Goal: Task Accomplishment & Management: Use online tool/utility

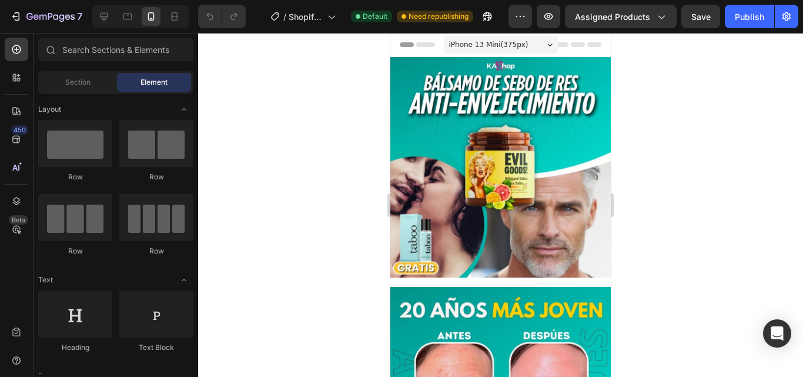
click at [538, 51] on div "iPhone 13 Mini ( 375 px)" at bounding box center [501, 45] width 114 height 18
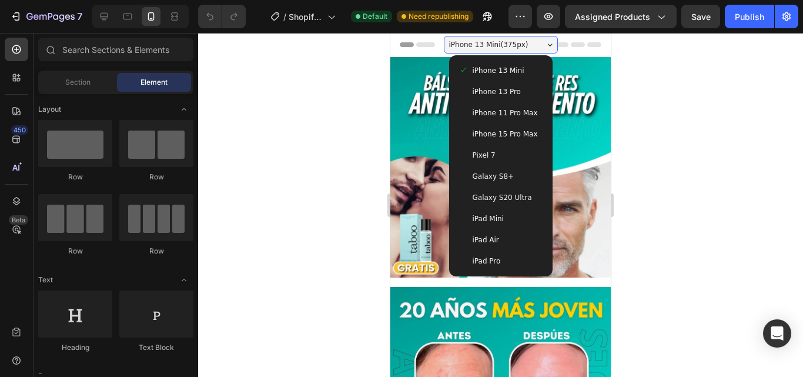
click at [501, 238] on div "iPad Air" at bounding box center [501, 240] width 85 height 12
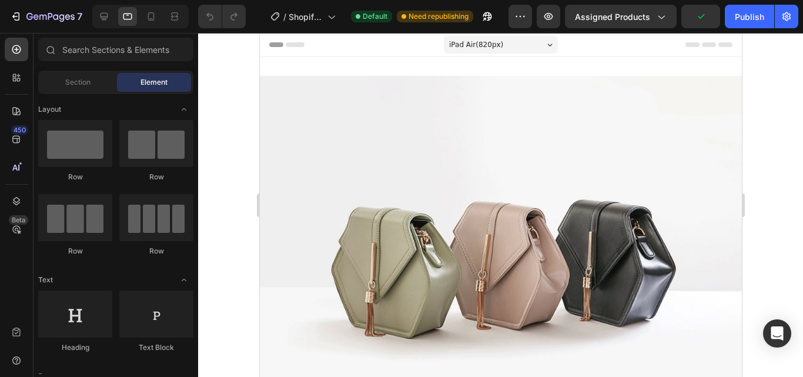
click at [534, 42] on div "iPad Air ( 820 px)" at bounding box center [500, 45] width 114 height 18
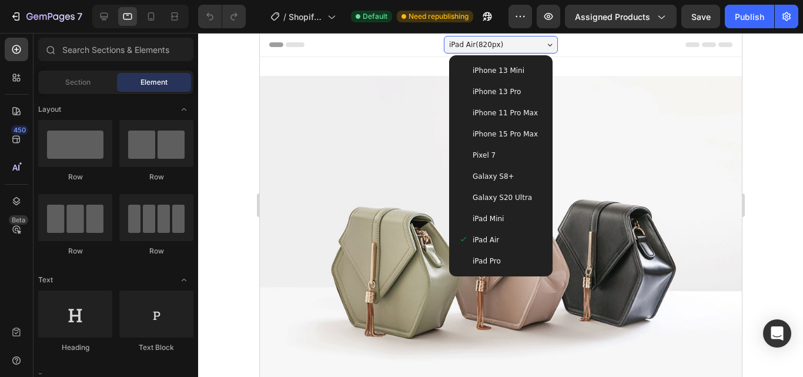
click at [514, 69] on div "iPhone 13 Mini" at bounding box center [500, 71] width 85 height 12
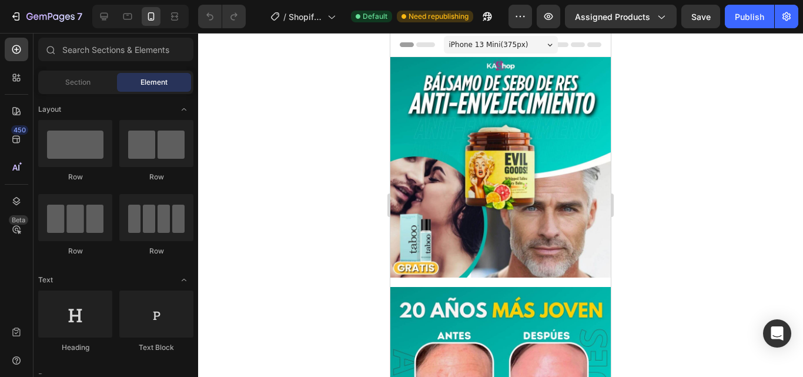
click at [528, 44] on div "iPhone 13 Mini ( 375 px)" at bounding box center [501, 45] width 114 height 18
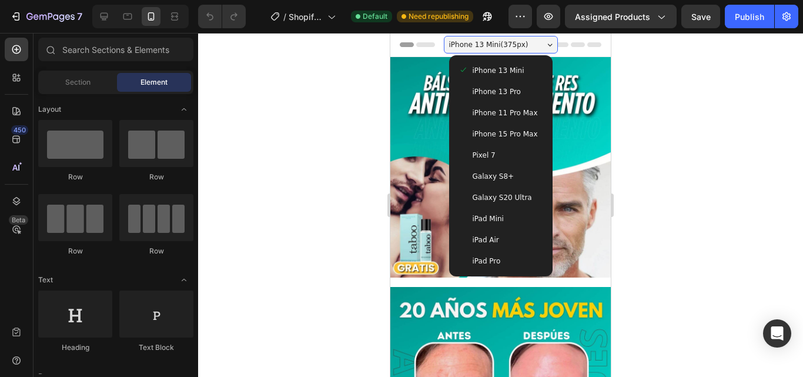
click at [517, 90] on div "iPhone 13 Pro" at bounding box center [501, 92] width 85 height 12
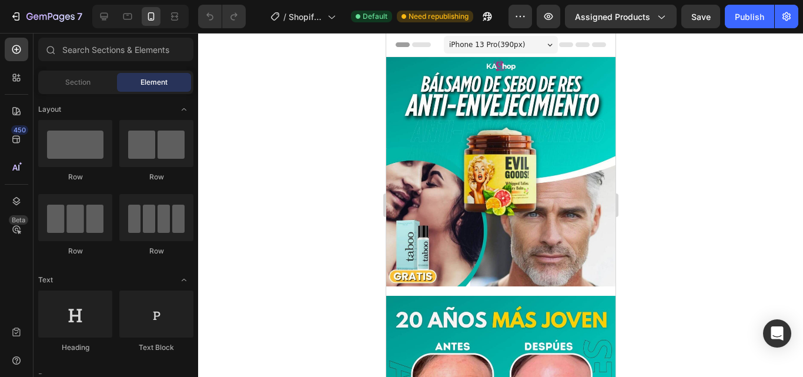
click at [523, 44] on div "iPhone 13 Pro ( 390 px)" at bounding box center [500, 45] width 114 height 18
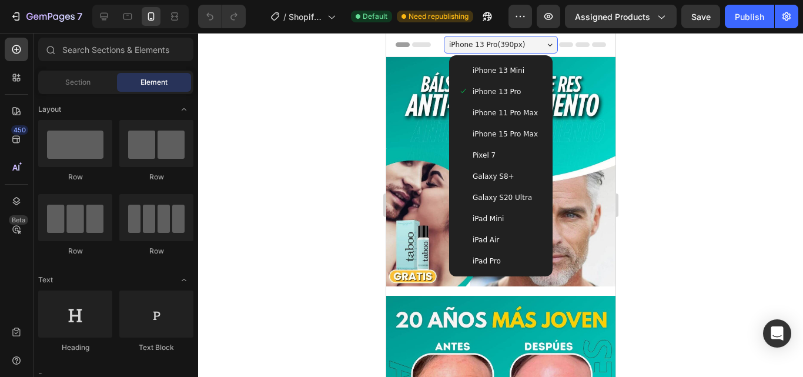
click at [523, 110] on span "iPhone 11 Pro Max" at bounding box center [504, 113] width 65 height 12
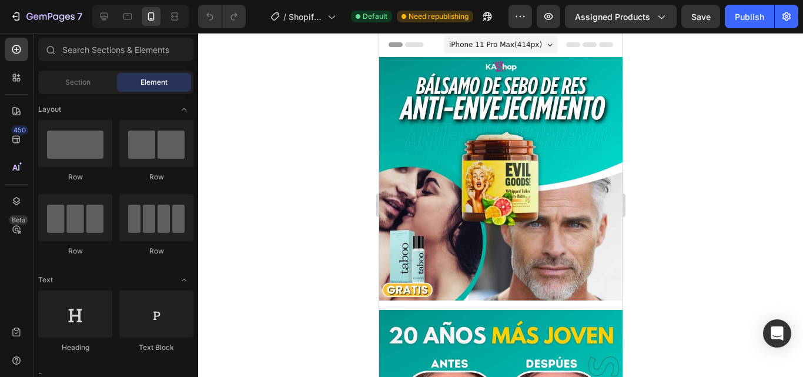
click at [536, 46] on div "iPhone 11 Pro Max ( 414 px)" at bounding box center [500, 45] width 114 height 18
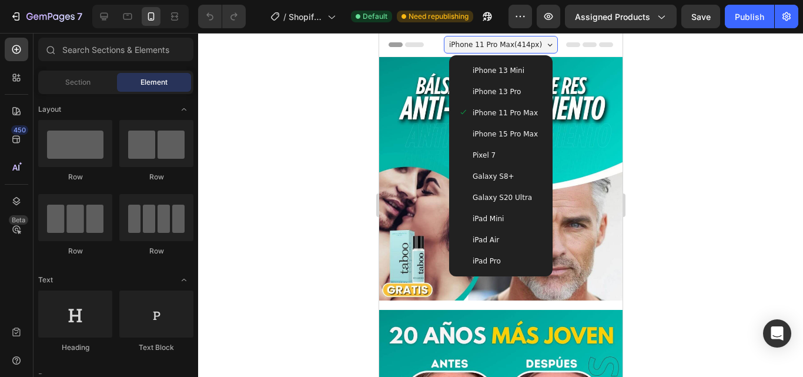
click at [518, 69] on div "iPhone 13 Mini" at bounding box center [500, 71] width 85 height 12
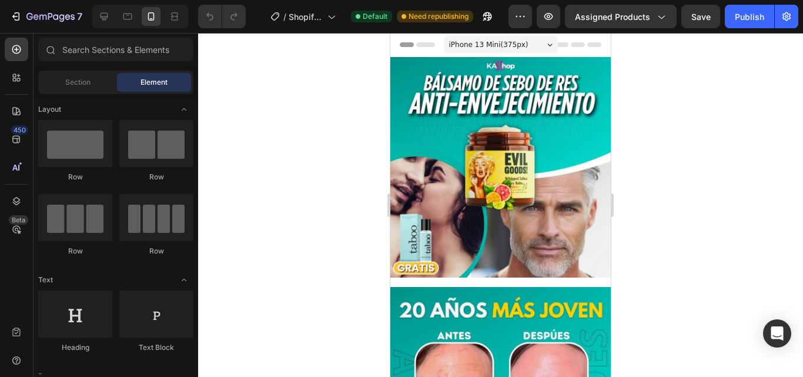
click at [674, 120] on div at bounding box center [500, 205] width 605 height 344
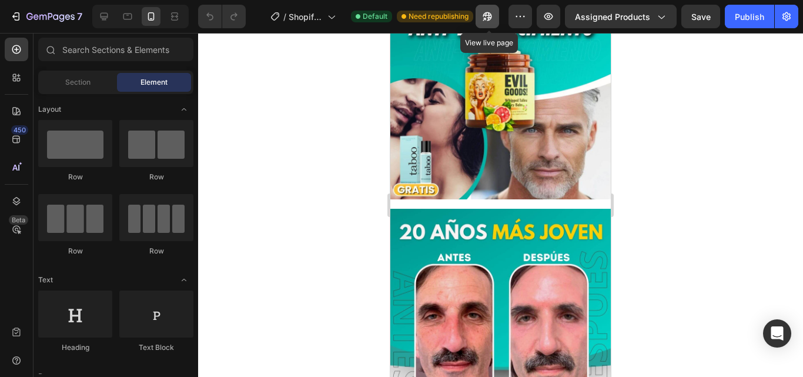
click at [483, 15] on icon "button" at bounding box center [487, 17] width 12 height 12
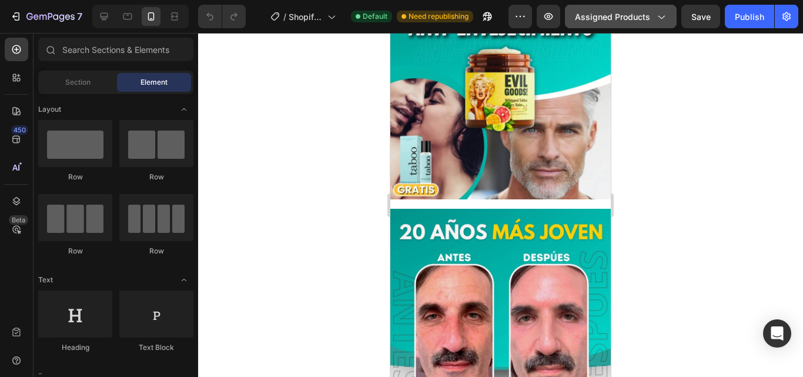
click at [651, 18] on div "Assigned Products" at bounding box center [621, 17] width 92 height 12
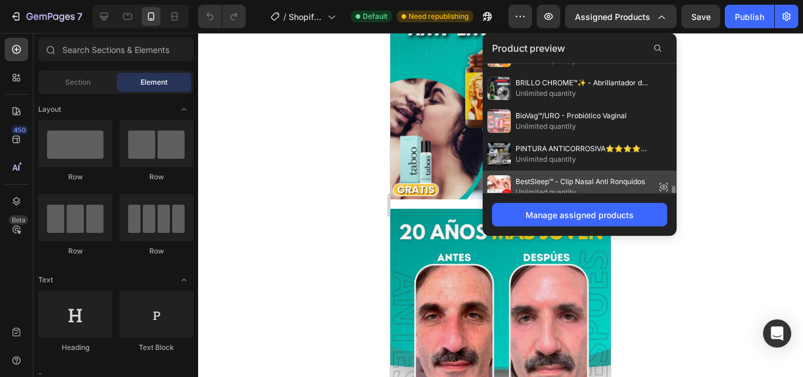
scroll to position [200, 0]
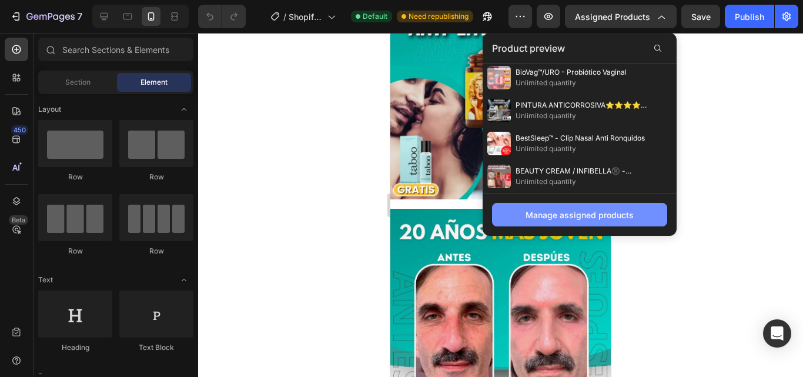
click at [586, 218] on div "Manage assigned products" at bounding box center [580, 215] width 108 height 12
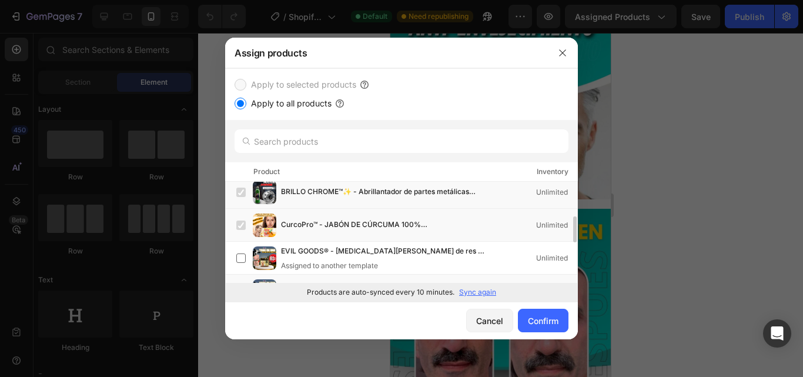
scroll to position [216, 0]
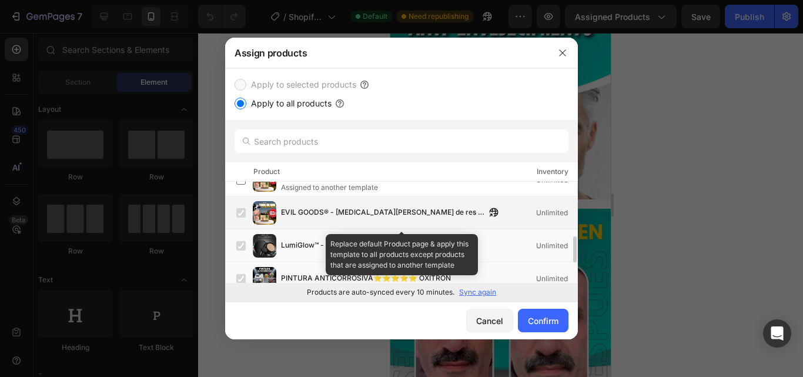
click at [289, 219] on div "EVIL GOODS® - Bálsamo de sebo de res y miel Anti-Envejecimiento (AUTENTICA PRES…" at bounding box center [406, 213] width 341 height 24
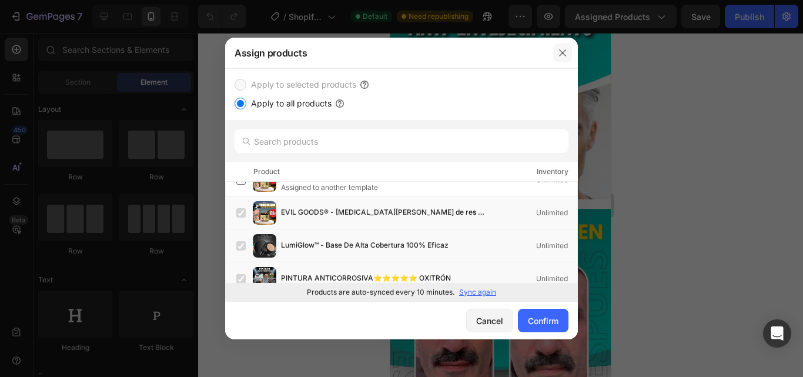
click at [561, 51] on icon "button" at bounding box center [562, 52] width 9 height 9
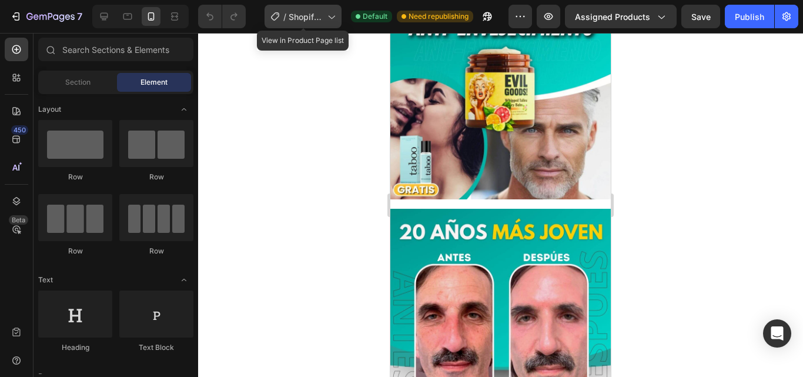
click at [309, 12] on span "Shopify Original Product Template" at bounding box center [306, 17] width 34 height 12
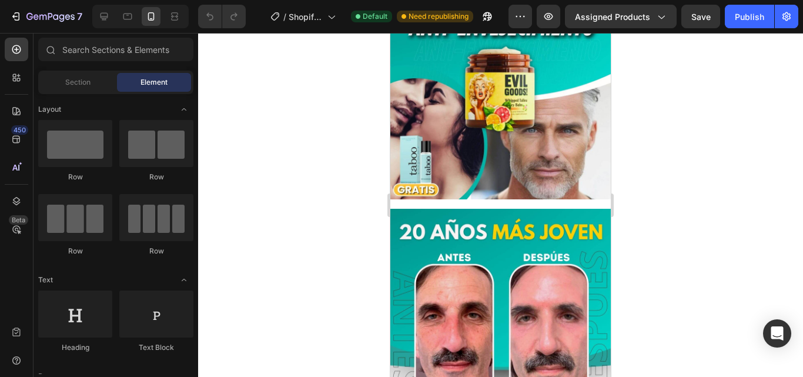
click at [680, 105] on div at bounding box center [500, 205] width 605 height 344
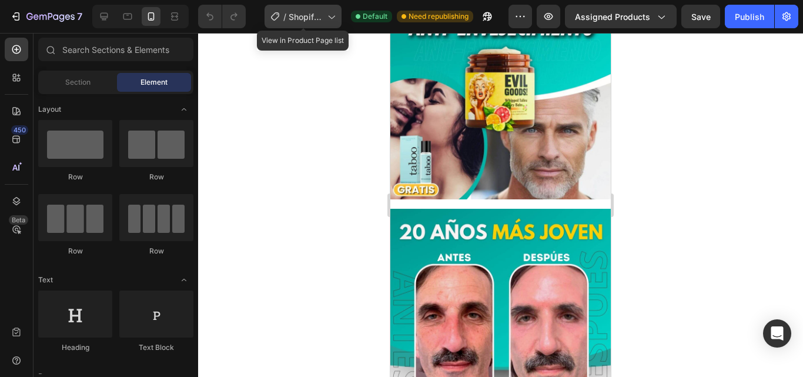
click at [301, 23] on div "/ Shopify Original Product Template" at bounding box center [303, 17] width 77 height 24
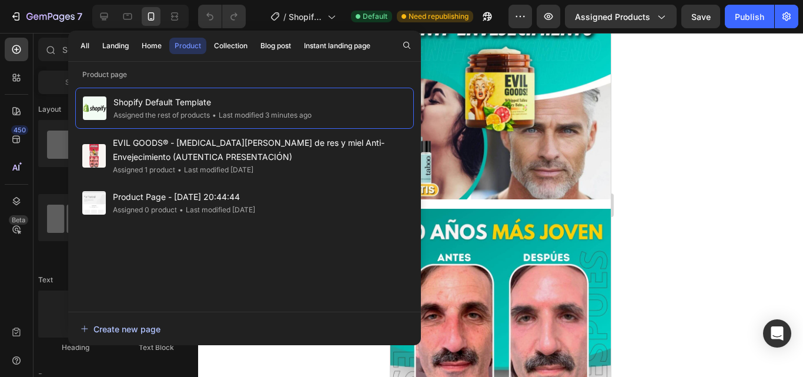
click at [123, 329] on div "Create new page" at bounding box center [121, 329] width 80 height 12
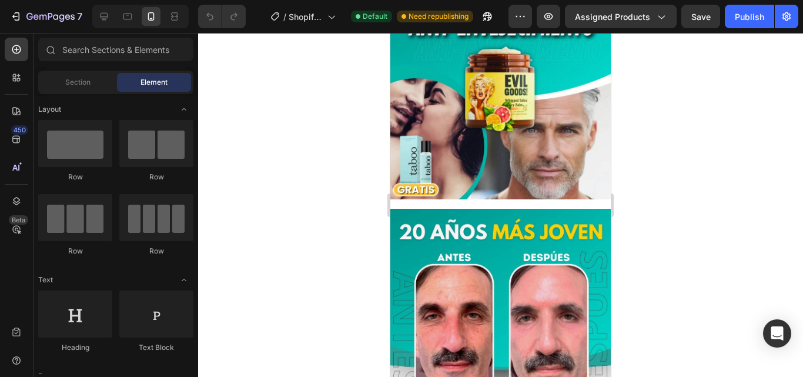
click at [689, 104] on div at bounding box center [500, 205] width 605 height 344
click at [742, 21] on div "Publish" at bounding box center [749, 17] width 29 height 12
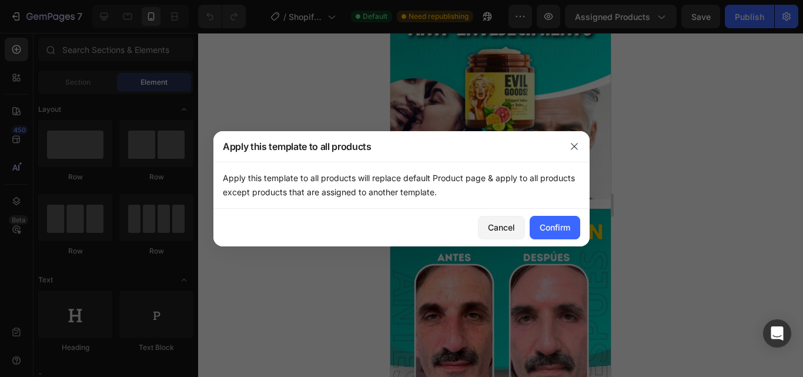
drag, startPoint x: 223, startPoint y: 175, endPoint x: 466, endPoint y: 193, distance: 243.5
click at [466, 193] on p "Apply this template to all products will replace default Product page & apply t…" at bounding box center [401, 185] width 357 height 28
click at [495, 233] on button "Cancel" at bounding box center [501, 228] width 47 height 24
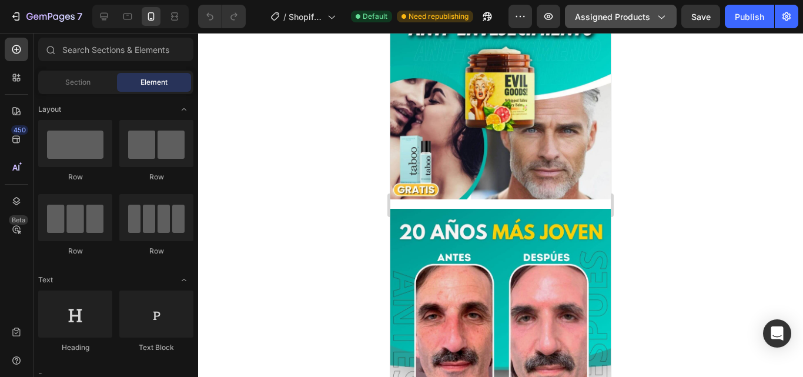
click at [636, 11] on span "Assigned Products" at bounding box center [612, 17] width 75 height 12
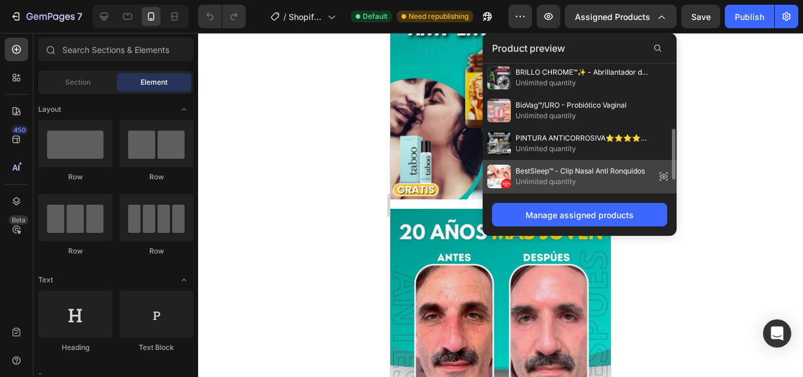
scroll to position [200, 0]
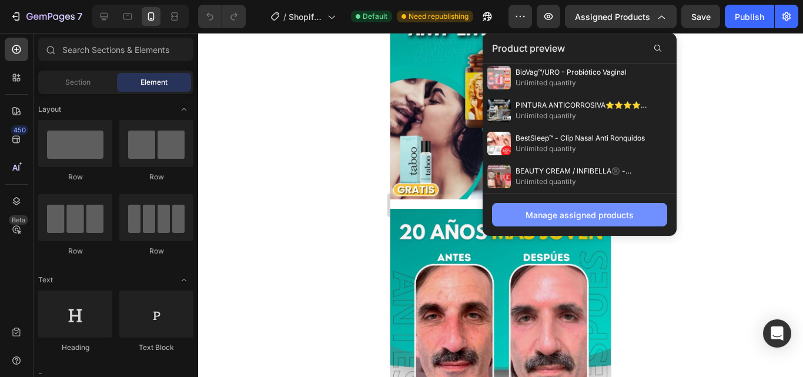
click at [564, 209] on div "Manage assigned products" at bounding box center [580, 215] width 108 height 12
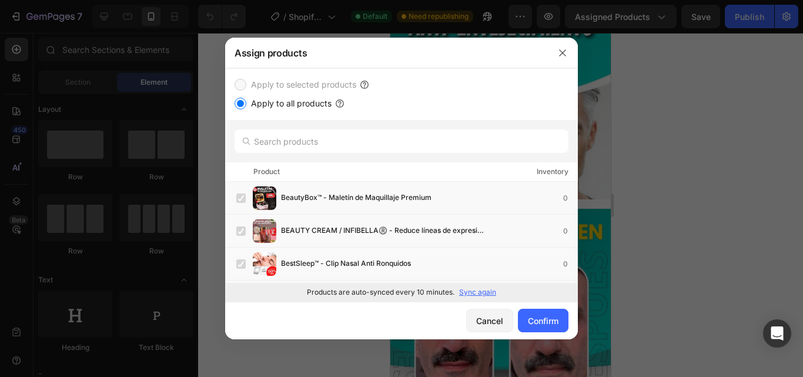
click at [245, 106] on input "Apply to all products" at bounding box center [241, 104] width 12 height 12
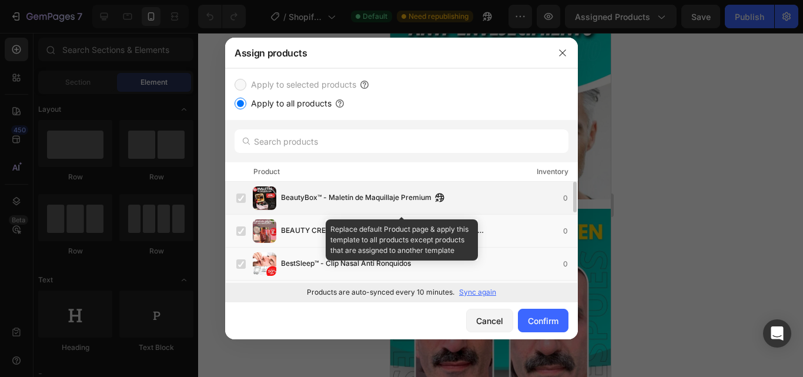
click at [241, 199] on label at bounding box center [240, 197] width 9 height 9
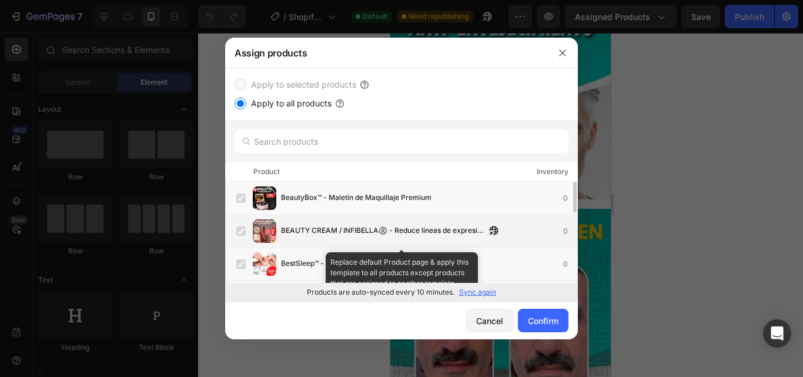
scroll to position [0, 0]
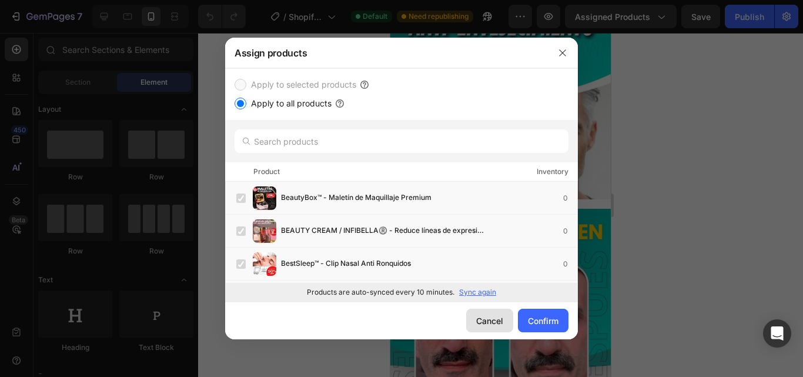
click at [477, 319] on div "Cancel" at bounding box center [489, 321] width 27 height 12
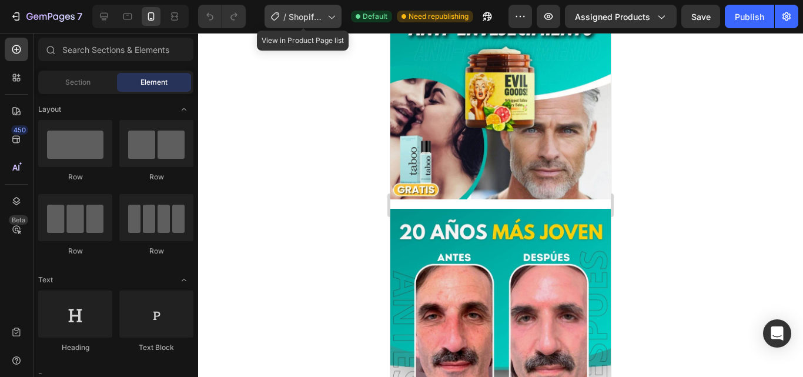
click at [275, 18] on icon at bounding box center [275, 17] width 12 height 12
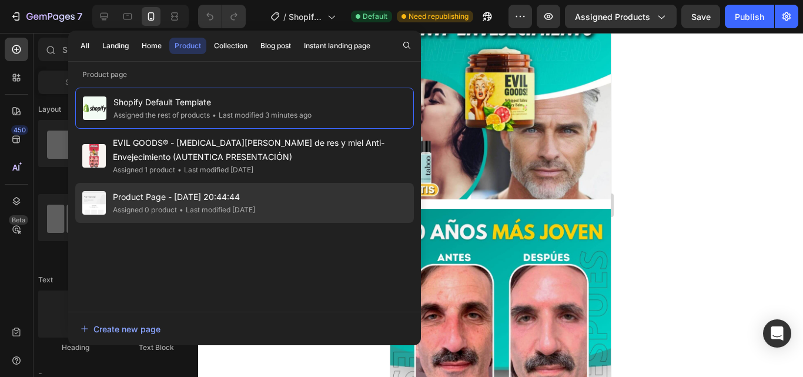
click at [146, 196] on span "Product Page - [DATE] 20:44:44" at bounding box center [184, 197] width 142 height 14
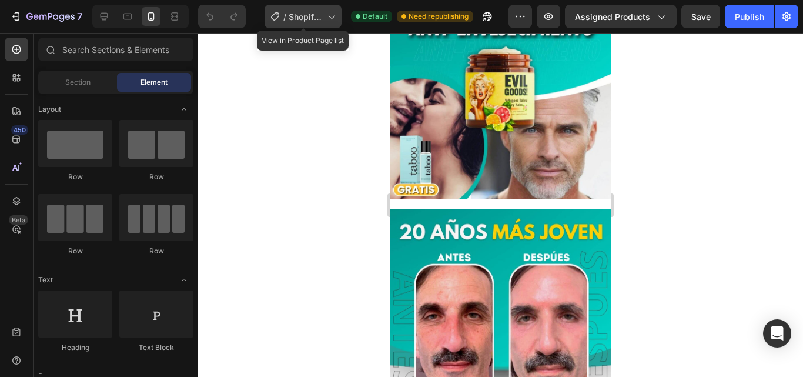
click at [298, 15] on span "Shopify Original Product Template" at bounding box center [306, 17] width 34 height 12
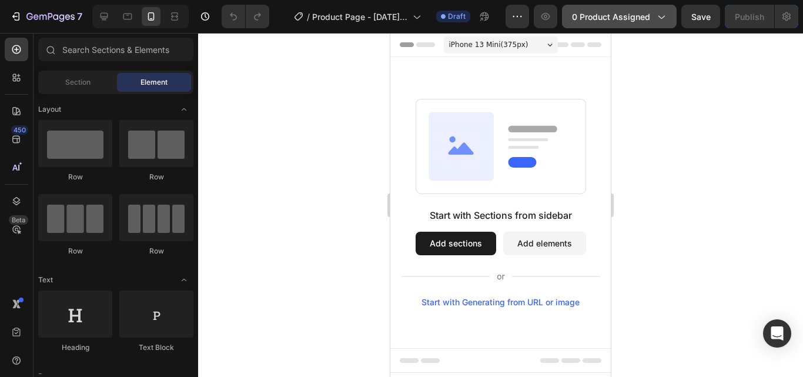
click at [650, 18] on span "0 product assigned" at bounding box center [611, 17] width 78 height 12
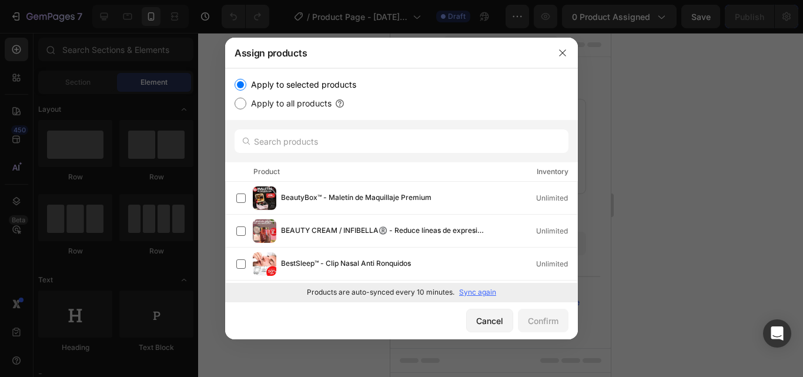
click at [647, 130] on div at bounding box center [401, 188] width 803 height 377
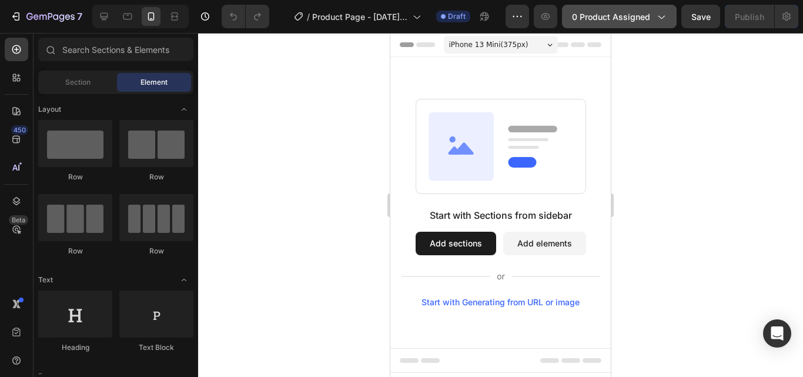
click at [648, 19] on span "0 product assigned" at bounding box center [611, 17] width 78 height 12
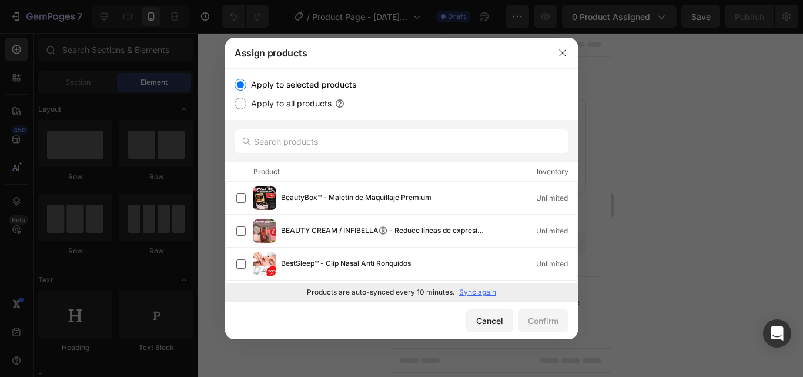
click at [707, 139] on div at bounding box center [401, 188] width 803 height 377
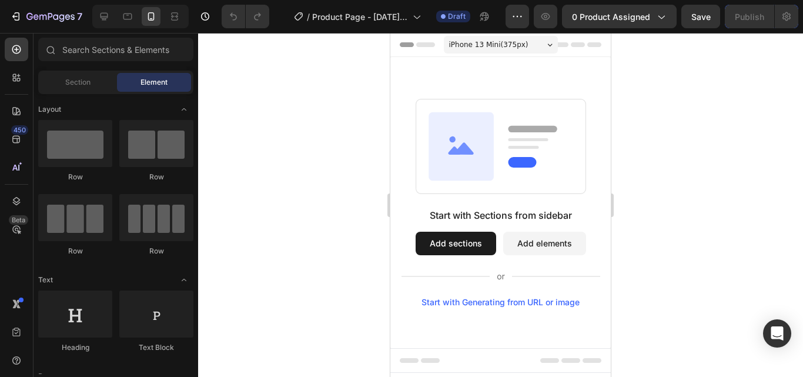
click at [555, 70] on div "Start with Sections from sidebar Add sections Add elements Start with Generatin…" at bounding box center [500, 202] width 220 height 291
click at [462, 66] on div "Start with Sections from sidebar Add sections Add elements Start with Generatin…" at bounding box center [500, 202] width 220 height 291
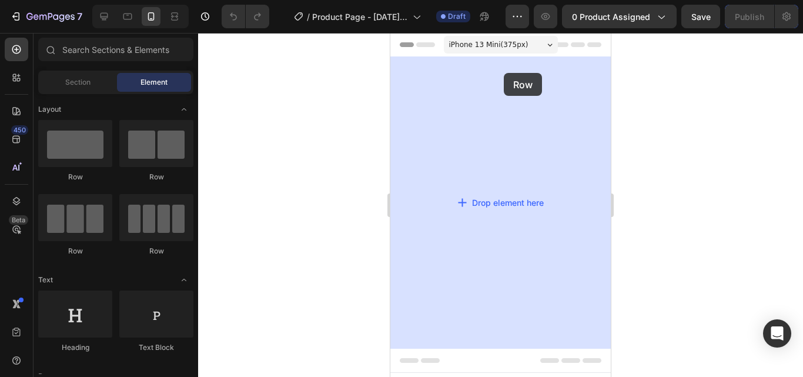
drag, startPoint x: 479, startPoint y: 183, endPoint x: 504, endPoint y: 77, distance: 109.2
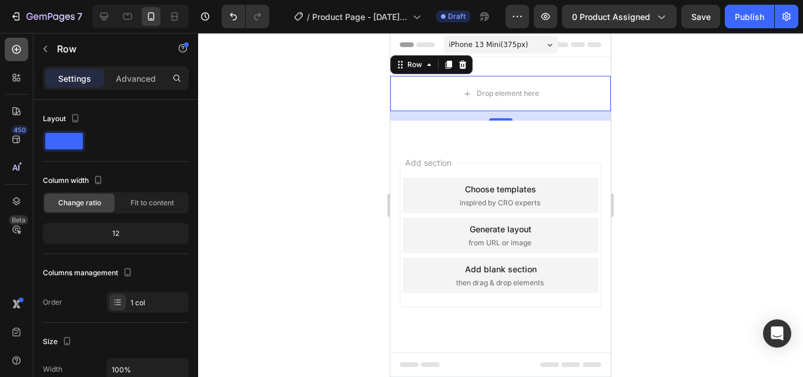
click at [13, 48] on icon at bounding box center [16, 49] width 9 height 9
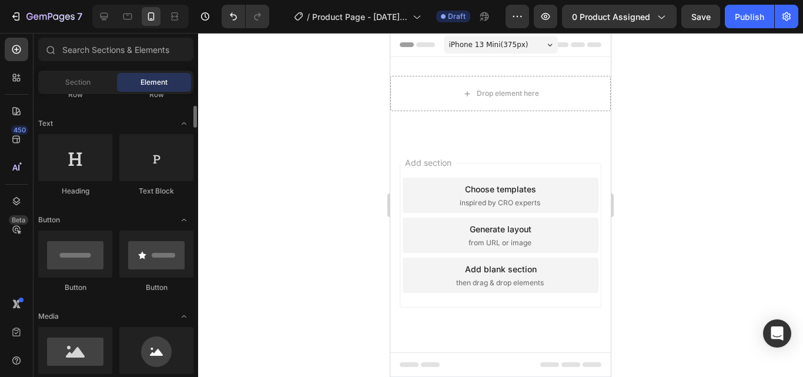
scroll to position [235, 0]
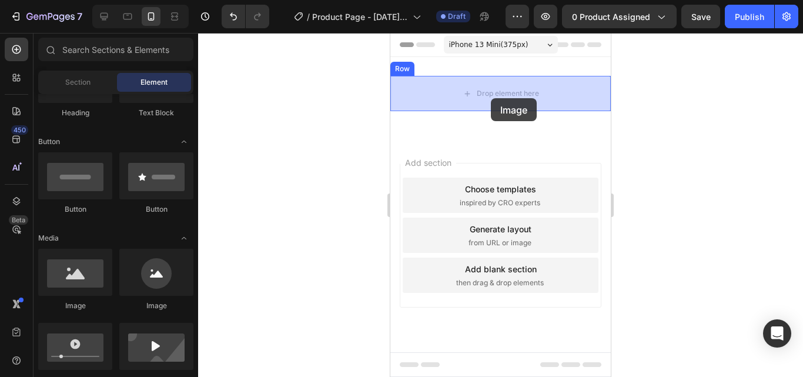
drag, startPoint x: 620, startPoint y: 255, endPoint x: 491, endPoint y: 98, distance: 203.0
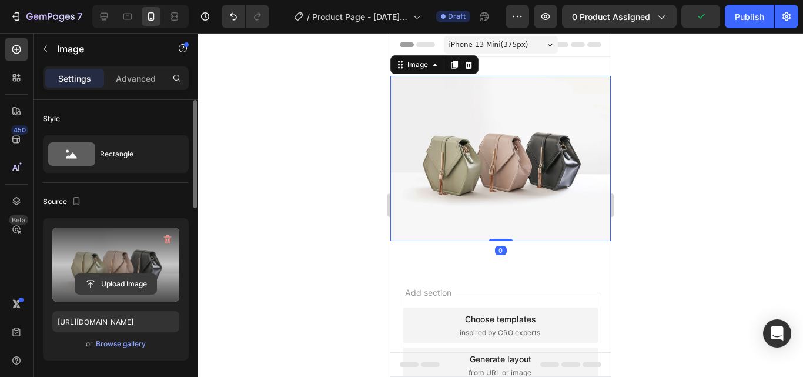
click at [91, 275] on input "file" at bounding box center [115, 284] width 81 height 20
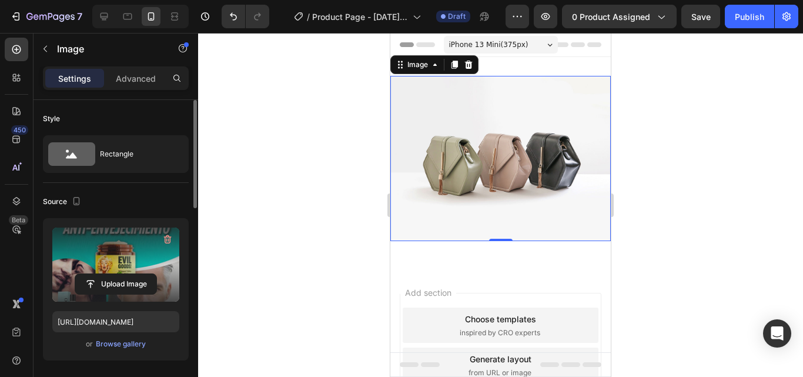
type input "[URL][DOMAIN_NAME]"
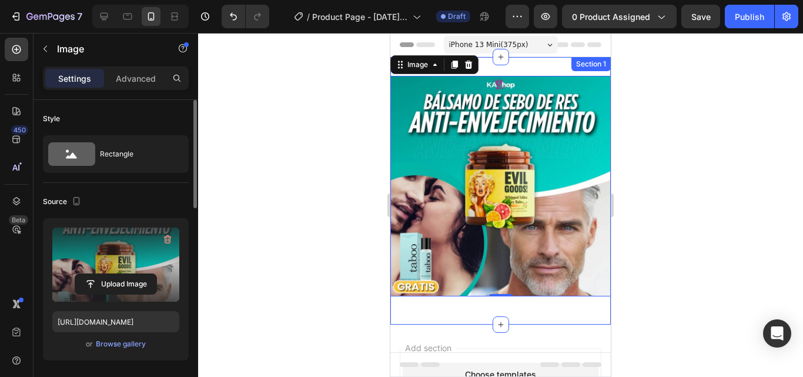
click at [534, 65] on div "Image 0 Row Section 1" at bounding box center [500, 190] width 220 height 267
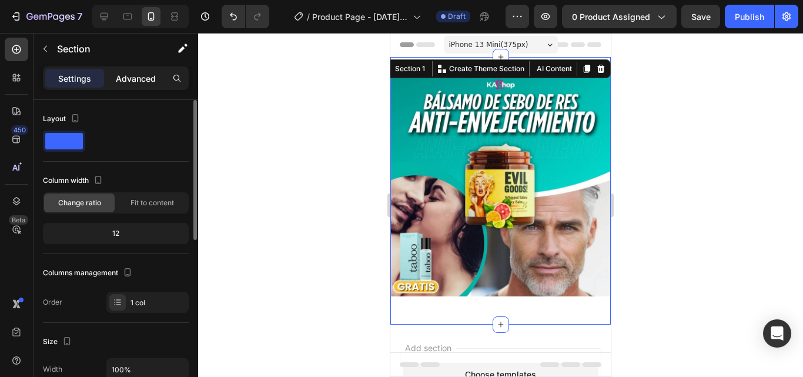
click at [139, 75] on p "Advanced" at bounding box center [136, 78] width 40 height 12
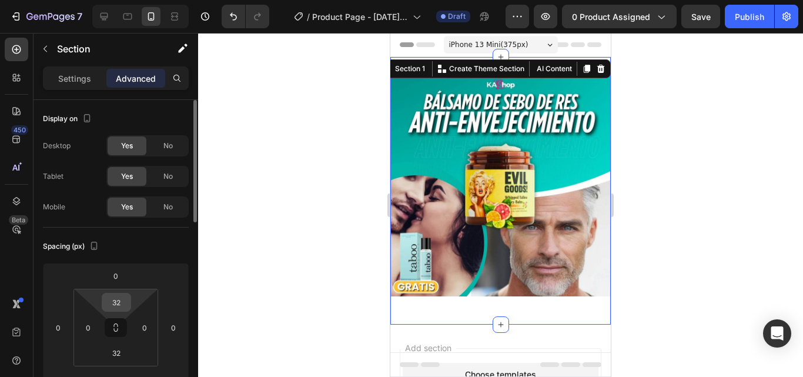
click at [115, 303] on input "32" at bounding box center [117, 302] width 24 height 18
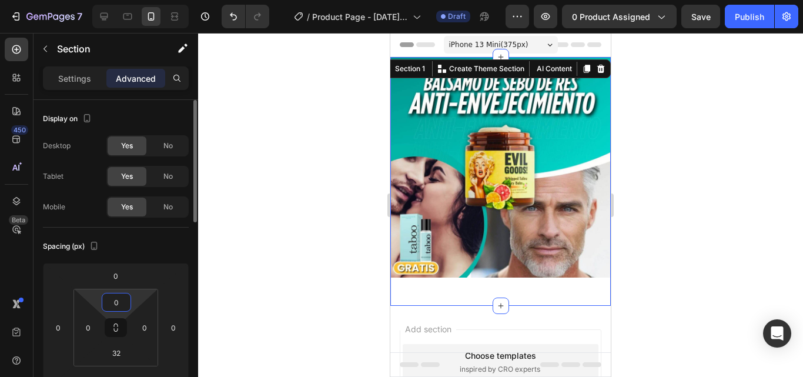
type input "0"
click at [118, 351] on input "32" at bounding box center [117, 353] width 24 height 18
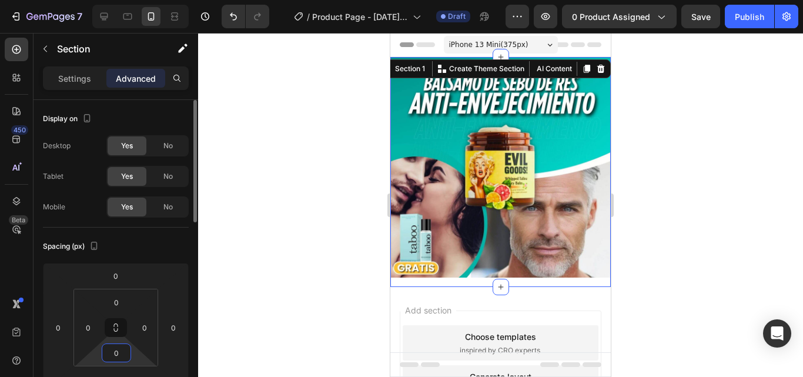
type input "0"
click at [413, 271] on div "Image Row" at bounding box center [500, 172] width 220 height 230
click at [246, 247] on div at bounding box center [500, 205] width 605 height 344
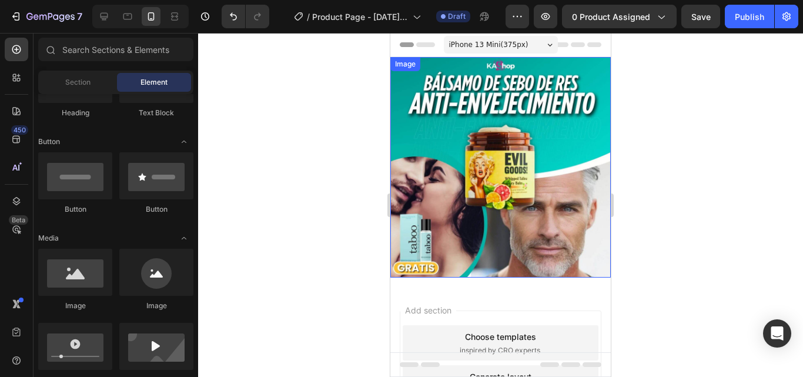
click at [567, 205] on img at bounding box center [500, 167] width 220 height 220
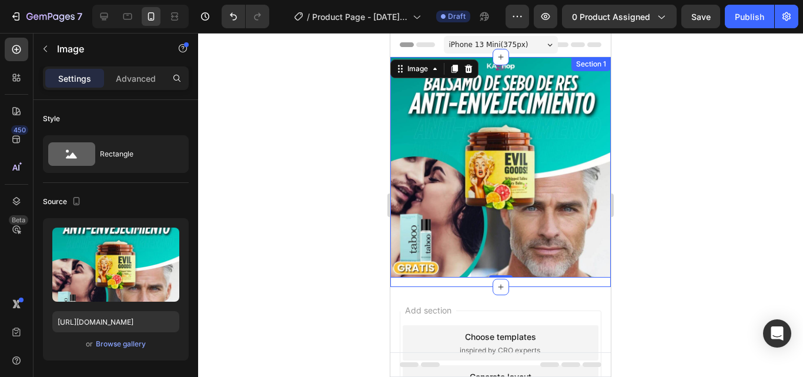
click at [470, 275] on div "Image 0 Row" at bounding box center [500, 172] width 220 height 230
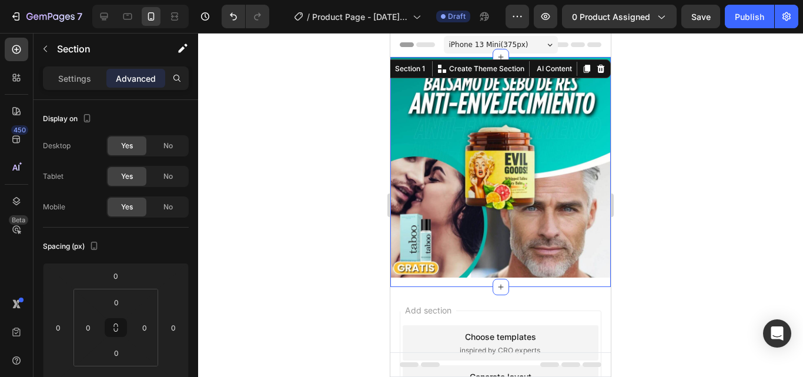
click at [470, 275] on div "Image Row" at bounding box center [500, 172] width 220 height 230
click at [489, 155] on img at bounding box center [500, 167] width 220 height 220
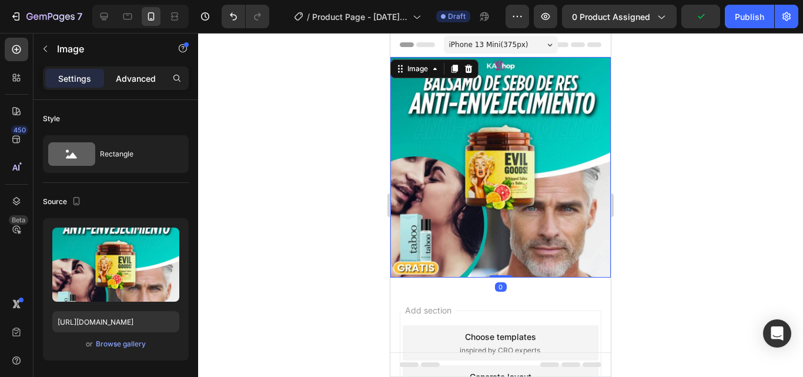
click at [142, 81] on p "Advanced" at bounding box center [136, 78] width 40 height 12
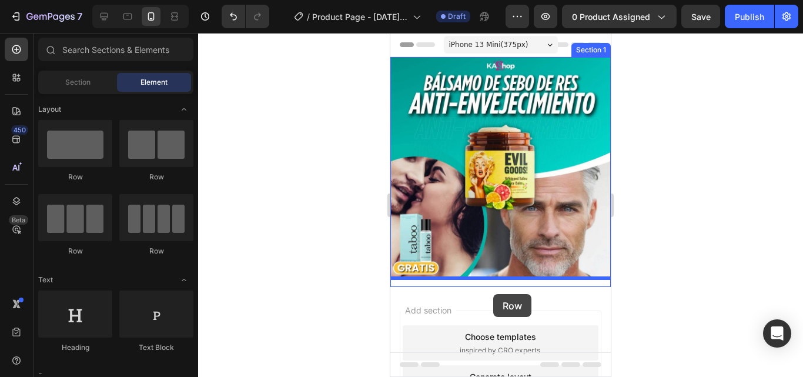
drag, startPoint x: 464, startPoint y: 196, endPoint x: 494, endPoint y: 292, distance: 101.0
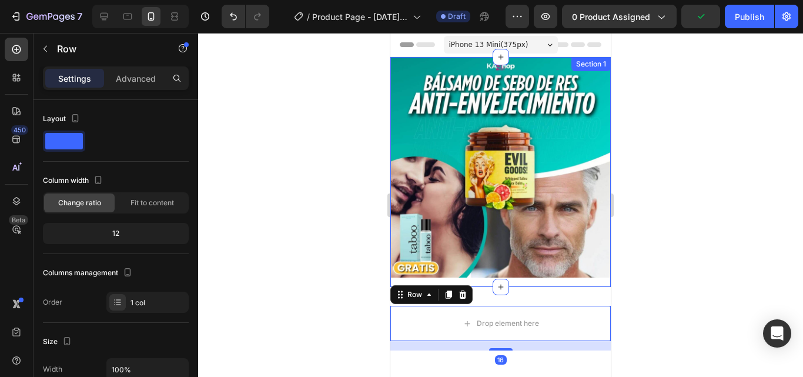
click at [474, 270] on div "Image Row" at bounding box center [500, 172] width 220 height 230
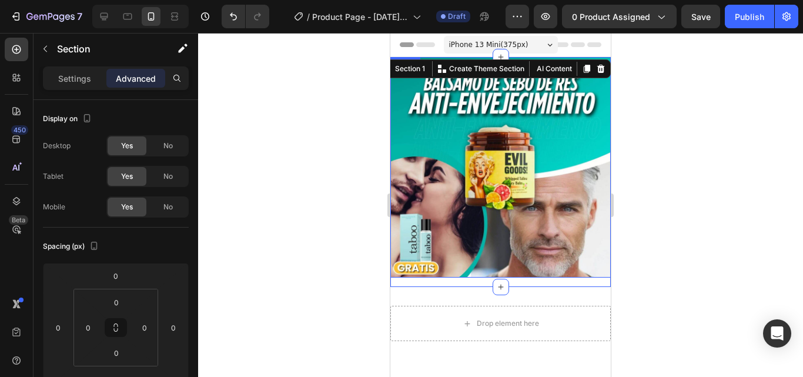
click at [350, 162] on div at bounding box center [500, 205] width 605 height 344
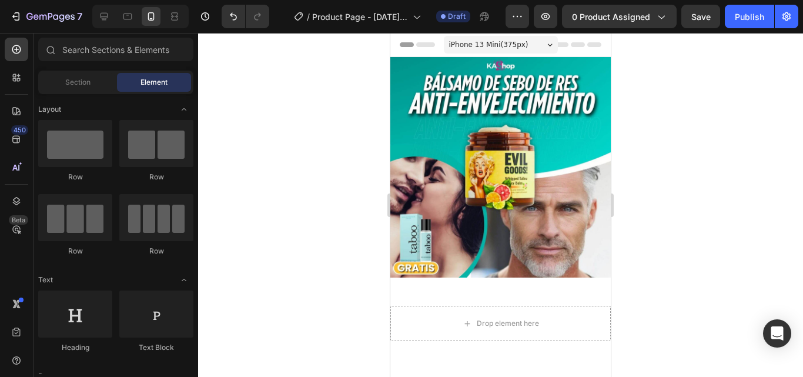
click at [698, 133] on div at bounding box center [500, 205] width 605 height 344
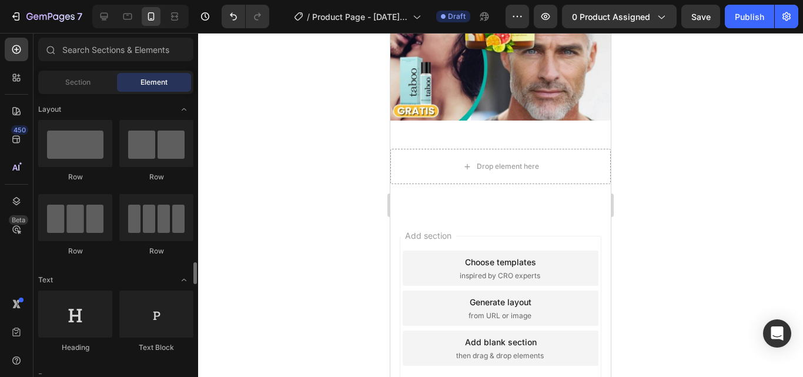
scroll to position [156, 0]
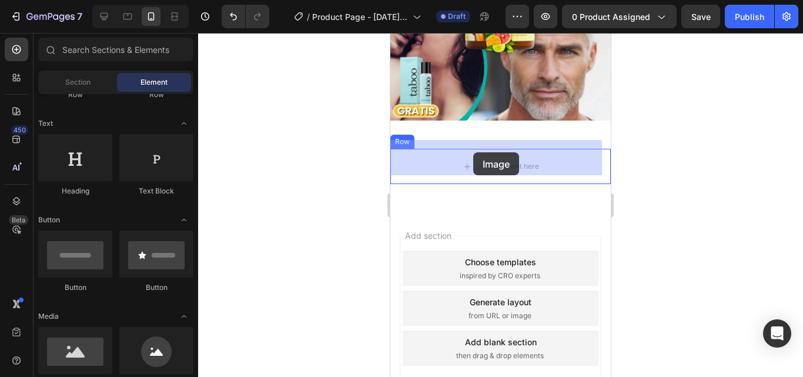
drag, startPoint x: 474, startPoint y: 383, endPoint x: 473, endPoint y: 152, distance: 231.0
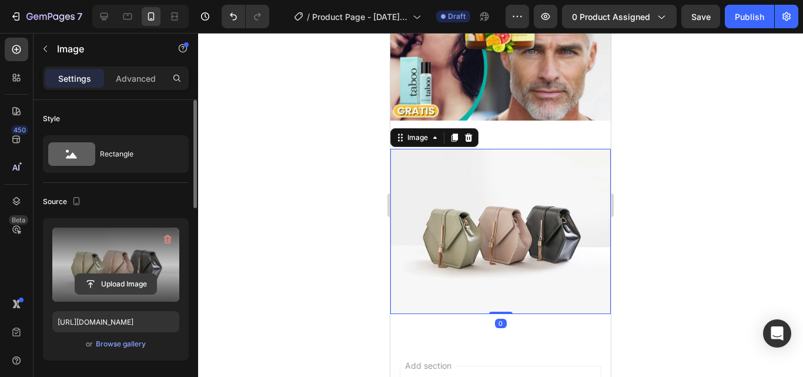
click at [116, 275] on input "file" at bounding box center [115, 284] width 81 height 20
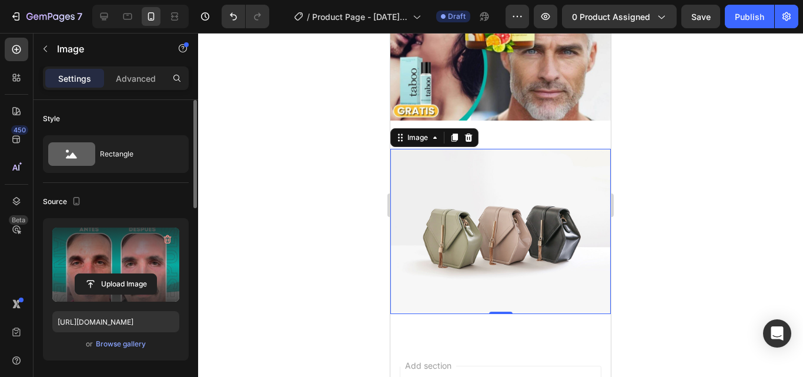
type input "https://cdn.shopify.com/s/files/1/0927/3593/0680/files/gempages_571277531529872…"
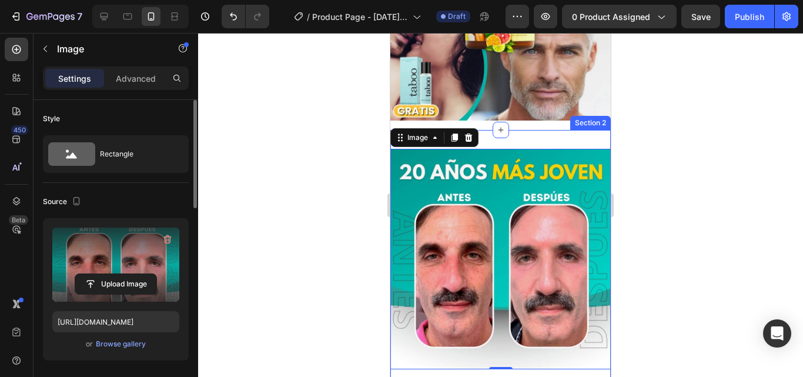
click at [514, 130] on div "Image 0 Row Section 2" at bounding box center [500, 263] width 220 height 267
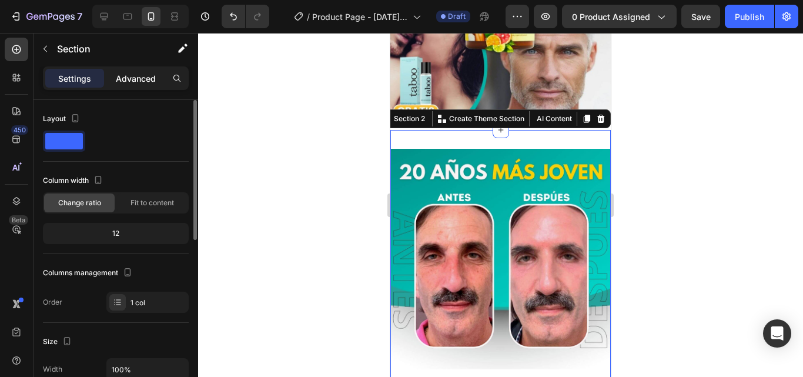
click at [125, 76] on p "Advanced" at bounding box center [136, 78] width 40 height 12
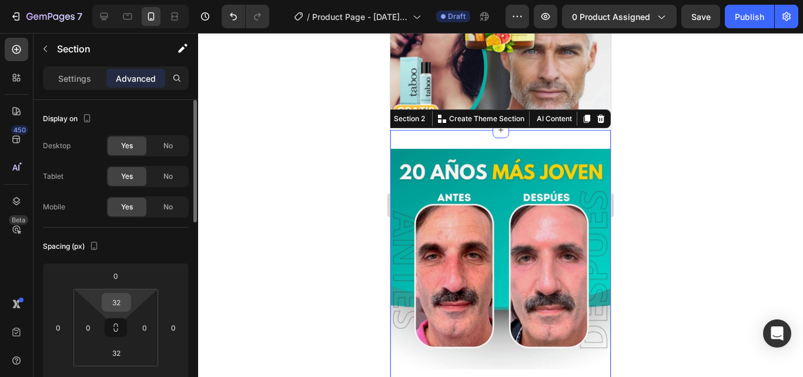
click at [118, 301] on input "32" at bounding box center [117, 302] width 24 height 18
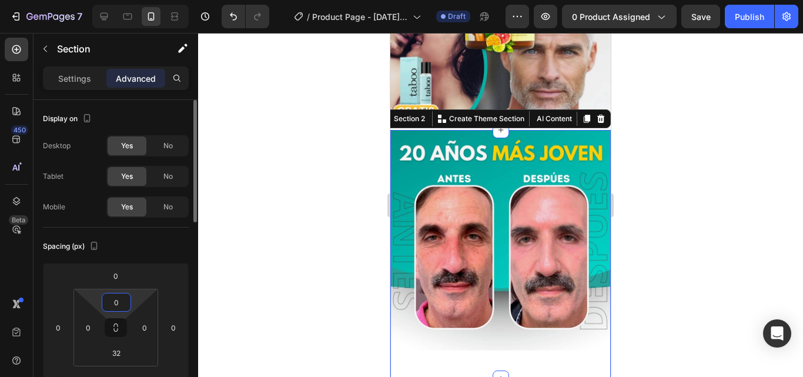
type input "0"
click at [116, 354] on input "32" at bounding box center [117, 353] width 24 height 18
type input "0"
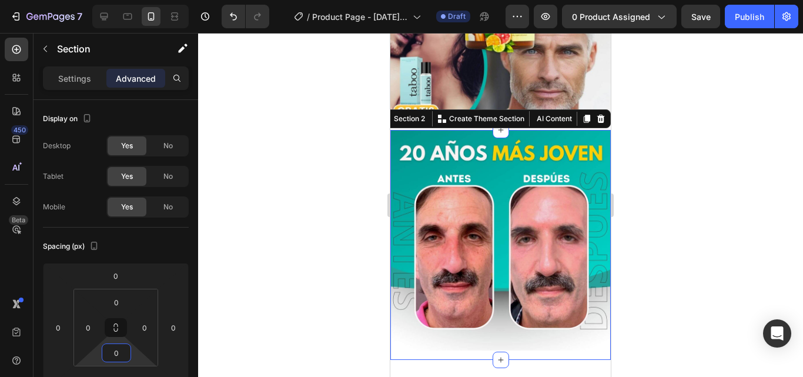
click at [229, 229] on div at bounding box center [500, 205] width 605 height 344
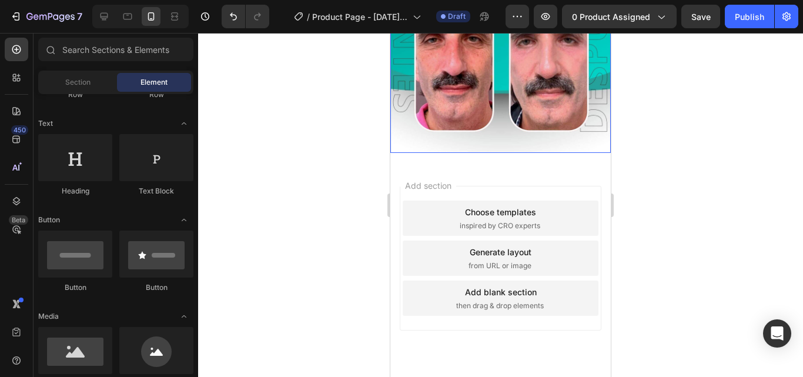
scroll to position [372, 0]
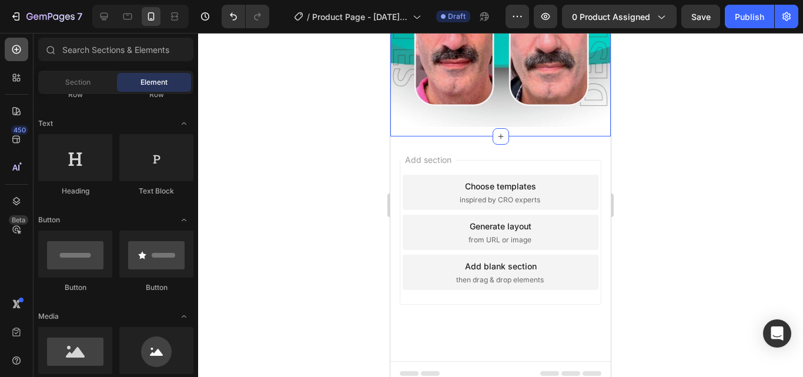
click at [9, 48] on div at bounding box center [17, 50] width 24 height 24
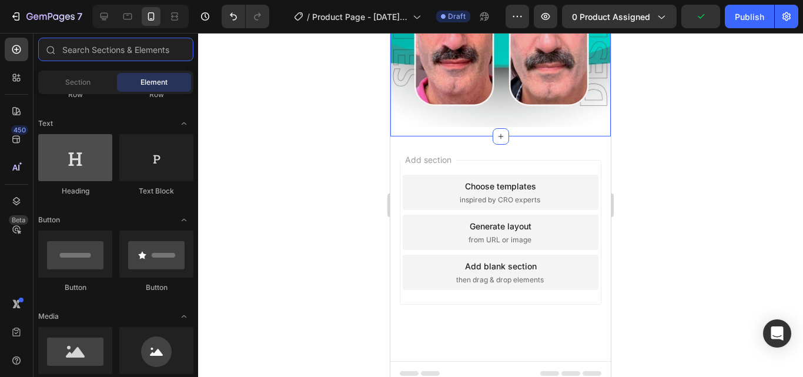
scroll to position [0, 0]
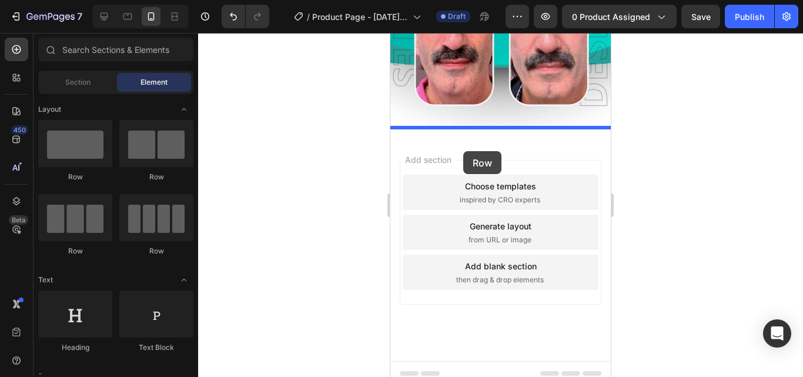
drag, startPoint x: 416, startPoint y: 144, endPoint x: 1031, endPoint y: 165, distance: 615.9
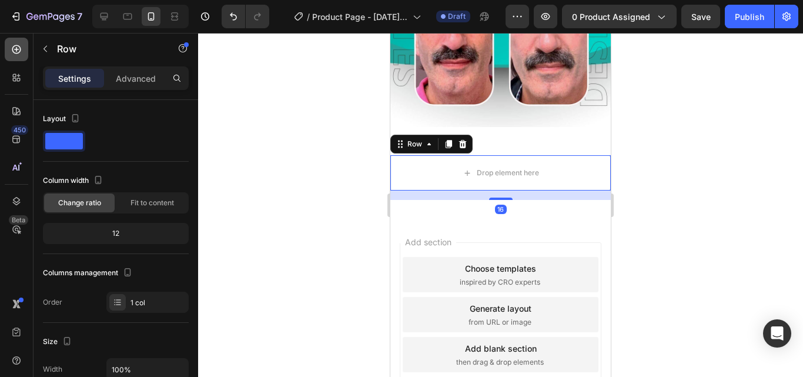
click at [19, 42] on div at bounding box center [17, 50] width 24 height 24
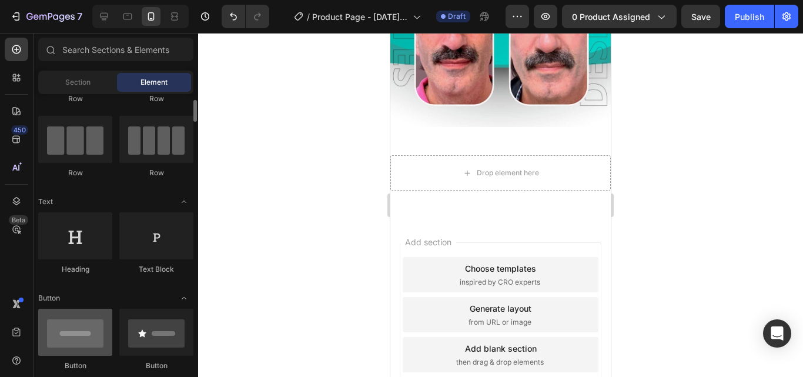
scroll to position [235, 0]
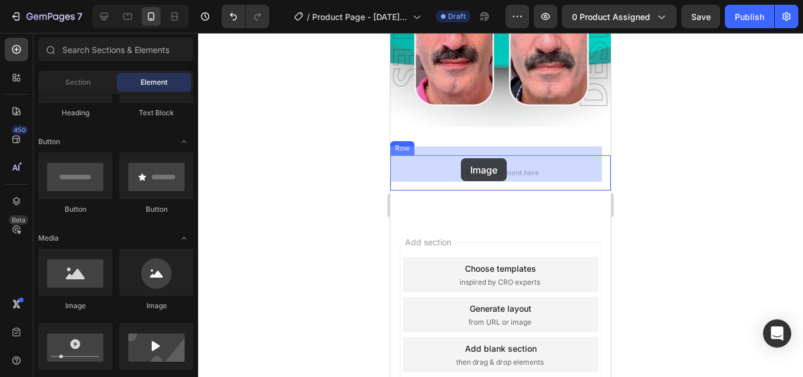
drag, startPoint x: 472, startPoint y: 304, endPoint x: 1069, endPoint y: 130, distance: 622.1
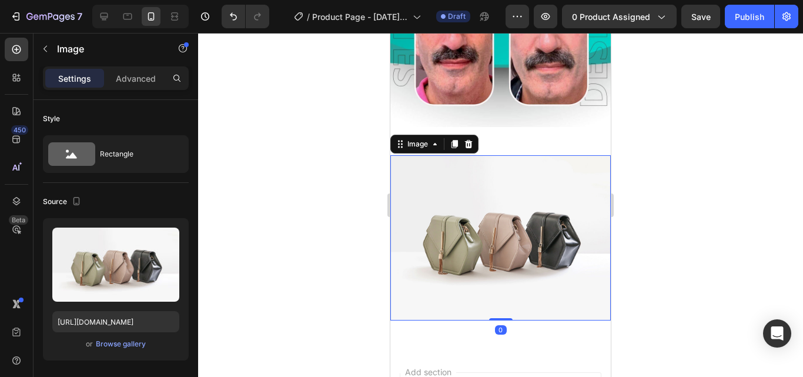
click at [480, 217] on img at bounding box center [500, 237] width 220 height 165
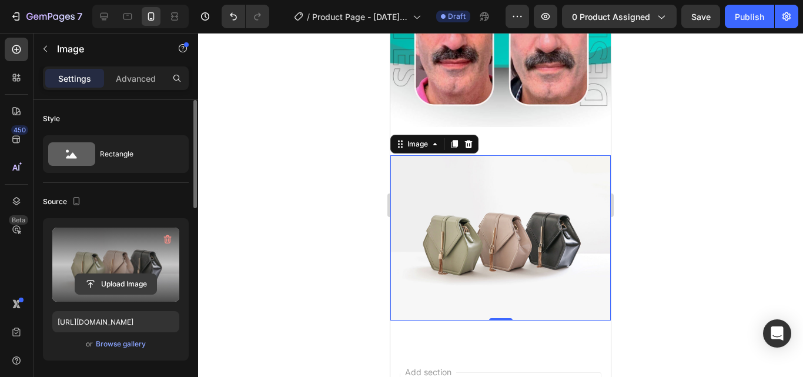
click at [113, 280] on input "file" at bounding box center [115, 284] width 81 height 20
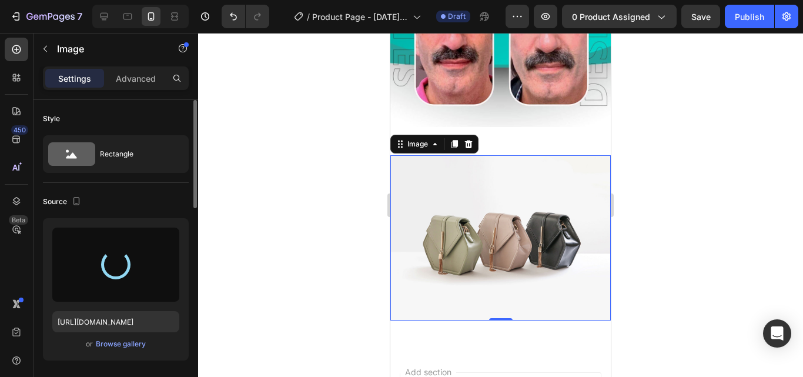
type input "https://cdn.shopify.com/s/files/1/0927/3593/0680/files/gempages_571277531529872…"
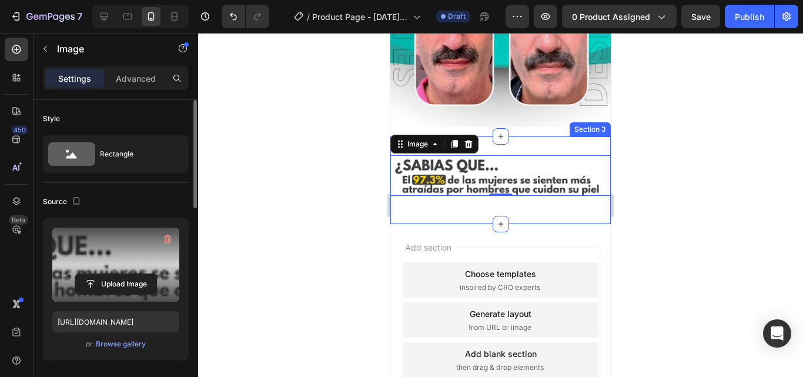
click at [531, 139] on div "Image 0 Row Section 3" at bounding box center [500, 180] width 220 height 88
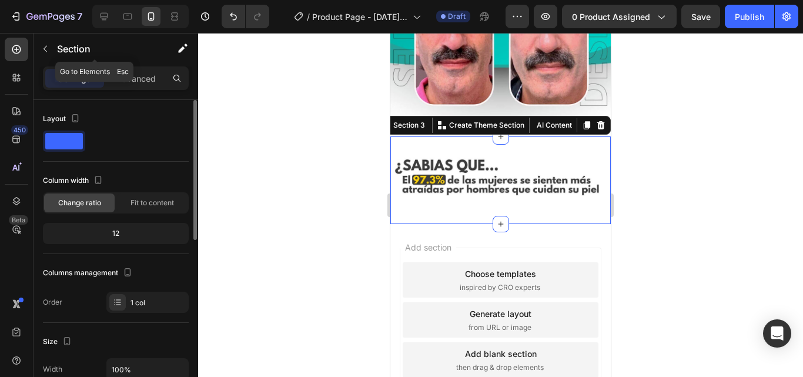
click at [120, 60] on div "Section" at bounding box center [95, 49] width 122 height 31
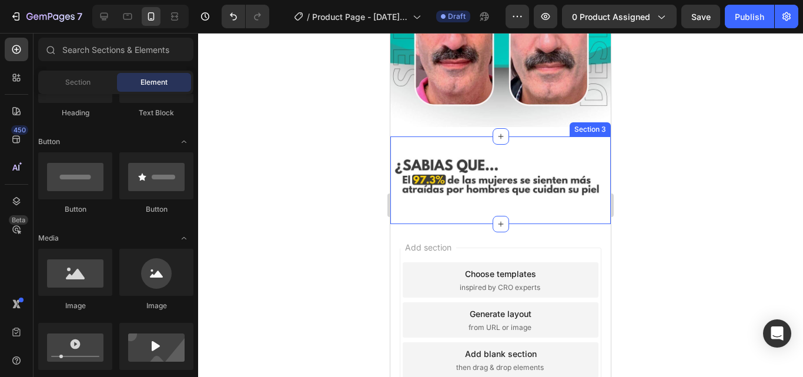
click at [505, 142] on div "Image Row Section 3" at bounding box center [500, 180] width 220 height 88
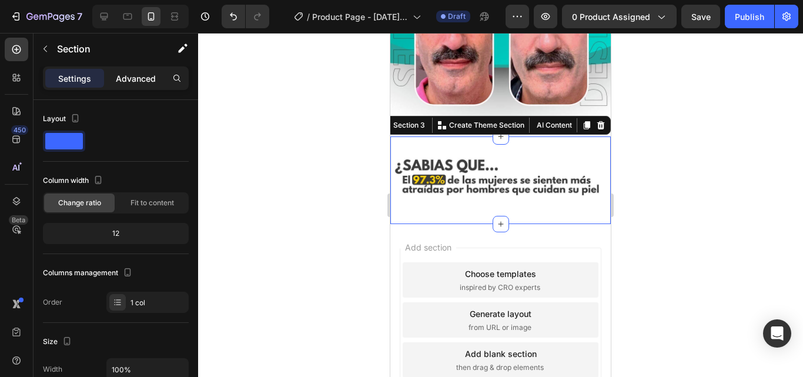
click at [142, 85] on div "Advanced" at bounding box center [135, 78] width 59 height 19
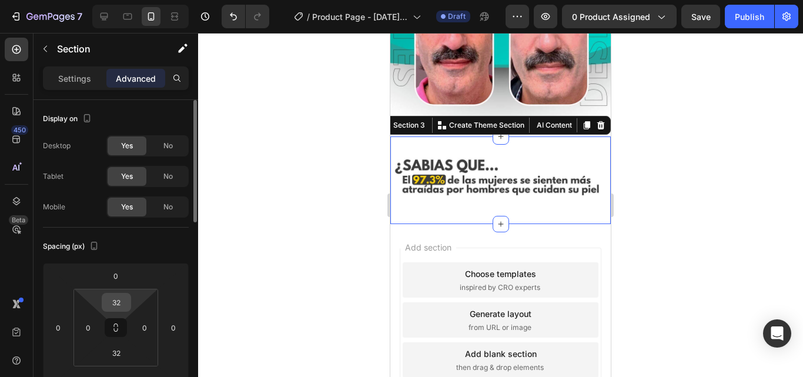
click at [116, 299] on input "32" at bounding box center [117, 302] width 24 height 18
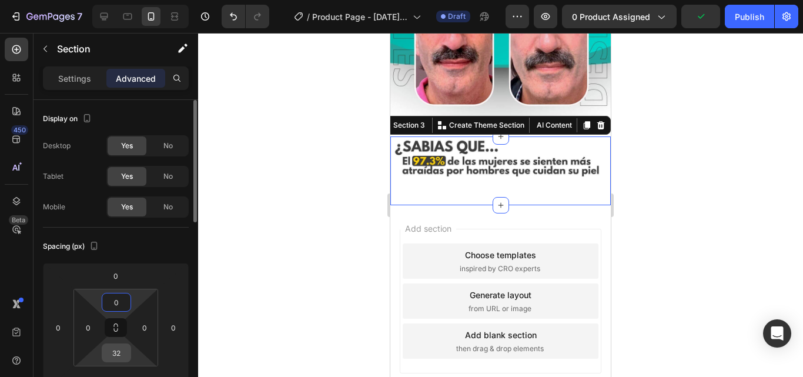
type input "0"
click at [122, 352] on input "32" at bounding box center [117, 353] width 24 height 18
type input "0"
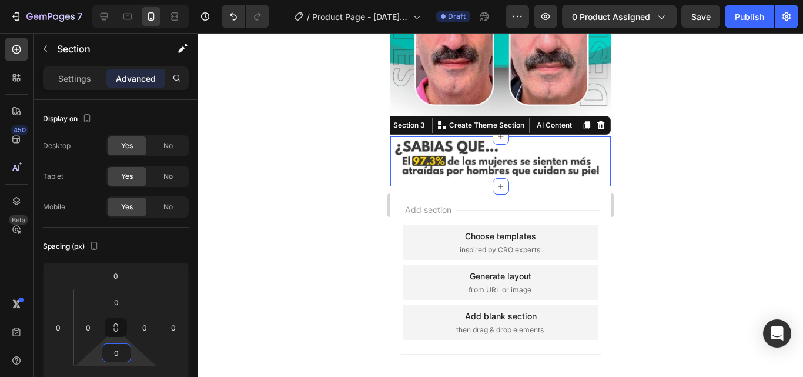
click at [296, 191] on div at bounding box center [500, 205] width 605 height 344
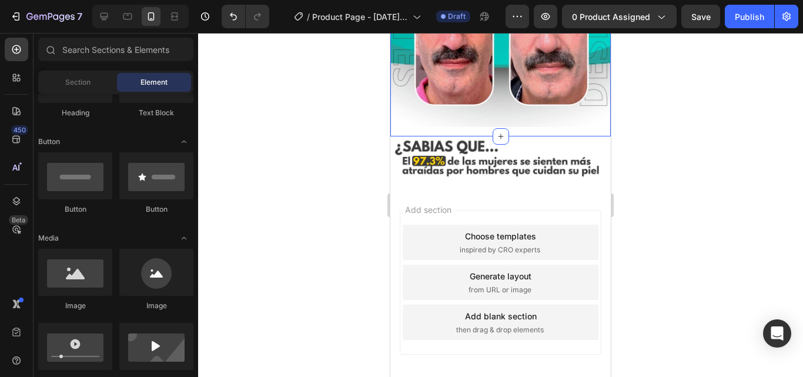
click at [560, 125] on div "Image Row" at bounding box center [500, 22] width 220 height 230
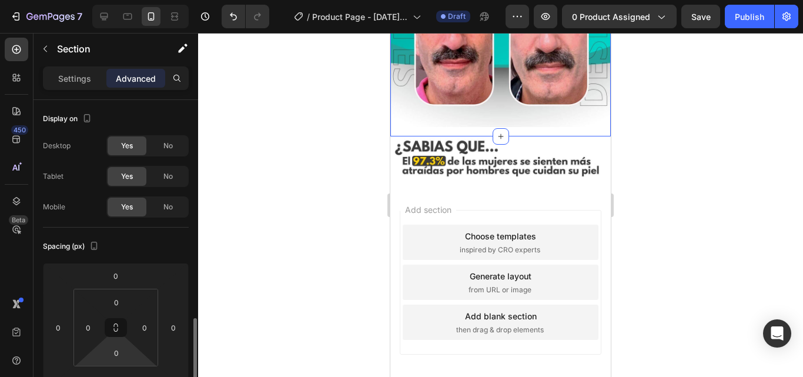
scroll to position [156, 0]
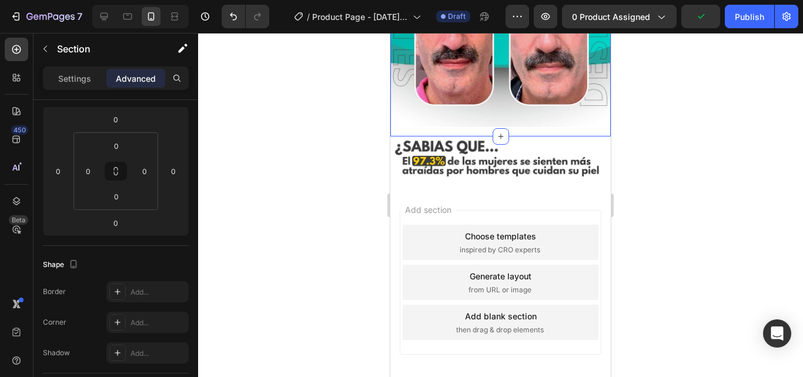
click at [537, 122] on div "Image Row" at bounding box center [500, 22] width 220 height 230
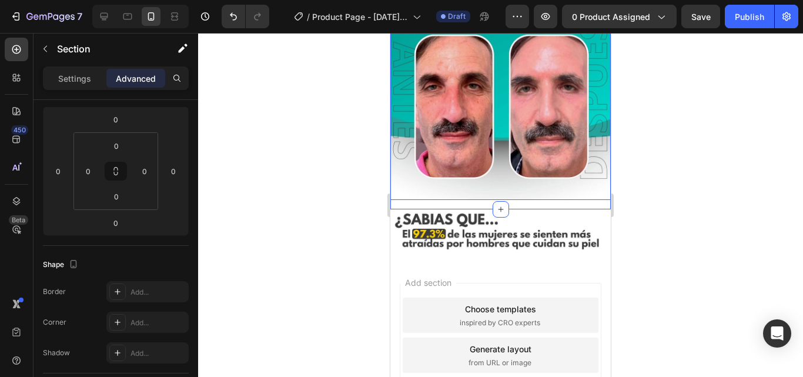
scroll to position [293, 0]
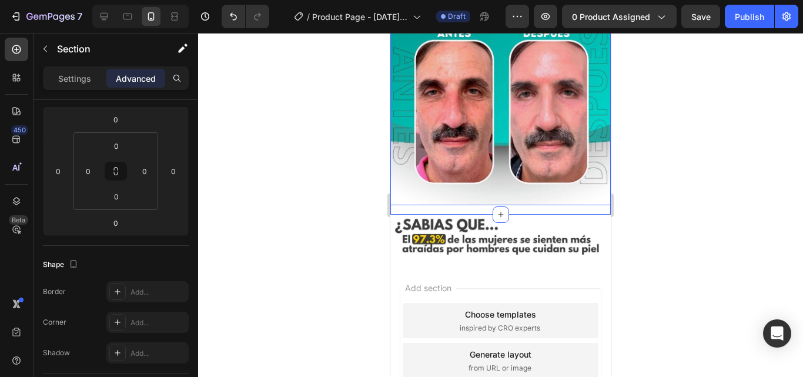
click at [481, 130] on img at bounding box center [500, 95] width 220 height 220
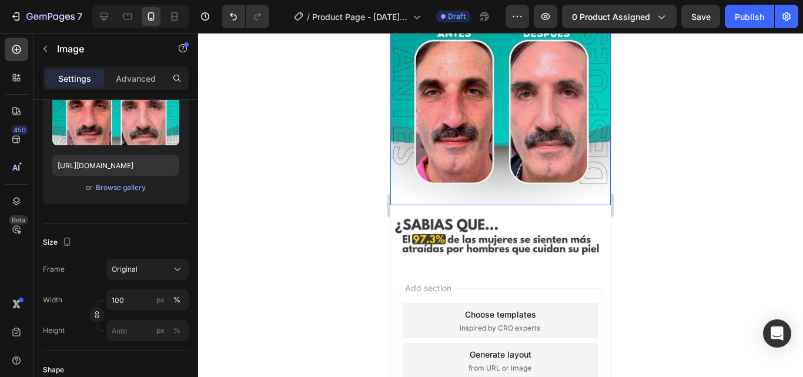
scroll to position [0, 0]
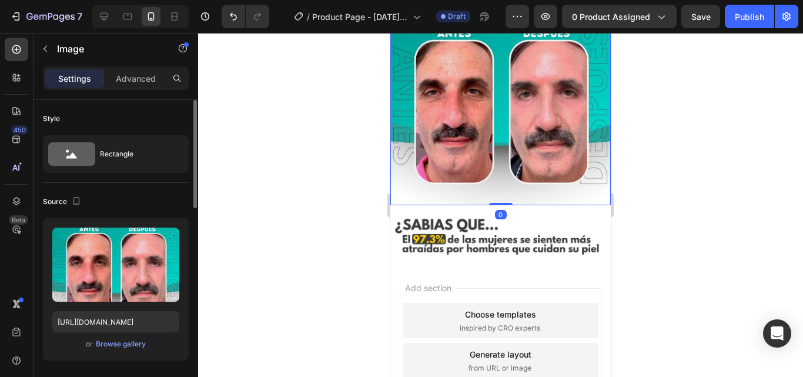
click at [139, 70] on div "Advanced" at bounding box center [135, 78] width 59 height 19
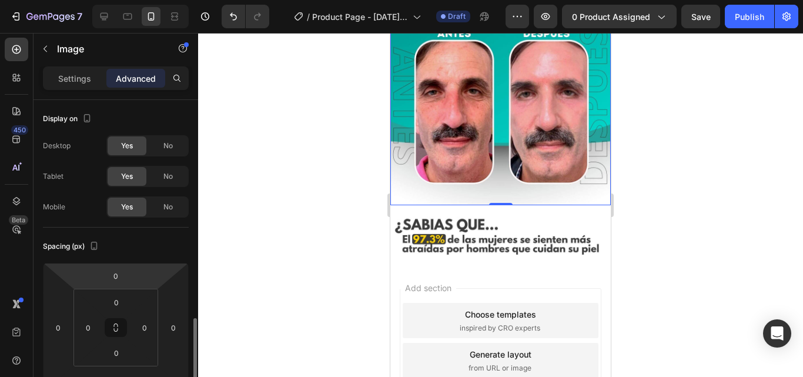
scroll to position [156, 0]
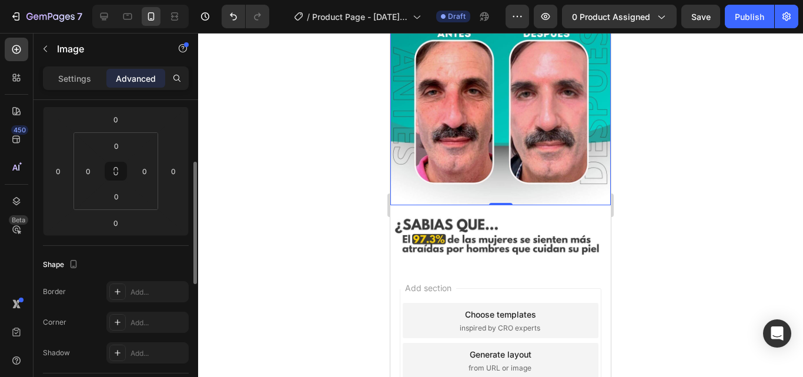
click at [291, 183] on div at bounding box center [500, 205] width 605 height 344
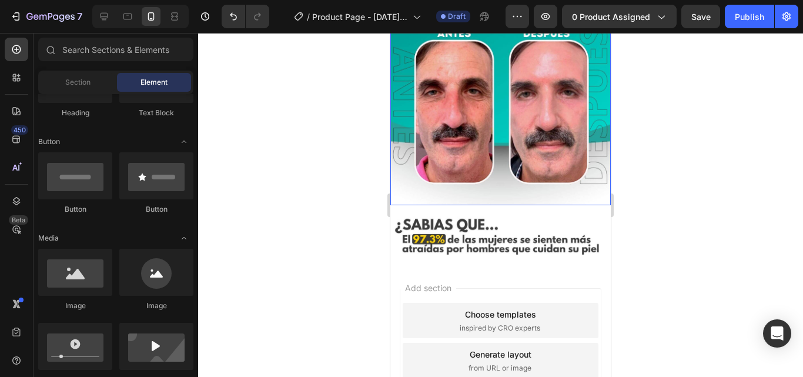
click at [503, 188] on img at bounding box center [500, 95] width 220 height 220
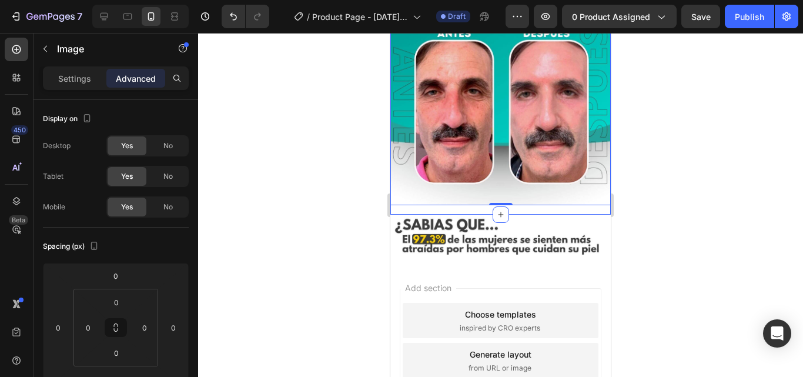
click at [512, 200] on div "Image 0 Row" at bounding box center [500, 100] width 220 height 230
click at [443, 202] on div "Image Row" at bounding box center [500, 100] width 220 height 230
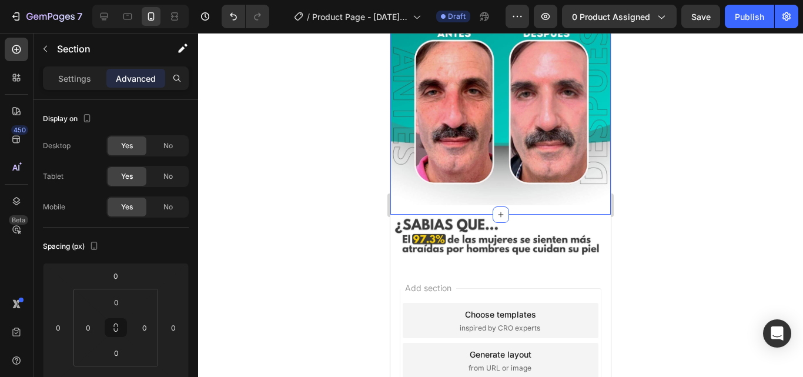
click at [700, 153] on div at bounding box center [500, 205] width 605 height 344
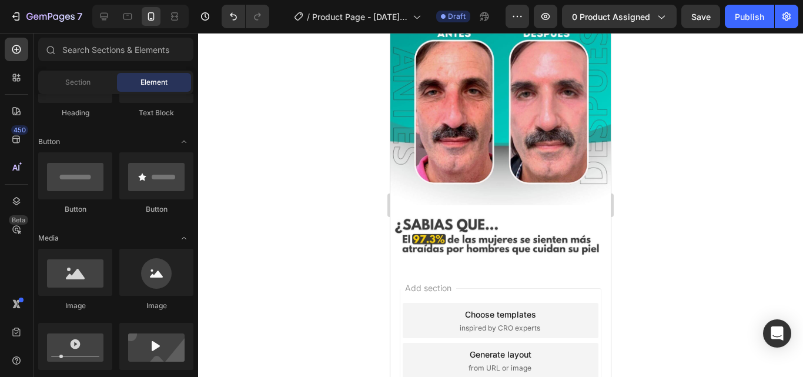
scroll to position [0, 0]
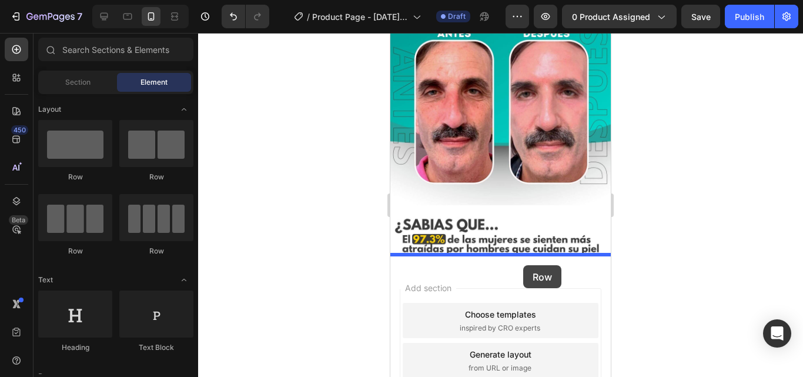
drag, startPoint x: 471, startPoint y: 170, endPoint x: 523, endPoint y: 265, distance: 108.7
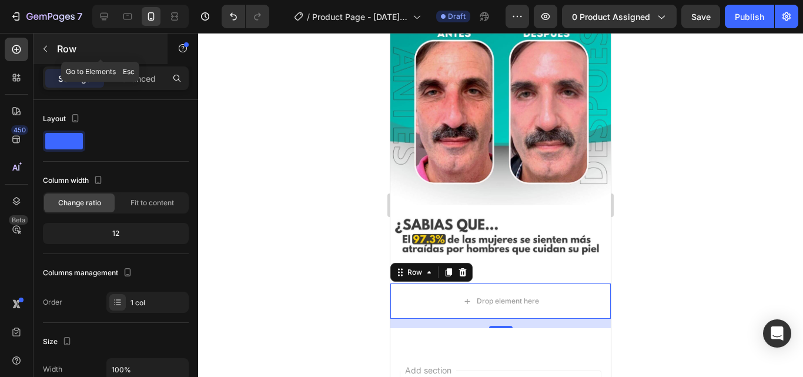
click at [50, 48] on button "button" at bounding box center [45, 48] width 19 height 19
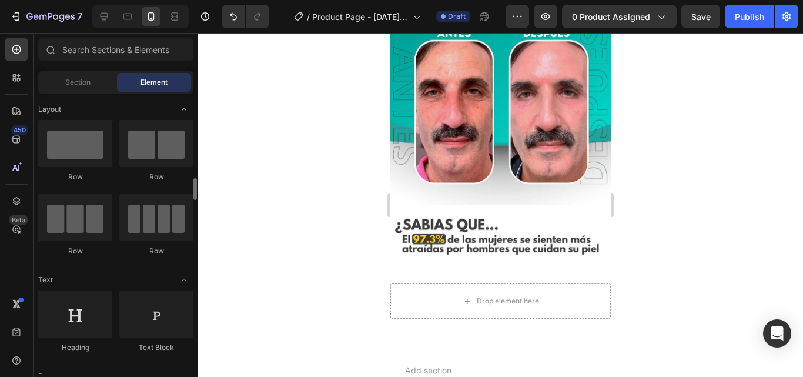
scroll to position [156, 0]
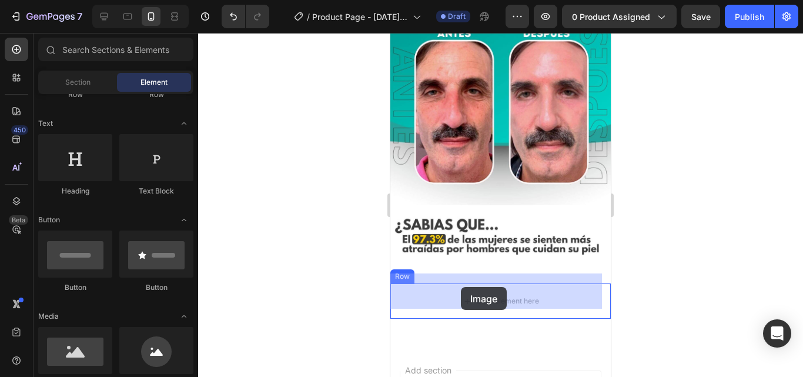
drag, startPoint x: 467, startPoint y: 388, endPoint x: 907, endPoint y: 33, distance: 565.7
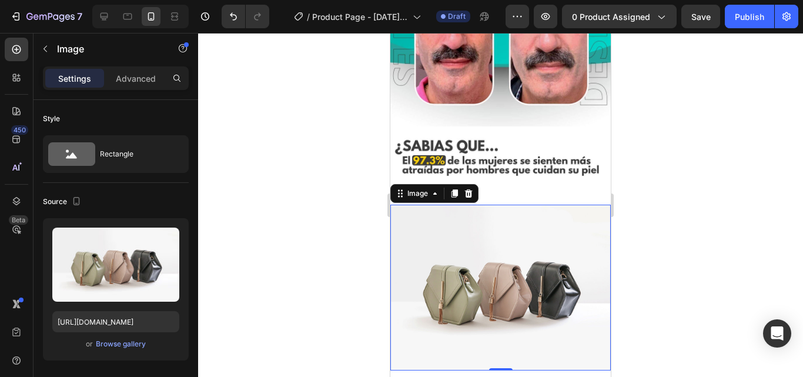
scroll to position [450, 0]
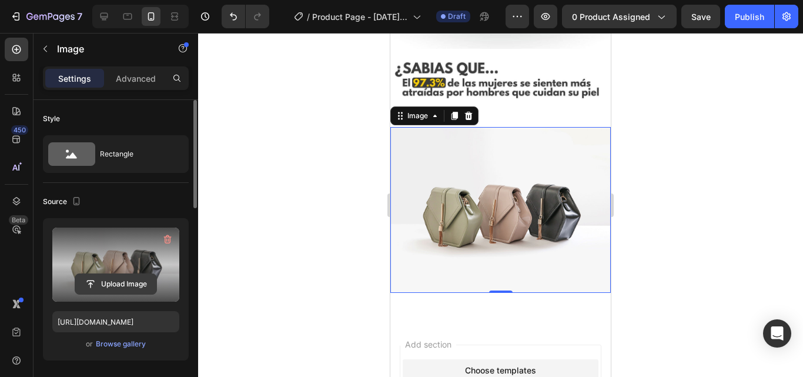
click at [113, 276] on input "file" at bounding box center [115, 284] width 81 height 20
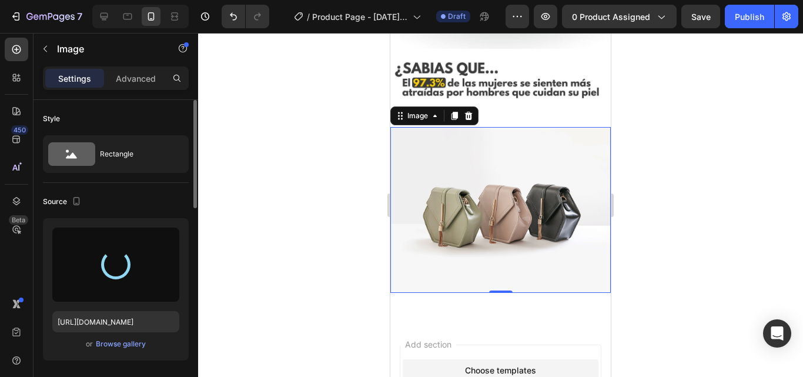
type input "https://cdn.shopify.com/s/files/1/0927/3593/0680/files/gempages_571277531529872…"
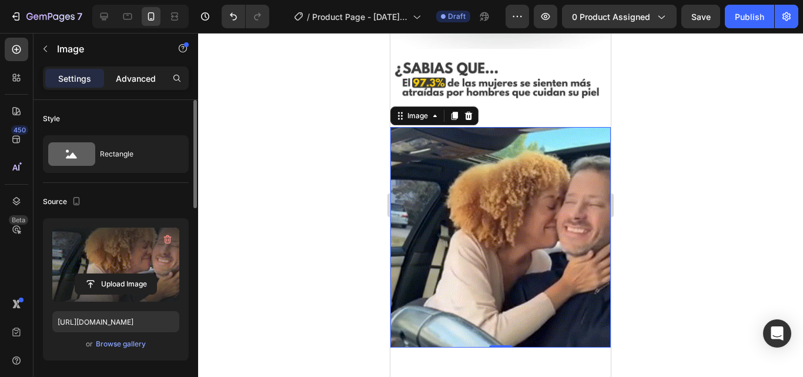
click at [149, 80] on p "Advanced" at bounding box center [136, 78] width 40 height 12
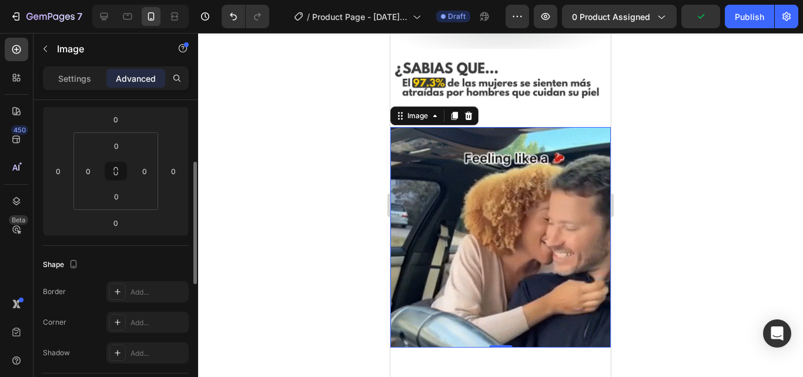
scroll to position [235, 0]
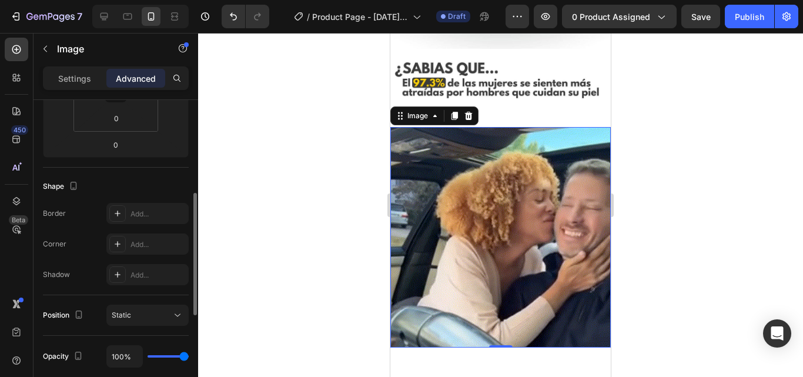
click at [57, 214] on div "Border" at bounding box center [54, 213] width 23 height 11
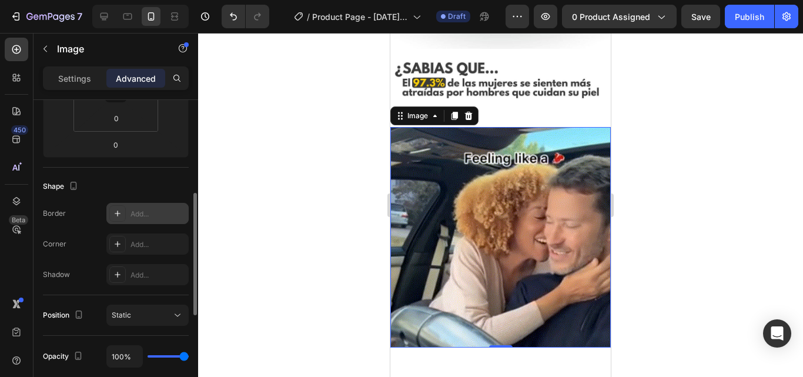
click at [120, 209] on icon at bounding box center [117, 213] width 9 height 9
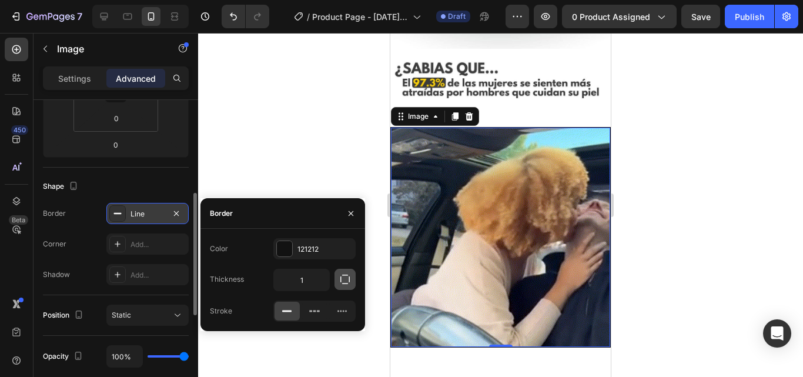
click at [342, 281] on icon "button" at bounding box center [345, 279] width 12 height 12
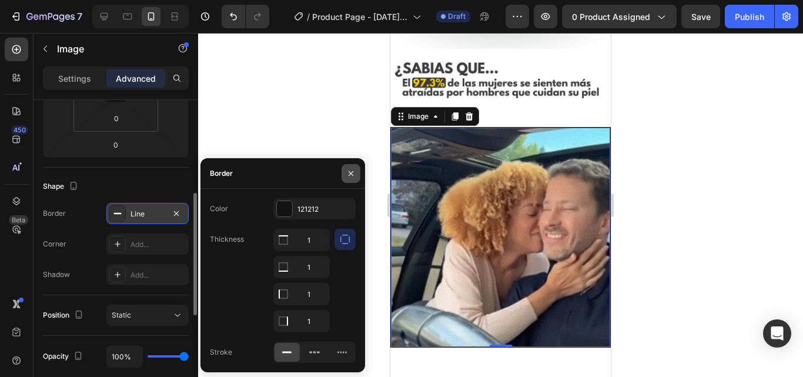
click at [350, 169] on icon "button" at bounding box center [350, 173] width 9 height 9
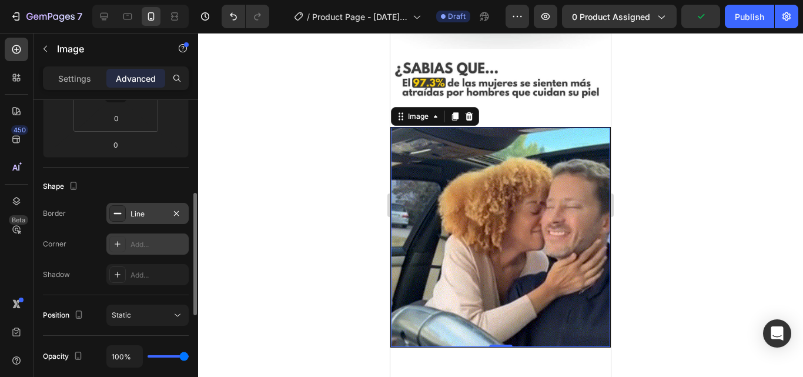
click at [118, 244] on icon at bounding box center [118, 244] width 6 height 6
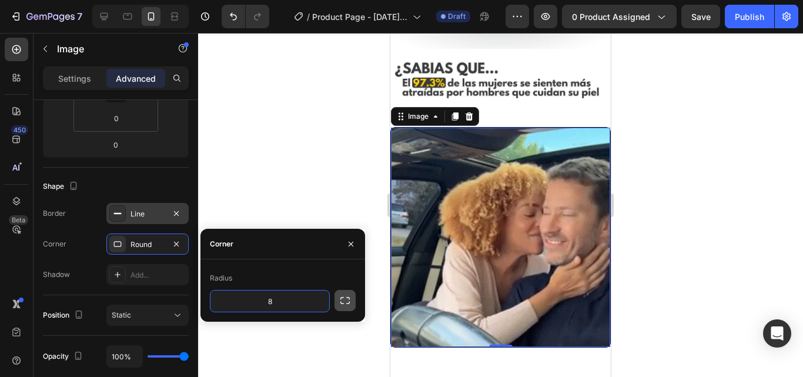
click at [343, 298] on icon "button" at bounding box center [345, 301] width 12 height 12
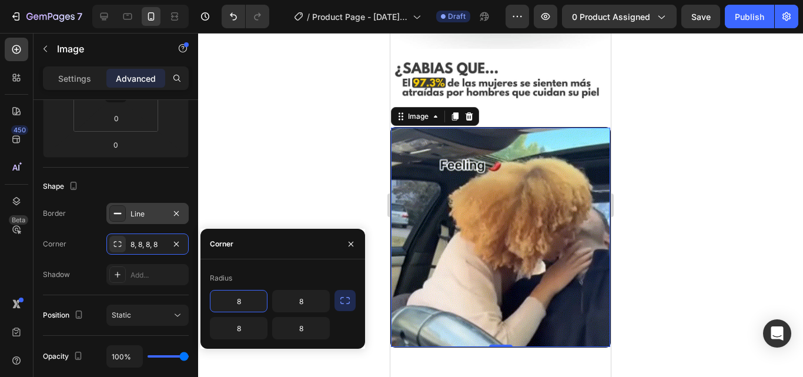
click at [249, 309] on input "8" at bounding box center [238, 300] width 56 height 21
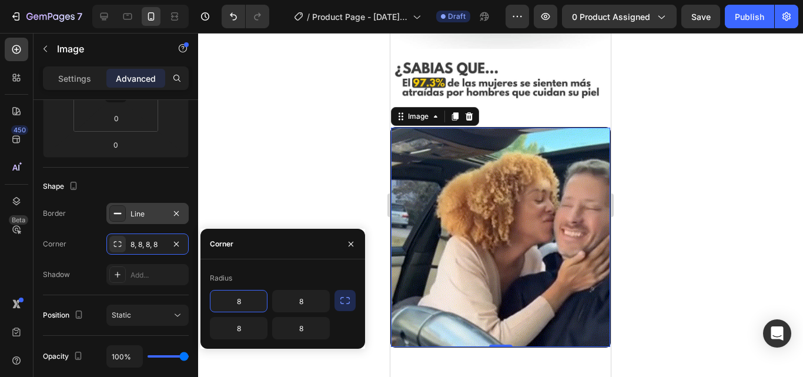
drag, startPoint x: 248, startPoint y: 309, endPoint x: 229, endPoint y: 306, distance: 19.7
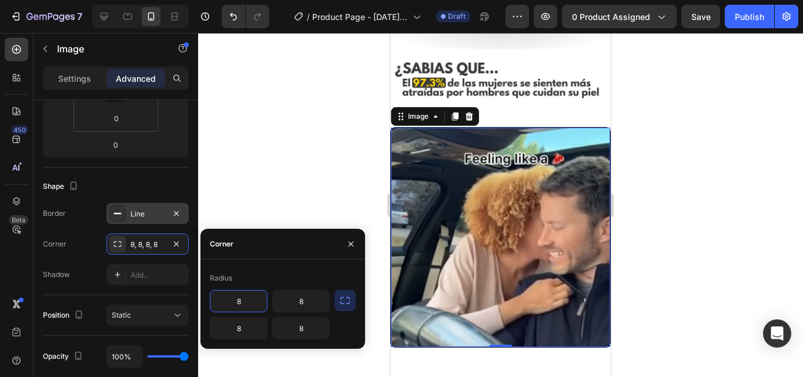
click at [229, 306] on input "8" at bounding box center [238, 300] width 56 height 21
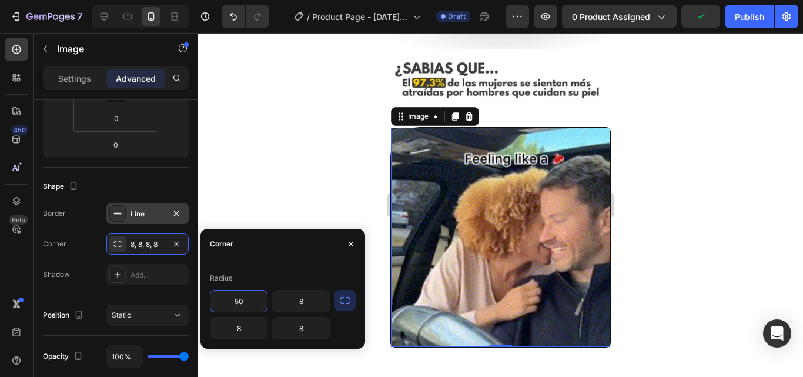
type input "50"
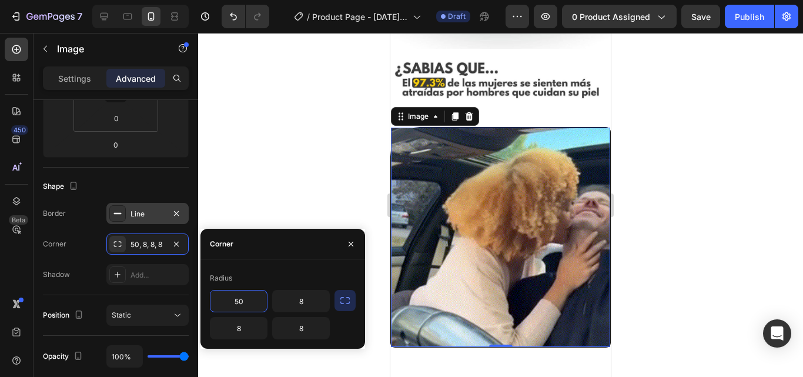
drag, startPoint x: 166, startPoint y: 59, endPoint x: 220, endPoint y: 159, distance: 113.6
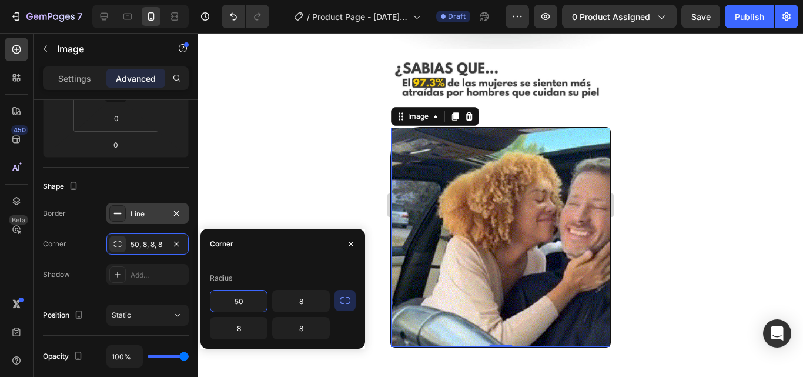
click at [220, 159] on div at bounding box center [500, 205] width 605 height 344
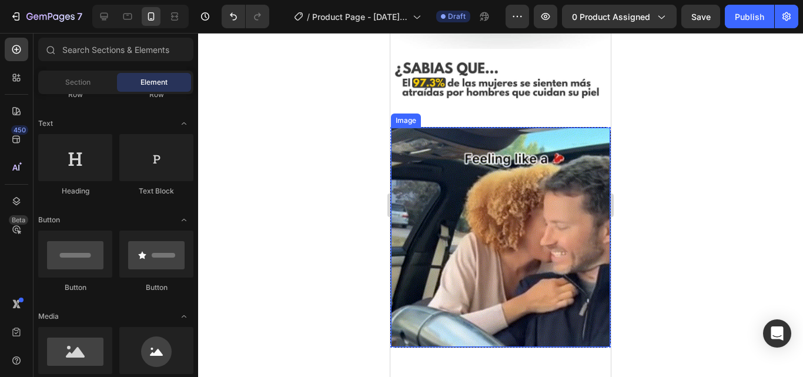
drag, startPoint x: 506, startPoint y: 189, endPoint x: 464, endPoint y: 143, distance: 62.0
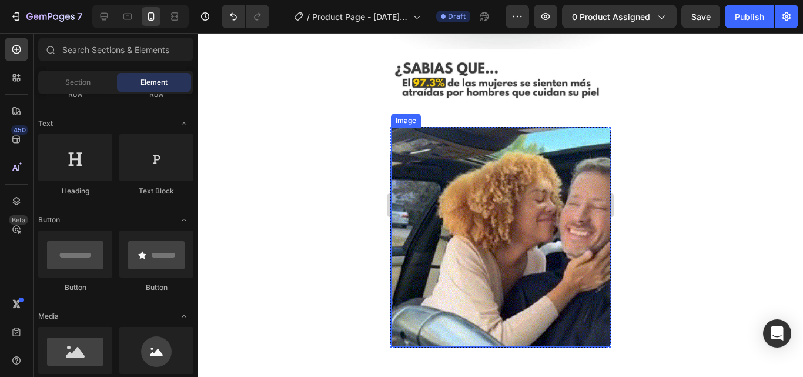
click at [464, 143] on img at bounding box center [500, 237] width 219 height 219
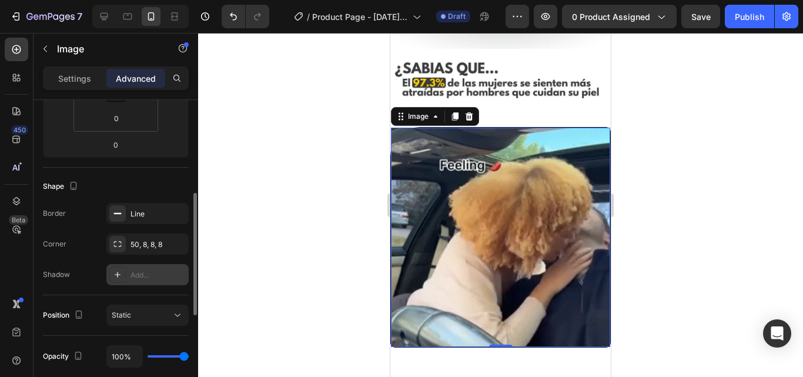
click at [115, 275] on icon at bounding box center [117, 274] width 9 height 9
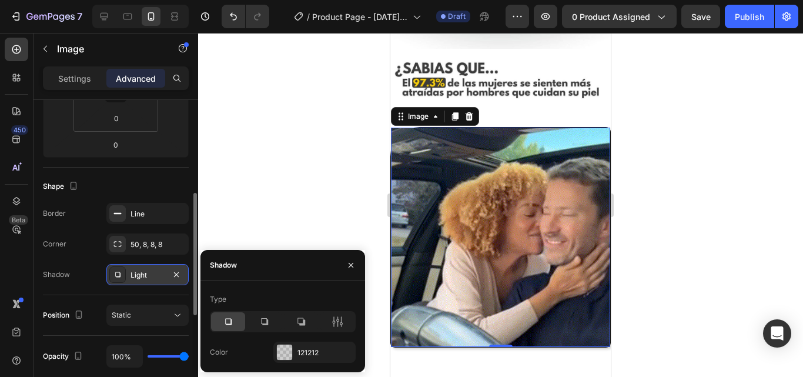
click at [53, 276] on div "Shadow" at bounding box center [56, 274] width 27 height 11
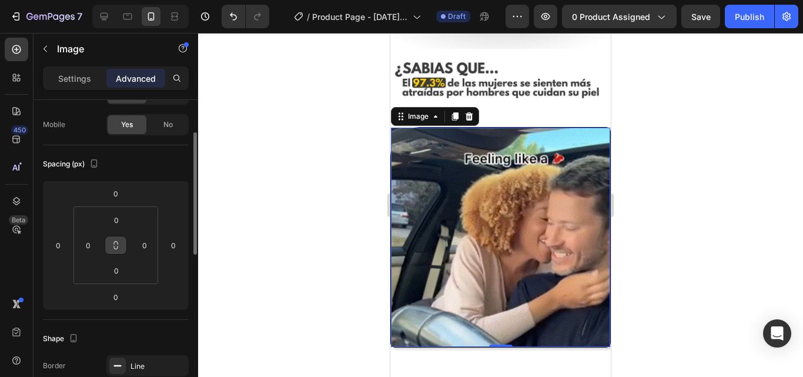
scroll to position [239, 0]
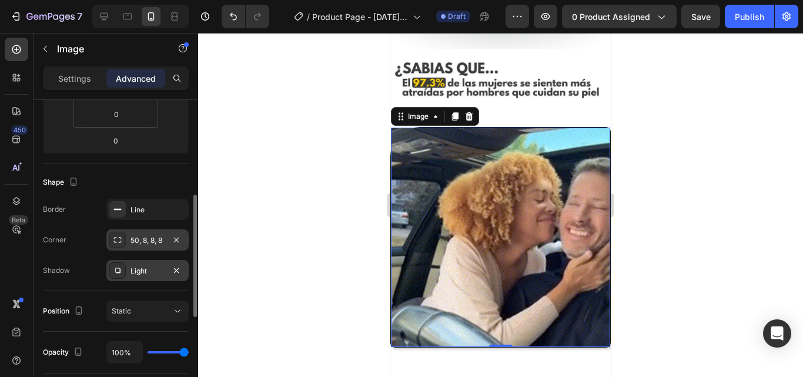
click at [143, 243] on div "50, 8, 8, 8" at bounding box center [148, 240] width 34 height 11
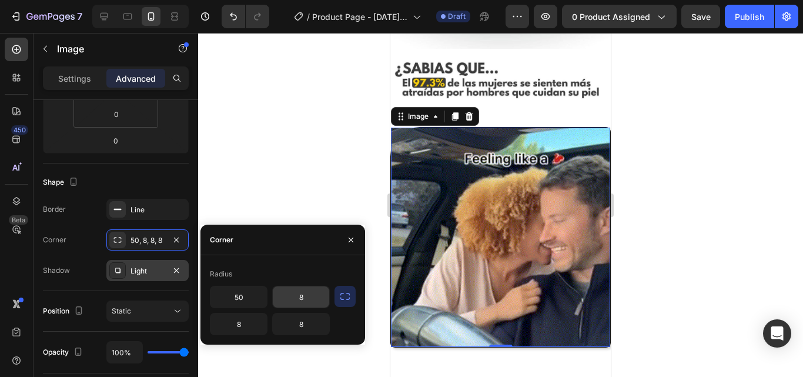
click at [301, 300] on input "8" at bounding box center [301, 296] width 56 height 21
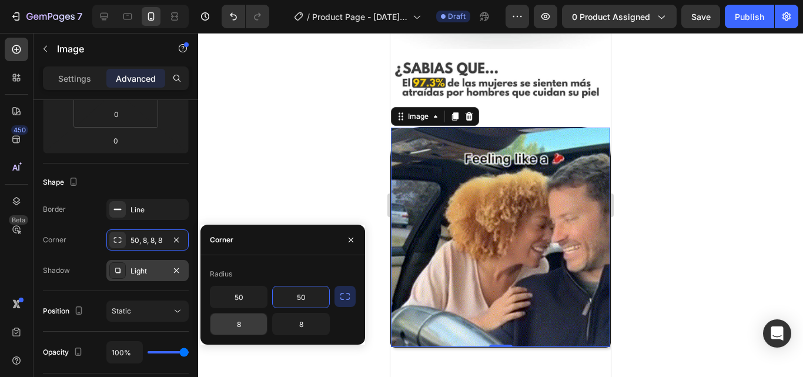
type input "50"
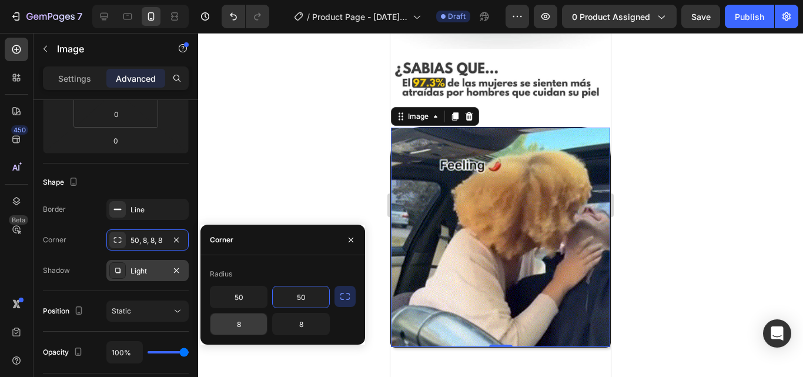
click at [251, 329] on input "8" at bounding box center [238, 323] width 56 height 21
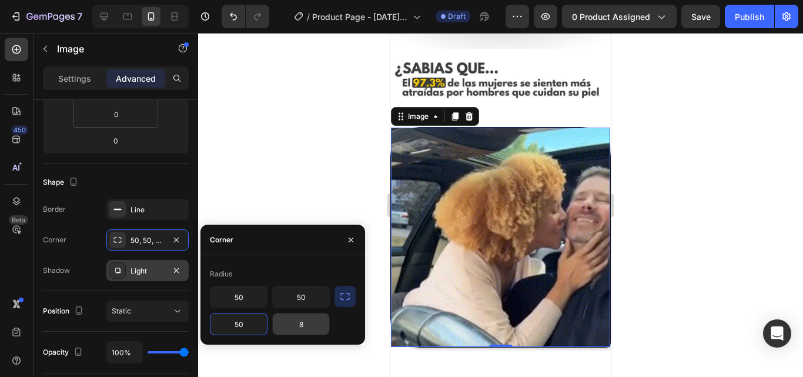
type input "50"
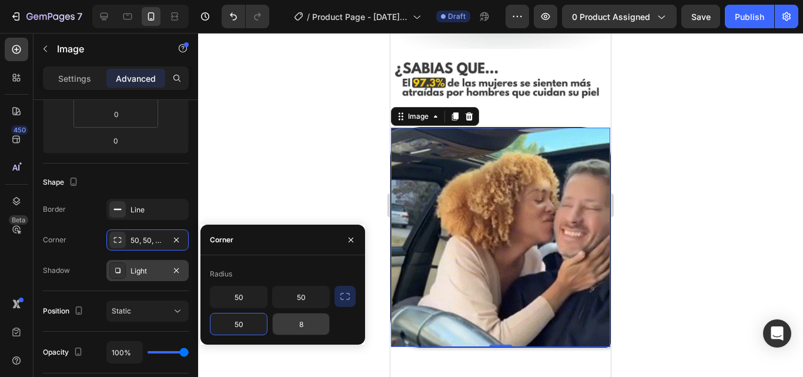
click at [297, 329] on input "8" at bounding box center [301, 323] width 56 height 21
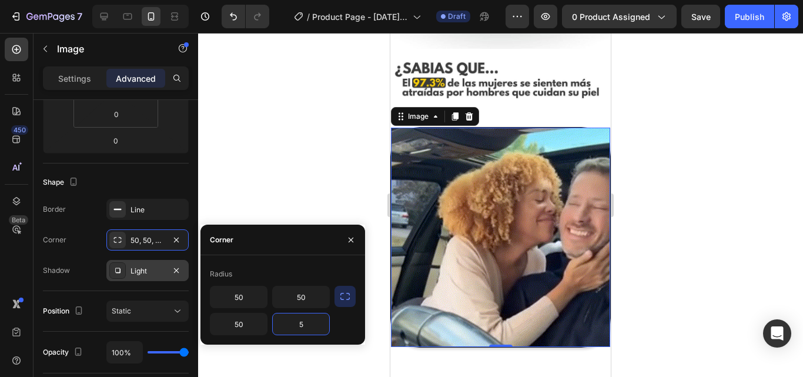
type input "50"
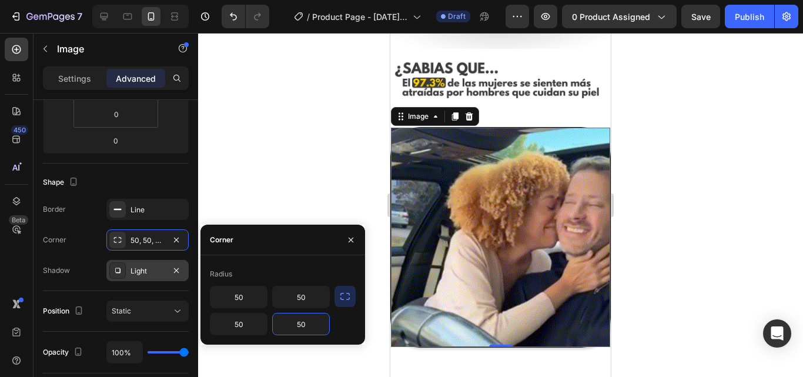
click at [346, 297] on icon "button" at bounding box center [345, 296] width 12 height 12
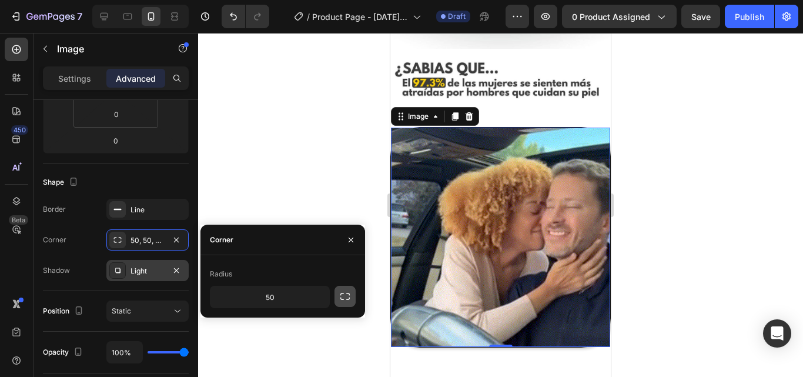
click at [346, 297] on icon "button" at bounding box center [345, 296] width 12 height 12
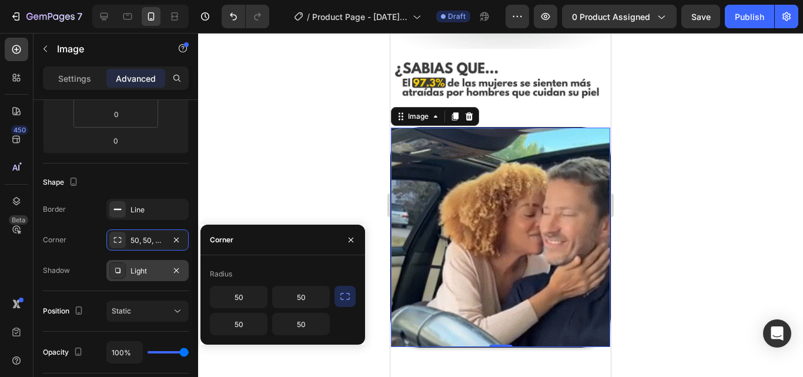
click at [346, 297] on icon "button" at bounding box center [345, 296] width 12 height 12
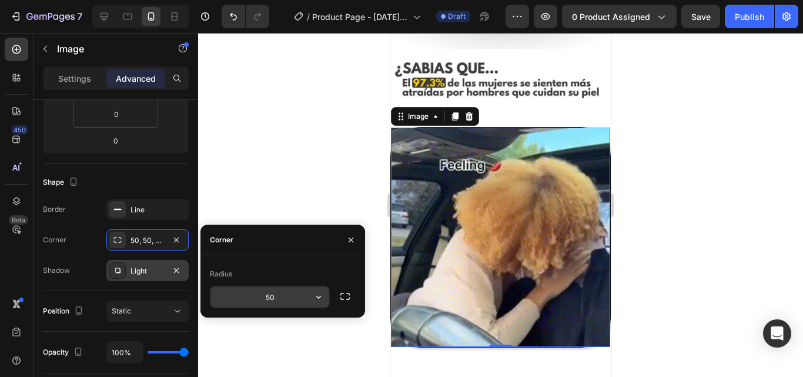
click at [302, 293] on input "50" at bounding box center [269, 296] width 119 height 21
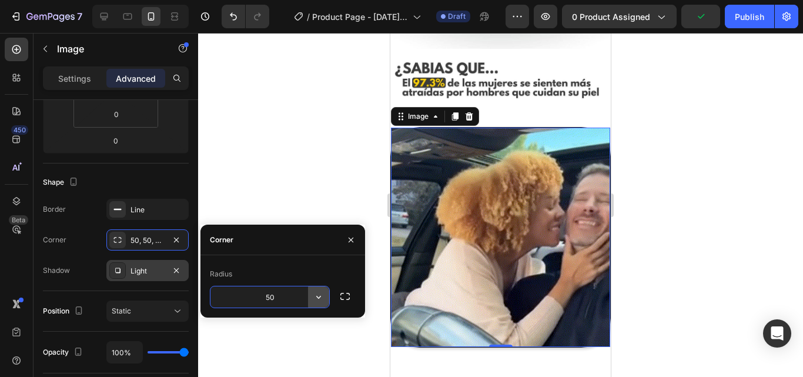
click at [321, 294] on icon "button" at bounding box center [319, 297] width 12 height 12
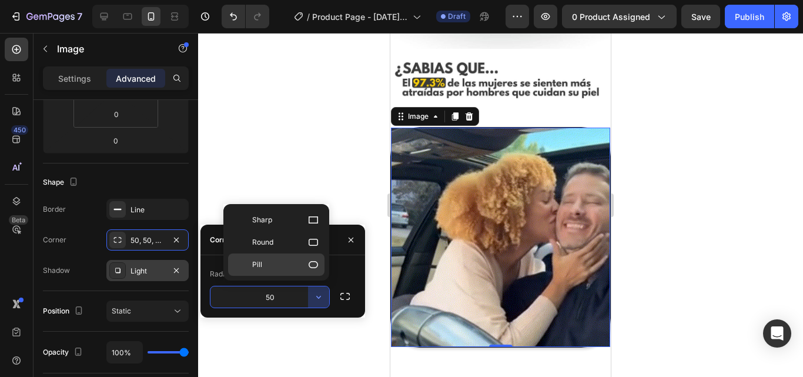
click at [303, 263] on p "Pill" at bounding box center [285, 265] width 67 height 12
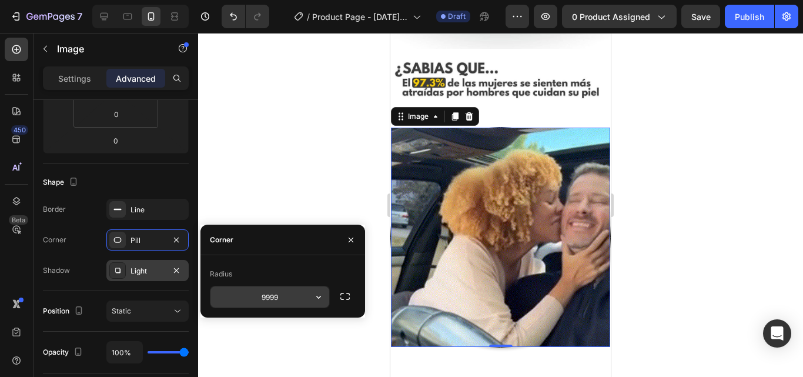
click at [319, 297] on icon "button" at bounding box center [319, 297] width 12 height 12
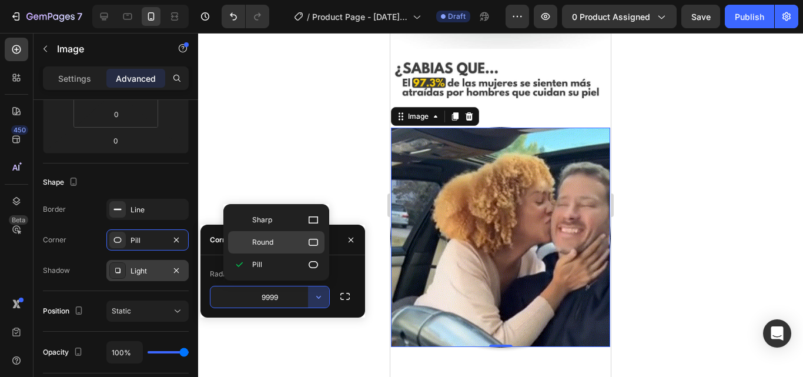
click at [290, 237] on p "Round" at bounding box center [285, 242] width 67 height 12
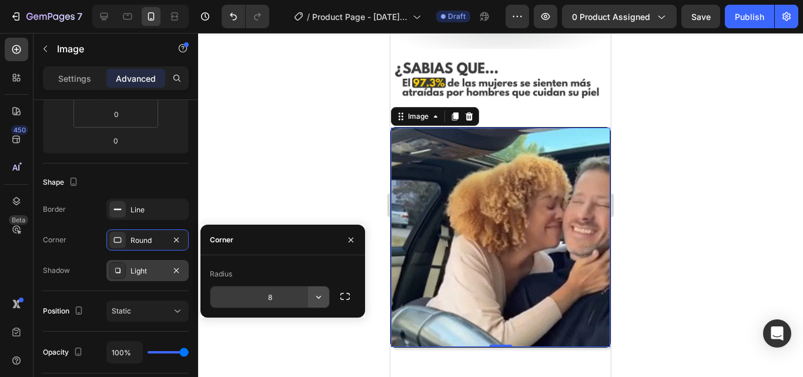
click at [320, 299] on icon "button" at bounding box center [319, 297] width 12 height 12
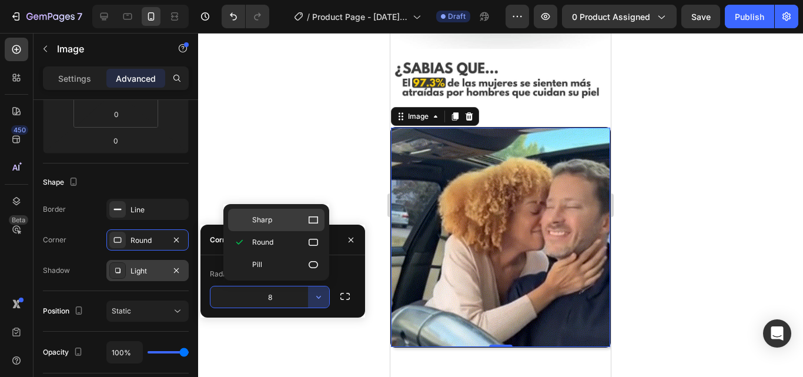
click at [312, 219] on icon at bounding box center [313, 220] width 12 height 12
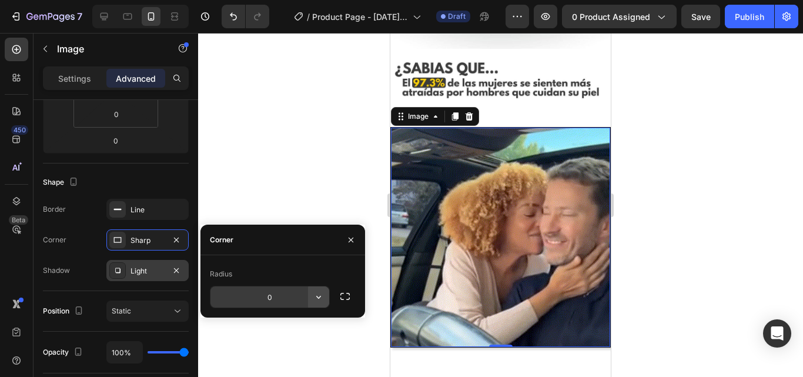
click at [319, 289] on button "button" at bounding box center [318, 296] width 21 height 21
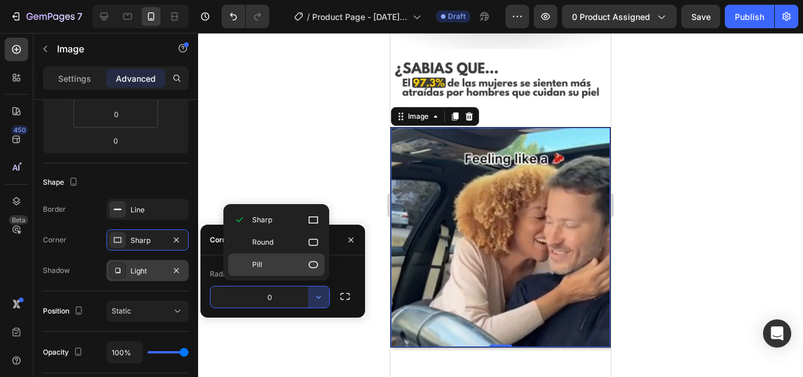
click at [285, 270] on div "Pill" at bounding box center [276, 264] width 96 height 22
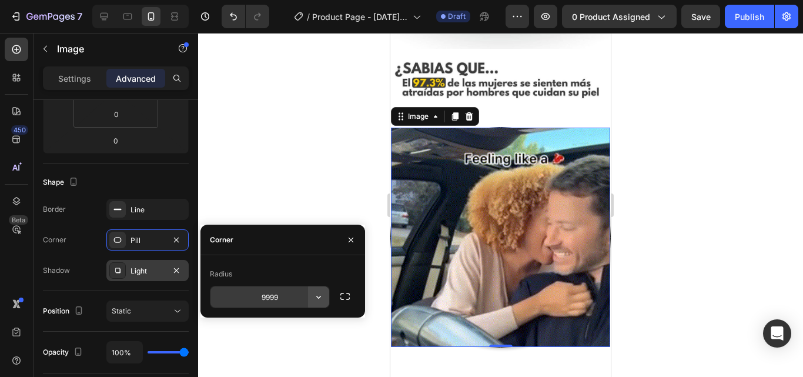
click at [319, 296] on icon "button" at bounding box center [319, 297] width 12 height 12
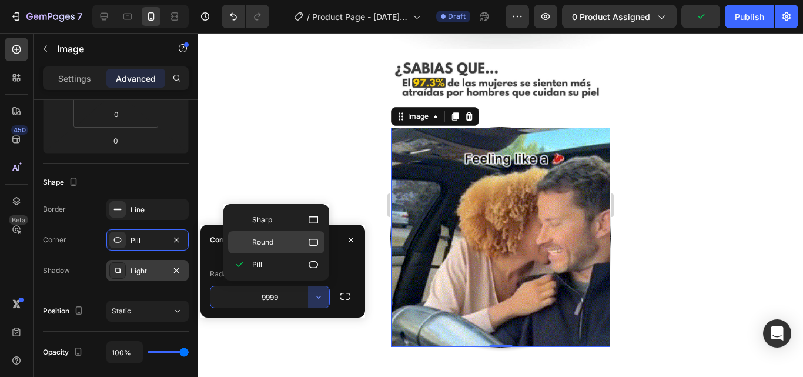
click at [299, 242] on p "Round" at bounding box center [285, 242] width 67 height 12
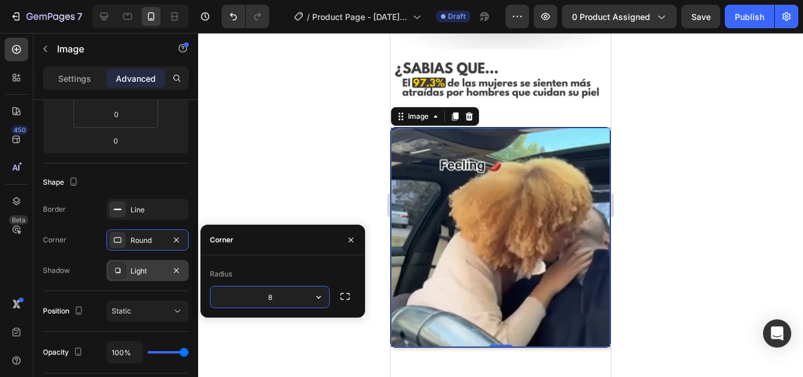
click at [277, 300] on input "8" at bounding box center [269, 296] width 119 height 21
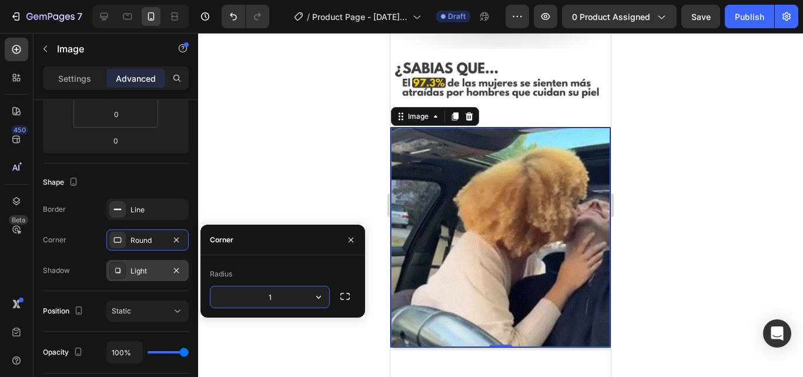
type input "10"
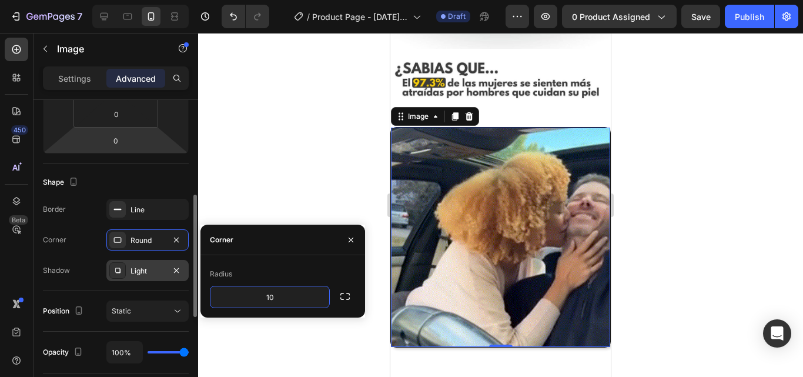
click at [99, 229] on div "Border Line Corner Round Shadow Light" at bounding box center [116, 240] width 146 height 82
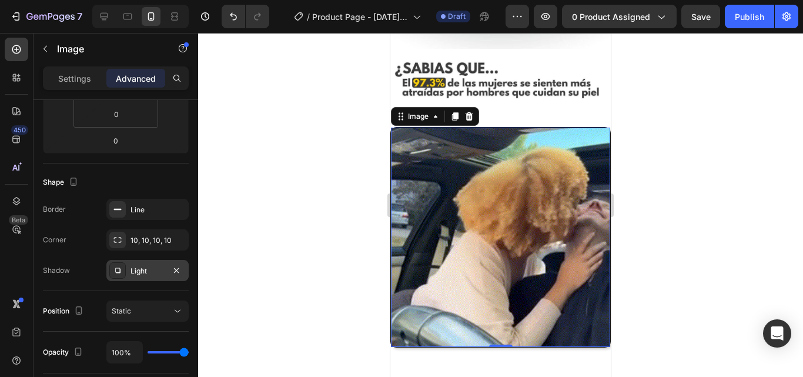
click at [516, 131] on img at bounding box center [500, 237] width 219 height 219
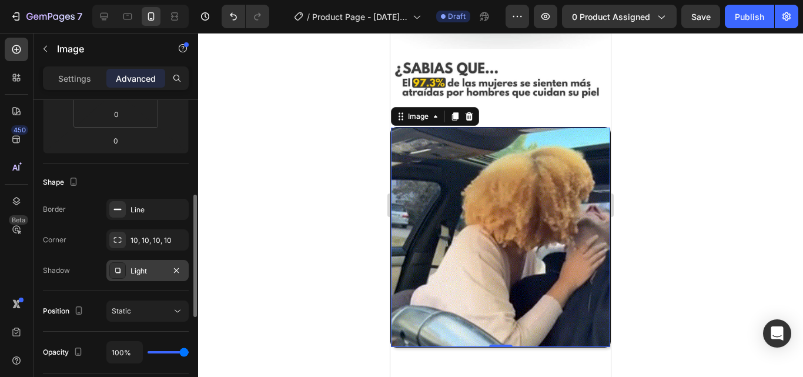
scroll to position [82, 0]
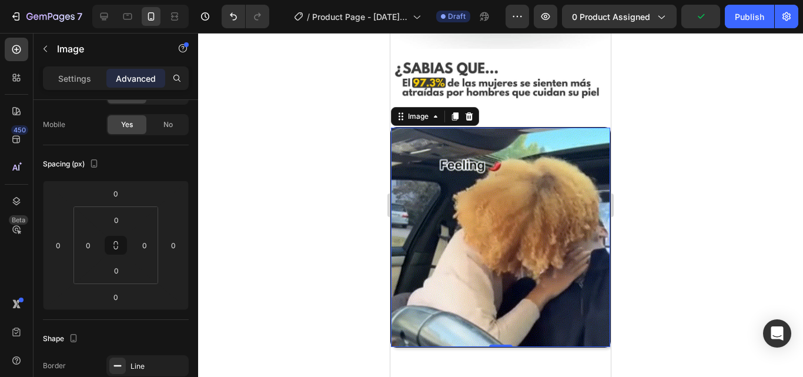
click at [653, 125] on div at bounding box center [500, 205] width 605 height 344
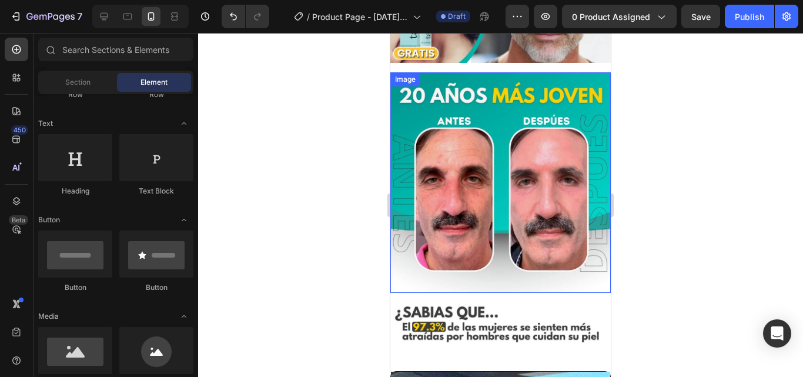
scroll to position [372, 0]
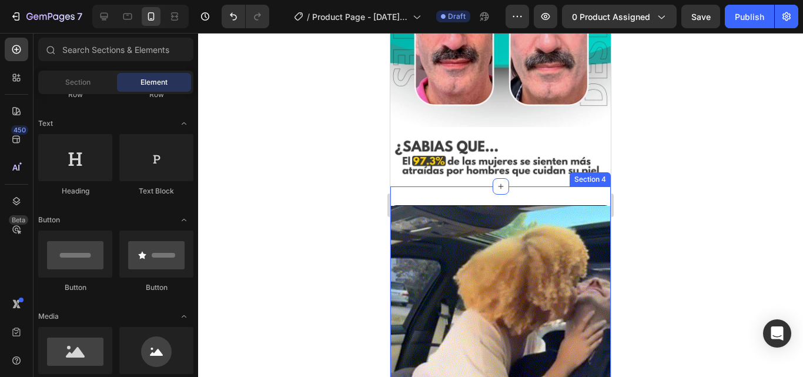
click at [517, 186] on div "Image Row Section 4" at bounding box center [500, 319] width 220 height 267
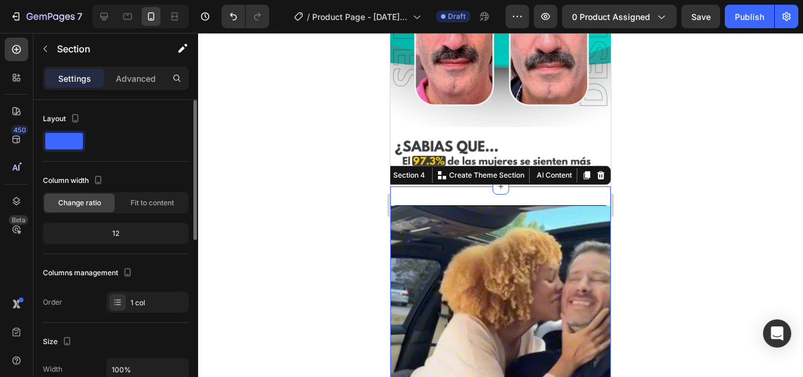
click at [125, 78] on p "Advanced" at bounding box center [136, 78] width 40 height 12
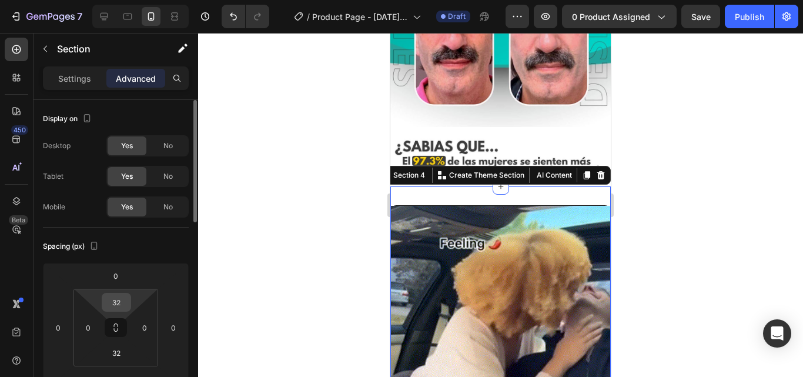
click at [111, 300] on input "32" at bounding box center [117, 302] width 24 height 18
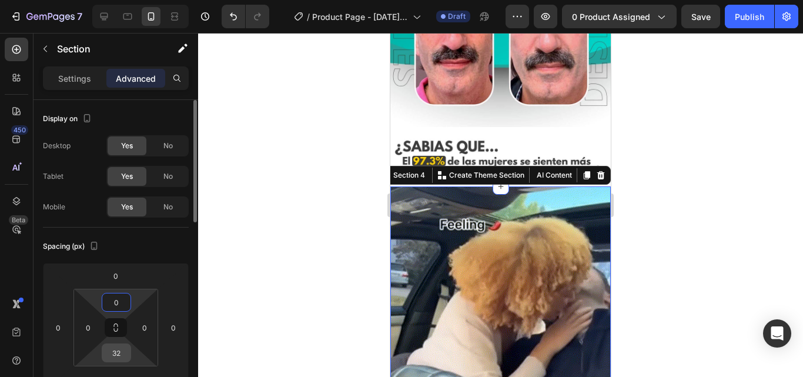
type input "0"
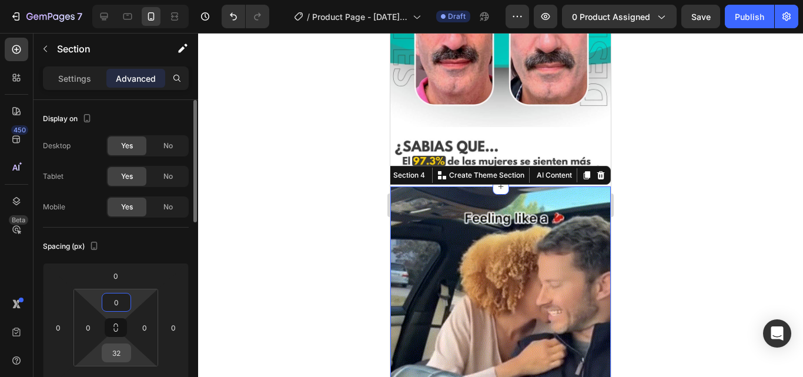
click at [117, 351] on input "32" at bounding box center [117, 353] width 24 height 18
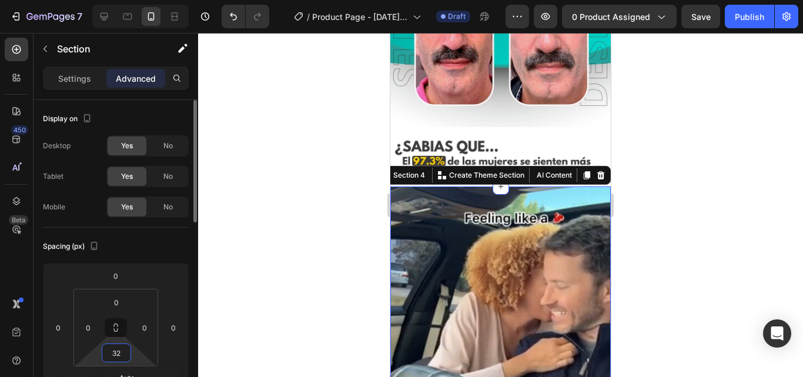
type input "0"
click at [314, 206] on div at bounding box center [500, 205] width 605 height 344
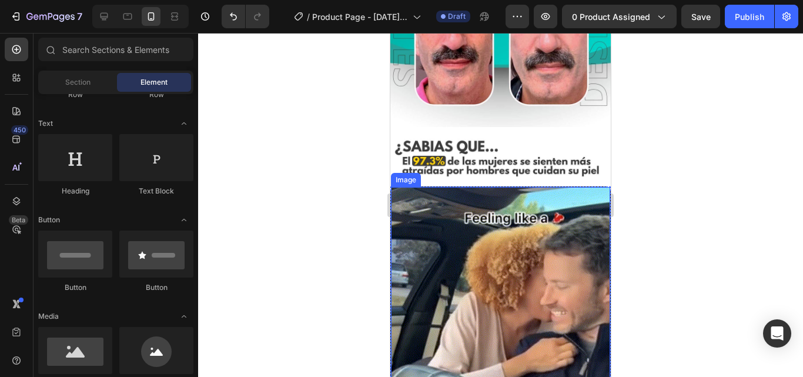
click at [442, 247] on img at bounding box center [500, 296] width 219 height 219
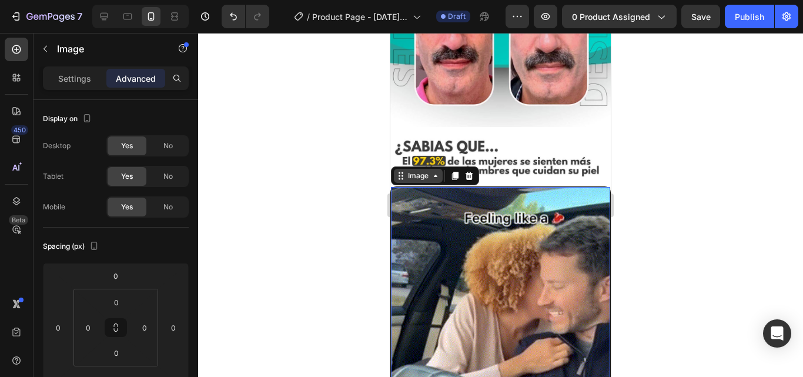
click at [418, 170] on div "Image" at bounding box center [418, 175] width 25 height 11
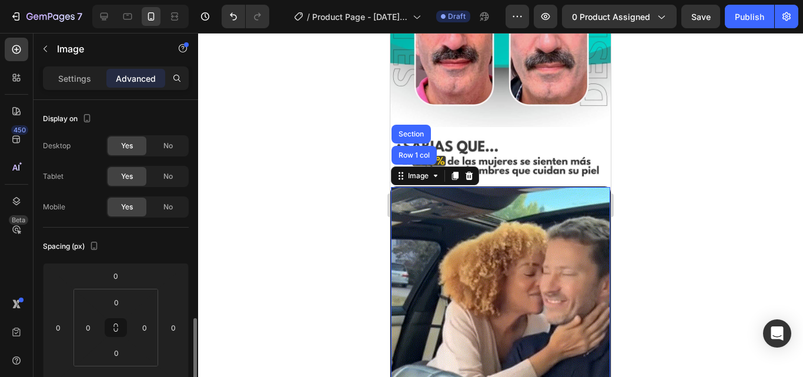
scroll to position [235, 0]
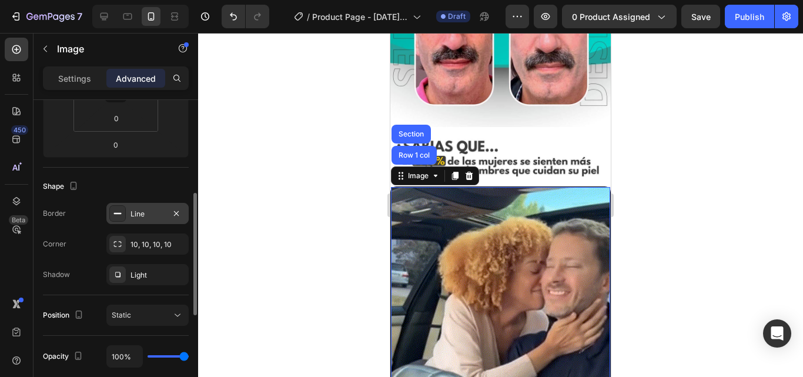
click at [119, 209] on icon at bounding box center [117, 213] width 9 height 9
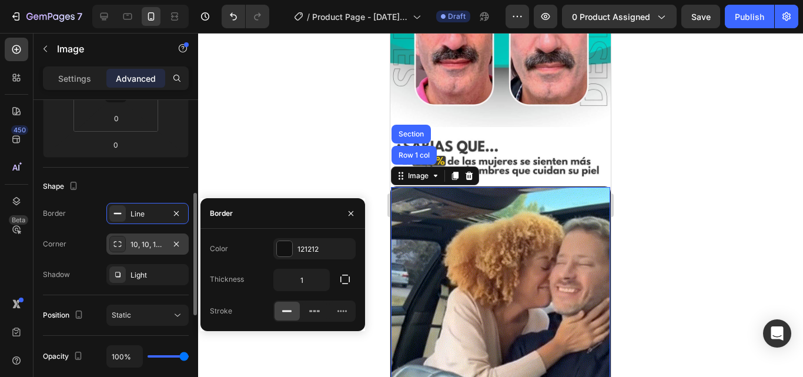
click at [179, 212] on icon "button" at bounding box center [176, 213] width 9 height 9
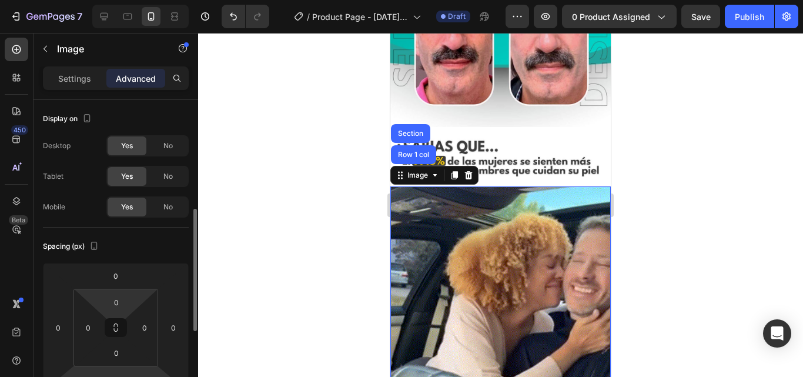
scroll to position [78, 0]
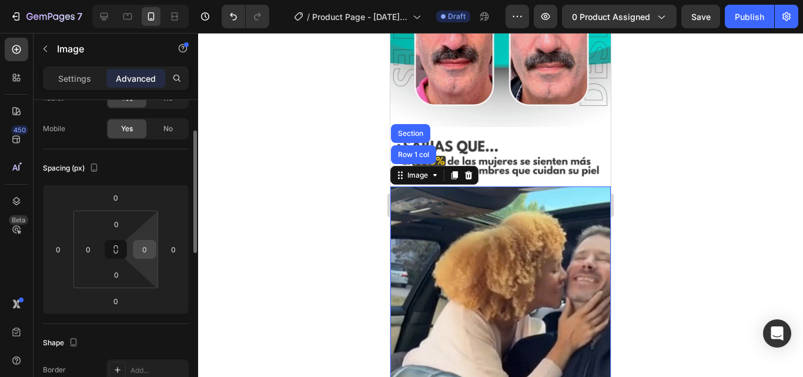
click at [143, 247] on input "0" at bounding box center [145, 249] width 18 height 18
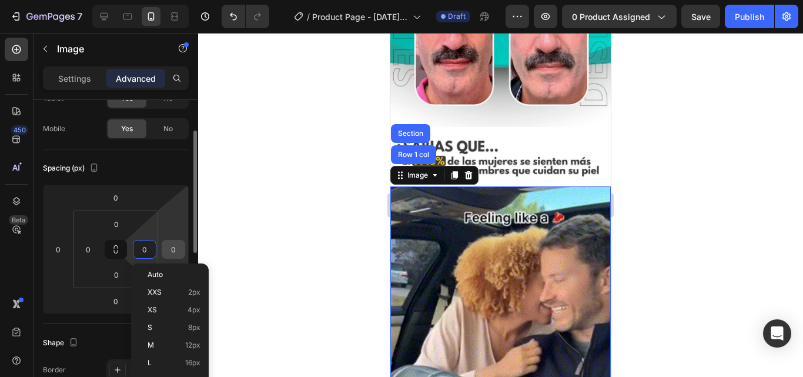
click at [169, 250] on input "0" at bounding box center [174, 249] width 18 height 18
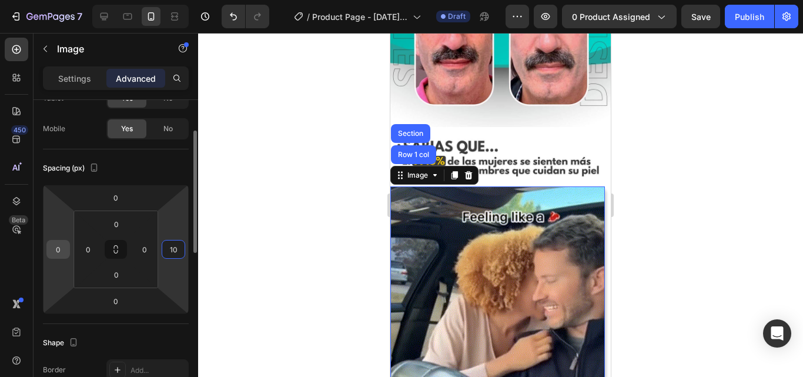
type input "10"
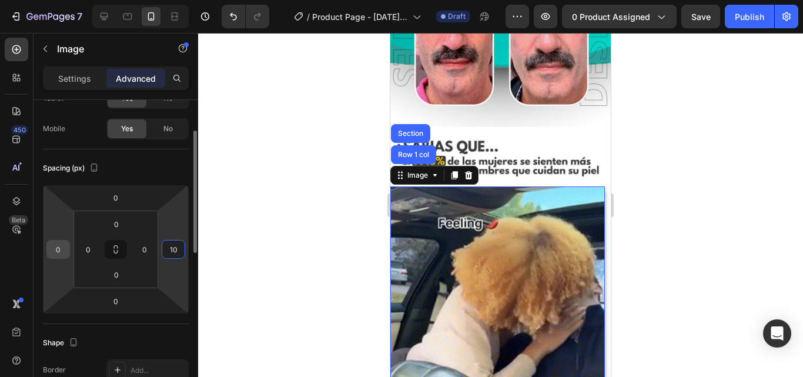
click at [59, 253] on input "0" at bounding box center [58, 249] width 18 height 18
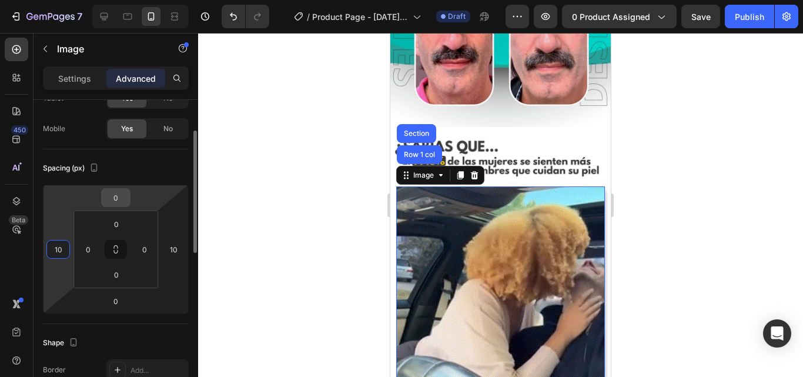
type input "10"
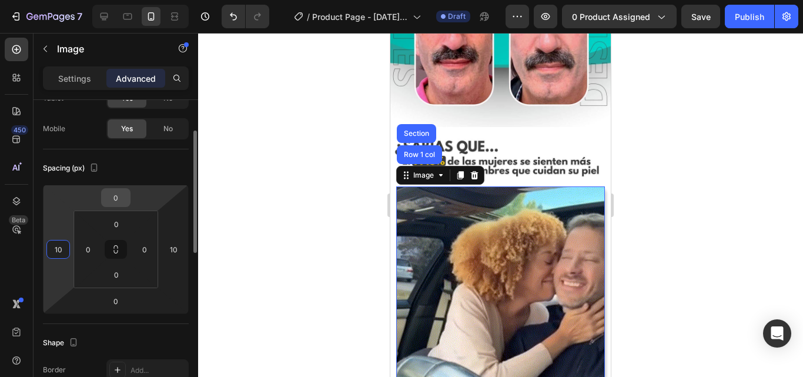
click at [119, 195] on input "0" at bounding box center [116, 198] width 24 height 18
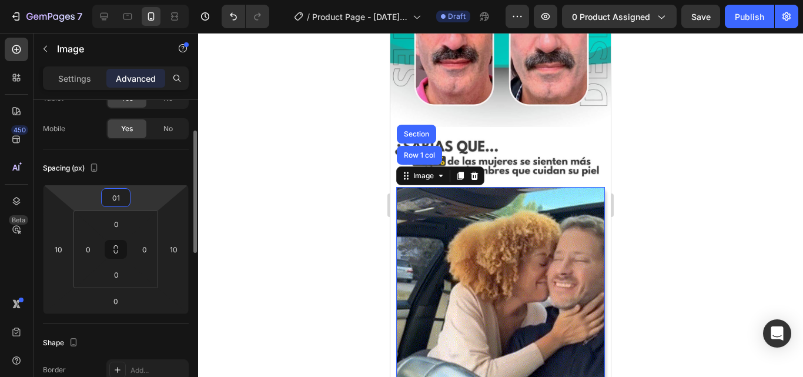
type input "0"
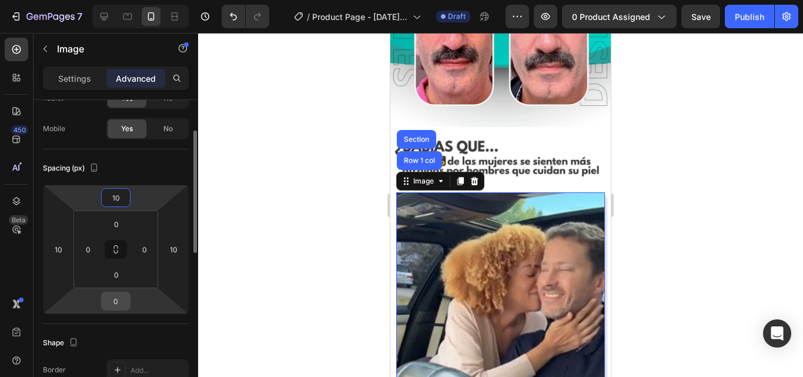
type input "10"
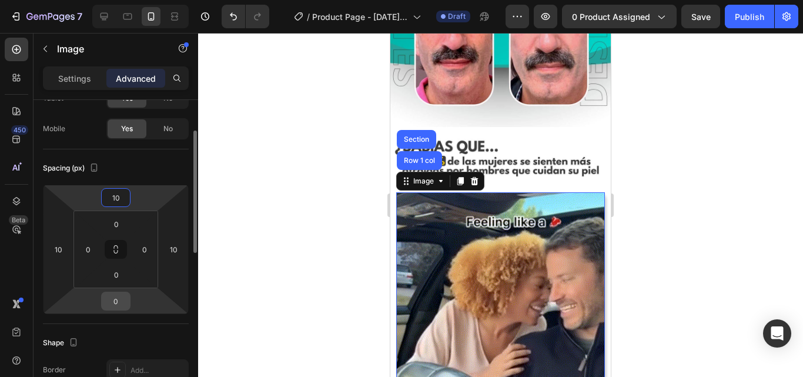
click at [120, 305] on input "0" at bounding box center [116, 301] width 24 height 18
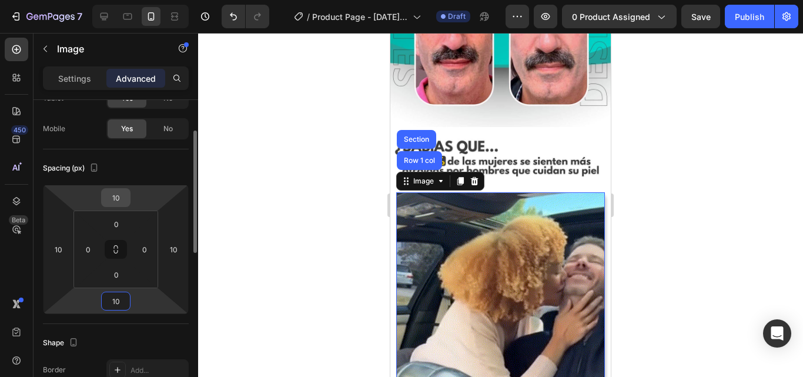
type input "10"
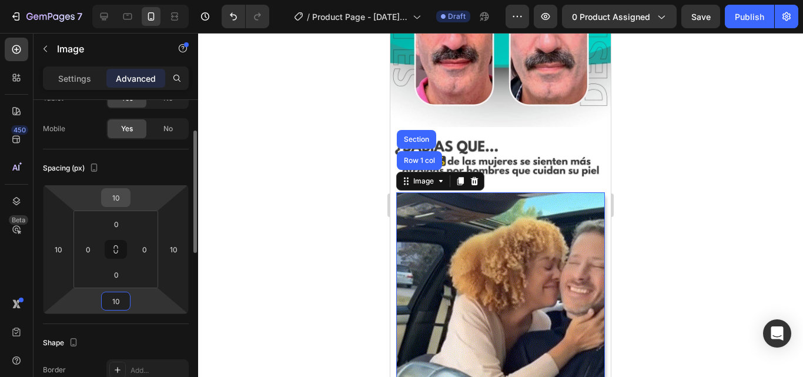
click at [121, 196] on input "10" at bounding box center [116, 198] width 24 height 18
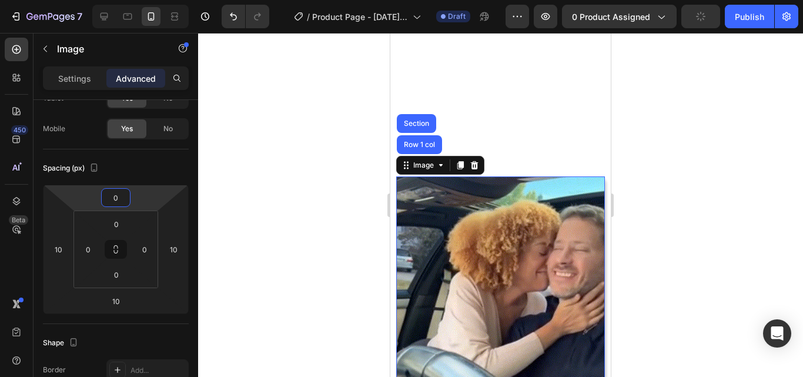
scroll to position [529, 0]
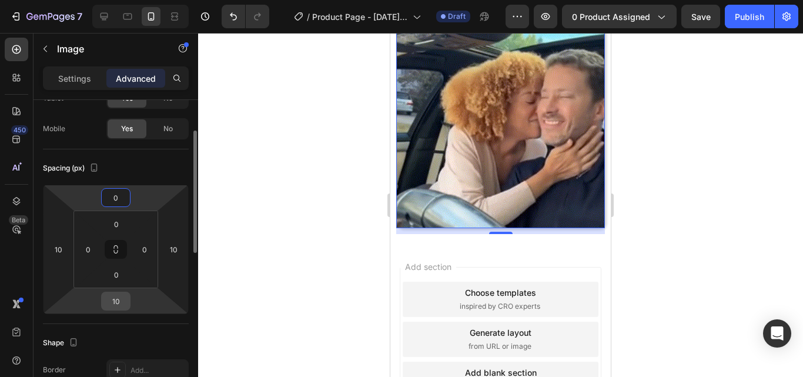
type input "0"
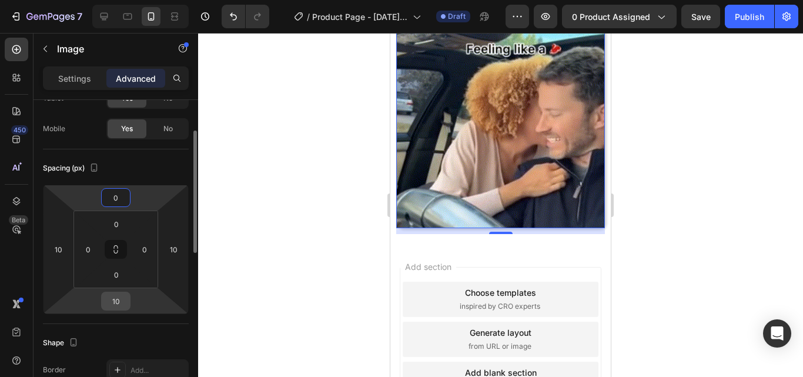
click at [116, 304] on input "10" at bounding box center [116, 301] width 24 height 18
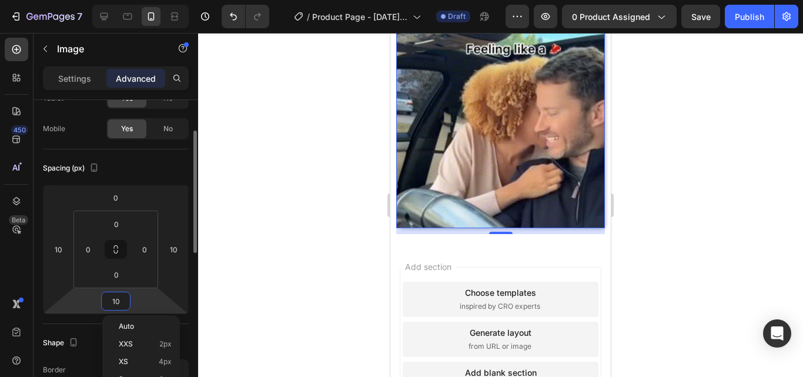
type input "5"
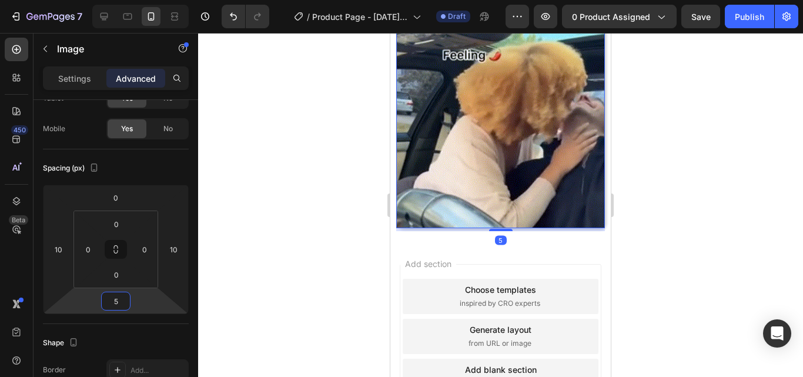
click at [325, 222] on div at bounding box center [500, 205] width 605 height 344
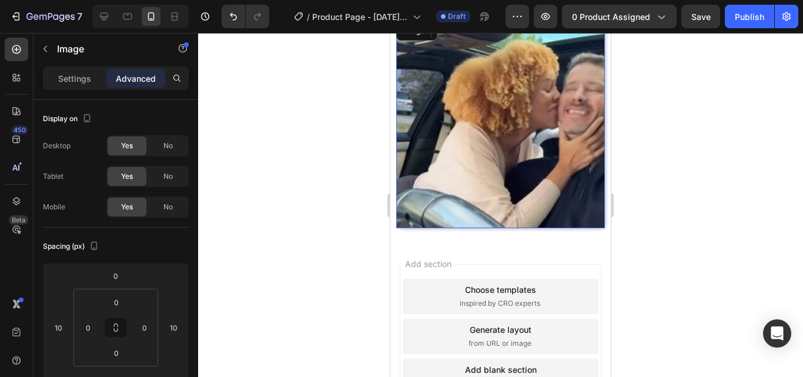
click at [459, 159] on img at bounding box center [500, 123] width 209 height 209
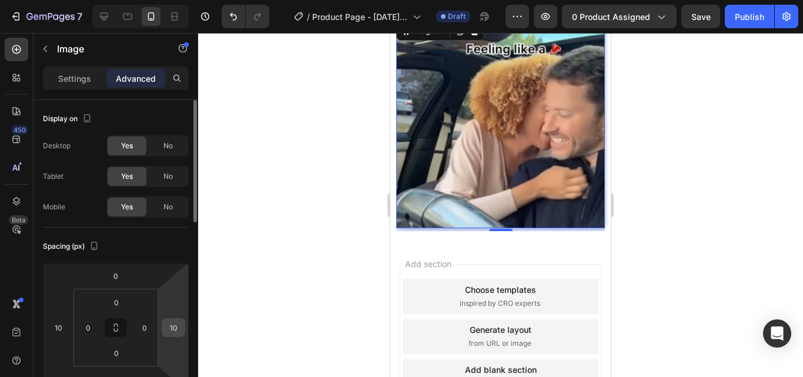
click at [173, 327] on input "10" at bounding box center [174, 328] width 18 height 18
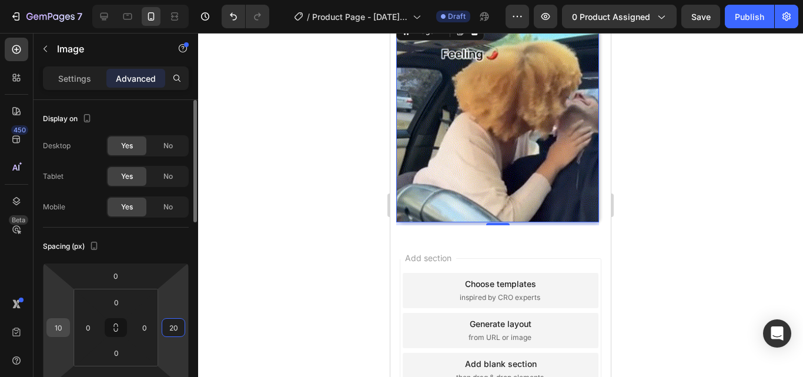
type input "20"
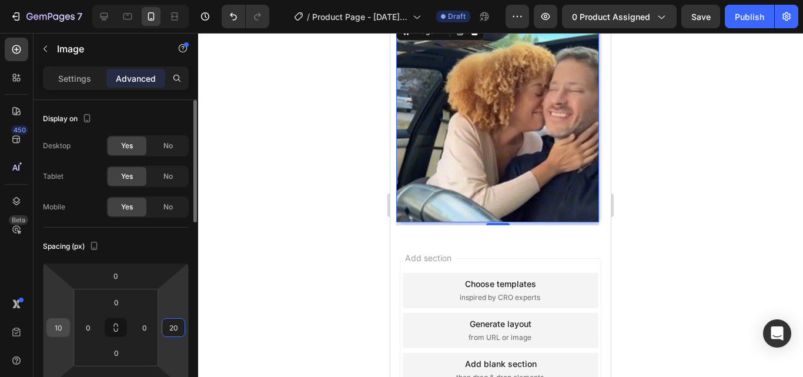
click at [57, 325] on input "10" at bounding box center [58, 328] width 18 height 18
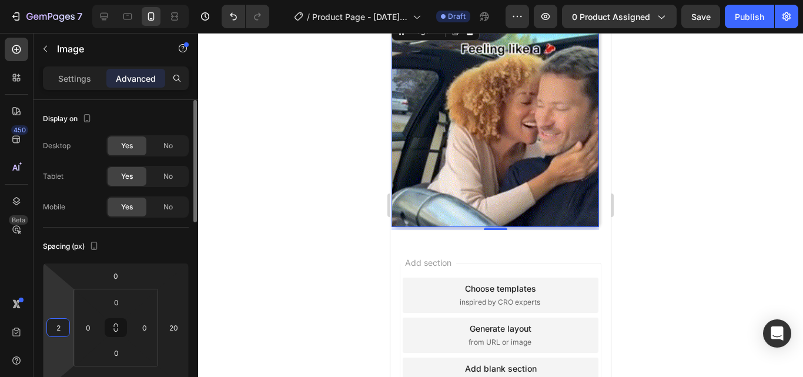
type input "20"
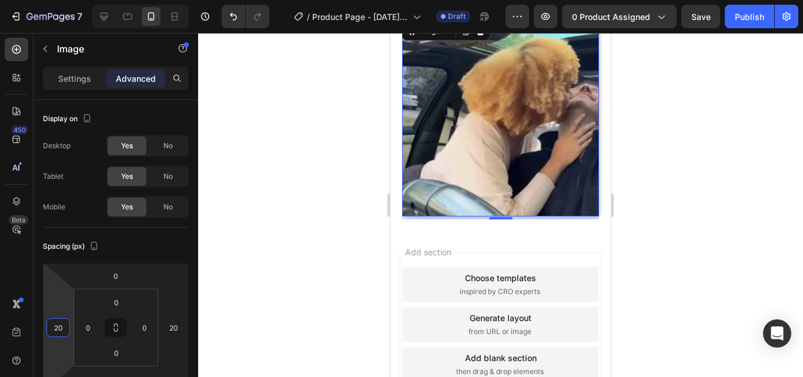
click at [233, 263] on div at bounding box center [500, 205] width 605 height 344
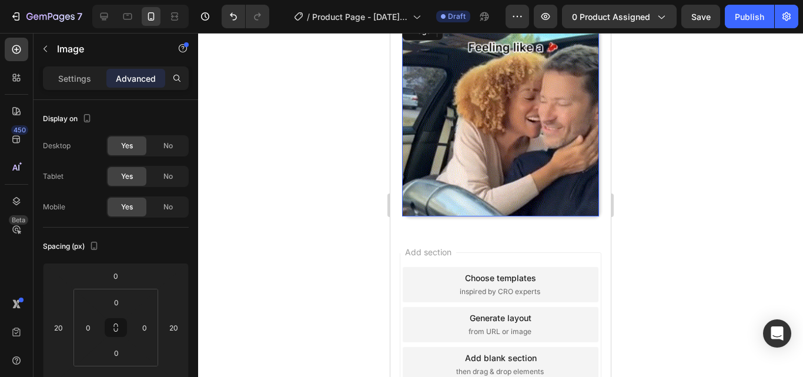
click at [535, 137] on img at bounding box center [500, 117] width 197 height 197
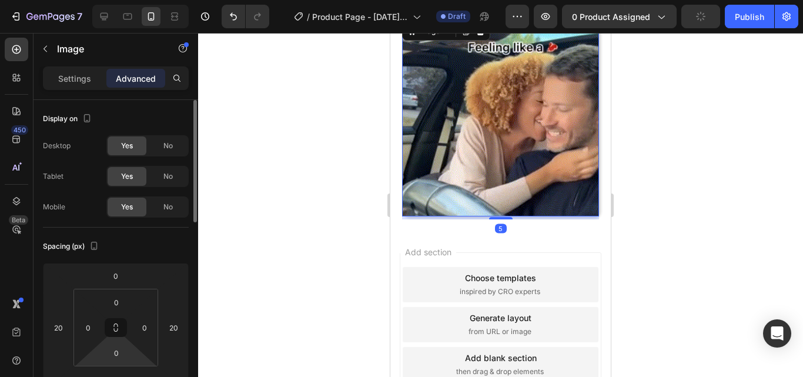
scroll to position [78, 0]
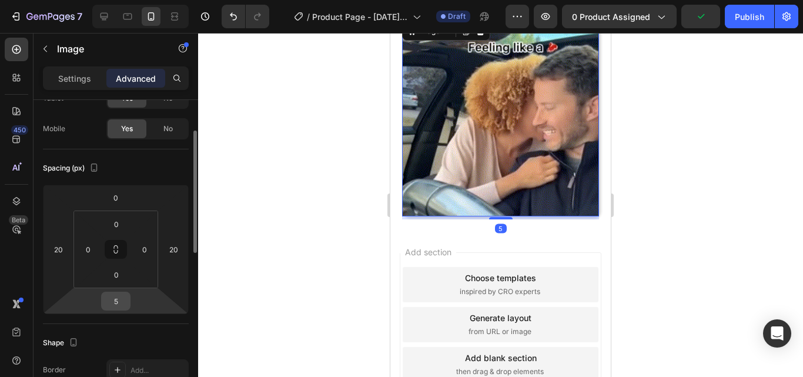
click at [121, 298] on input "5" at bounding box center [116, 301] width 24 height 18
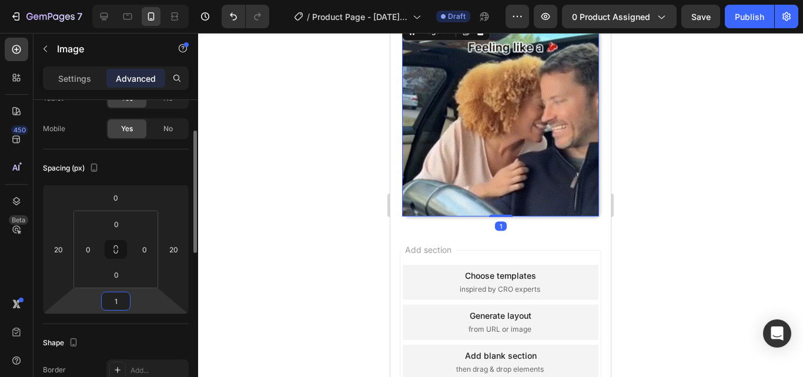
type input "10"
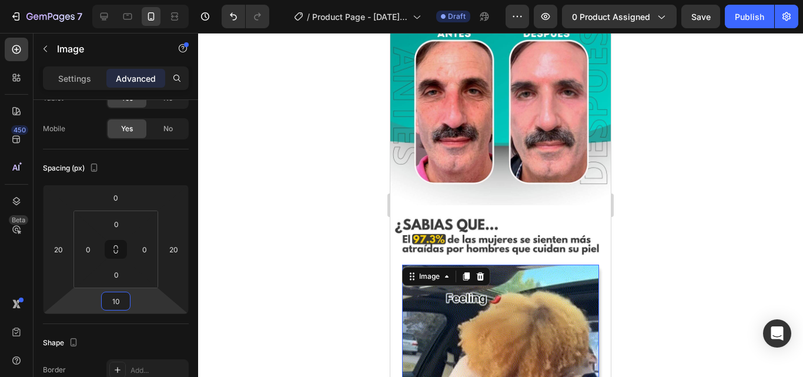
scroll to position [372, 0]
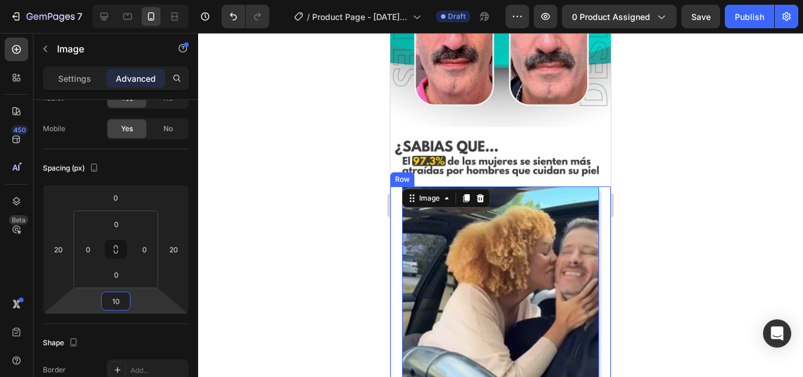
click at [361, 232] on div at bounding box center [500, 205] width 605 height 344
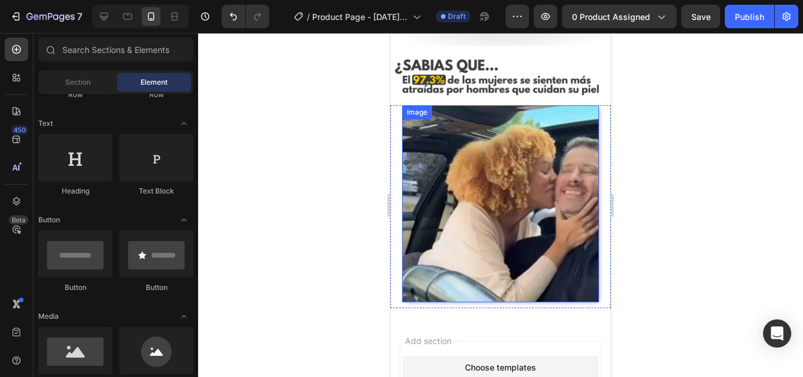
scroll to position [450, 0]
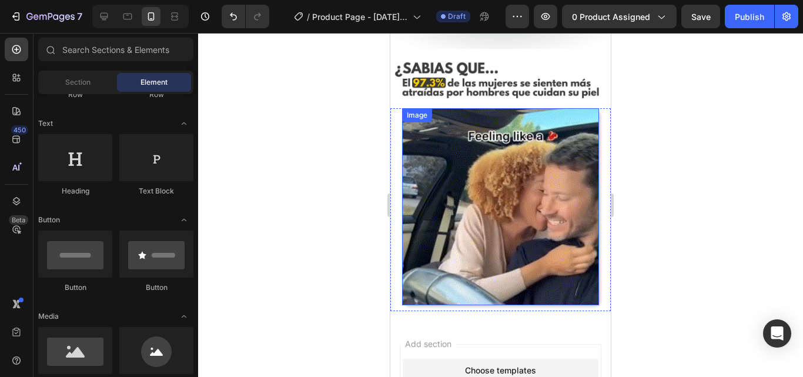
click at [433, 131] on img at bounding box center [500, 206] width 197 height 197
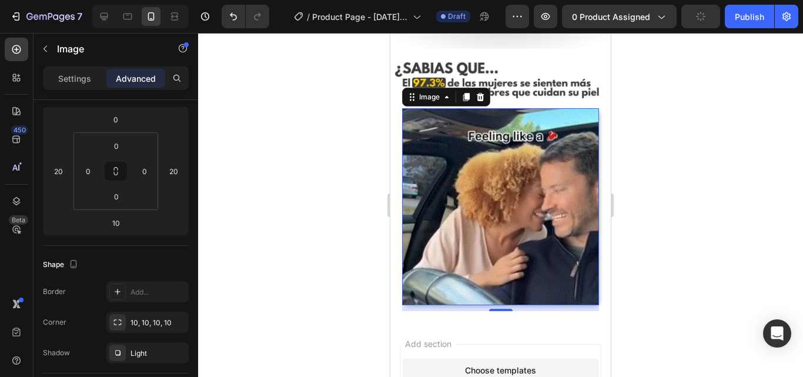
scroll to position [0, 0]
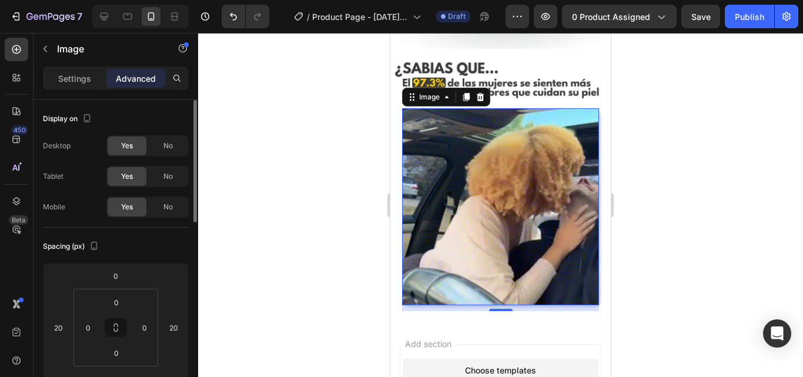
click at [134, 144] on div "Yes" at bounding box center [127, 145] width 39 height 19
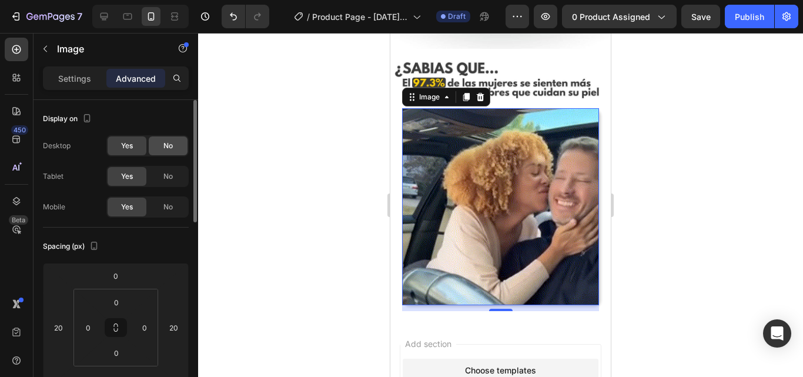
click at [162, 148] on div "No" at bounding box center [168, 145] width 39 height 19
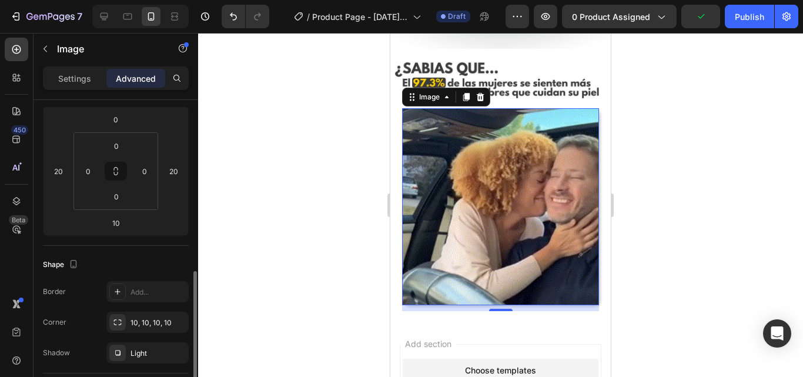
scroll to position [313, 0]
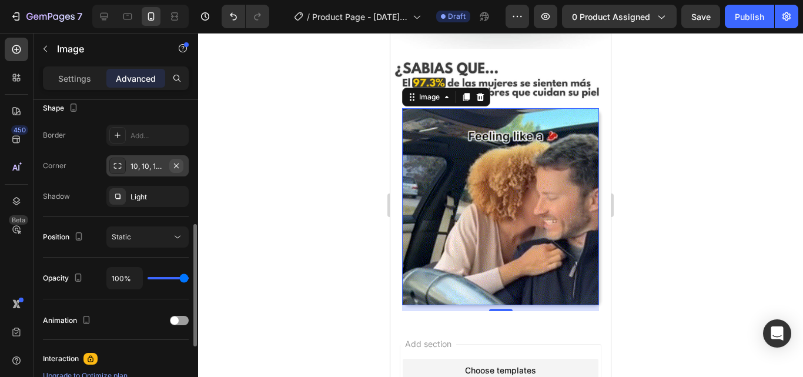
click at [177, 163] on icon "button" at bounding box center [176, 165] width 9 height 9
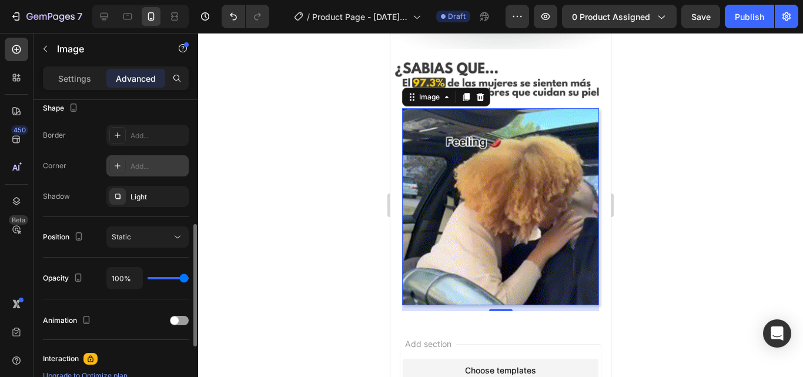
click at [120, 167] on icon at bounding box center [117, 165] width 9 height 9
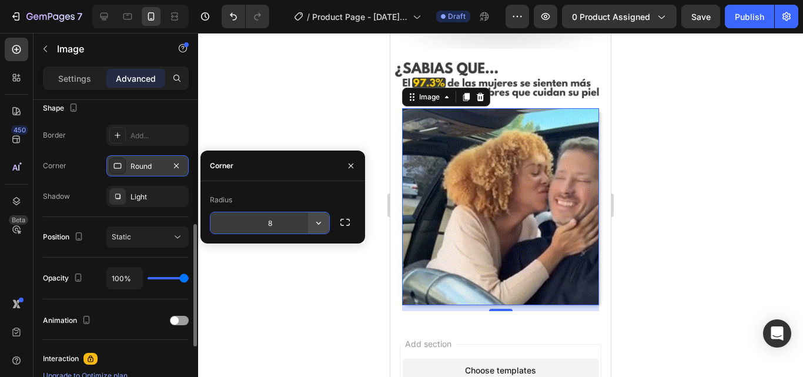
click at [316, 226] on icon "button" at bounding box center [319, 223] width 12 height 12
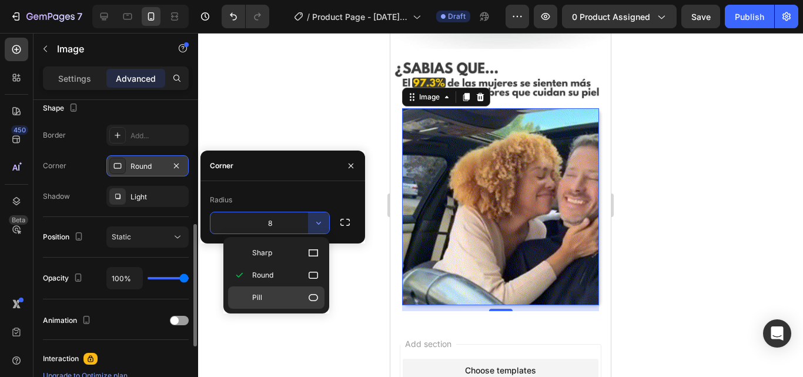
click at [275, 298] on p "Pill" at bounding box center [285, 298] width 67 height 12
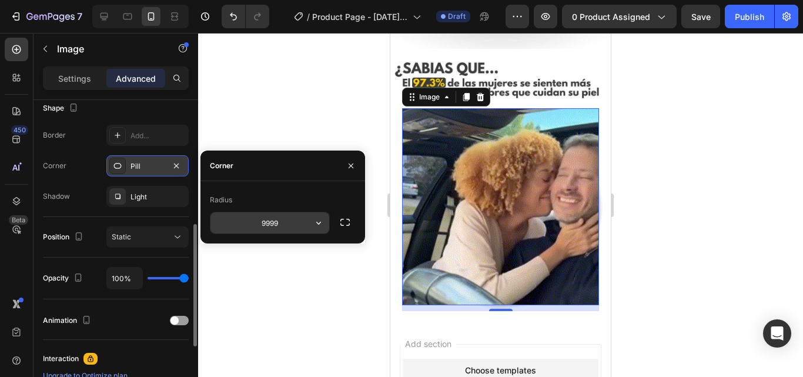
click at [287, 219] on input "9999" at bounding box center [269, 222] width 119 height 21
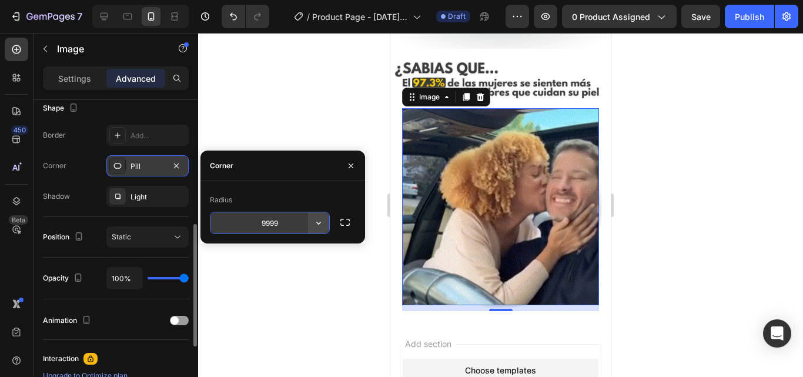
click at [316, 224] on icon "button" at bounding box center [319, 223] width 12 height 12
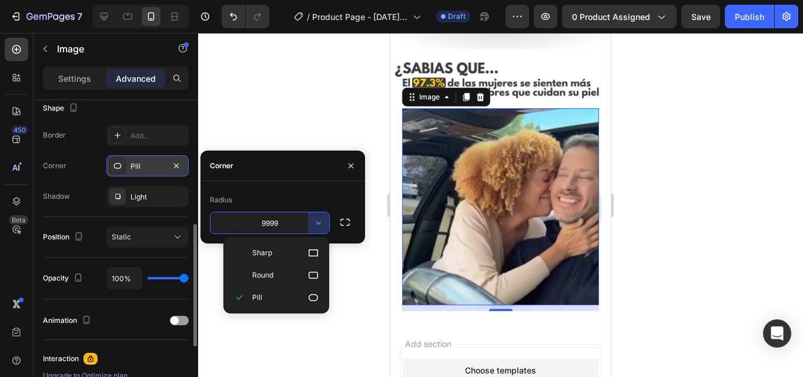
click at [279, 272] on p "Round" at bounding box center [285, 275] width 67 height 12
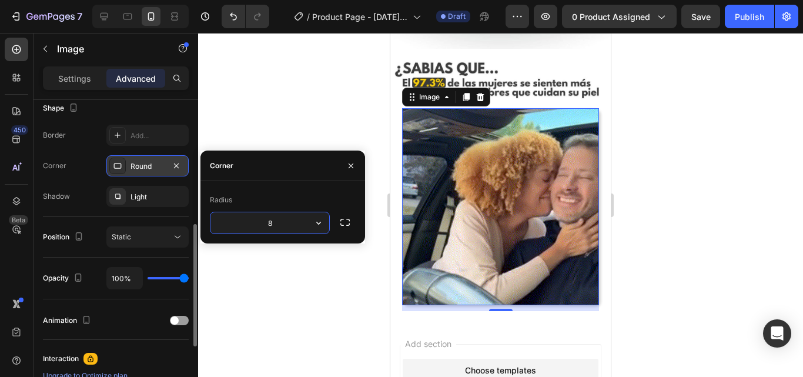
click at [299, 222] on input "8" at bounding box center [269, 222] width 119 height 21
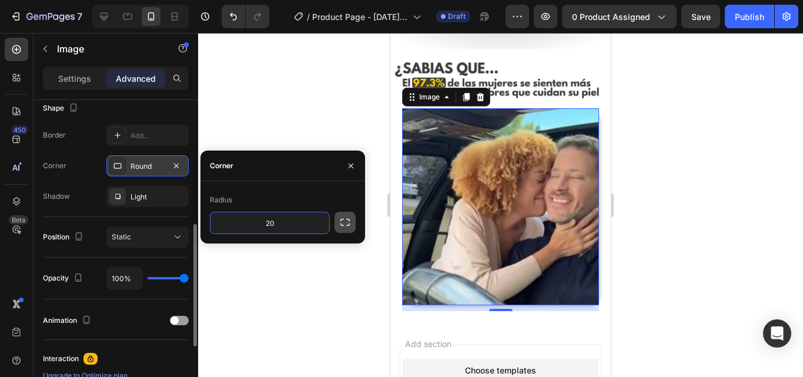
type input "20"
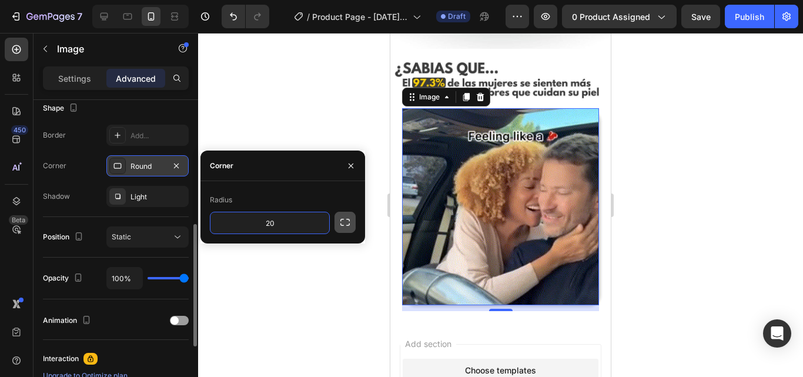
click at [348, 221] on icon "button" at bounding box center [345, 222] width 12 height 12
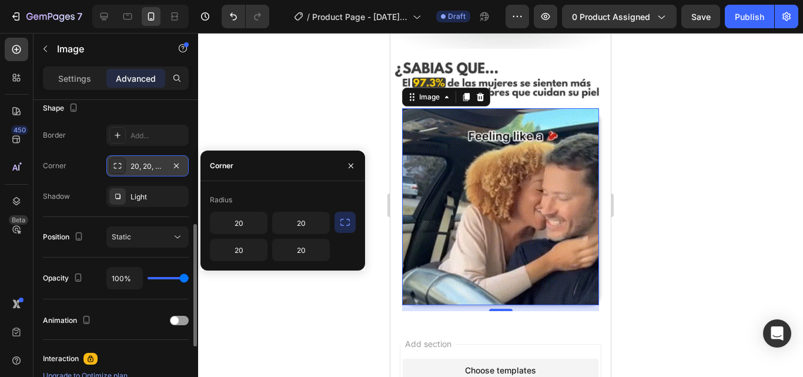
click at [346, 223] on icon "button" at bounding box center [345, 222] width 12 height 12
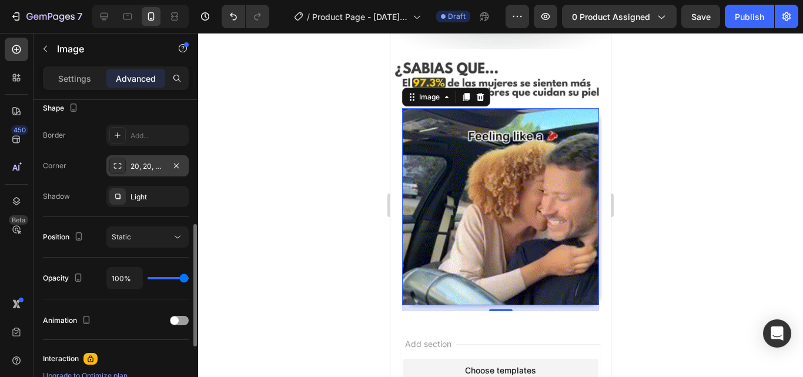
click at [265, 112] on div at bounding box center [500, 205] width 605 height 344
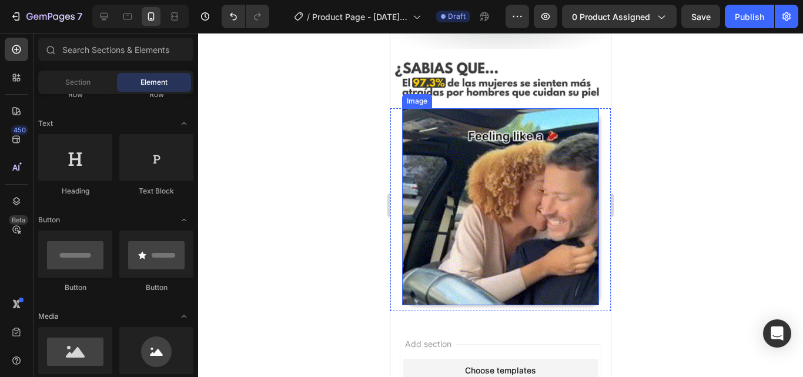
click at [439, 124] on img at bounding box center [500, 206] width 197 height 197
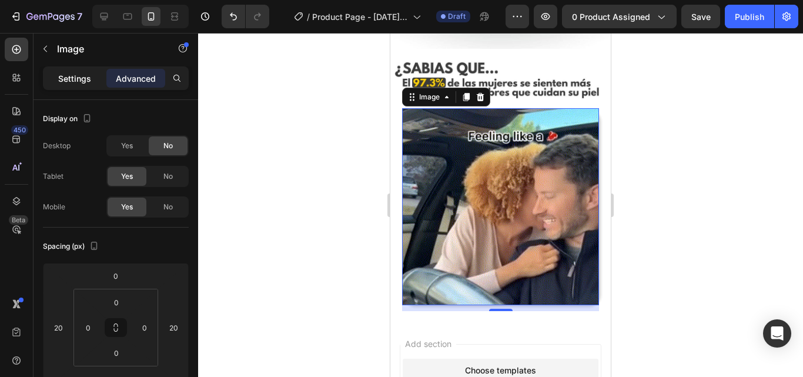
click at [88, 79] on p "Settings" at bounding box center [74, 78] width 33 height 12
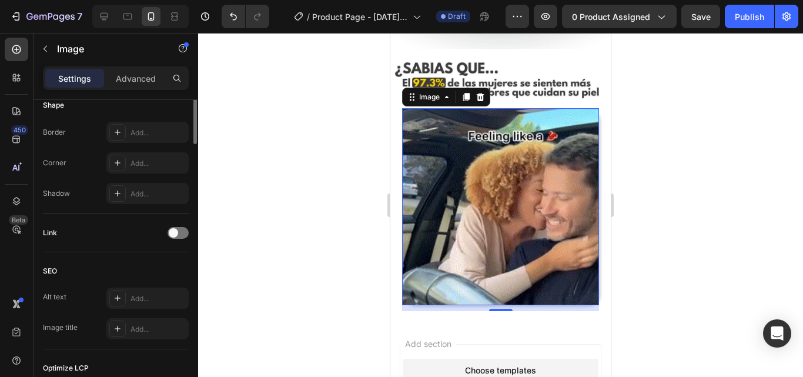
scroll to position [265, 0]
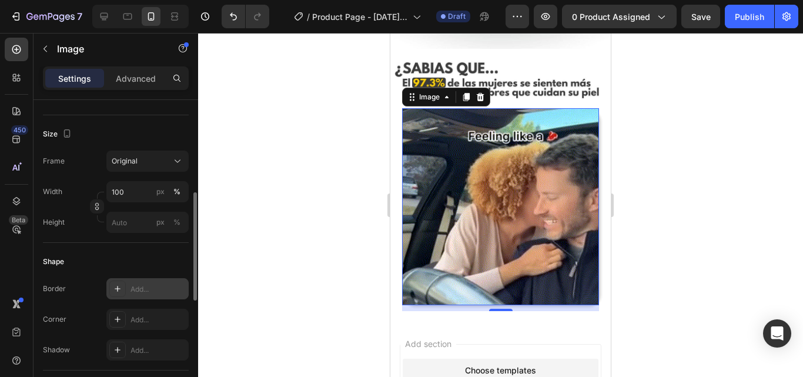
click at [115, 286] on icon at bounding box center [117, 288] width 9 height 9
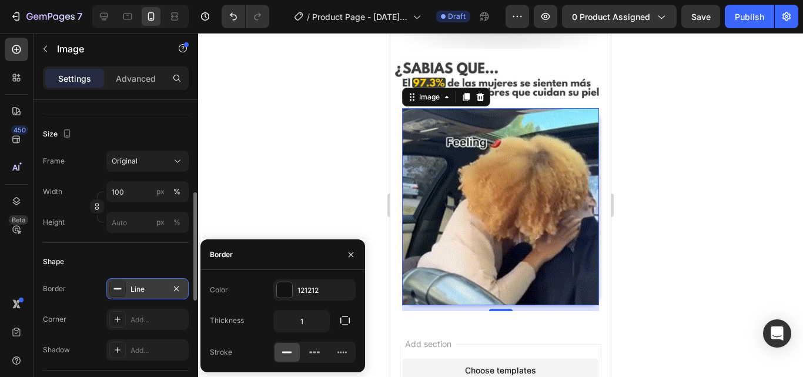
click at [117, 315] on icon at bounding box center [117, 319] width 9 height 9
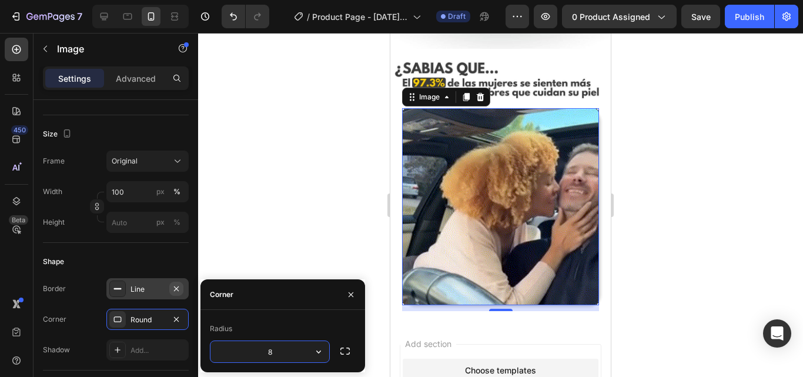
click at [176, 286] on icon "button" at bounding box center [176, 288] width 9 height 9
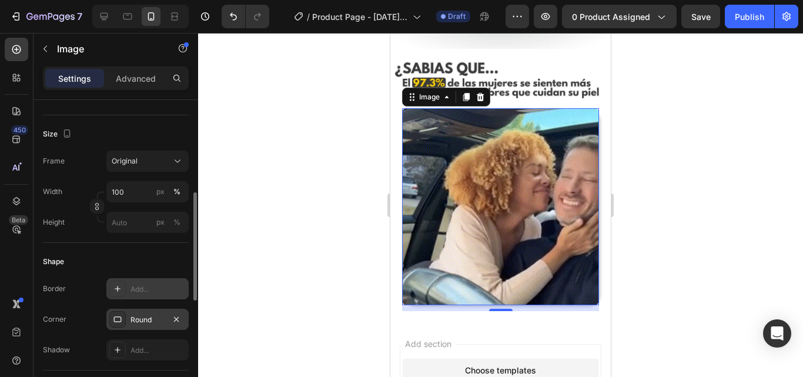
click at [128, 319] on div "Round" at bounding box center [147, 319] width 82 height 21
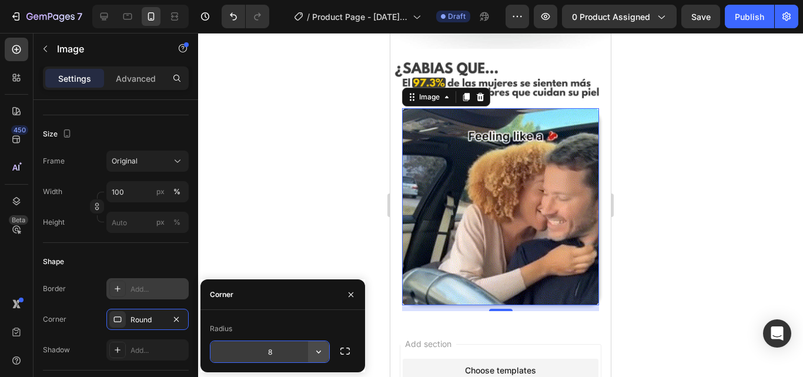
click at [322, 349] on icon "button" at bounding box center [319, 352] width 12 height 12
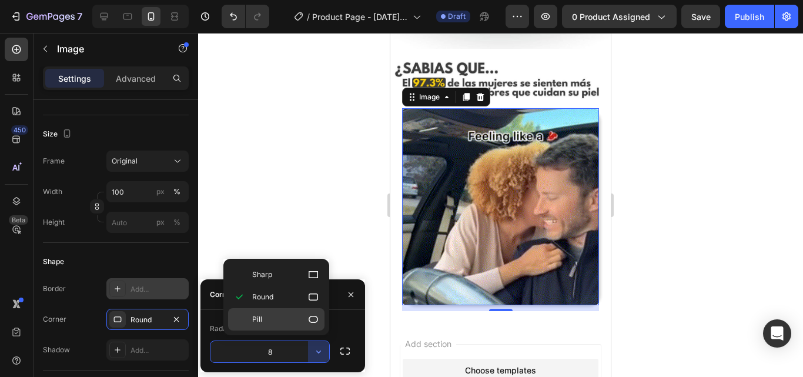
click at [298, 322] on p "Pill" at bounding box center [285, 319] width 67 height 12
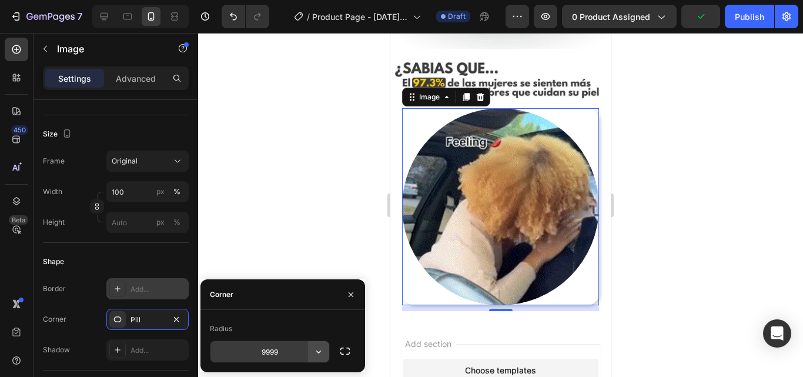
click at [316, 352] on icon "button" at bounding box center [319, 352] width 12 height 12
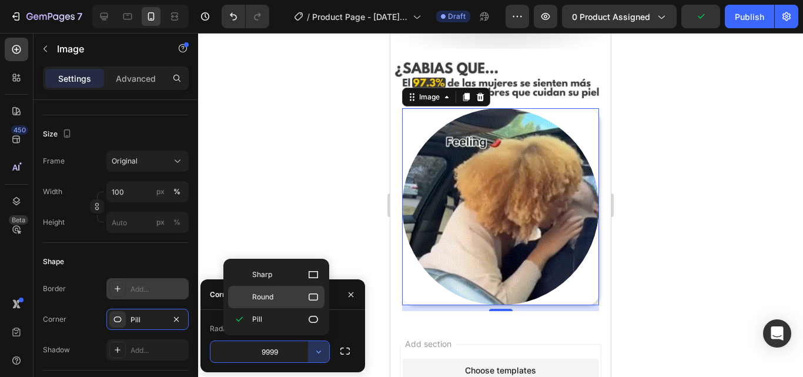
click at [270, 297] on span "Round" at bounding box center [262, 297] width 21 height 11
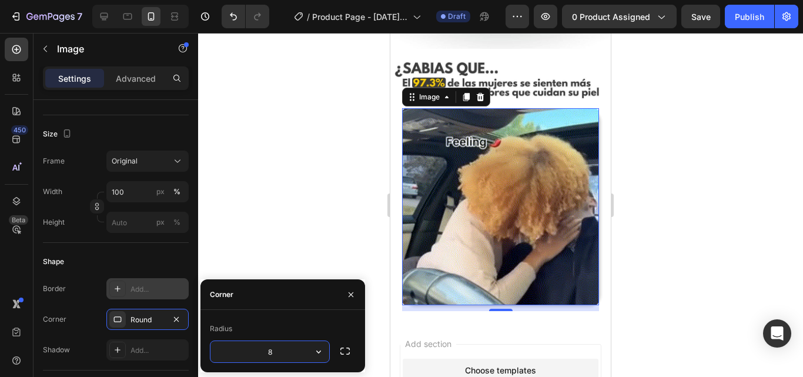
click at [273, 350] on input "8" at bounding box center [269, 351] width 119 height 21
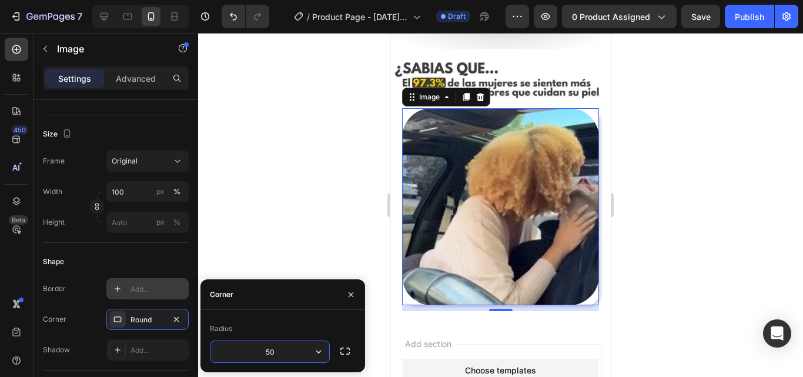
type input "50"
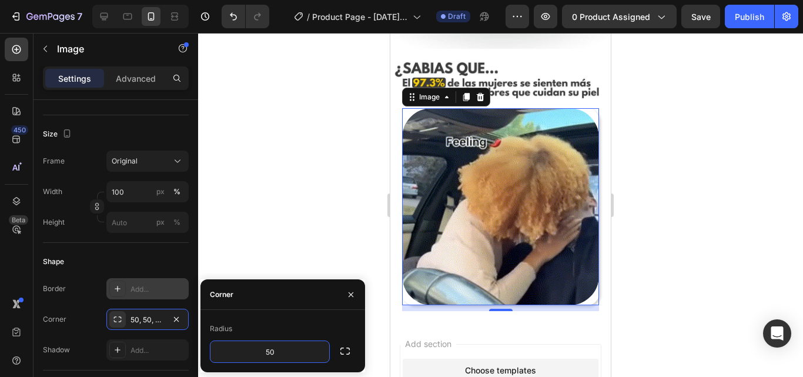
click at [270, 205] on div at bounding box center [500, 205] width 605 height 344
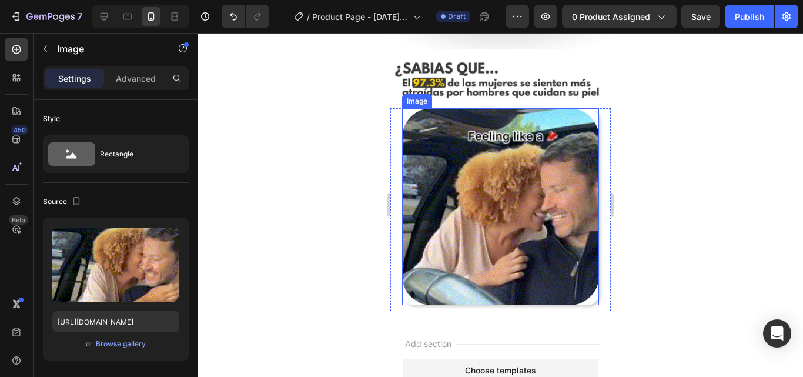
click at [488, 160] on img at bounding box center [500, 206] width 197 height 197
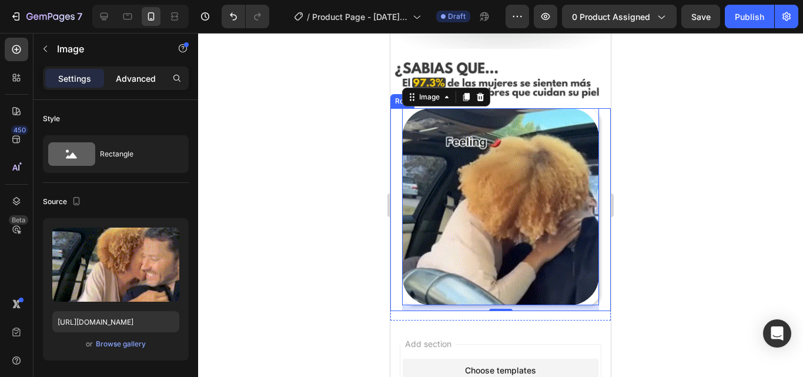
click at [131, 79] on p "Advanced" at bounding box center [136, 78] width 40 height 12
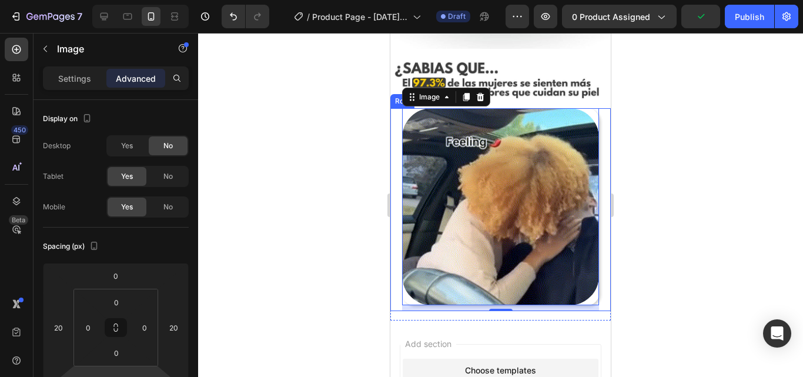
scroll to position [235, 0]
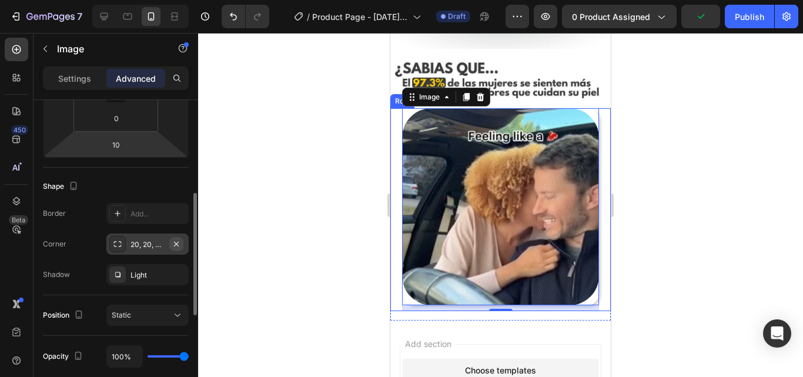
click at [179, 243] on icon "button" at bounding box center [176, 243] width 9 height 9
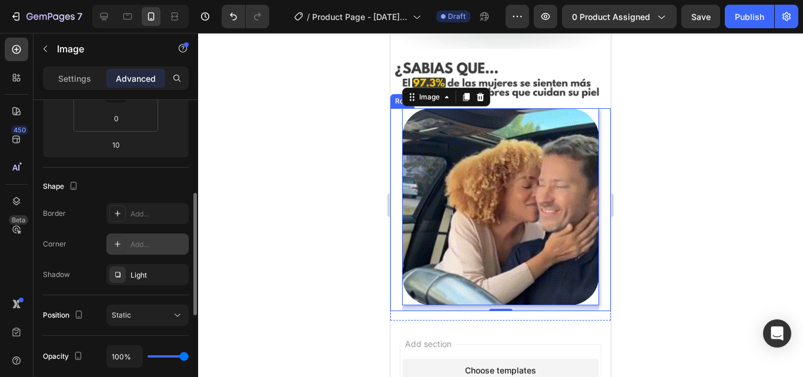
click at [285, 210] on div at bounding box center [500, 205] width 605 height 344
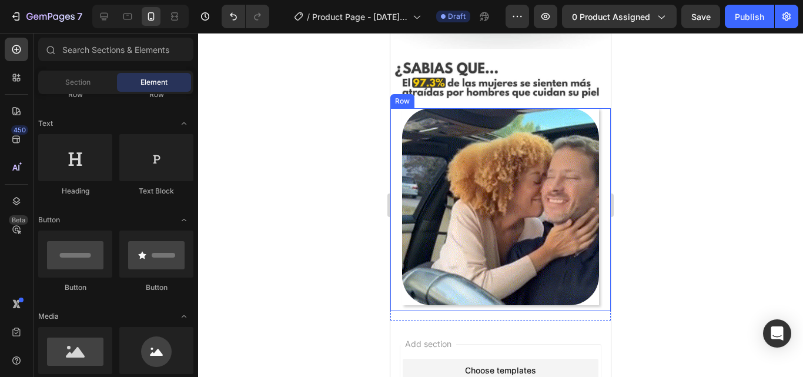
click at [395, 160] on div "Image" at bounding box center [500, 209] width 220 height 203
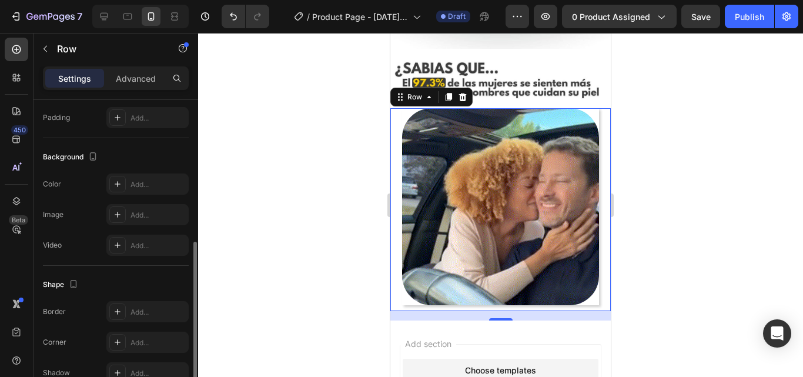
scroll to position [376, 0]
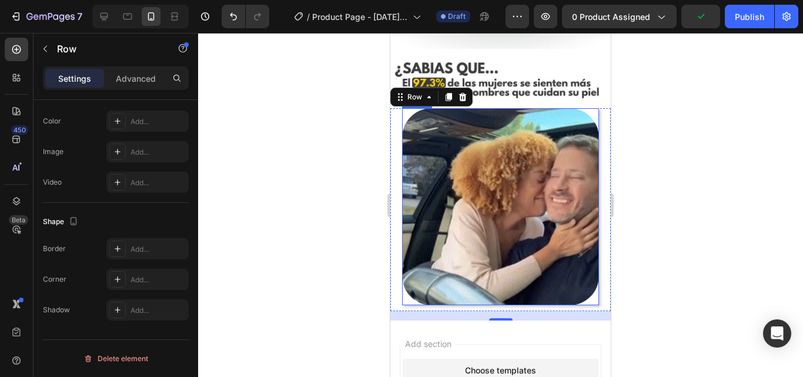
click at [429, 142] on img at bounding box center [500, 206] width 197 height 197
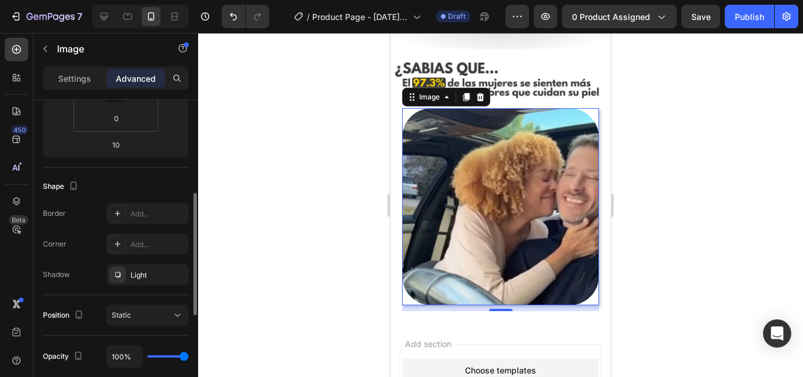
scroll to position [391, 0]
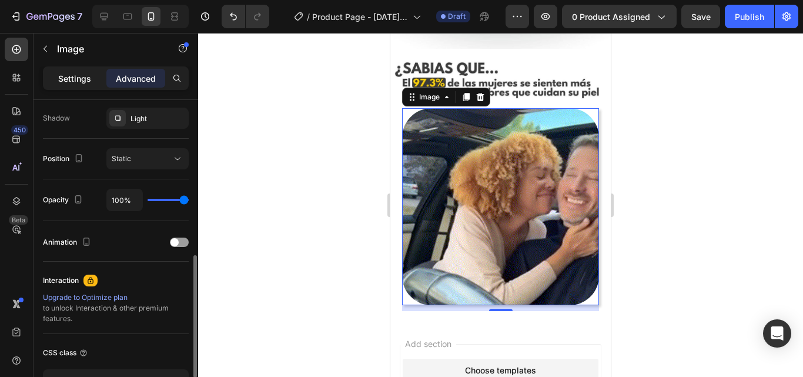
click at [72, 75] on p "Settings" at bounding box center [74, 78] width 33 height 12
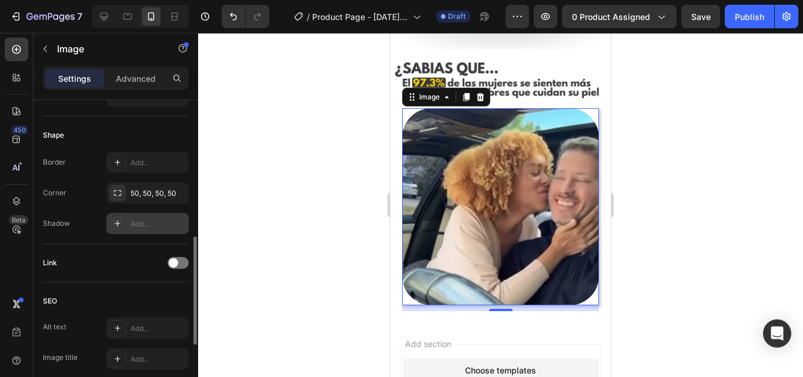
click at [151, 220] on div "Add..." at bounding box center [158, 224] width 55 height 11
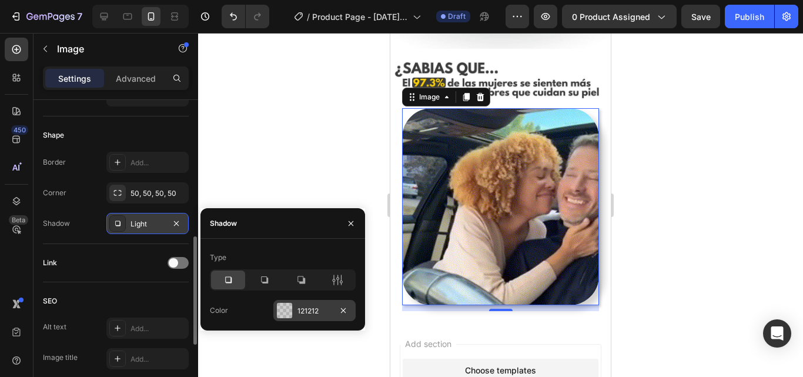
click at [288, 313] on div at bounding box center [284, 310] width 15 height 15
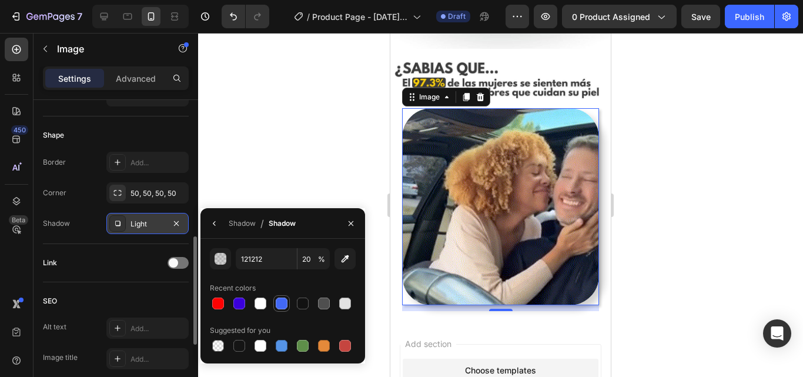
click at [278, 304] on div at bounding box center [282, 303] width 12 height 12
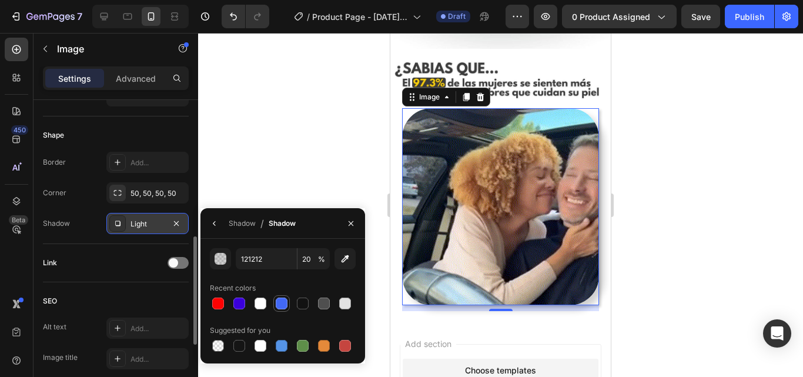
type input "4269F7"
type input "100"
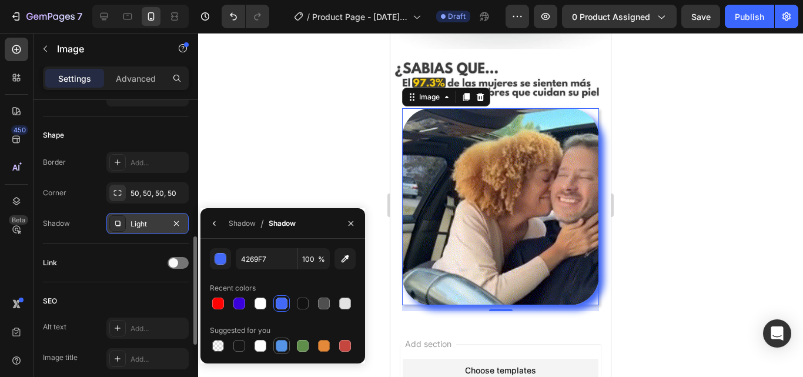
click at [280, 349] on div at bounding box center [282, 346] width 12 height 12
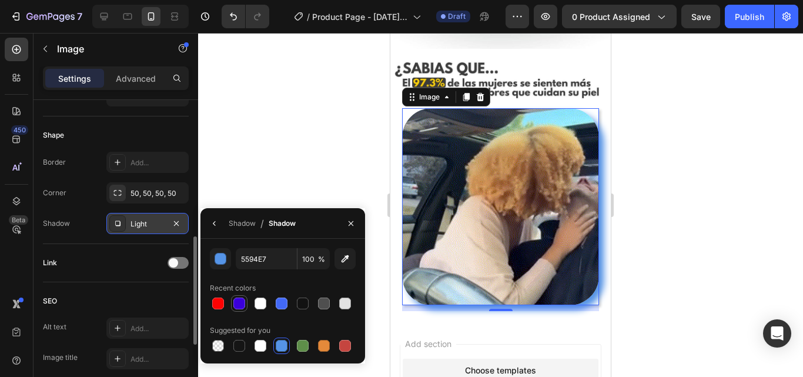
click at [239, 300] on div at bounding box center [239, 303] width 12 height 12
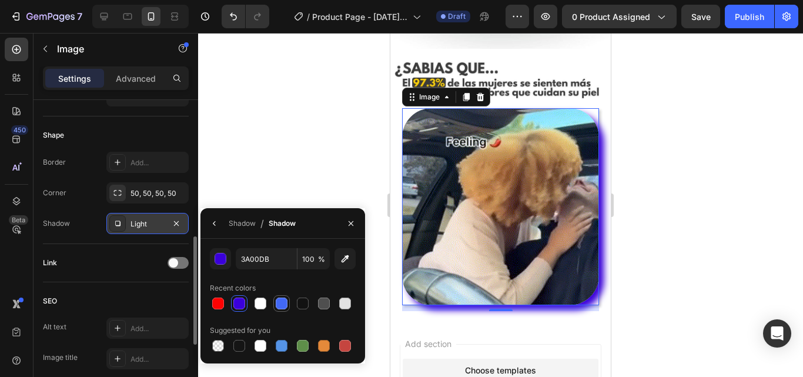
click at [285, 299] on div at bounding box center [282, 303] width 12 height 12
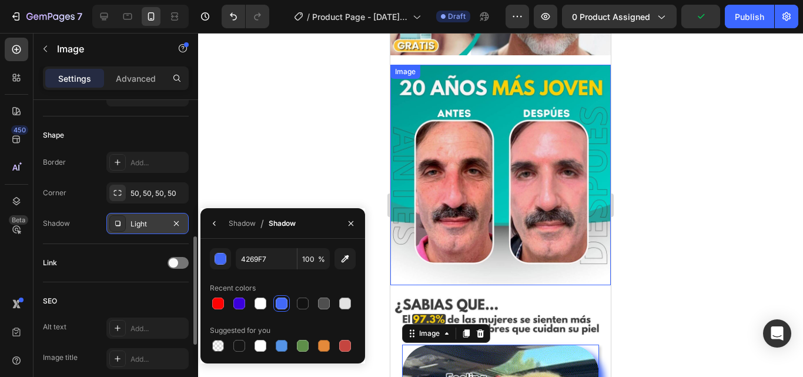
scroll to position [215, 0]
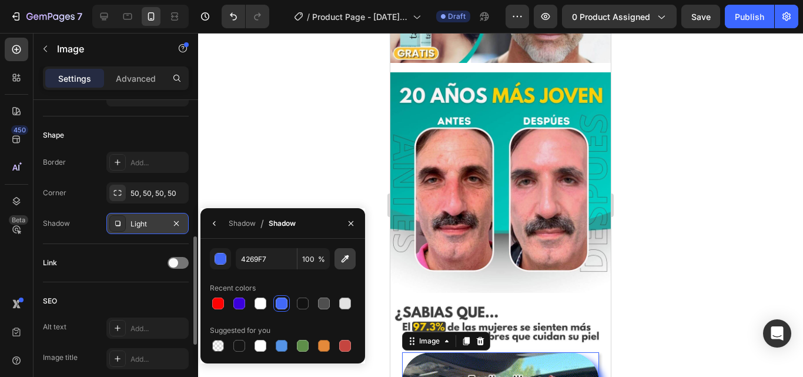
click at [346, 260] on icon "button" at bounding box center [345, 259] width 12 height 12
type input "01C4BB"
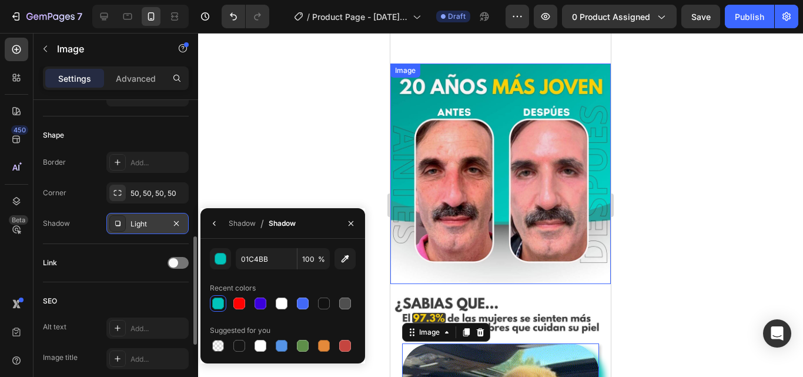
scroll to position [372, 0]
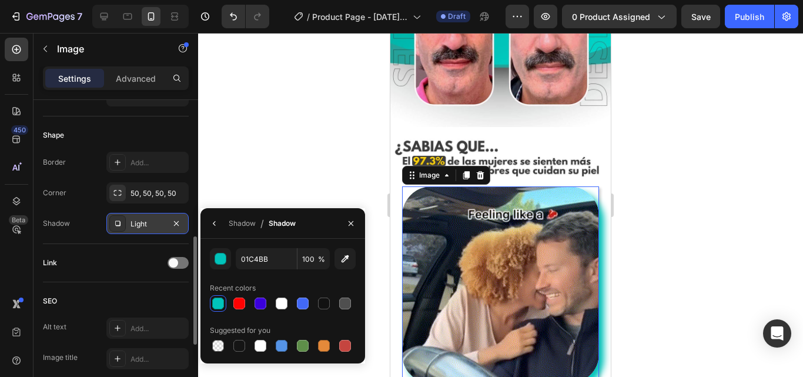
click at [226, 222] on div "Shadow / Shadow" at bounding box center [250, 223] width 100 height 30
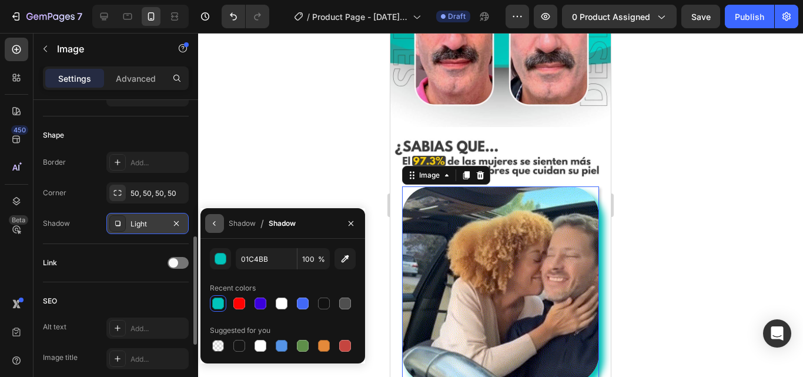
click at [212, 222] on icon "button" at bounding box center [214, 223] width 9 height 9
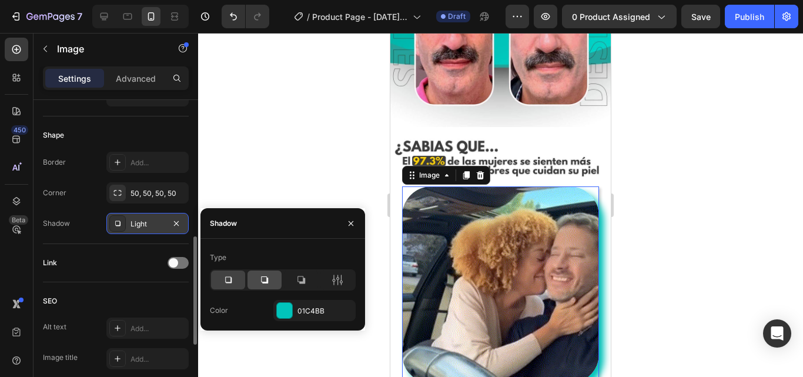
click at [266, 279] on icon at bounding box center [265, 280] width 12 height 12
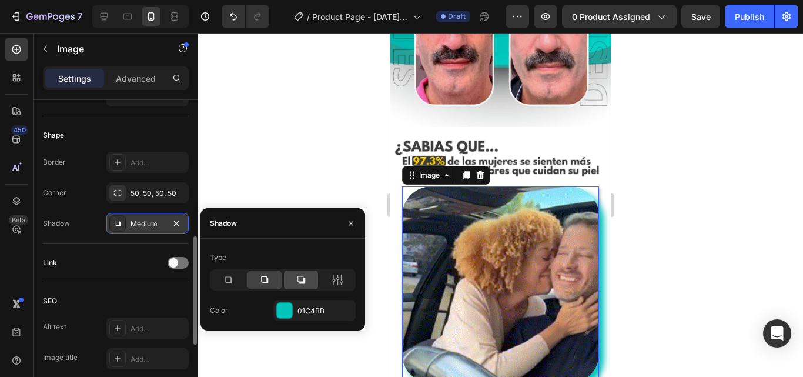
click at [297, 277] on icon at bounding box center [301, 280] width 12 height 12
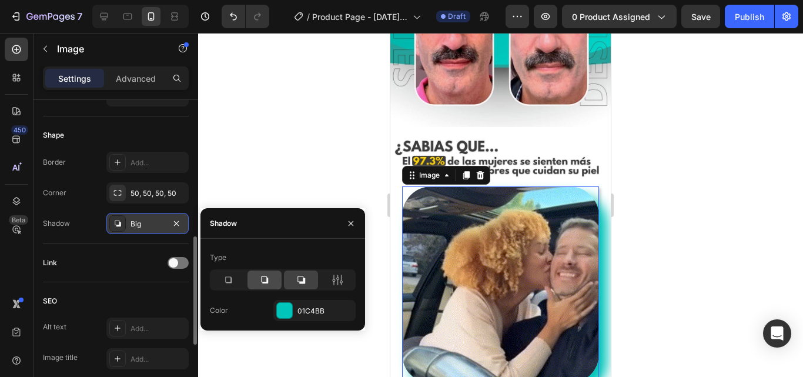
click at [262, 280] on icon at bounding box center [264, 279] width 7 height 7
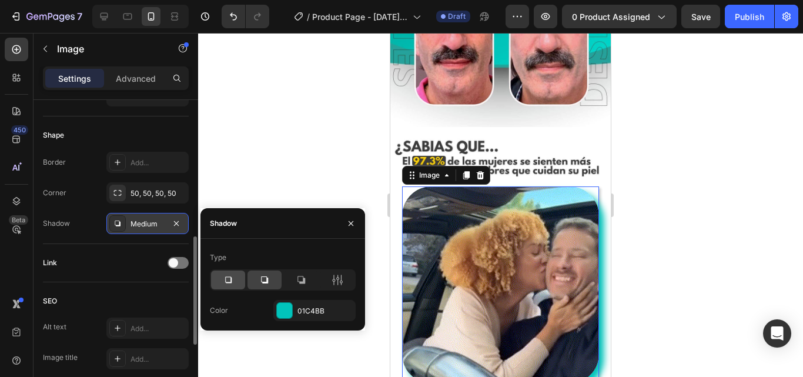
click at [228, 280] on icon at bounding box center [228, 280] width 12 height 12
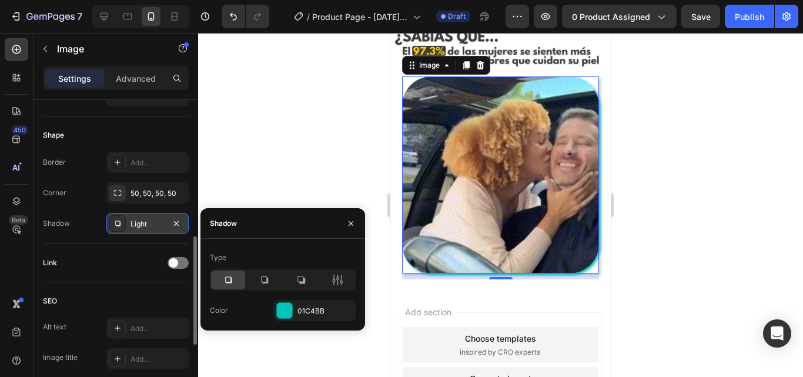
scroll to position [529, 0]
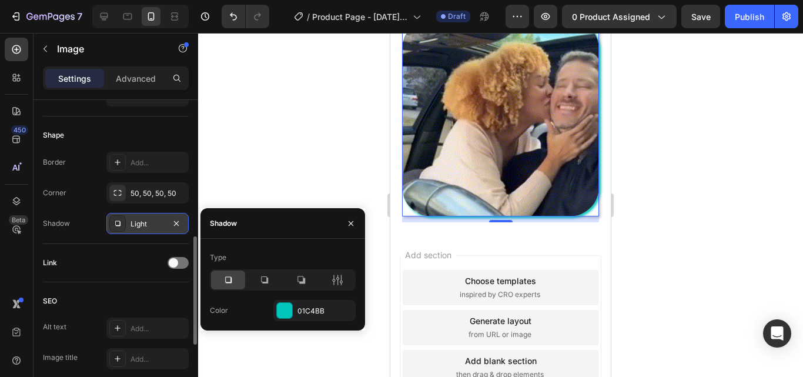
click at [294, 165] on div at bounding box center [500, 205] width 605 height 344
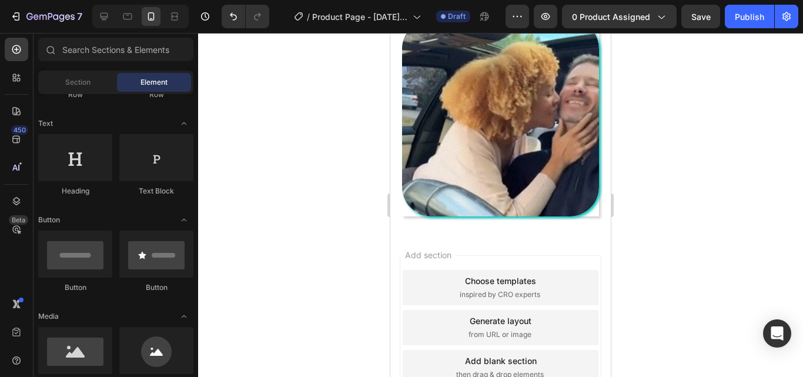
click at [294, 165] on div at bounding box center [500, 205] width 605 height 344
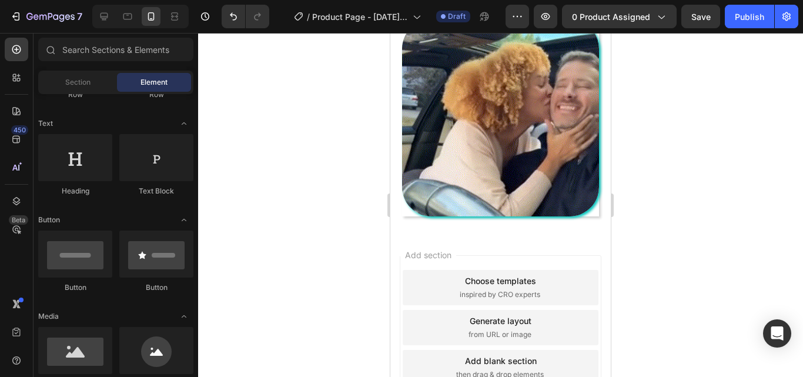
click at [518, 232] on div "Add section Choose templates inspired by CRO experts Generate layout from URL o…" at bounding box center [500, 344] width 220 height 225
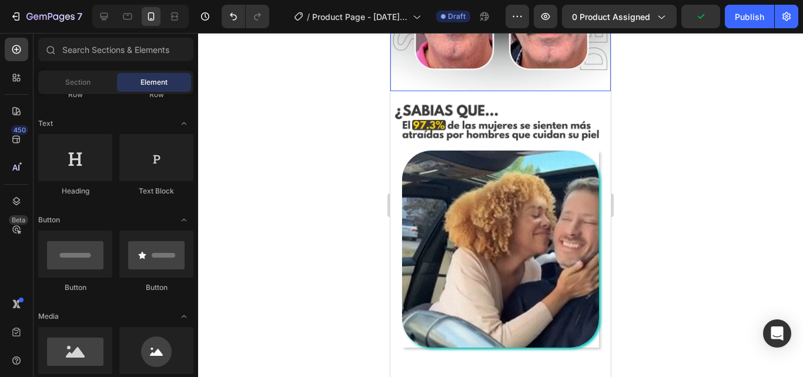
scroll to position [481, 0]
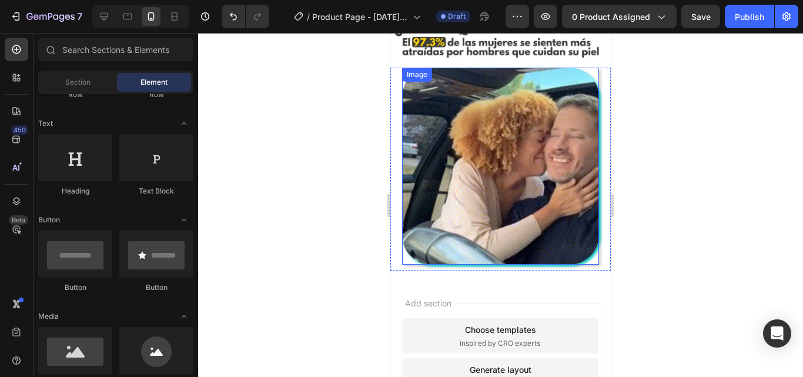
click at [582, 251] on div at bounding box center [500, 166] width 197 height 197
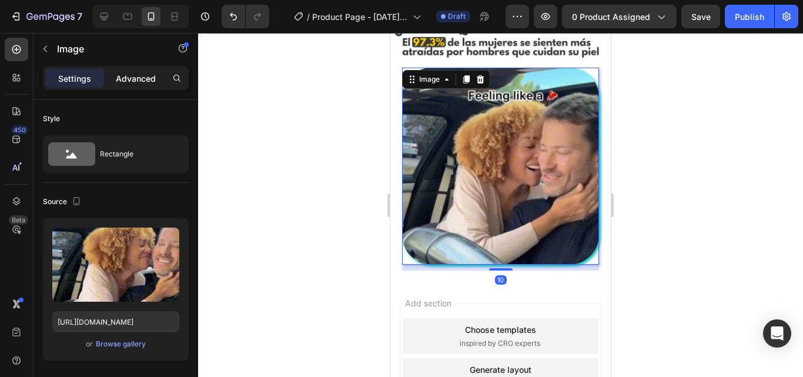
click at [127, 75] on p "Advanced" at bounding box center [136, 78] width 40 height 12
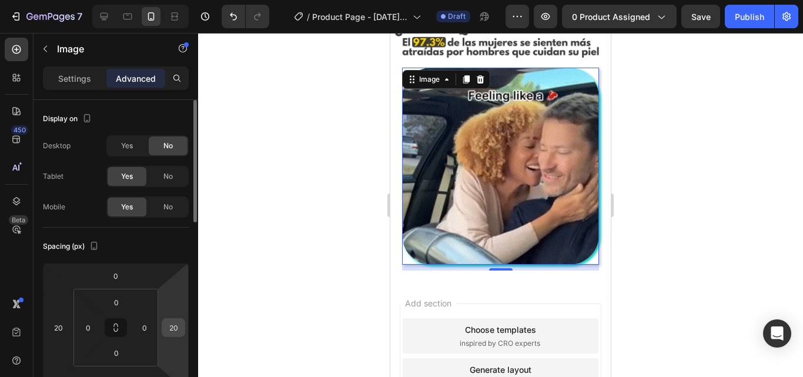
click at [169, 327] on input "20" at bounding box center [174, 328] width 18 height 18
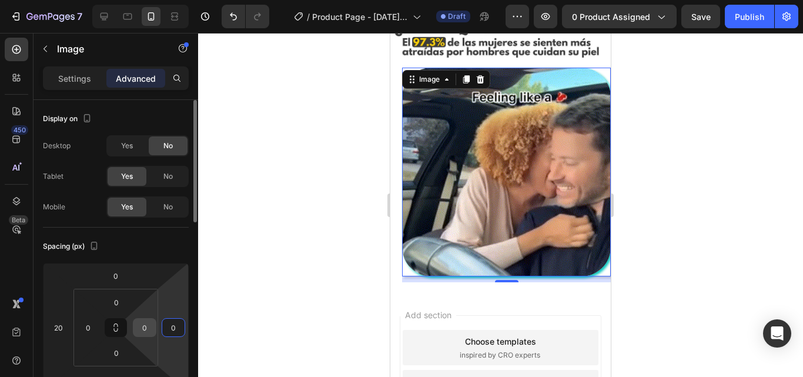
type input "0"
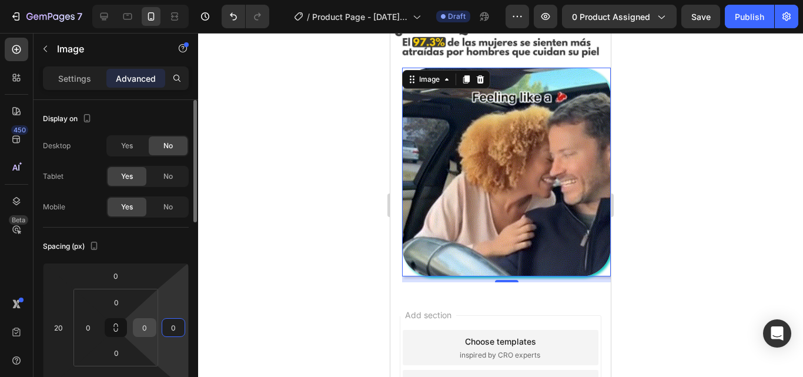
click at [138, 326] on input "0" at bounding box center [145, 328] width 18 height 18
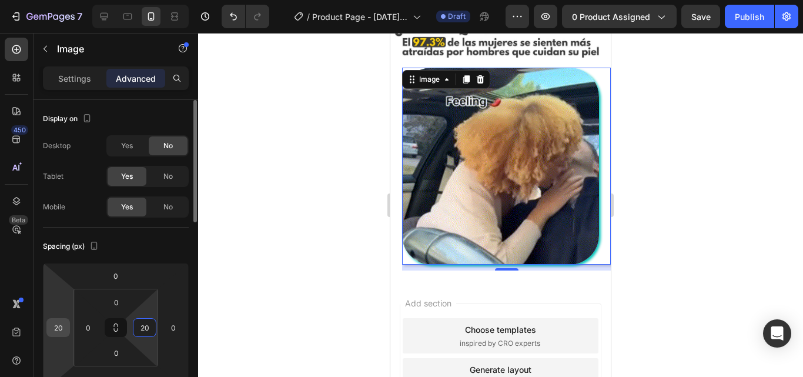
type input "20"
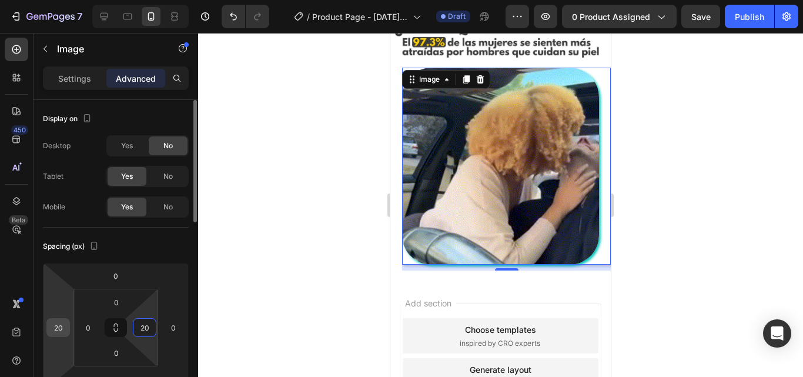
click at [61, 322] on input "20" at bounding box center [58, 328] width 18 height 18
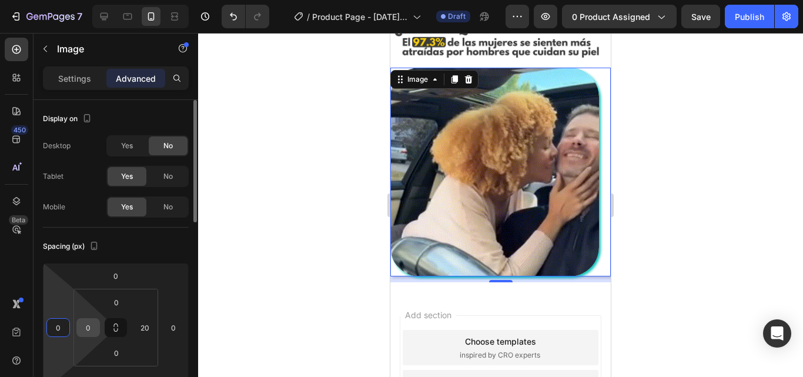
type input "0"
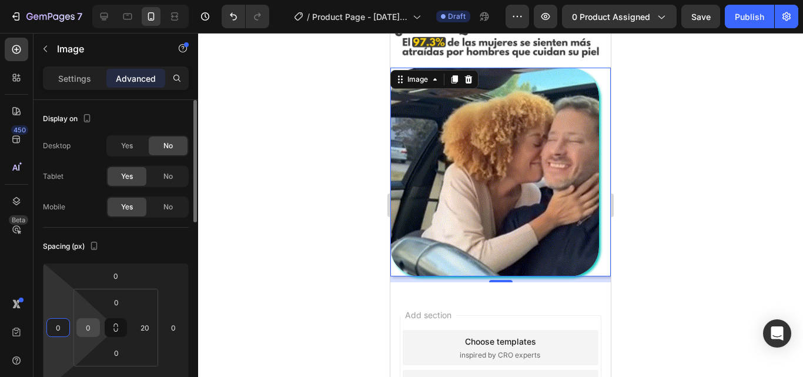
click at [90, 326] on input "0" at bounding box center [88, 328] width 18 height 18
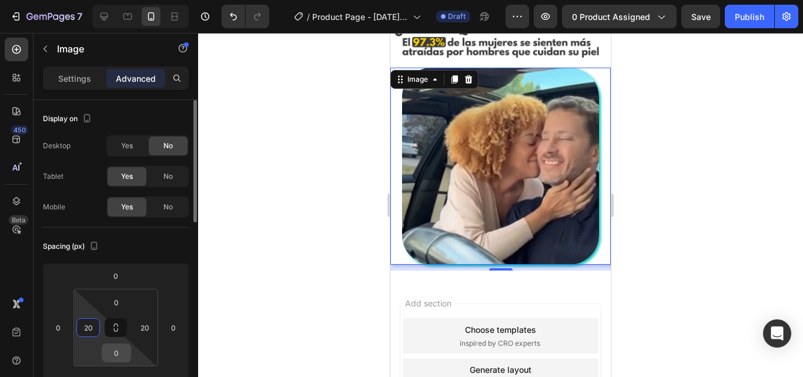
scroll to position [78, 0]
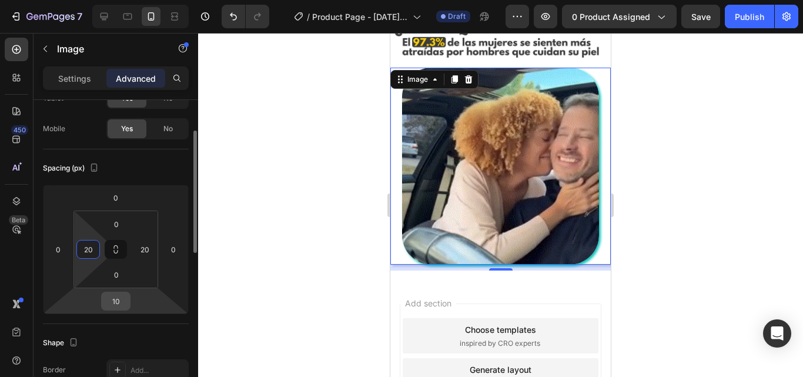
type input "20"
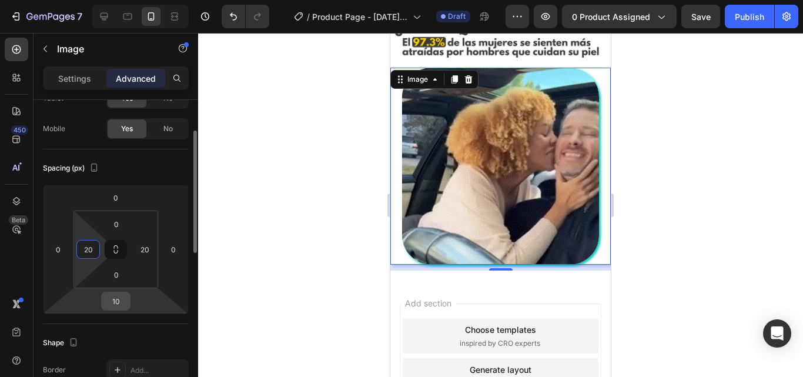
click at [123, 305] on input "10" at bounding box center [116, 301] width 24 height 18
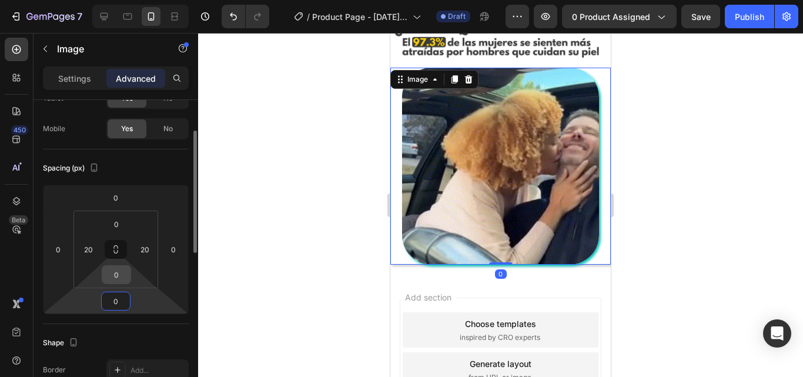
type input "0"
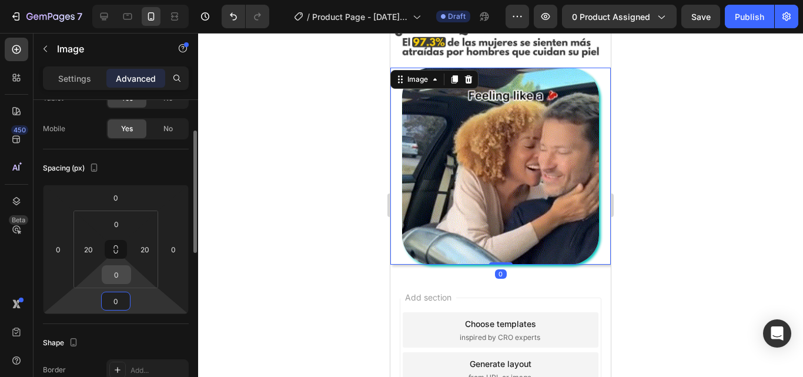
click at [118, 272] on input "0" at bounding box center [117, 275] width 24 height 18
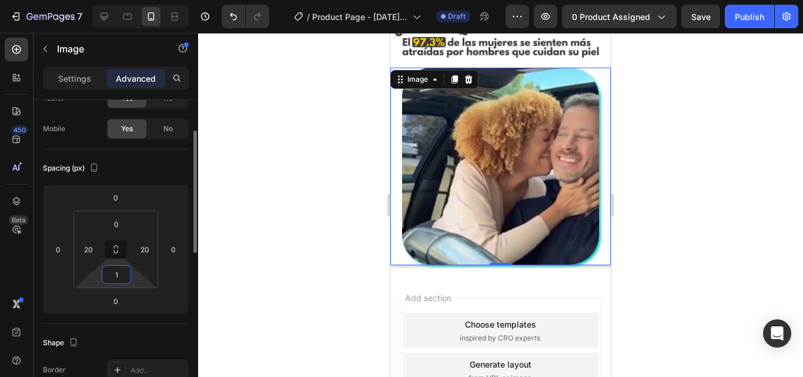
type input "10"
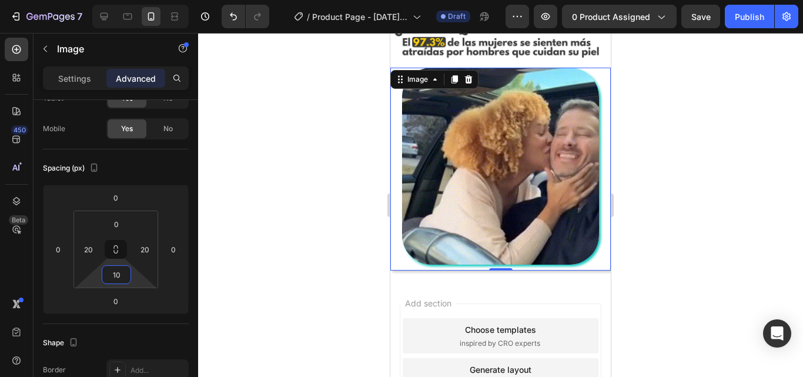
click at [302, 220] on div at bounding box center [500, 205] width 605 height 344
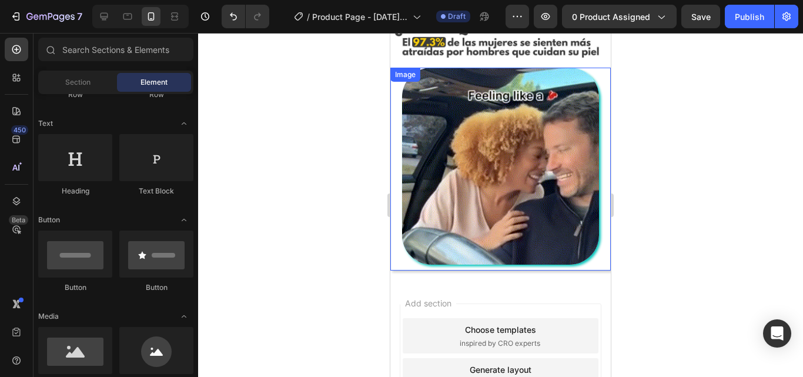
click at [396, 250] on div "Image" at bounding box center [500, 169] width 220 height 203
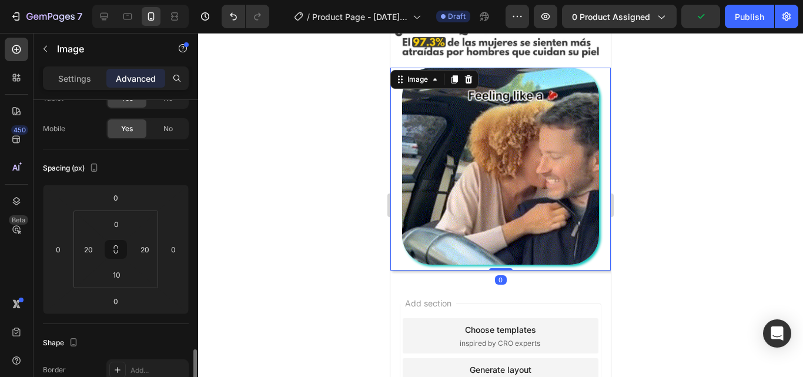
scroll to position [235, 0]
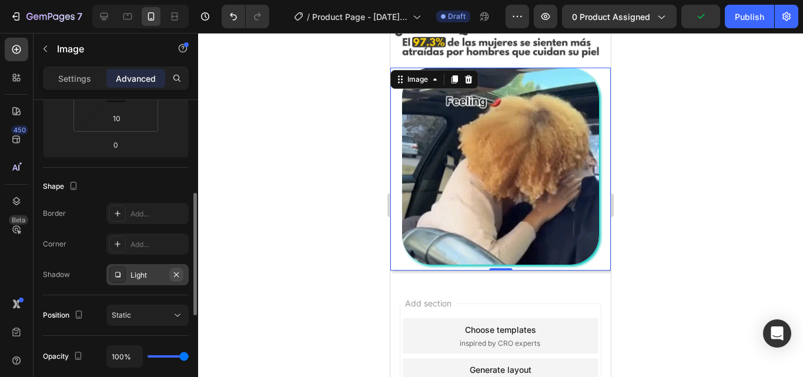
click at [179, 274] on icon "button" at bounding box center [176, 274] width 9 height 9
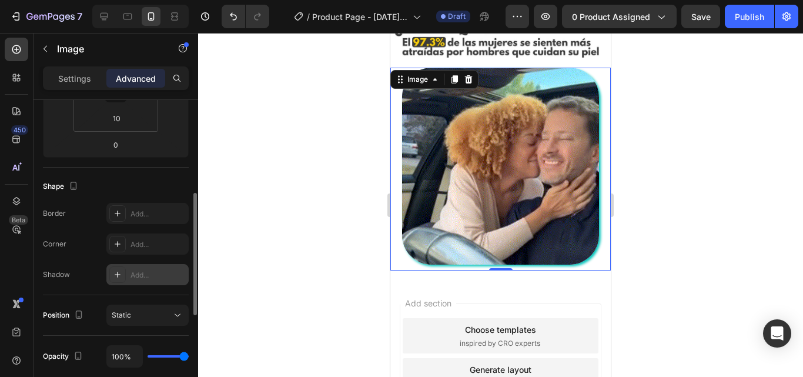
click at [355, 286] on div at bounding box center [500, 205] width 605 height 344
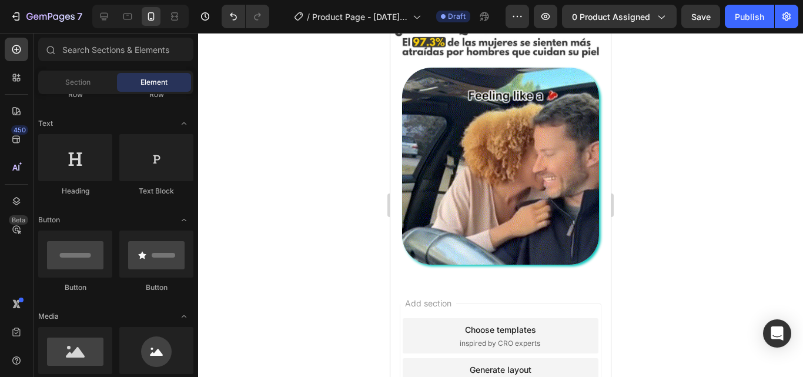
click at [691, 121] on div at bounding box center [500, 205] width 605 height 344
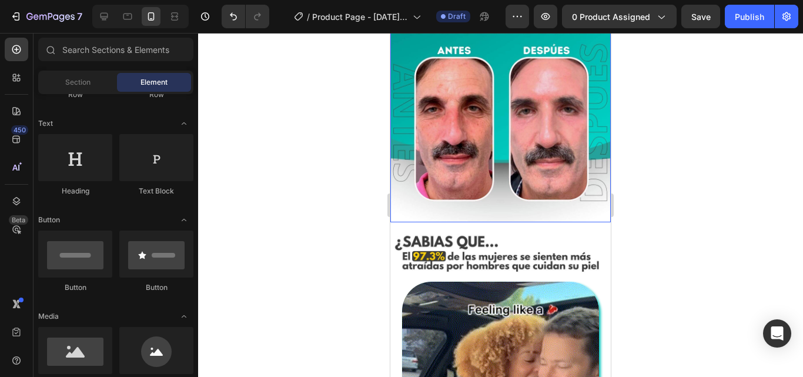
scroll to position [354, 0]
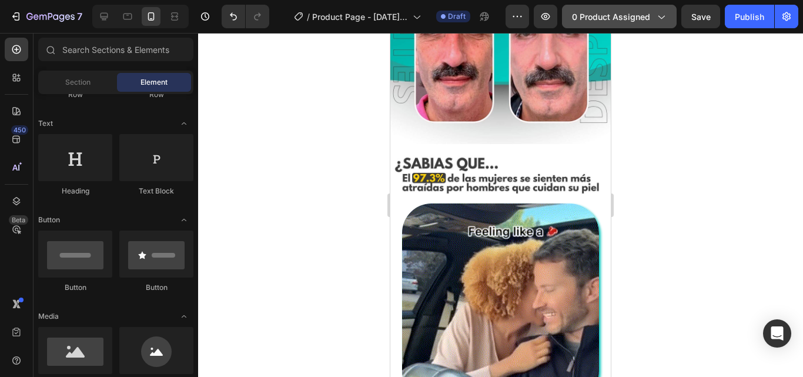
click at [633, 18] on span "0 product assigned" at bounding box center [611, 17] width 78 height 12
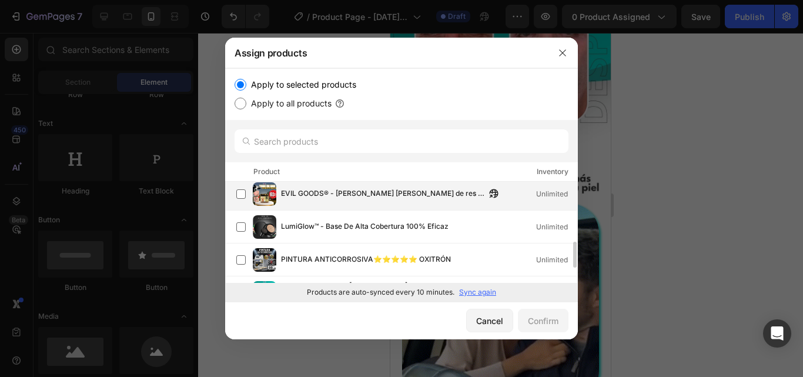
scroll to position [156, 0]
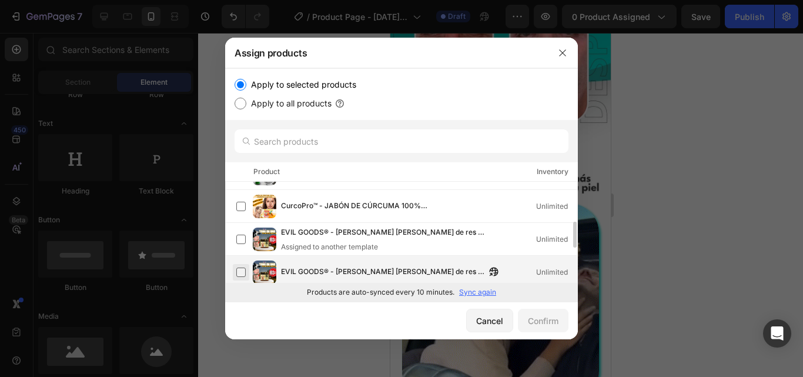
click at [243, 267] on label at bounding box center [240, 271] width 9 height 9
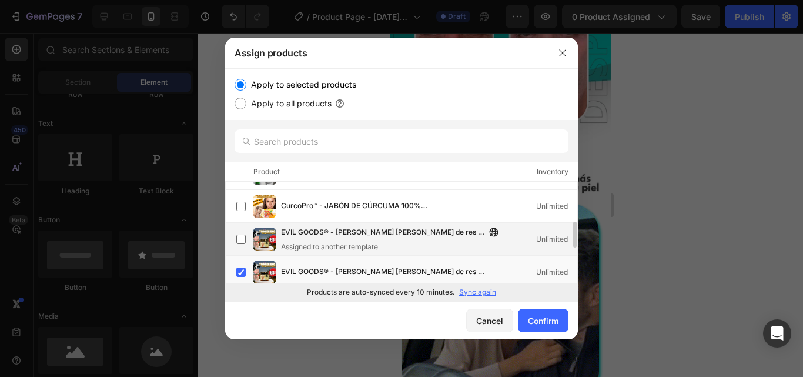
scroll to position [235, 0]
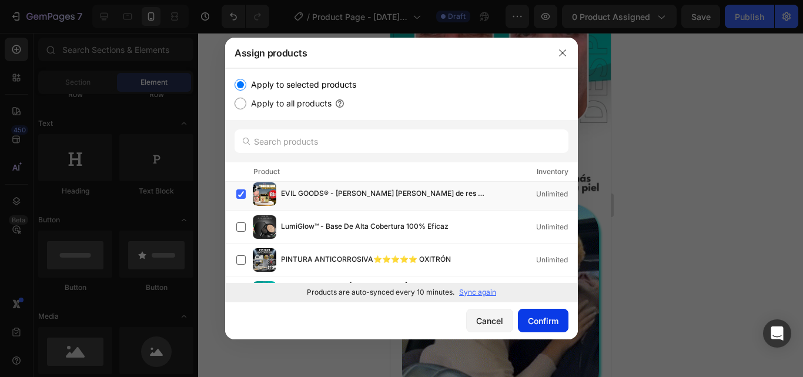
click at [551, 319] on div "Confirm" at bounding box center [543, 321] width 31 height 12
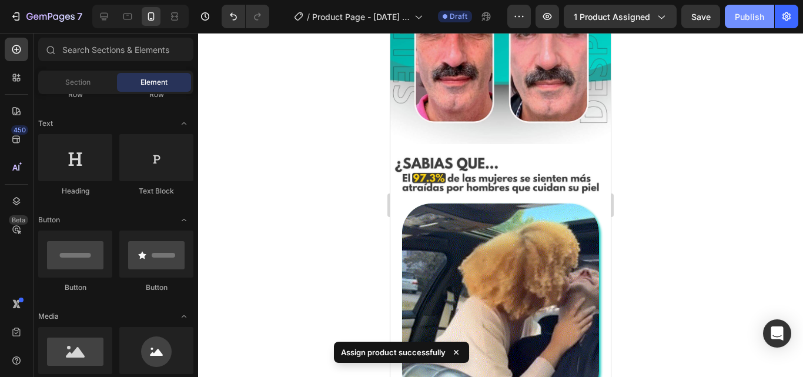
click at [744, 18] on div "Publish" at bounding box center [749, 17] width 29 height 12
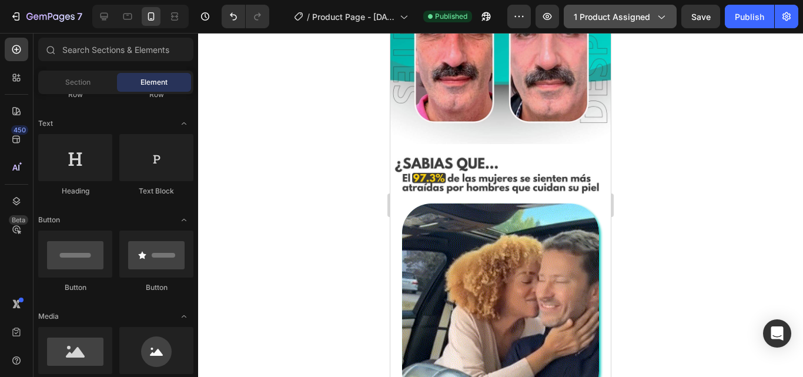
click at [586, 11] on span "1 product assigned" at bounding box center [612, 17] width 76 height 12
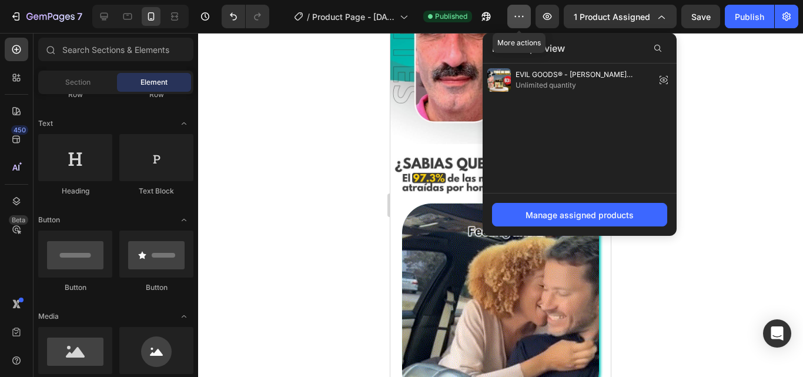
click at [525, 19] on icon "button" at bounding box center [519, 17] width 12 height 12
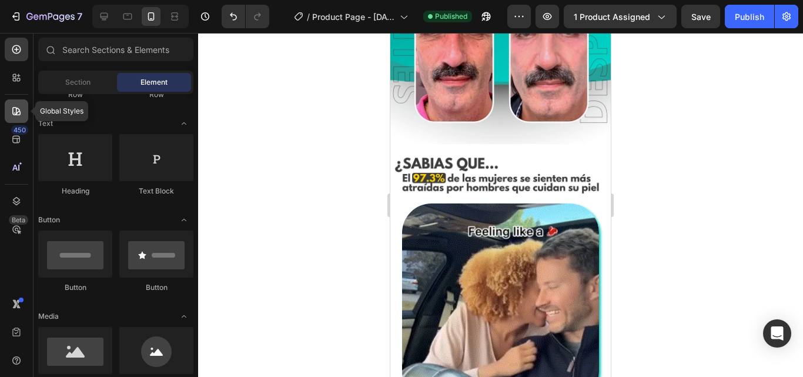
click at [22, 117] on div at bounding box center [17, 111] width 24 height 24
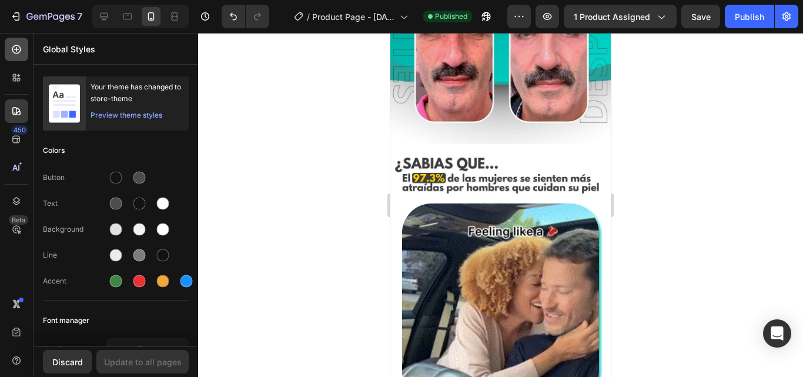
click at [19, 48] on icon at bounding box center [17, 50] width 12 height 12
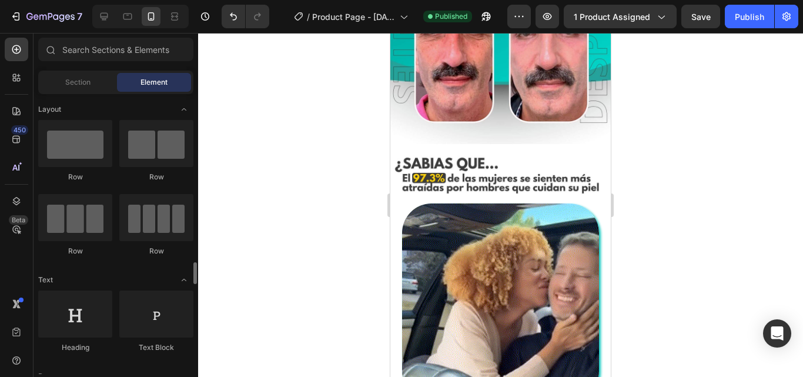
scroll to position [156, 0]
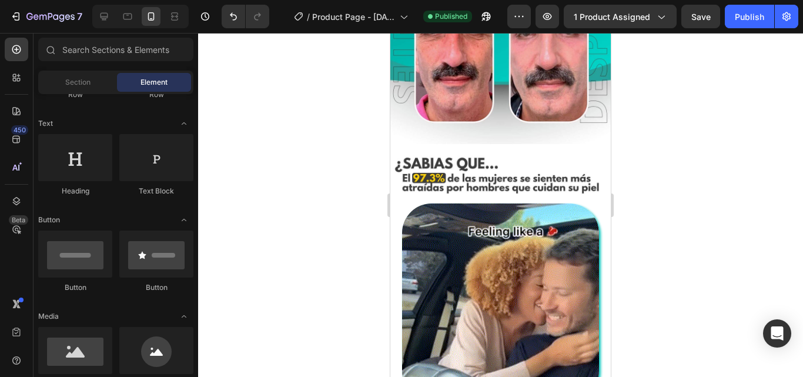
click at [303, 169] on div at bounding box center [500, 205] width 605 height 344
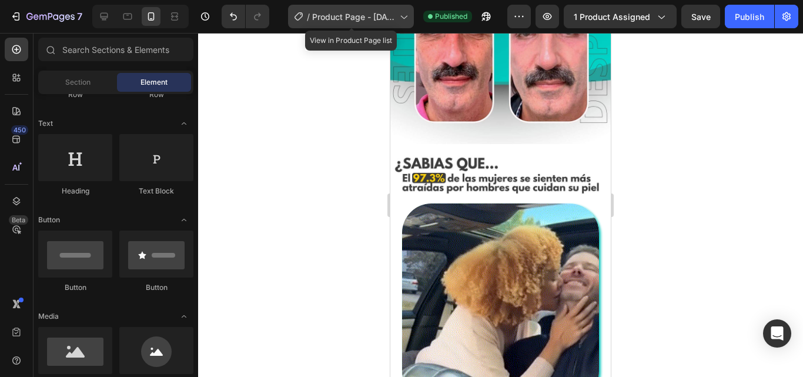
click at [302, 18] on icon at bounding box center [299, 17] width 12 height 12
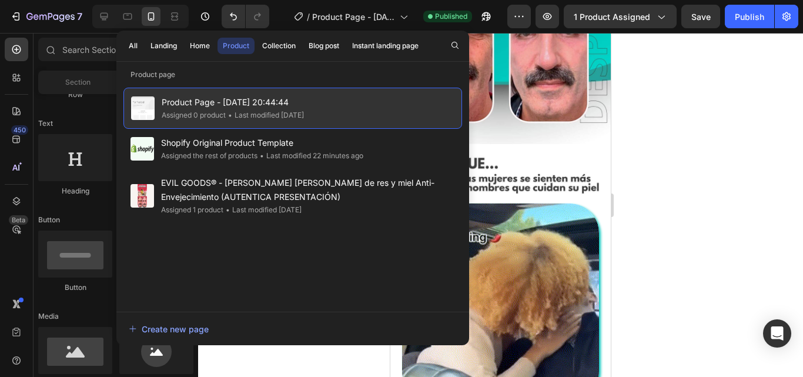
click at [232, 96] on span "Product Page - [DATE] 20:44:44" at bounding box center [233, 102] width 142 height 14
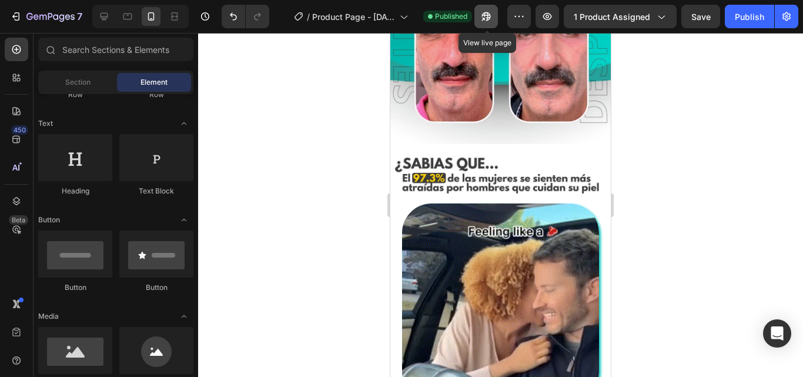
click at [484, 24] on button "button" at bounding box center [486, 17] width 24 height 24
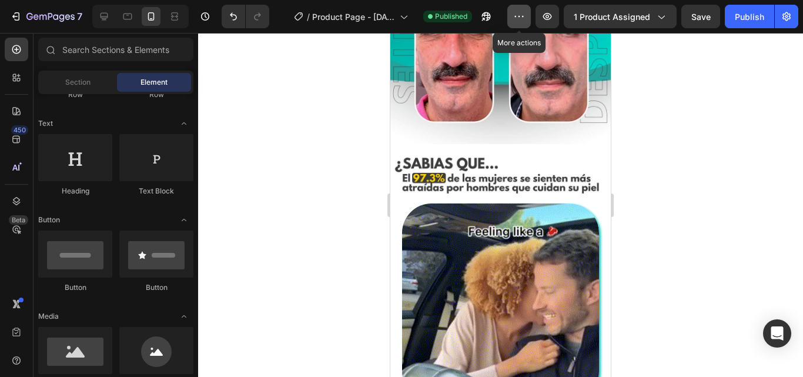
click at [520, 16] on icon "button" at bounding box center [520, 16] width 2 height 1
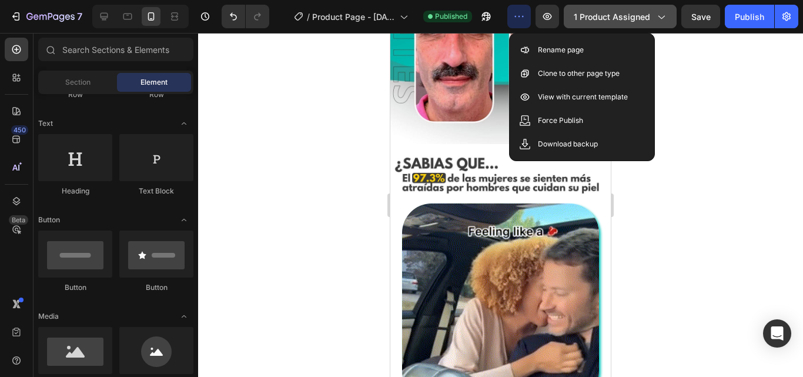
click at [655, 14] on icon "button" at bounding box center [661, 17] width 12 height 12
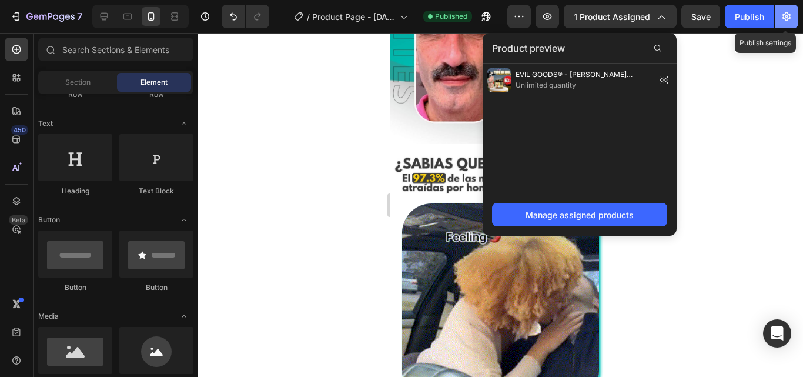
click at [780, 15] on button "button" at bounding box center [787, 17] width 24 height 24
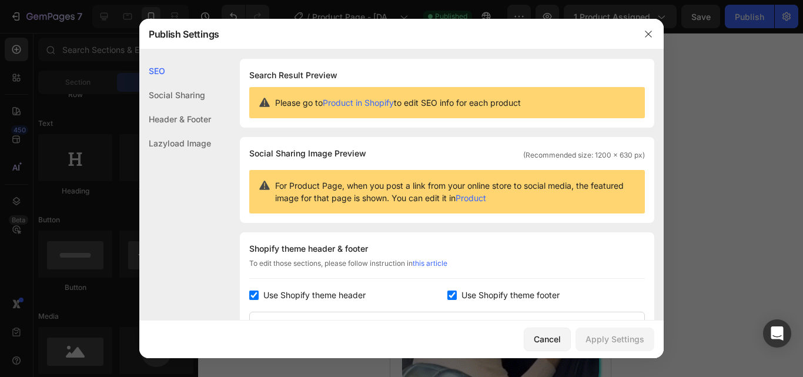
click at [169, 107] on div "Social Sharing" at bounding box center [175, 119] width 72 height 24
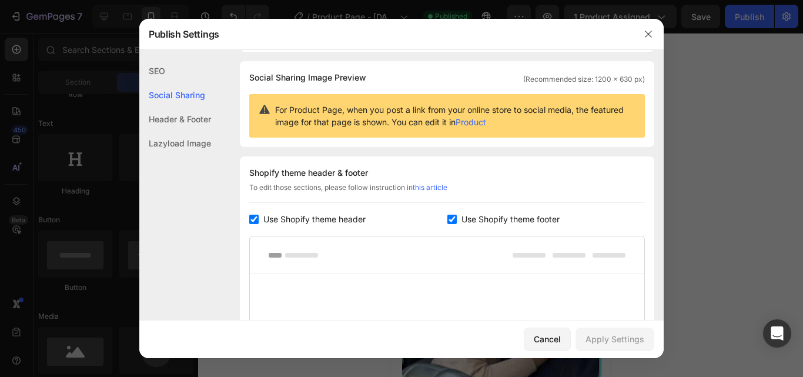
click at [188, 131] on div "Header & Footer" at bounding box center [175, 143] width 72 height 24
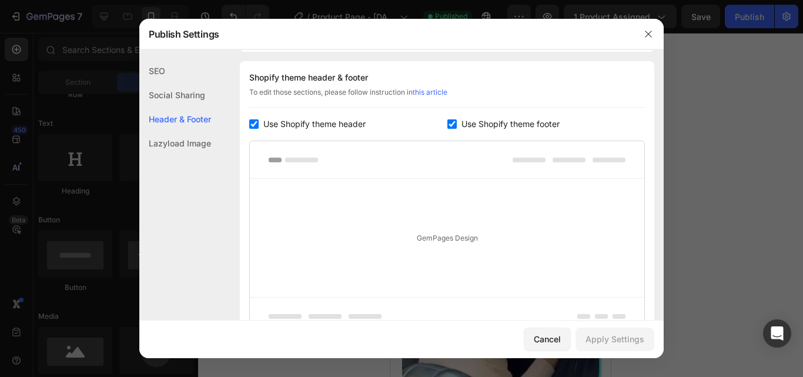
click at [190, 140] on div "Lazyload Image" at bounding box center [175, 143] width 72 height 24
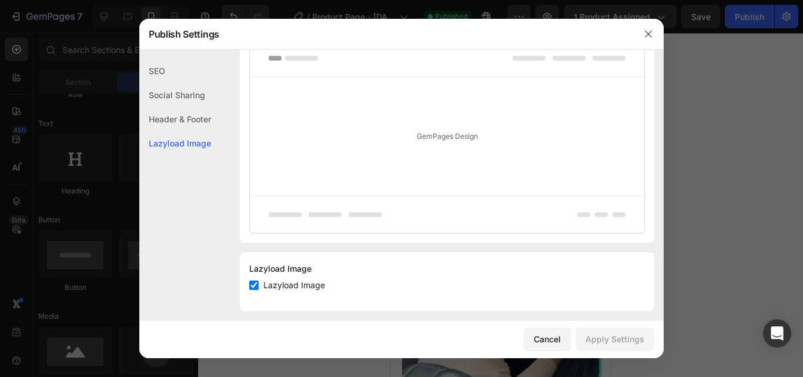
scroll to position [282, 0]
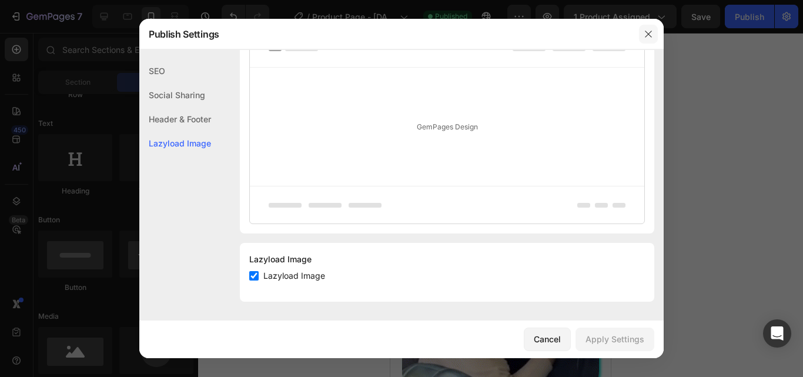
click at [644, 34] on icon "button" at bounding box center [648, 33] width 9 height 9
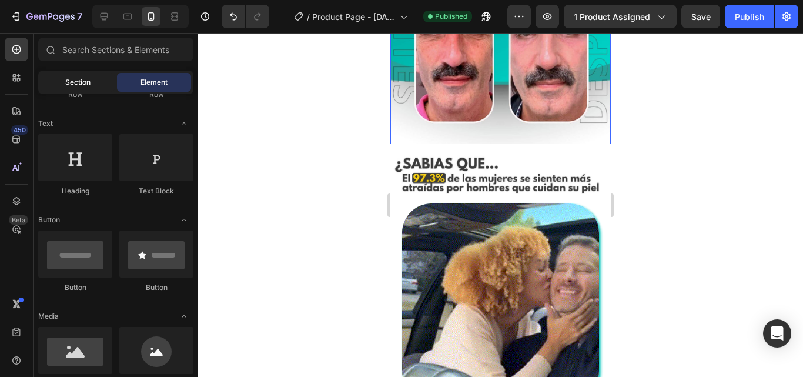
click at [77, 85] on span "Section" at bounding box center [77, 82] width 25 height 11
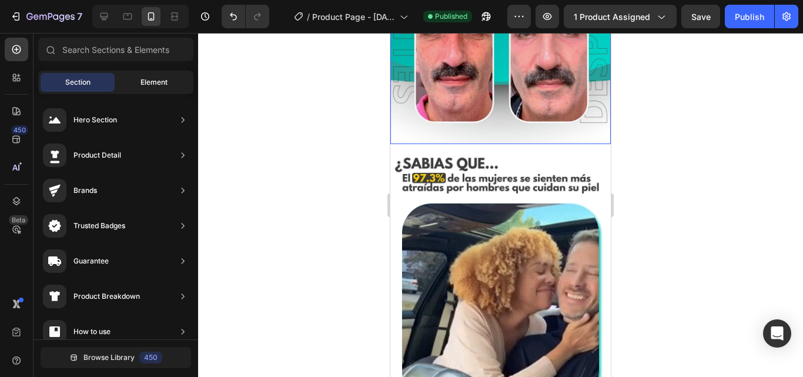
click at [145, 82] on span "Element" at bounding box center [154, 82] width 27 height 11
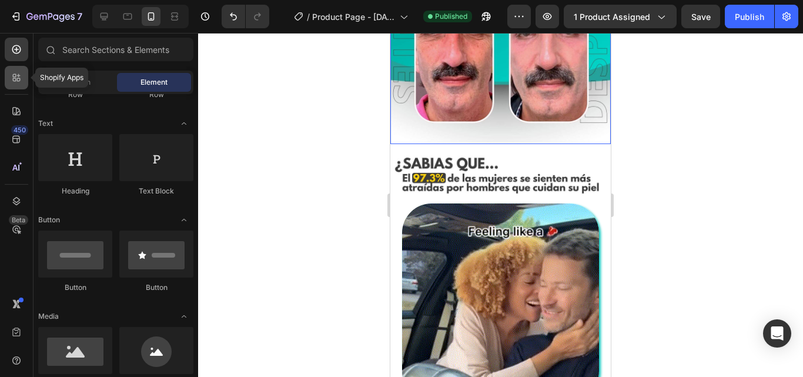
click at [16, 76] on icon at bounding box center [15, 76] width 4 height 4
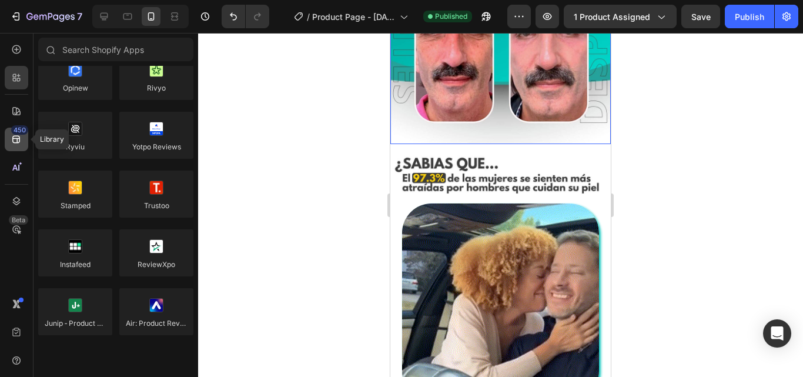
click at [16, 133] on div "450" at bounding box center [19, 129] width 17 height 9
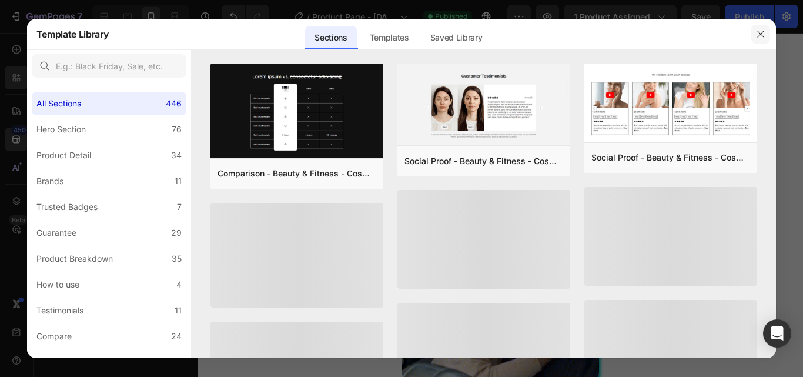
click at [761, 35] on icon "button" at bounding box center [760, 33] width 9 height 9
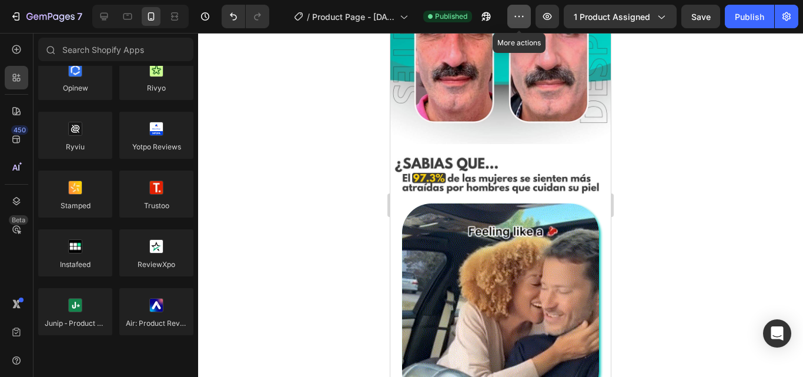
click at [517, 25] on button "button" at bounding box center [519, 17] width 24 height 24
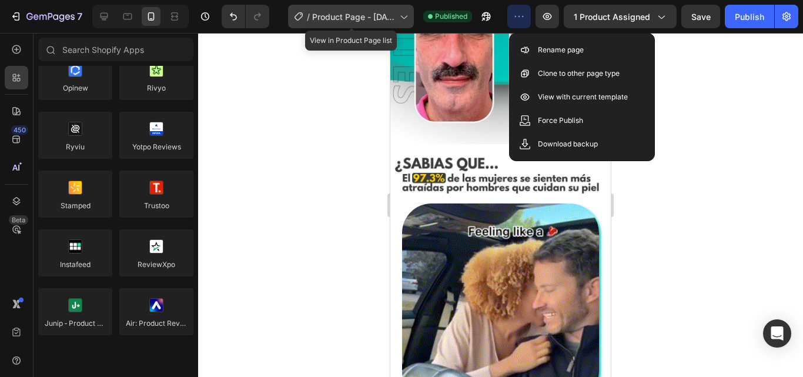
click at [407, 17] on icon at bounding box center [404, 18] width 6 height 4
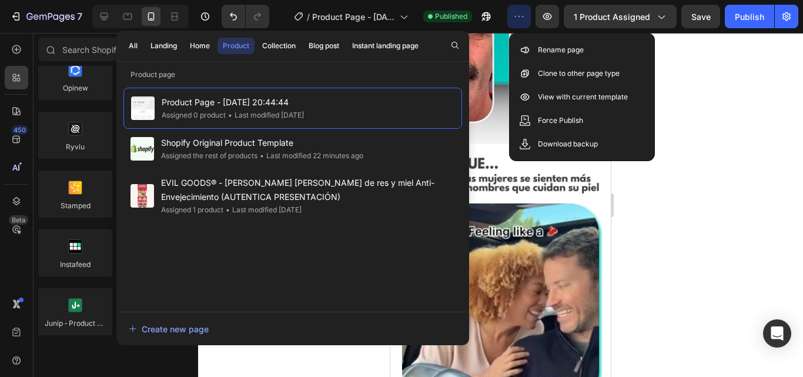
click at [239, 352] on div at bounding box center [500, 205] width 605 height 344
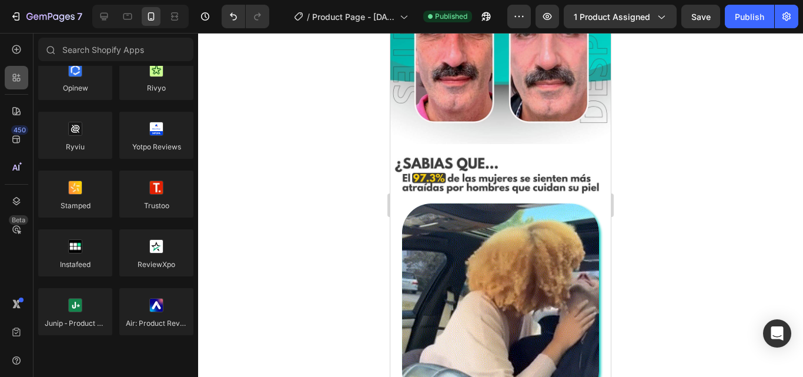
scroll to position [0, 0]
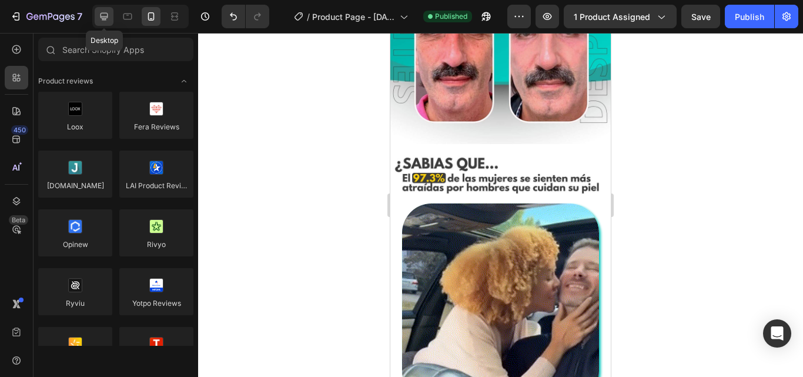
click at [105, 15] on icon at bounding box center [104, 17] width 12 height 12
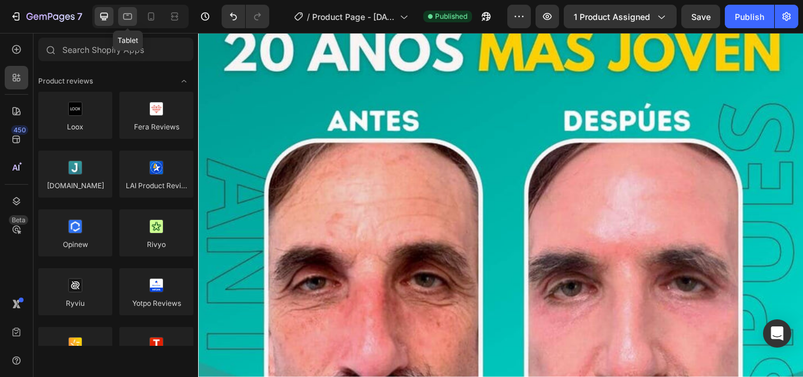
click at [129, 18] on icon at bounding box center [128, 17] width 12 height 12
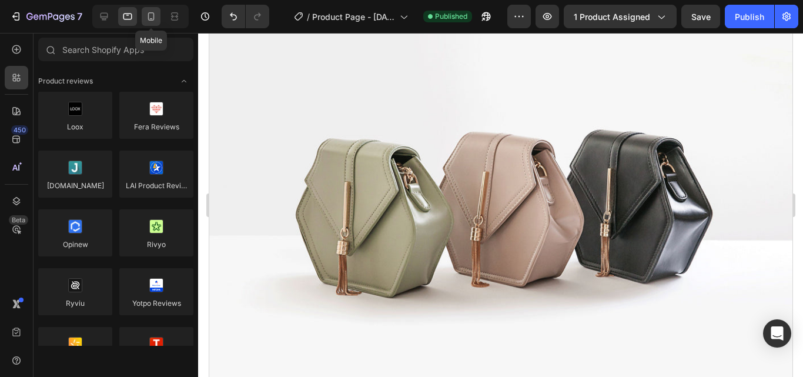
click at [146, 18] on icon at bounding box center [151, 17] width 12 height 12
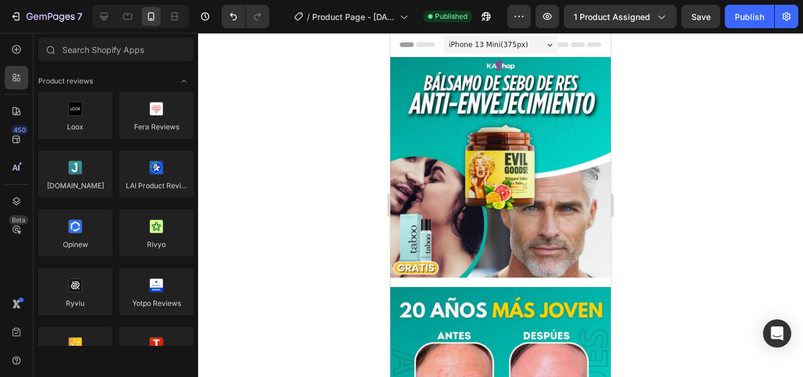
click at [535, 45] on div "iPhone 13 Mini ( 375 px)" at bounding box center [501, 45] width 114 height 18
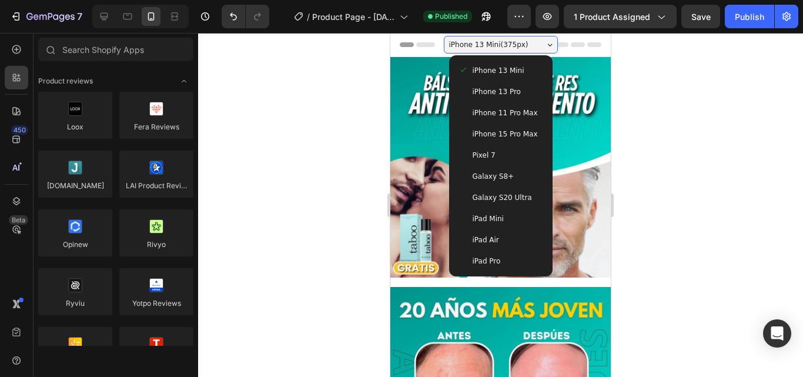
click at [570, 48] on div "Header" at bounding box center [501, 45] width 202 height 24
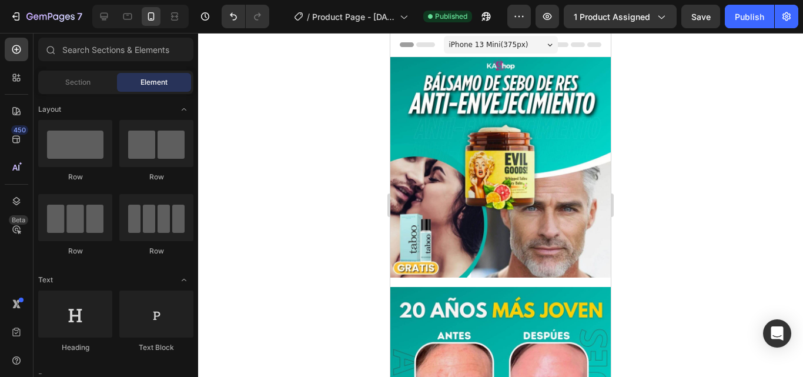
click at [334, 136] on div at bounding box center [500, 205] width 605 height 344
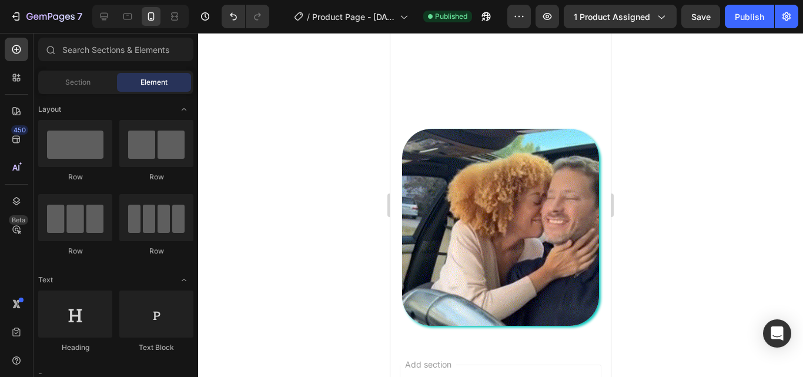
scroll to position [548, 0]
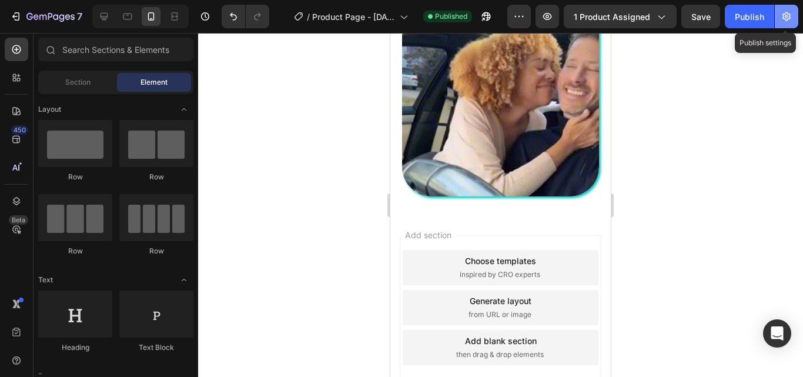
click at [788, 12] on icon "button" at bounding box center [787, 17] width 12 height 12
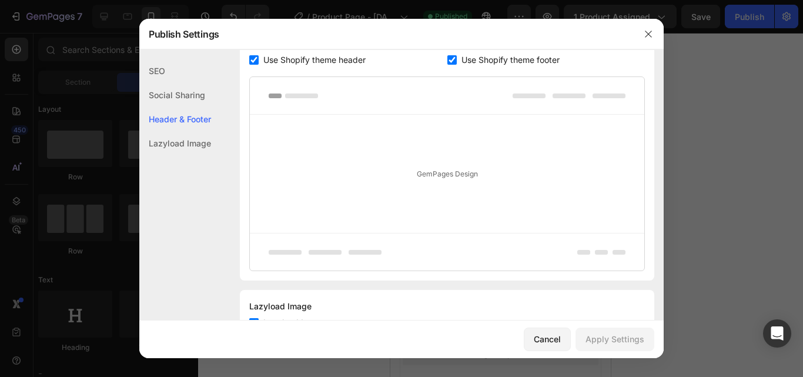
scroll to position [282, 0]
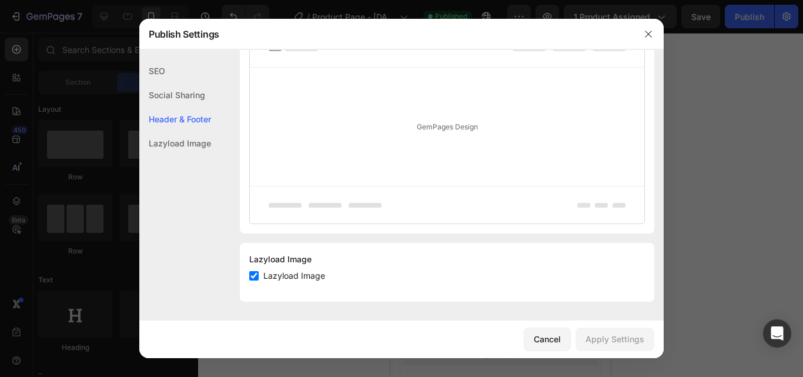
click at [171, 83] on div "SEO" at bounding box center [175, 95] width 72 height 24
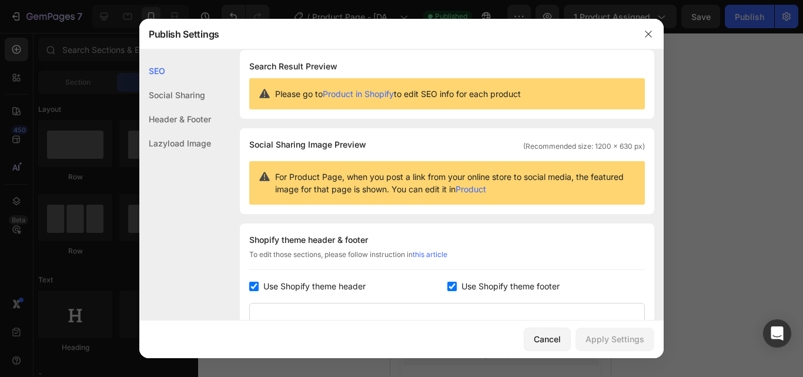
scroll to position [0, 0]
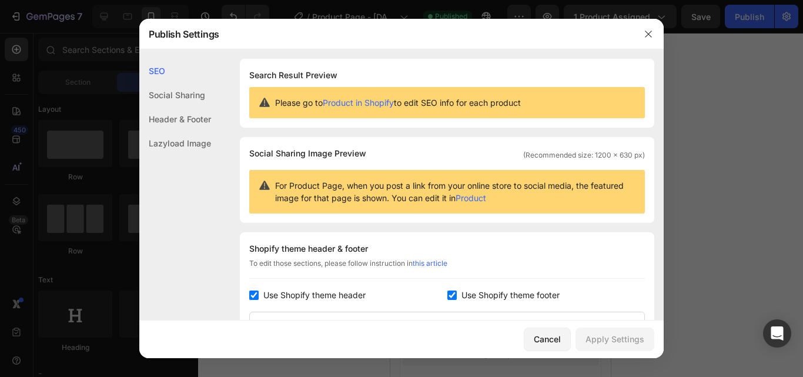
click at [178, 107] on div "Social Sharing" at bounding box center [175, 119] width 72 height 24
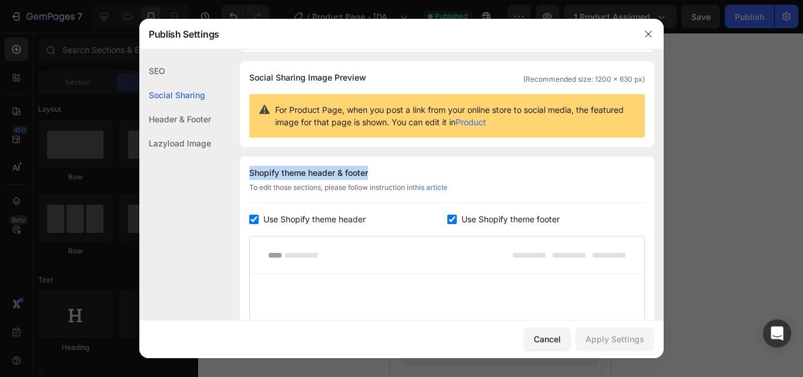
drag, startPoint x: 369, startPoint y: 173, endPoint x: 251, endPoint y: 166, distance: 118.3
click at [251, 166] on div "Shopify theme header & footer" at bounding box center [447, 173] width 396 height 14
click at [447, 216] on input "checkbox" at bounding box center [451, 219] width 9 height 9
checkbox input "false"
click at [255, 221] on input "checkbox" at bounding box center [253, 219] width 9 height 9
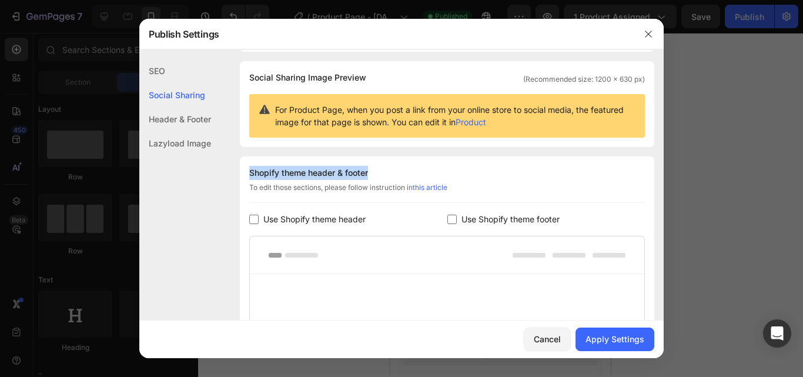
checkbox input "false"
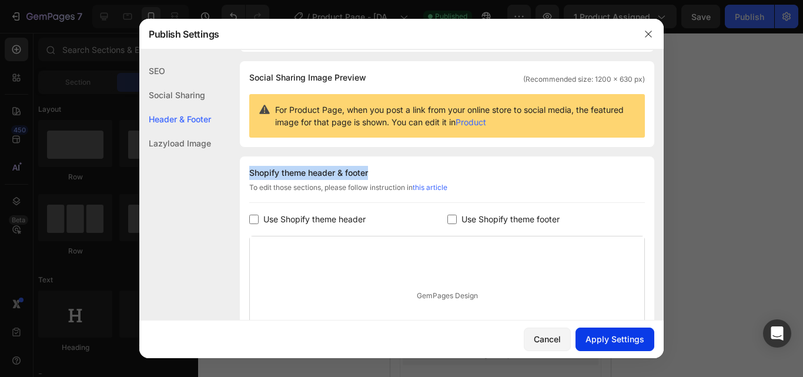
click at [615, 342] on div "Apply Settings" at bounding box center [615, 339] width 59 height 12
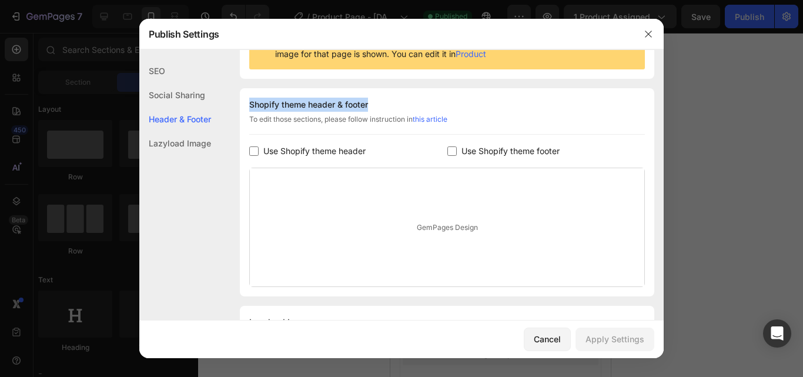
scroll to position [207, 0]
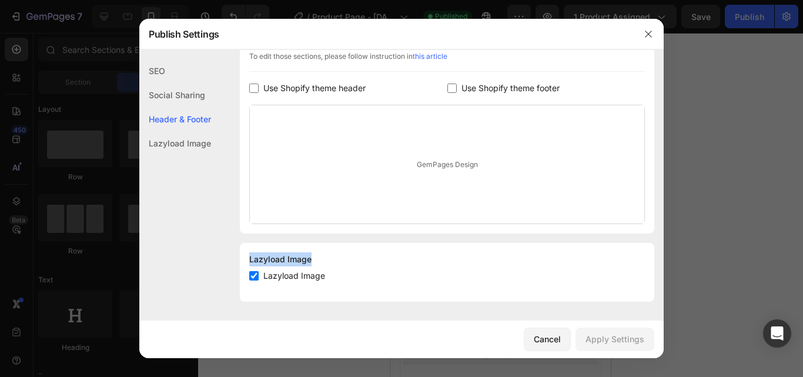
drag, startPoint x: 319, startPoint y: 256, endPoint x: 238, endPoint y: 257, distance: 81.1
click at [238, 257] on div "SEO Search Result Preview Please go to Product in Shopify to edit SEO info for …" at bounding box center [401, 81] width 524 height 459
click at [642, 41] on button "button" at bounding box center [648, 34] width 19 height 19
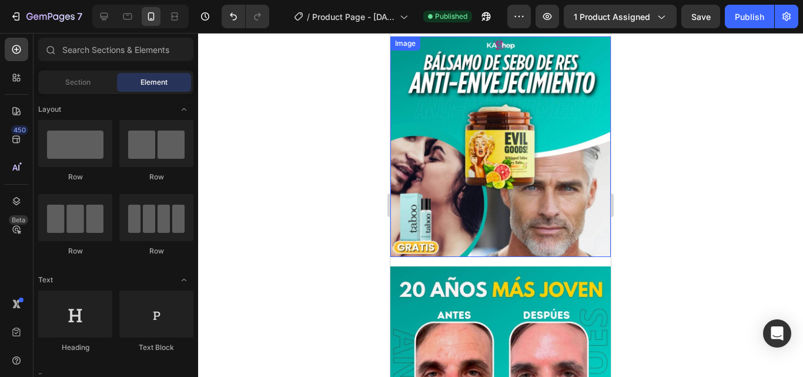
scroll to position [0, 0]
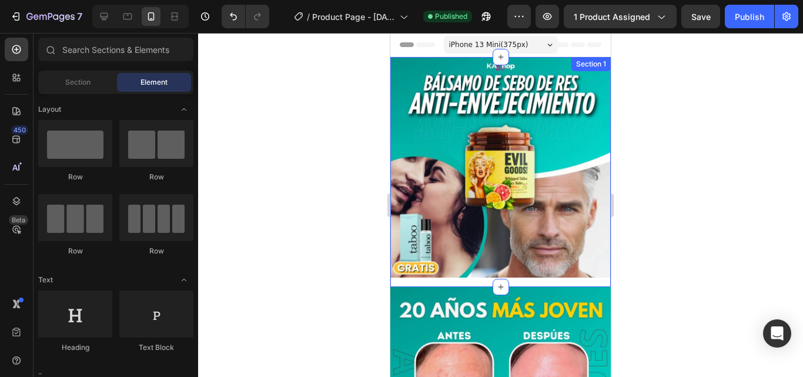
click at [477, 272] on div "Image Row" at bounding box center [500, 172] width 220 height 230
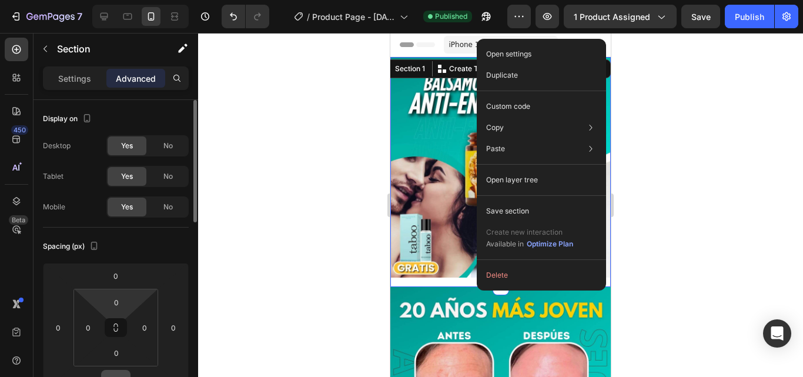
scroll to position [78, 0]
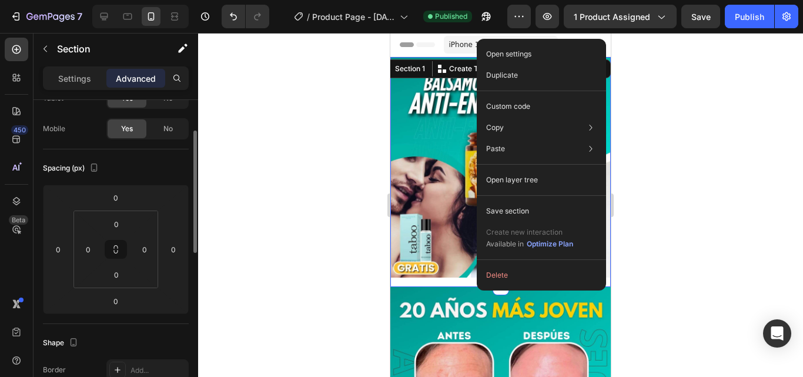
click at [399, 233] on img at bounding box center [500, 167] width 220 height 220
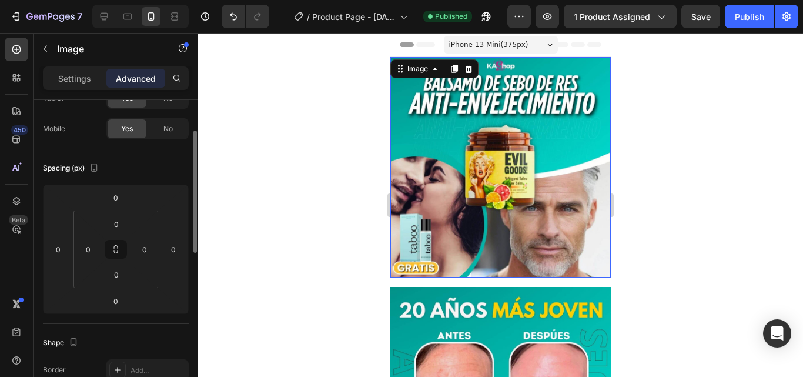
click at [359, 234] on div at bounding box center [500, 205] width 605 height 344
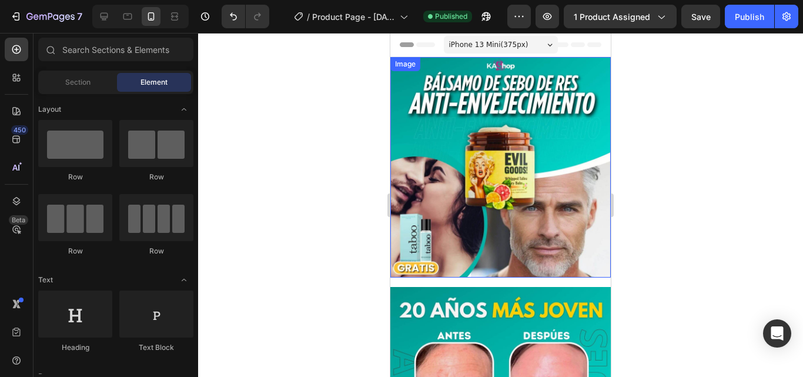
click at [488, 250] on img at bounding box center [500, 167] width 220 height 220
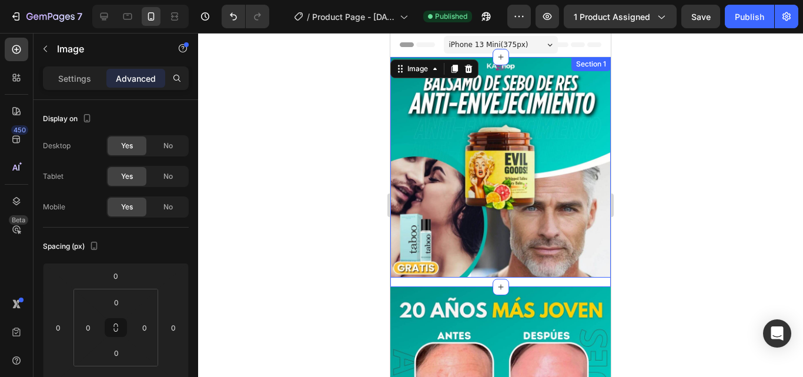
click at [497, 282] on icon at bounding box center [500, 286] width 9 height 9
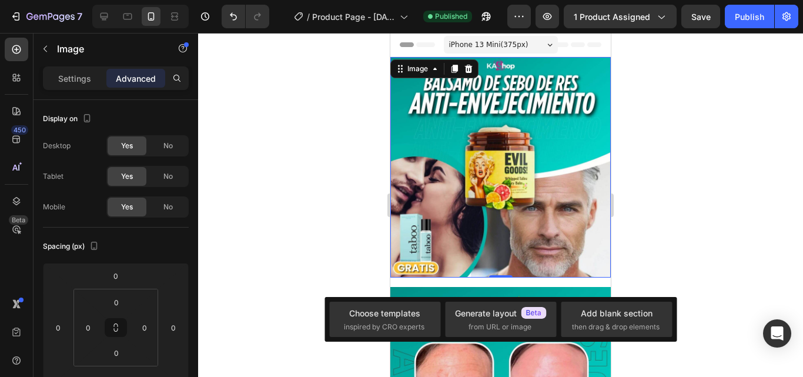
click at [689, 238] on div at bounding box center [500, 205] width 605 height 344
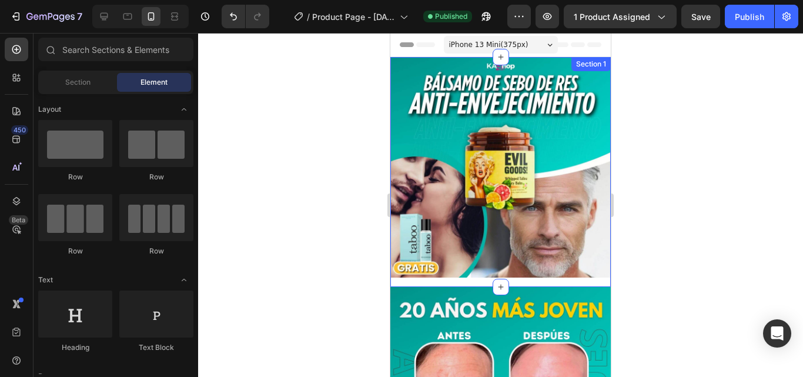
click at [503, 270] on div "Image Row" at bounding box center [500, 172] width 220 height 230
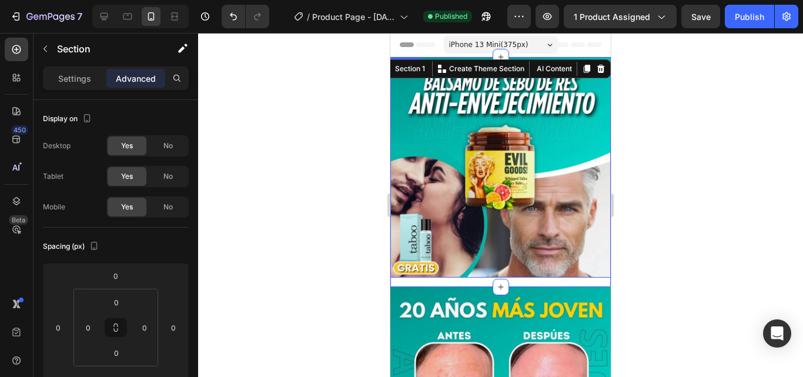
click at [456, 139] on img at bounding box center [500, 167] width 220 height 220
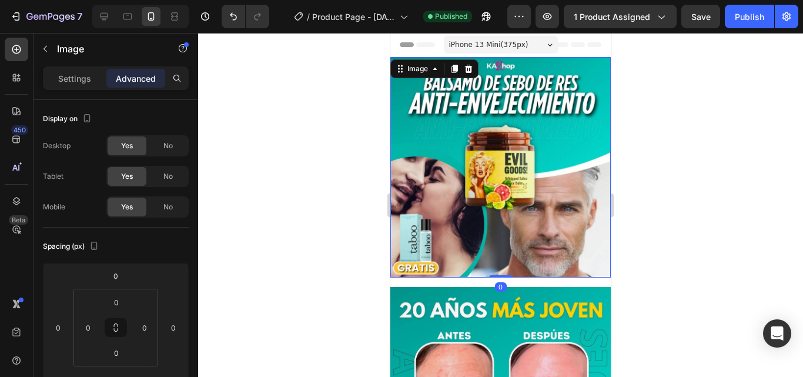
click at [569, 49] on div "Header" at bounding box center [501, 45] width 202 height 24
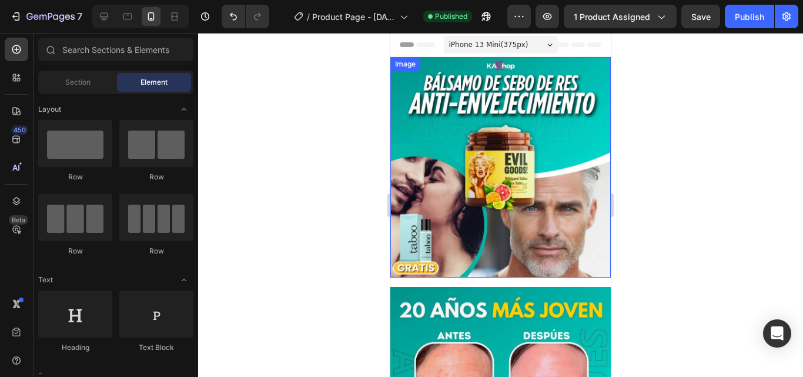
click at [541, 111] on img at bounding box center [500, 167] width 220 height 220
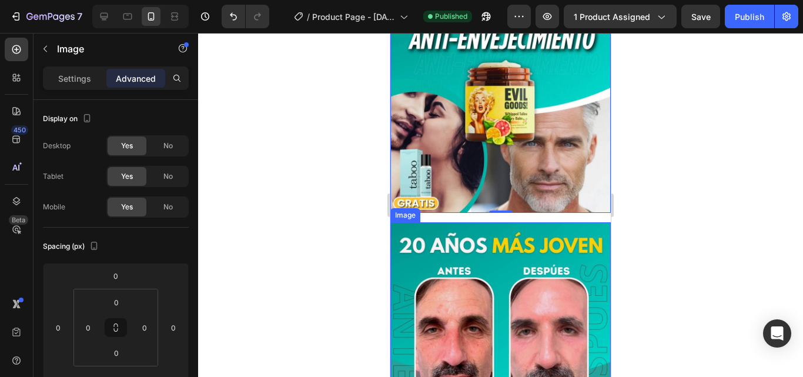
scroll to position [157, 0]
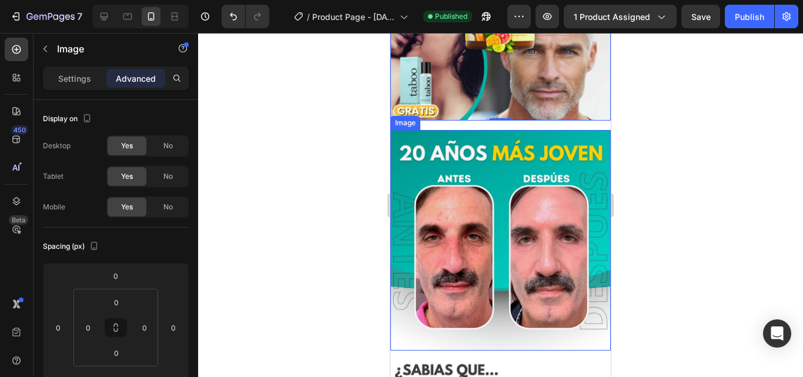
click at [470, 209] on img at bounding box center [500, 240] width 220 height 220
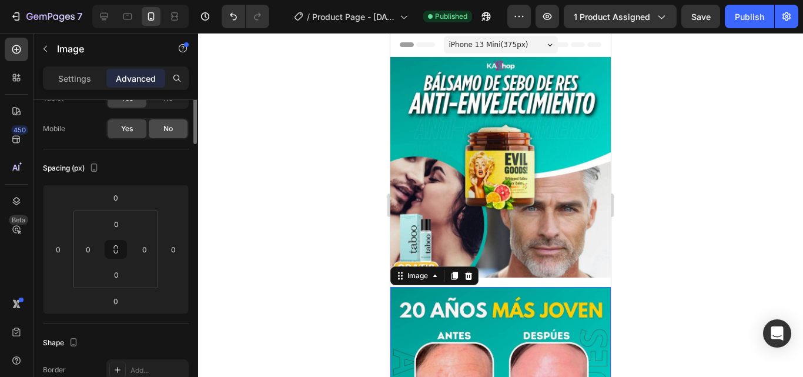
scroll to position [0, 0]
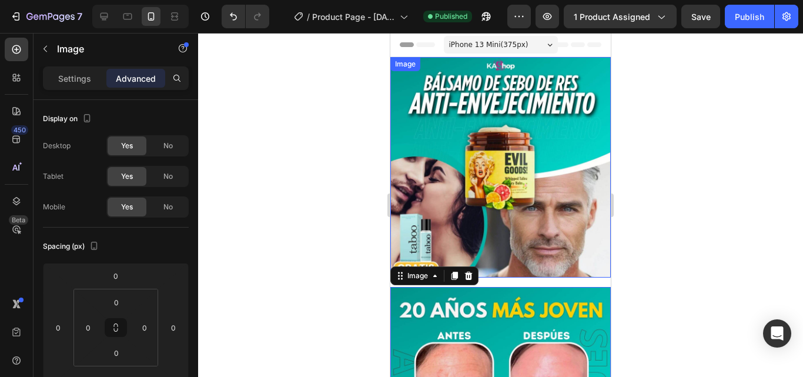
click at [559, 196] on img at bounding box center [500, 167] width 220 height 220
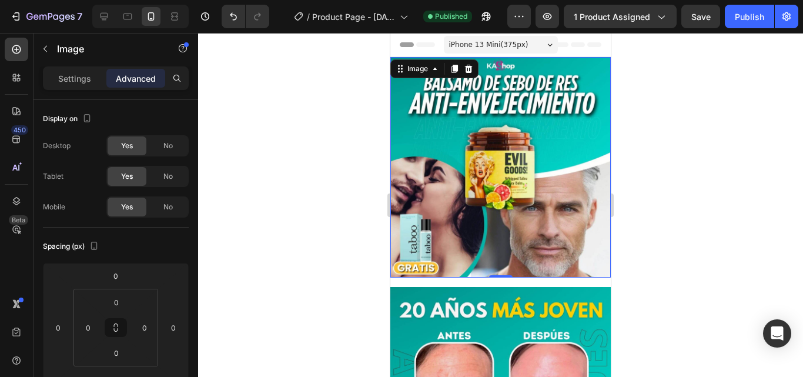
click at [394, 42] on div "Header" at bounding box center [500, 45] width 220 height 24
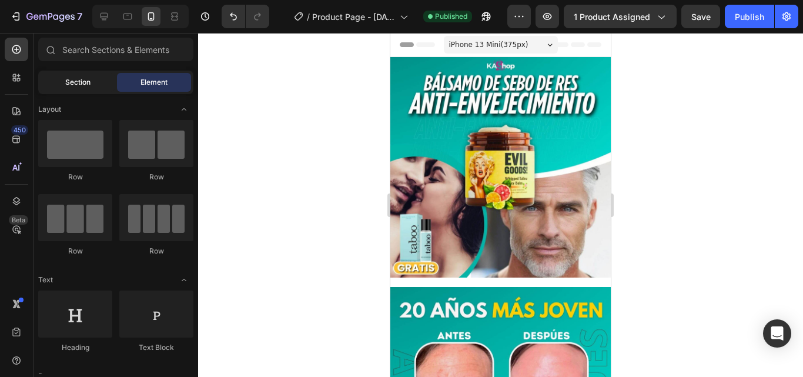
click at [91, 86] on div "Section" at bounding box center [78, 82] width 74 height 19
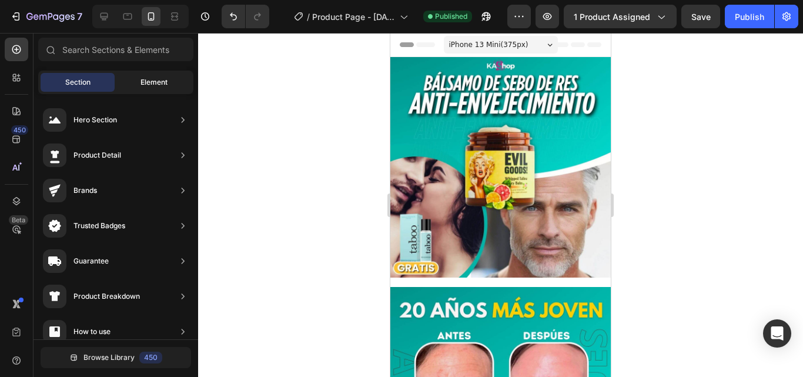
click at [132, 79] on div "Element" at bounding box center [154, 82] width 74 height 19
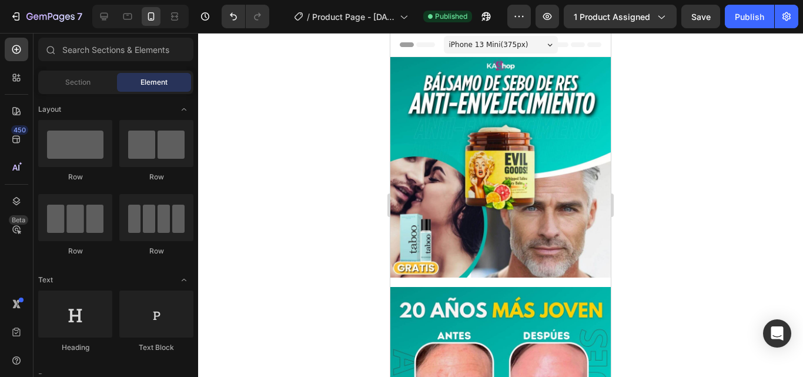
click at [588, 41] on div "Header" at bounding box center [501, 45] width 202 height 24
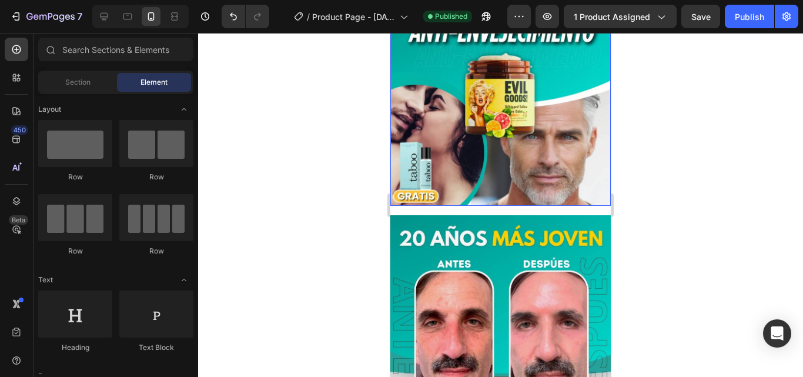
scroll to position [78, 0]
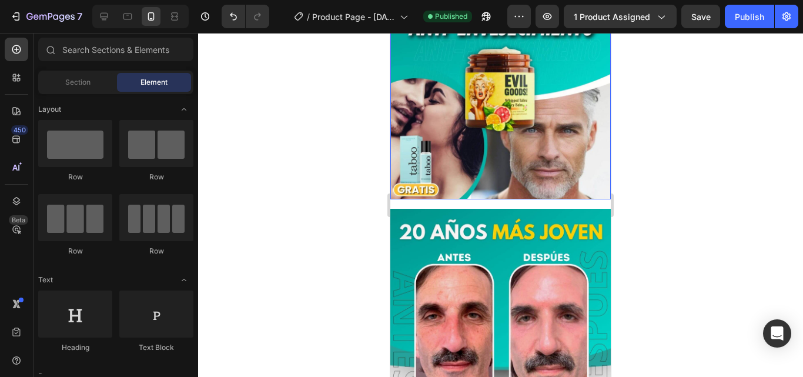
click at [516, 142] on img at bounding box center [500, 89] width 220 height 220
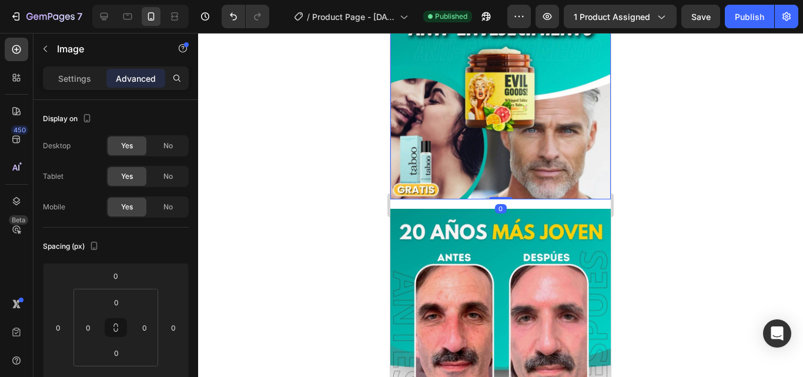
drag, startPoint x: 497, startPoint y: 189, endPoint x: 514, endPoint y: 156, distance: 36.8
click at [514, 156] on div "Image 0" at bounding box center [500, 89] width 220 height 220
click at [520, 209] on img at bounding box center [500, 319] width 220 height 220
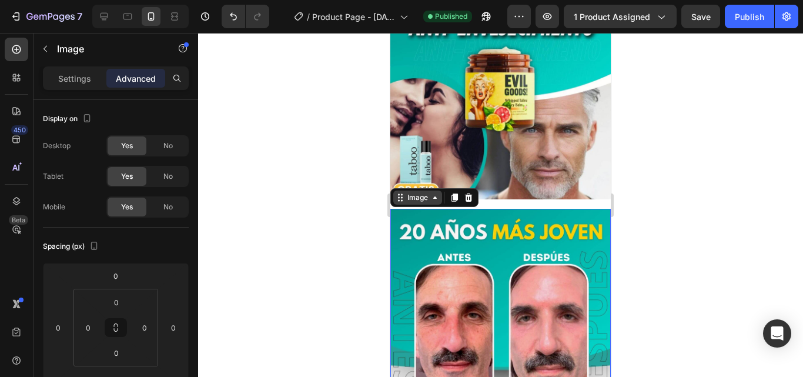
click at [422, 192] on div "Image" at bounding box center [417, 197] width 25 height 11
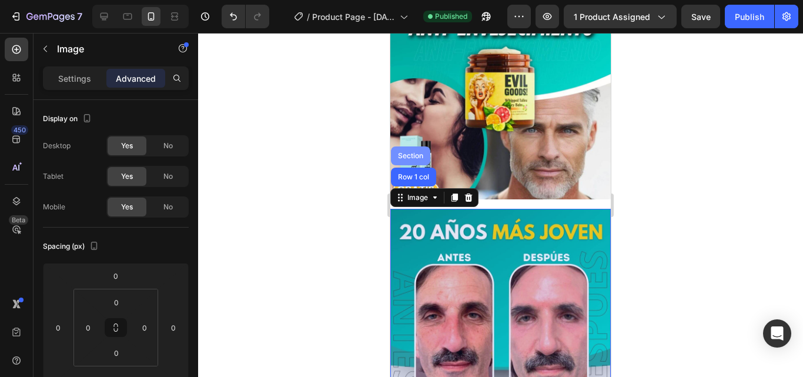
click at [416, 152] on div "Section" at bounding box center [411, 155] width 30 height 7
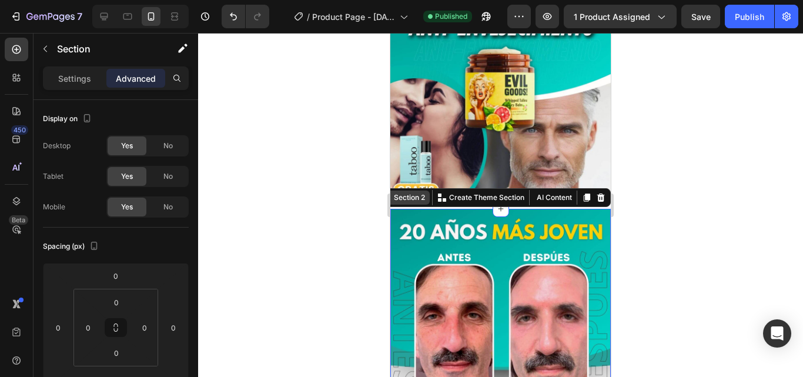
click at [411, 192] on div "Section 2" at bounding box center [410, 197] width 36 height 11
click at [412, 192] on div "Section 2" at bounding box center [410, 197] width 36 height 11
click at [406, 192] on div "Section 2" at bounding box center [410, 197] width 36 height 11
click at [655, 187] on div at bounding box center [500, 205] width 605 height 344
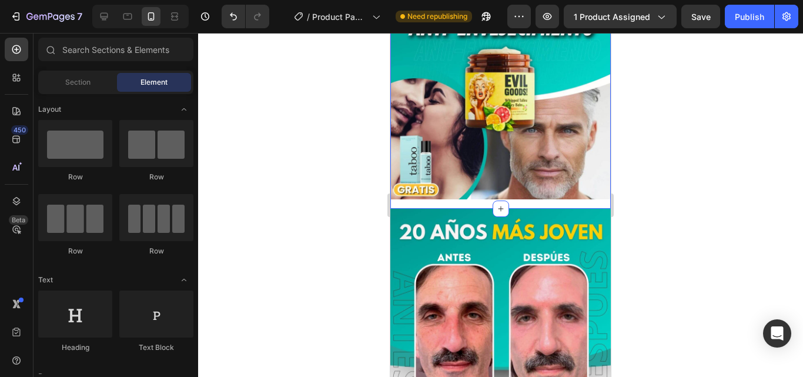
click at [531, 198] on div "Image Row" at bounding box center [500, 94] width 220 height 230
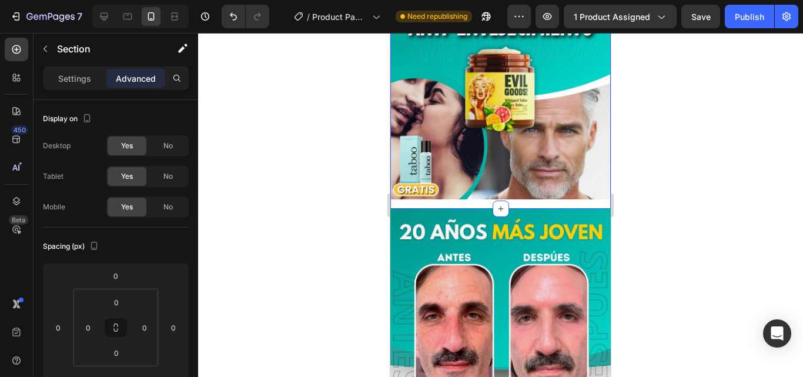
click at [422, 198] on div "Image Row" at bounding box center [500, 94] width 220 height 230
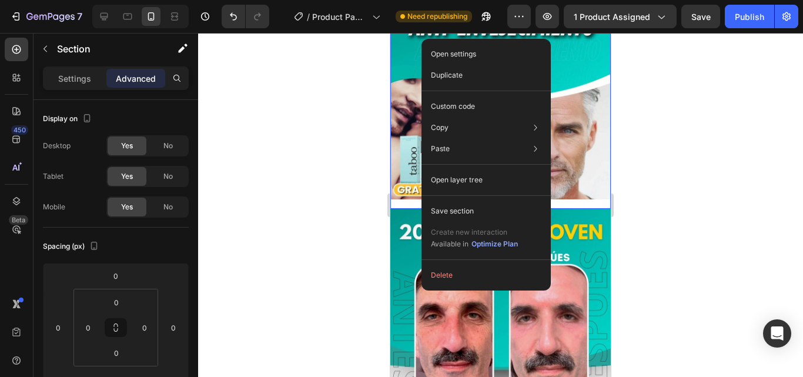
click at [340, 190] on div at bounding box center [500, 205] width 605 height 344
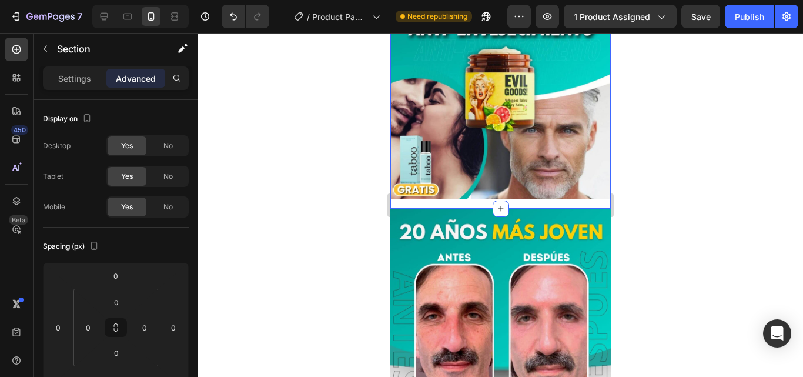
click at [431, 198] on div "Image Row" at bounding box center [500, 94] width 220 height 230
click at [541, 196] on div "Image Row" at bounding box center [500, 94] width 220 height 230
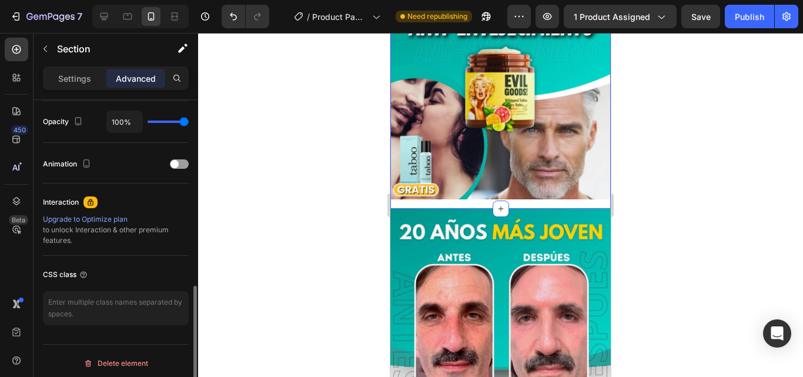
scroll to position [474, 0]
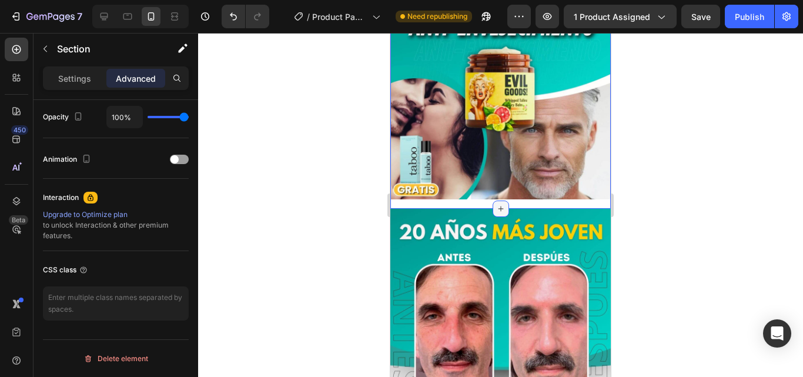
click at [493, 200] on div at bounding box center [501, 208] width 16 height 16
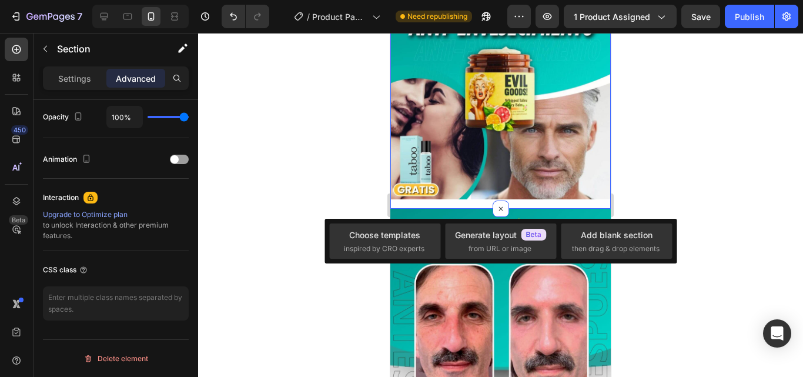
drag, startPoint x: 331, startPoint y: 145, endPoint x: 102, endPoint y: 159, distance: 229.7
click at [331, 145] on div at bounding box center [500, 205] width 605 height 344
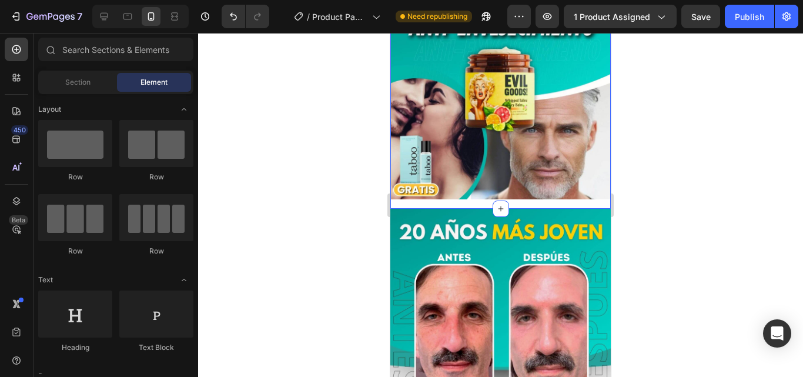
click at [475, 192] on div "Image Row" at bounding box center [500, 94] width 220 height 230
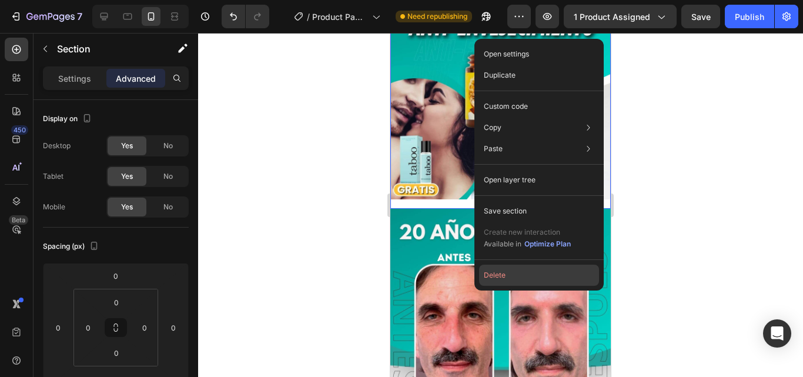
click at [514, 273] on button "Delete" at bounding box center [539, 275] width 120 height 21
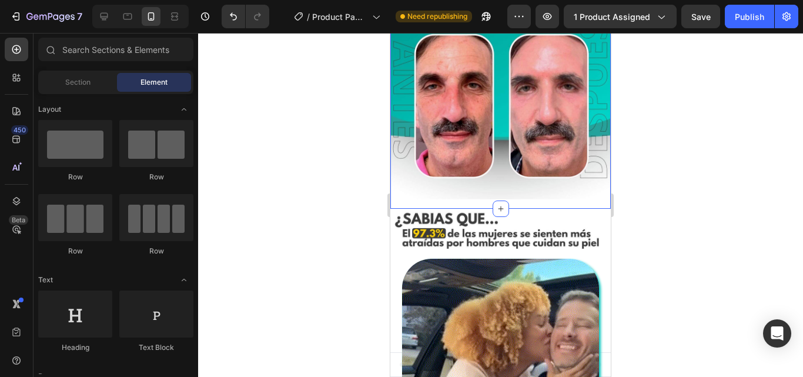
scroll to position [0, 0]
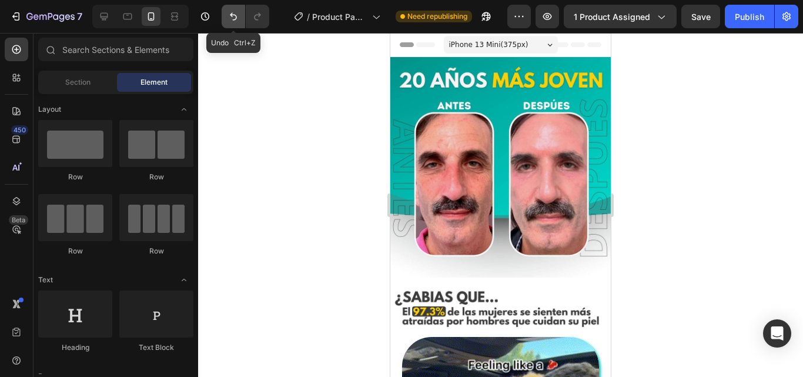
click at [233, 19] on icon "Undo/Redo" at bounding box center [234, 17] width 12 height 12
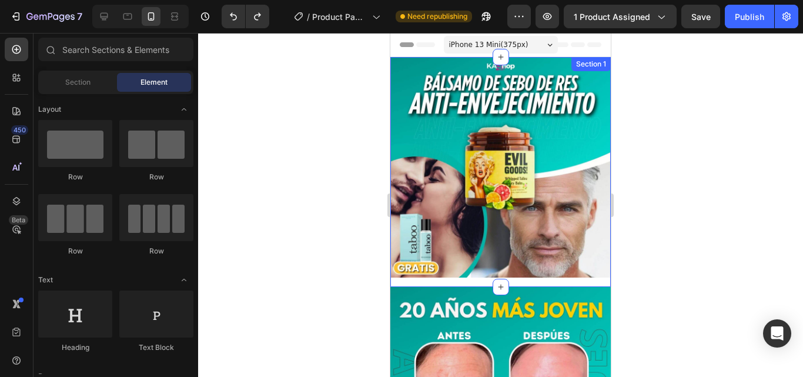
click at [473, 271] on div "Image Row" at bounding box center [500, 172] width 220 height 230
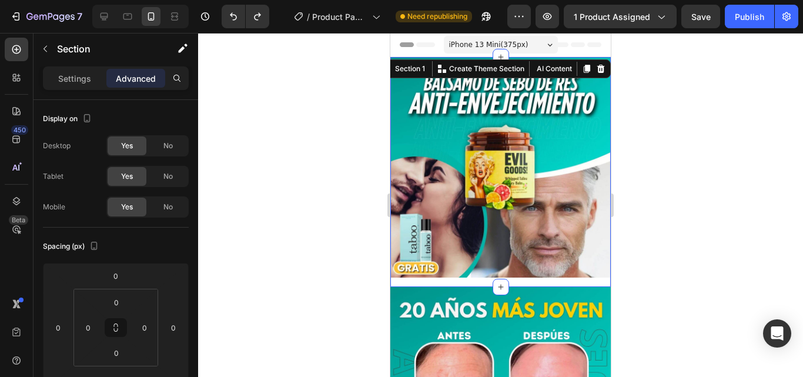
click at [417, 41] on span "Header" at bounding box center [426, 45] width 26 height 12
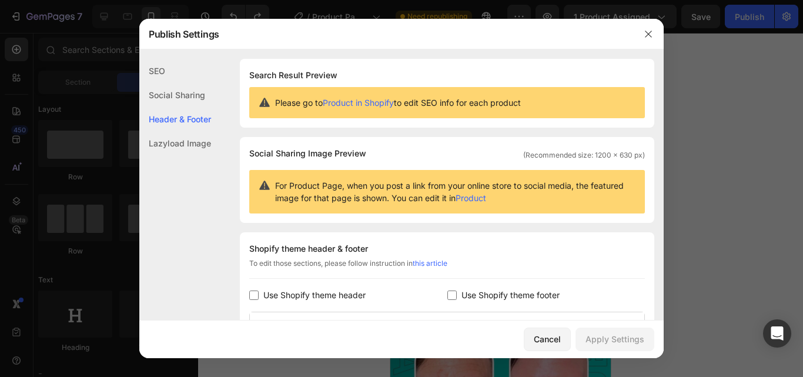
scroll to position [171, 0]
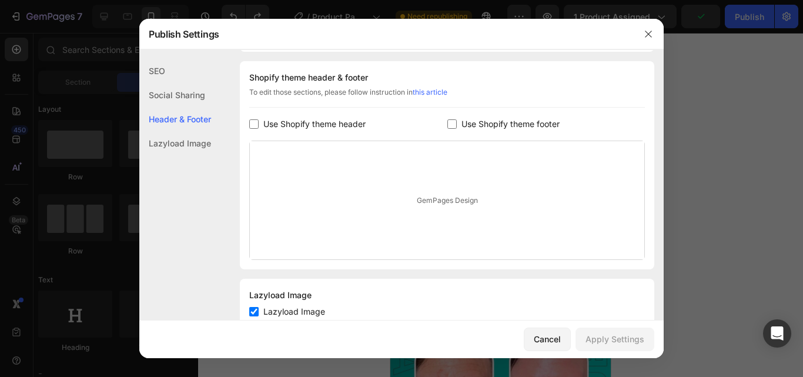
click at [256, 313] on input "checkbox" at bounding box center [253, 311] width 9 height 9
checkbox input "false"
click at [618, 333] on div "Apply Settings" at bounding box center [615, 339] width 59 height 12
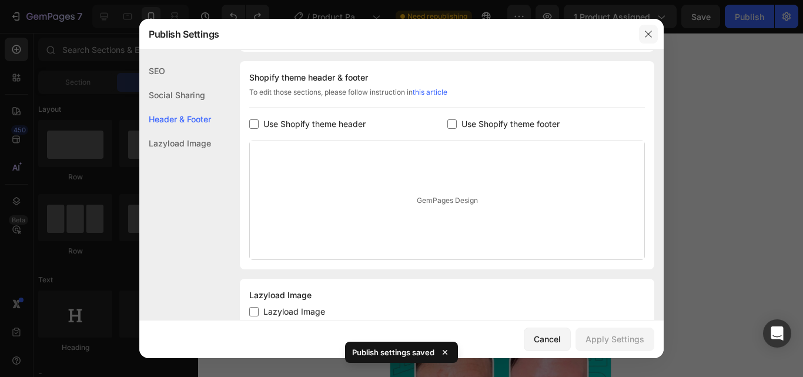
click at [653, 31] on button "button" at bounding box center [648, 34] width 19 height 19
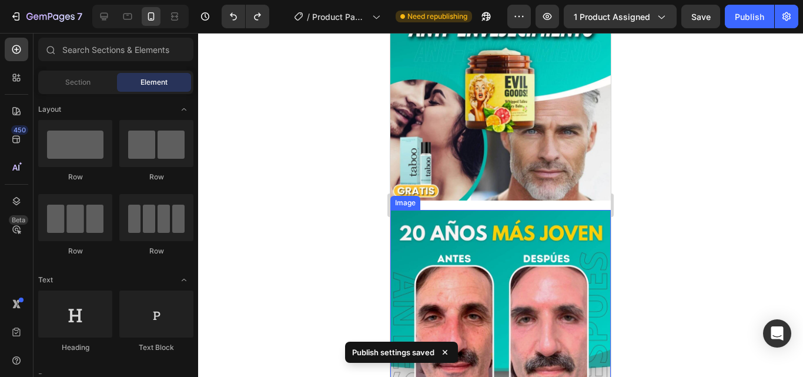
scroll to position [0, 0]
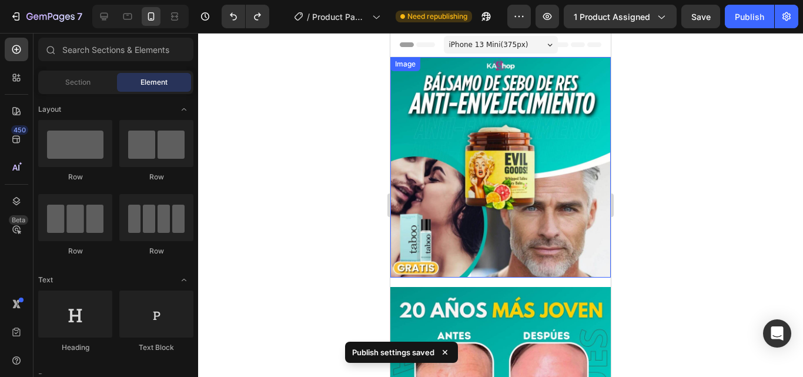
click at [520, 220] on img at bounding box center [500, 167] width 220 height 220
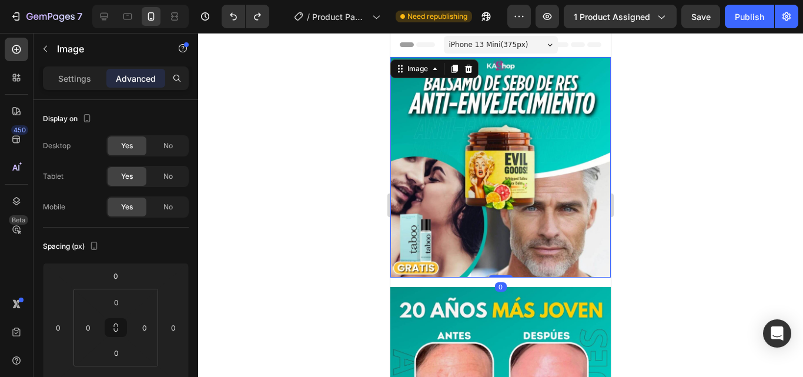
drag, startPoint x: 357, startPoint y: 196, endPoint x: 10, endPoint y: 101, distance: 359.7
click at [357, 196] on div at bounding box center [500, 205] width 605 height 344
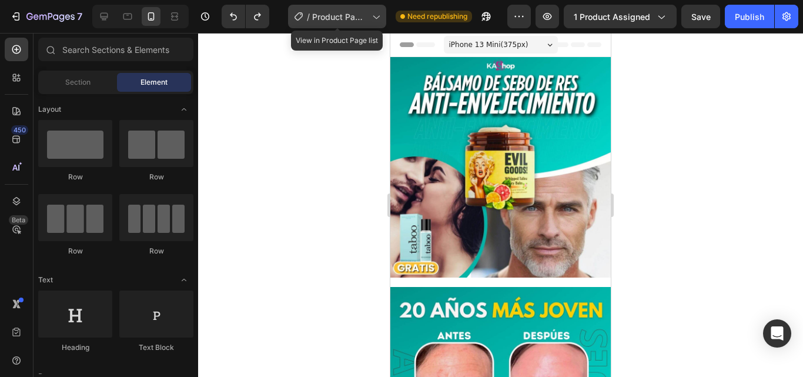
click at [370, 13] on icon at bounding box center [376, 17] width 12 height 12
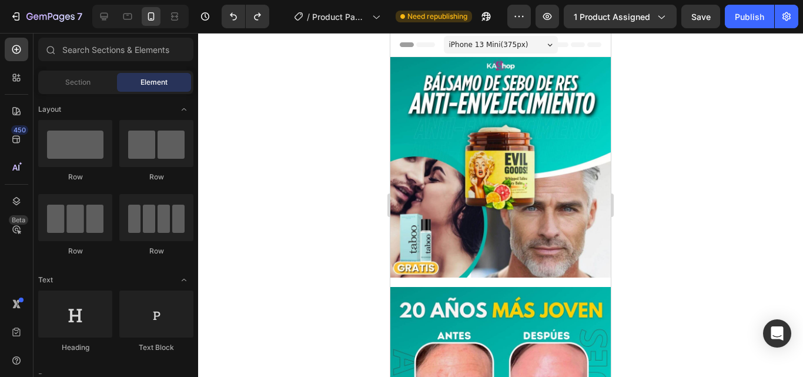
click at [651, 109] on div at bounding box center [500, 205] width 605 height 344
click at [235, 9] on button "Undo/Redo" at bounding box center [234, 17] width 24 height 24
click at [786, 19] on icon "button" at bounding box center [786, 16] width 8 height 9
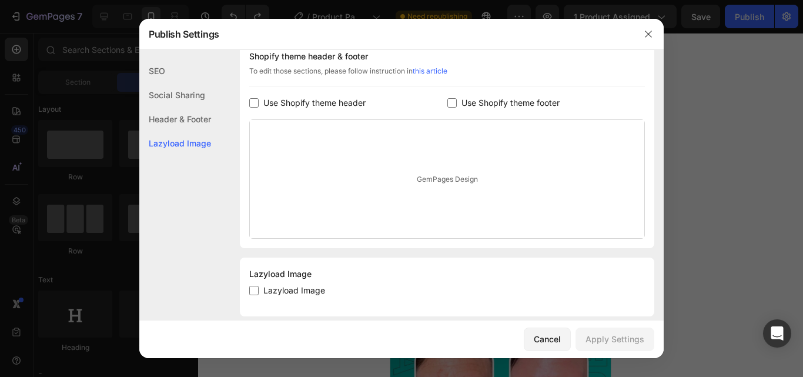
scroll to position [207, 0]
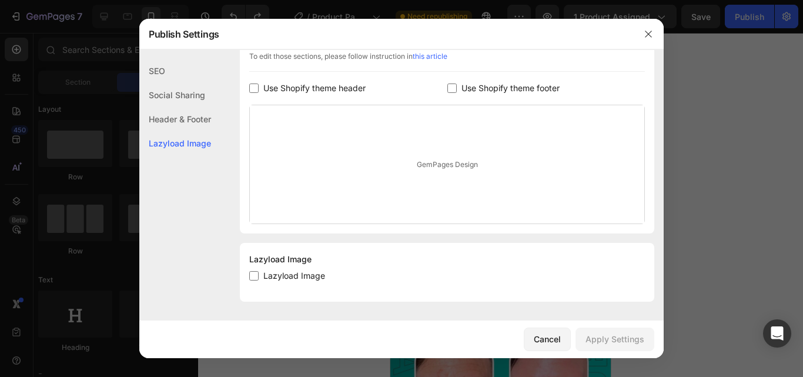
click at [256, 275] on input "checkbox" at bounding box center [253, 275] width 9 height 9
checkbox input "false"
click at [661, 38] on div at bounding box center [648, 34] width 31 height 31
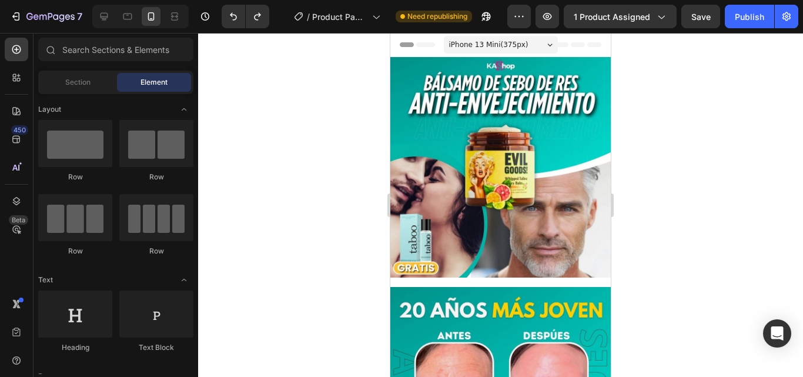
click at [655, 162] on div at bounding box center [500, 205] width 605 height 344
click at [727, 119] on div at bounding box center [500, 205] width 605 height 344
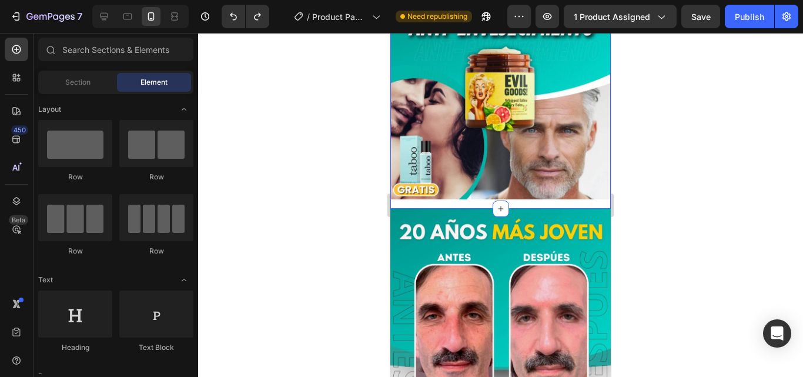
click at [482, 193] on div "Image Row" at bounding box center [500, 94] width 220 height 230
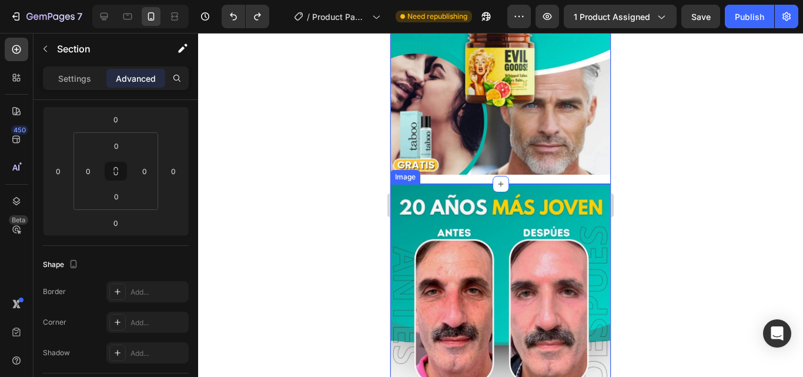
scroll to position [235, 0]
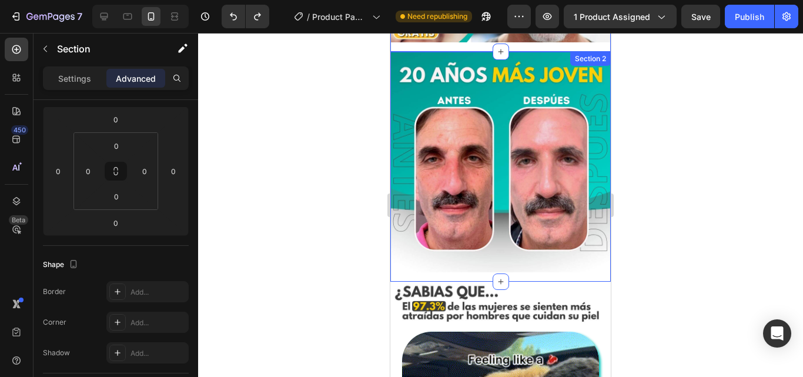
click at [464, 257] on div "Image Row" at bounding box center [500, 167] width 220 height 230
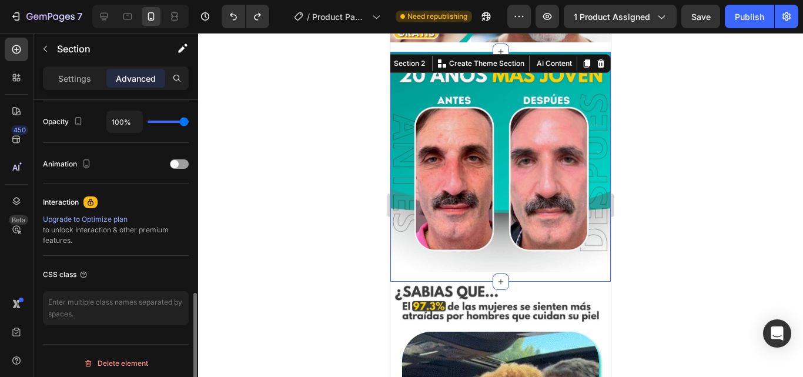
scroll to position [474, 0]
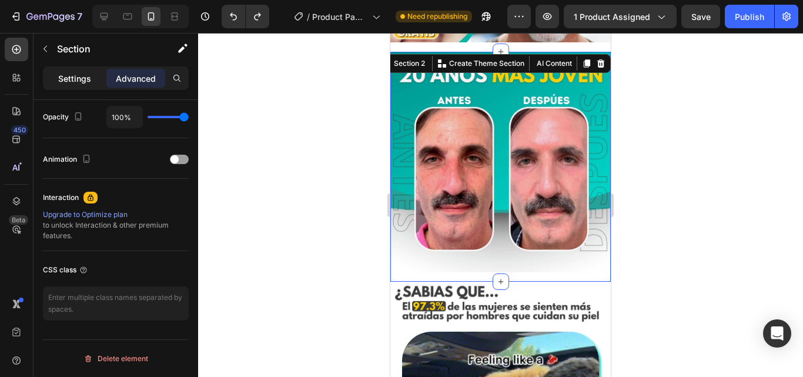
click at [83, 76] on p "Settings" at bounding box center [74, 78] width 33 height 12
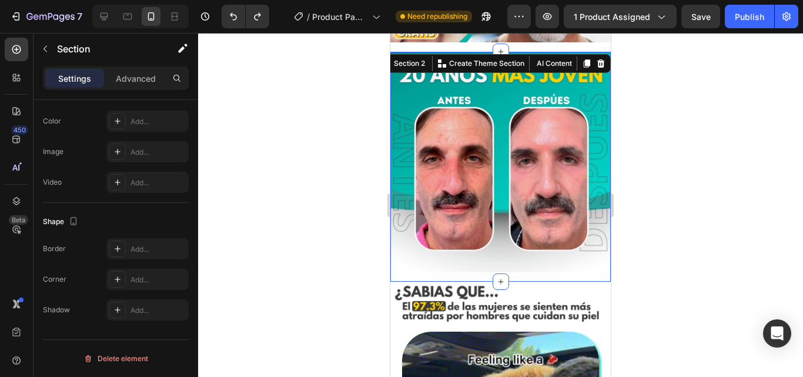
scroll to position [0, 0]
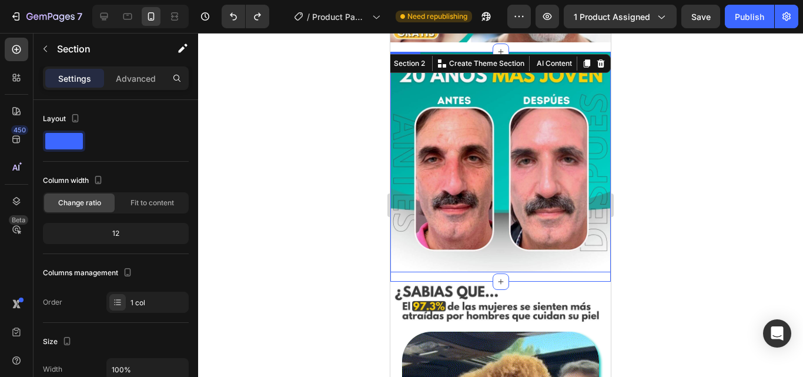
click at [447, 206] on img at bounding box center [500, 162] width 220 height 220
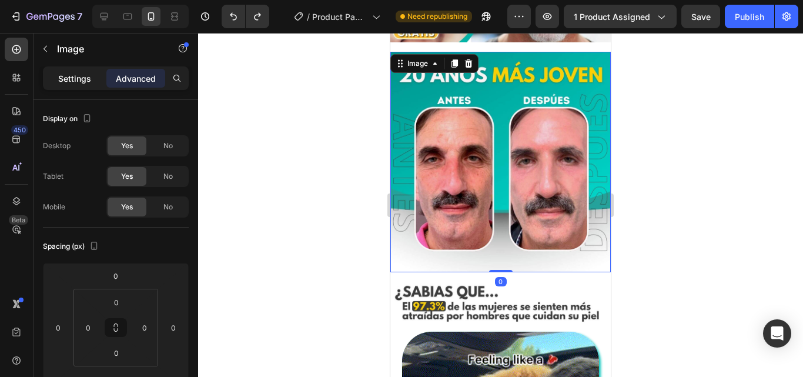
click at [90, 76] on p "Settings" at bounding box center [74, 78] width 33 height 12
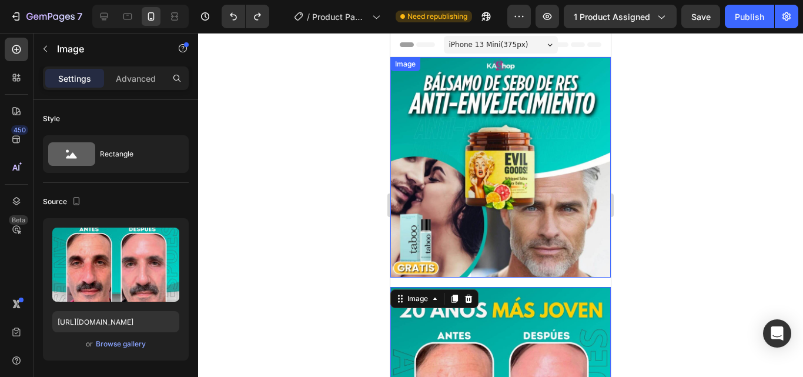
click at [506, 128] on img at bounding box center [500, 167] width 220 height 220
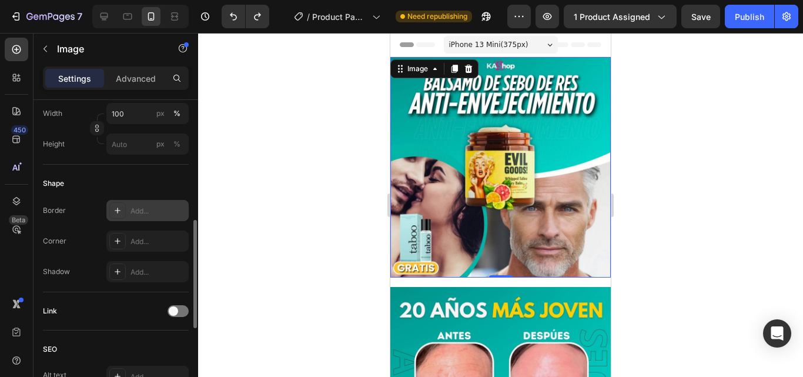
scroll to position [265, 0]
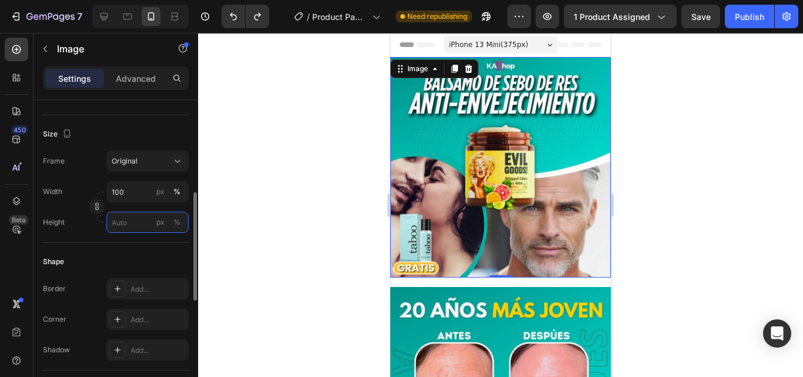
click at [136, 220] on input "px %" at bounding box center [147, 222] width 82 height 21
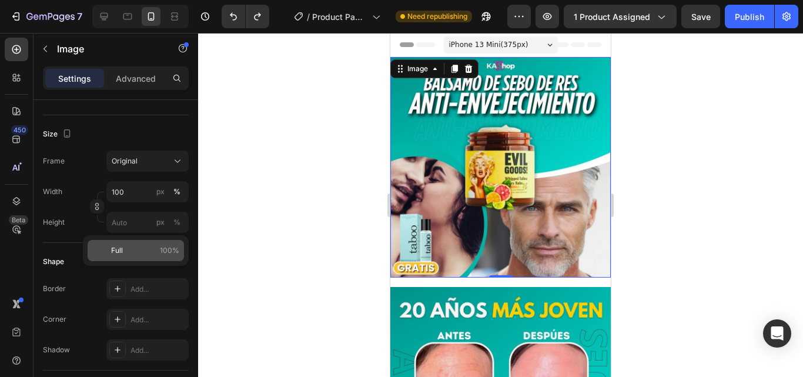
click at [104, 254] on div "Full 100%" at bounding box center [136, 250] width 96 height 21
type input "100"
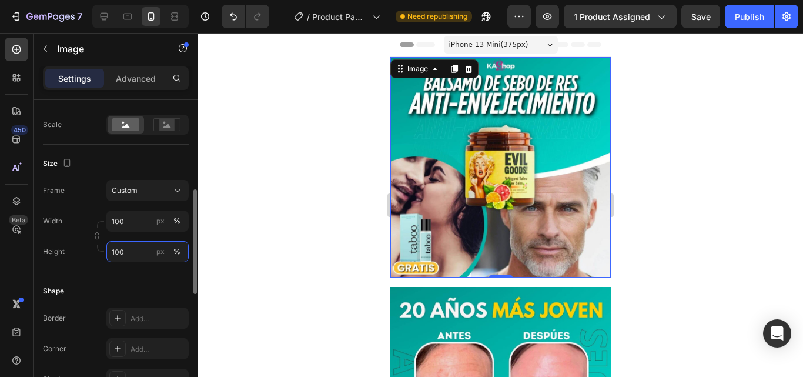
click at [141, 245] on input "100" at bounding box center [147, 251] width 82 height 21
click at [96, 283] on icon at bounding box center [98, 280] width 12 height 12
click at [148, 192] on div "Custom" at bounding box center [141, 190] width 58 height 11
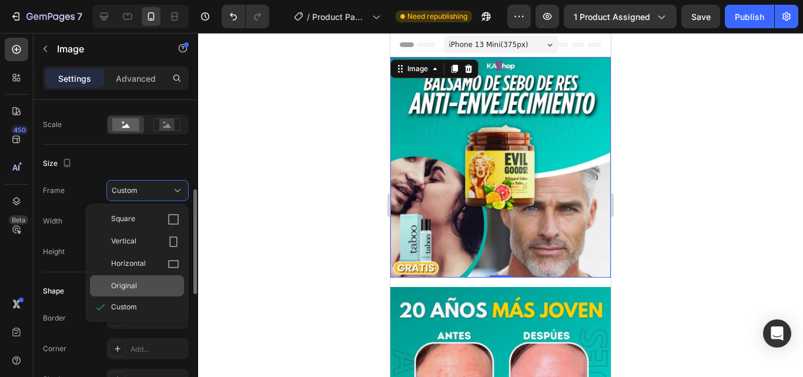
click at [141, 289] on div "Original" at bounding box center [145, 285] width 68 height 11
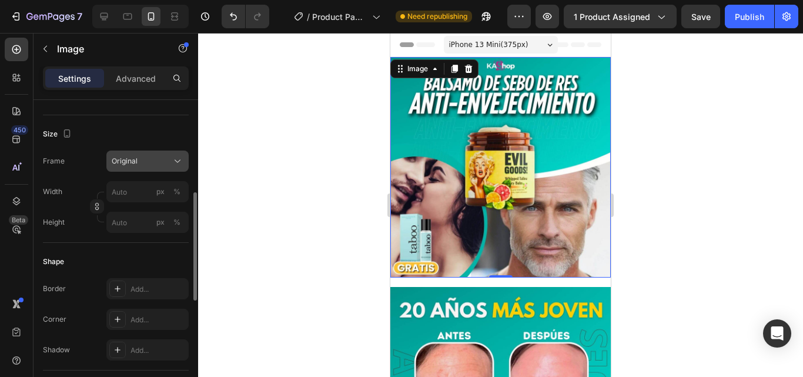
click at [163, 163] on div "Original" at bounding box center [141, 161] width 58 height 11
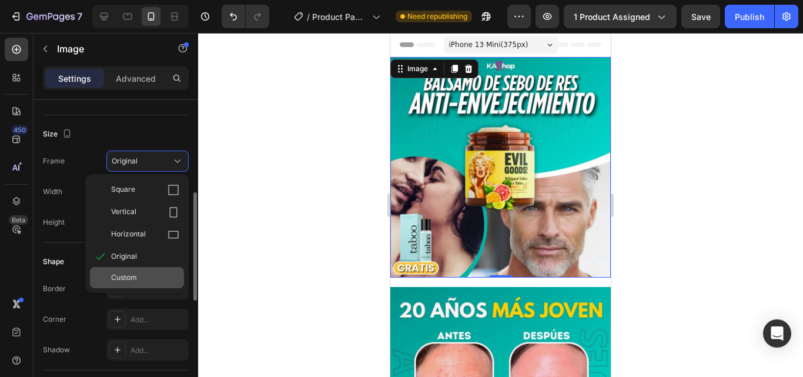
click at [136, 281] on span "Custom" at bounding box center [124, 277] width 26 height 11
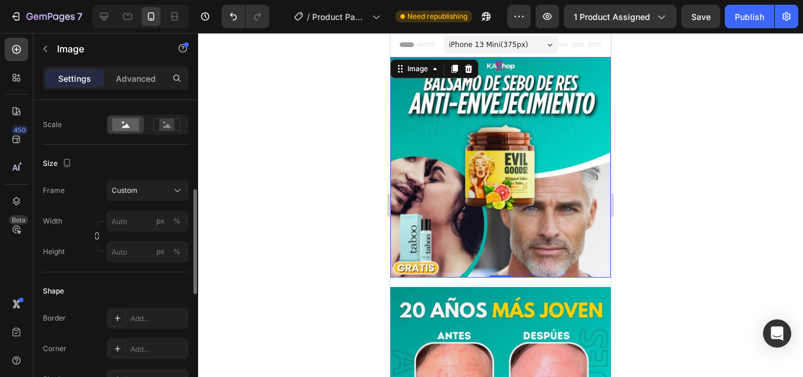
click at [145, 291] on div "Shape Border Add... Corner Add... Shadow Add..." at bounding box center [116, 336] width 146 height 128
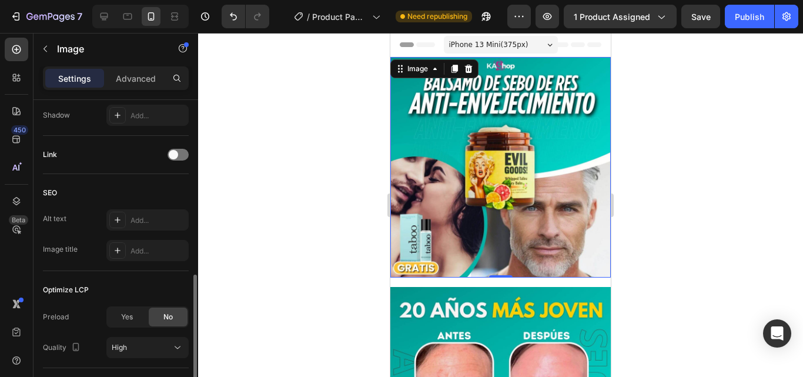
scroll to position [577, 0]
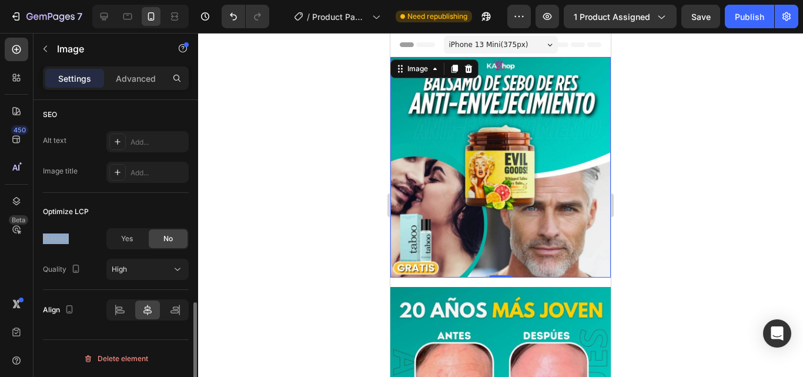
drag, startPoint x: 76, startPoint y: 242, endPoint x: 43, endPoint y: 242, distance: 32.9
click at [43, 242] on div "Preload Yes No" at bounding box center [116, 238] width 146 height 21
click at [148, 215] on div "Optimize LCP" at bounding box center [116, 211] width 146 height 19
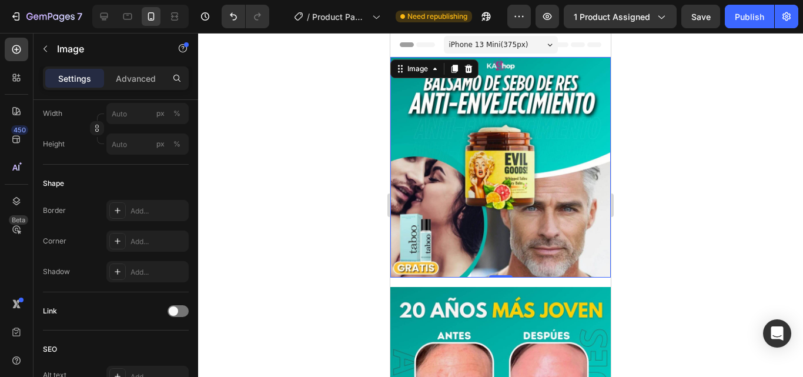
click at [272, 153] on div at bounding box center [500, 205] width 605 height 344
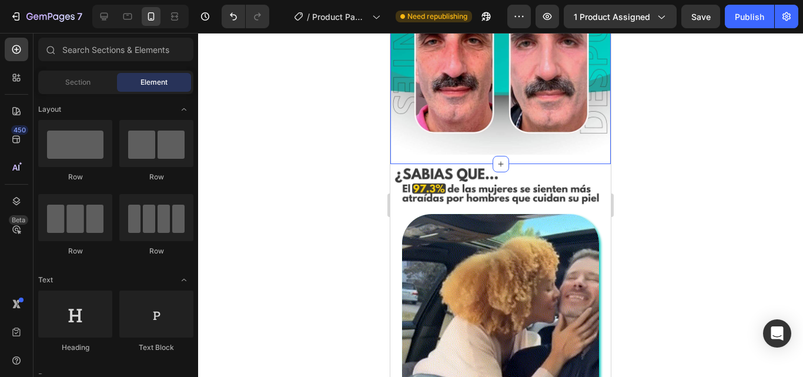
scroll to position [392, 0]
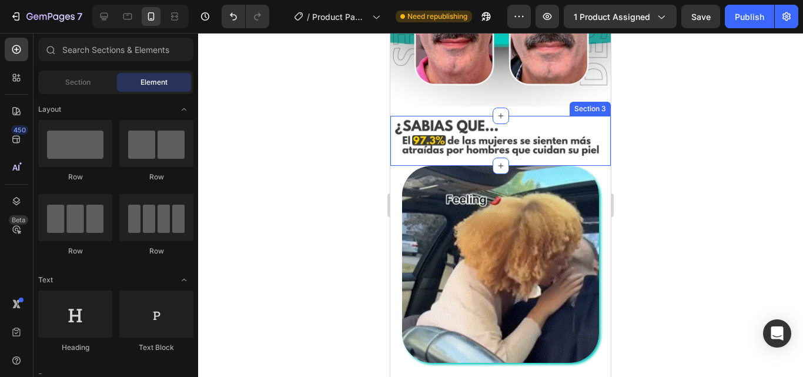
click at [432, 146] on div "Image Row" at bounding box center [500, 141] width 220 height 50
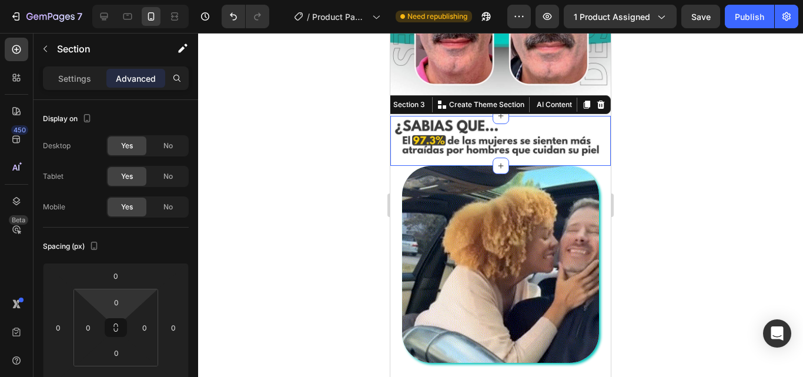
scroll to position [313, 0]
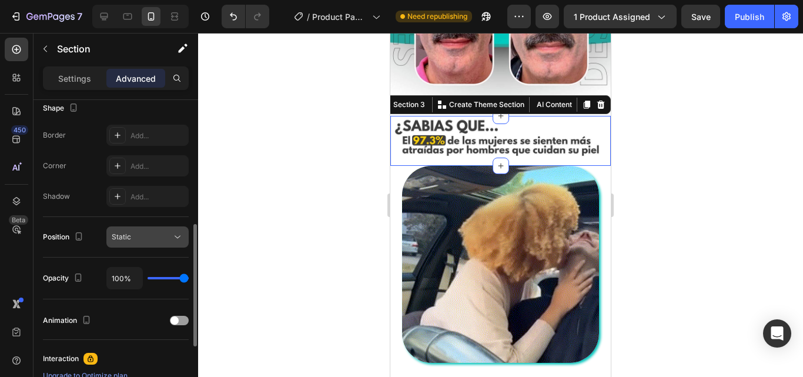
click at [125, 242] on span "Static" at bounding box center [121, 237] width 19 height 11
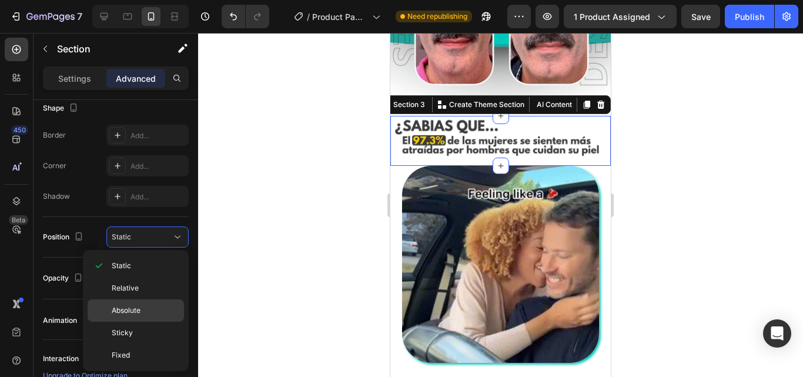
click at [146, 307] on p "Absolute" at bounding box center [145, 310] width 67 height 11
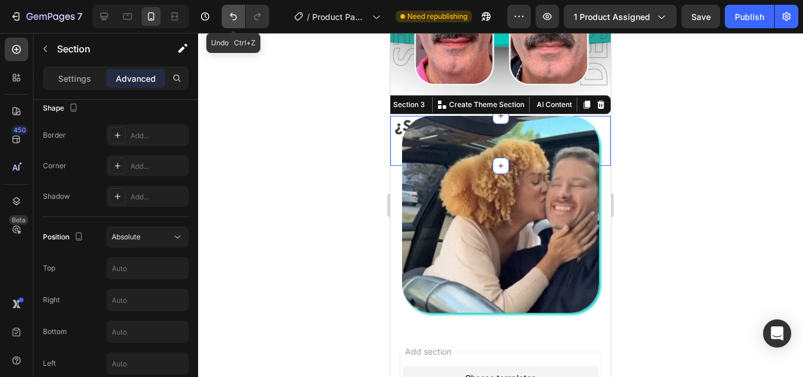
click at [236, 22] on button "Undo/Redo" at bounding box center [234, 17] width 24 height 24
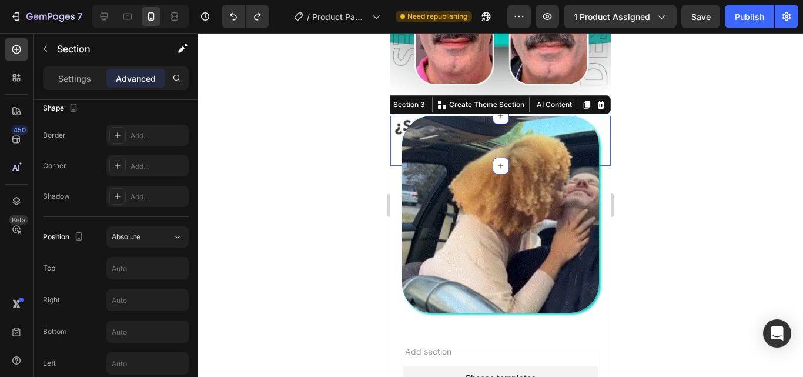
click at [279, 190] on div at bounding box center [500, 205] width 605 height 344
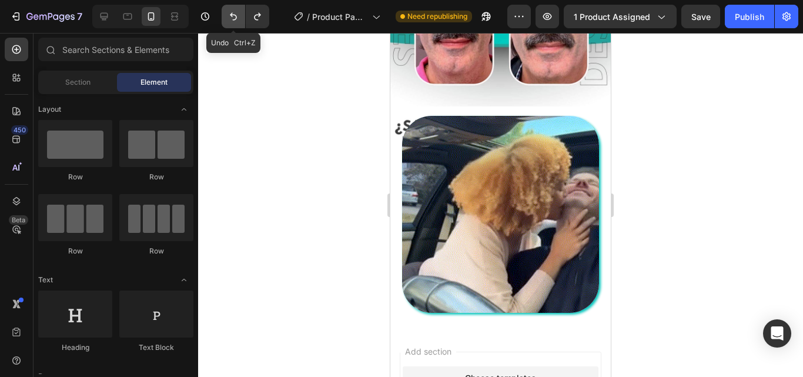
click at [234, 16] on icon "Undo/Redo" at bounding box center [234, 17] width 12 height 12
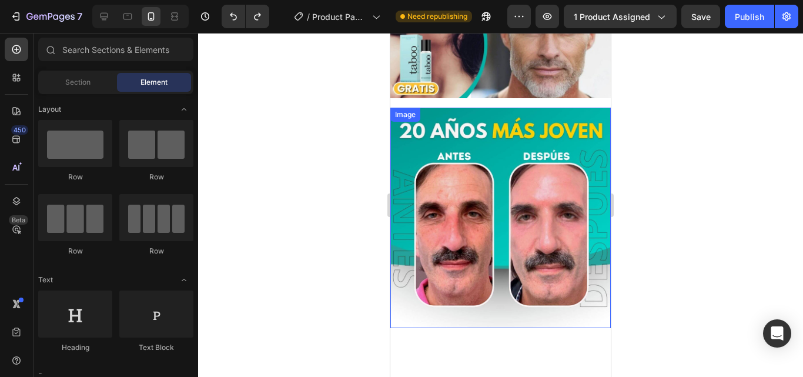
scroll to position [0, 0]
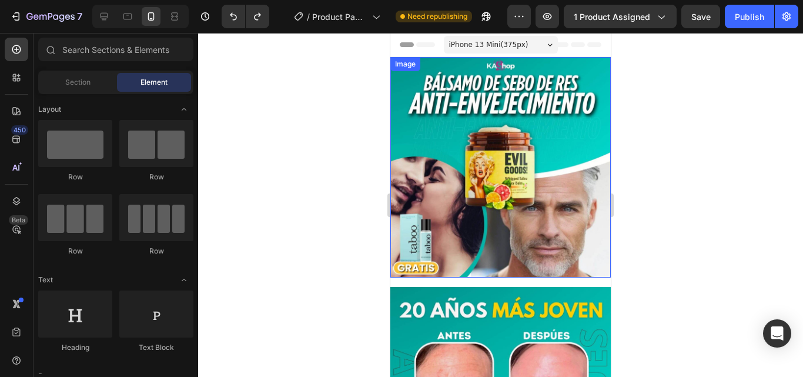
click at [459, 158] on img at bounding box center [500, 167] width 220 height 220
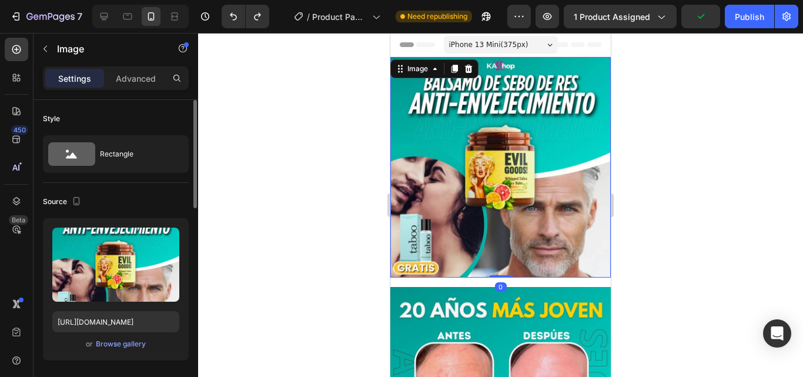
scroll to position [156, 0]
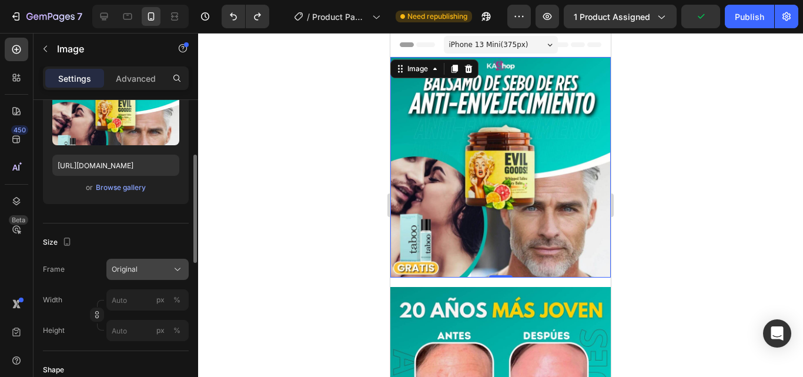
click at [142, 269] on div "Original" at bounding box center [141, 269] width 58 height 11
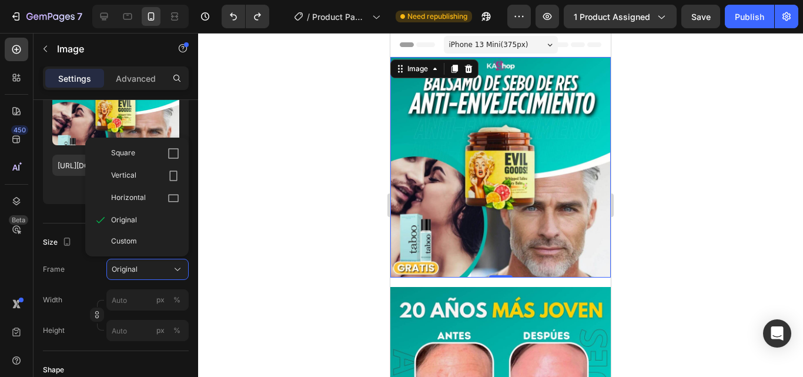
click at [199, 247] on div at bounding box center [500, 205] width 605 height 344
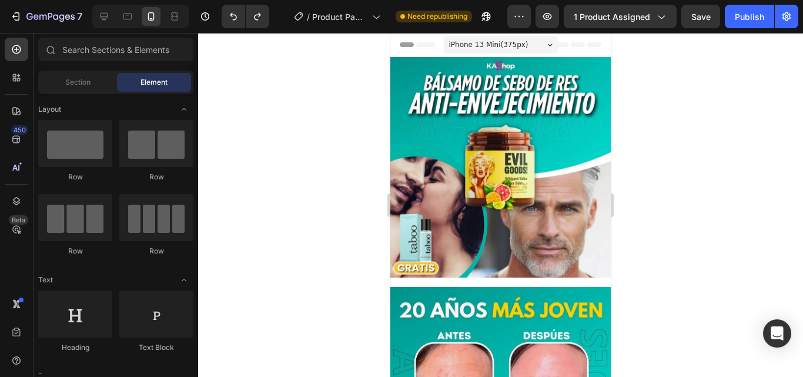
scroll to position [78, 0]
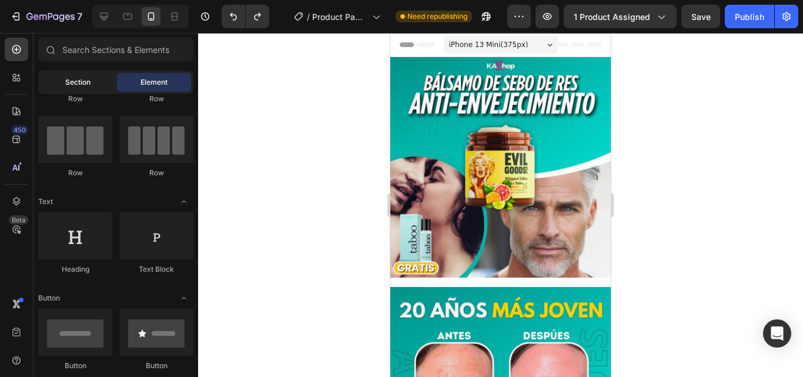
click at [82, 88] on div "Section" at bounding box center [78, 82] width 74 height 19
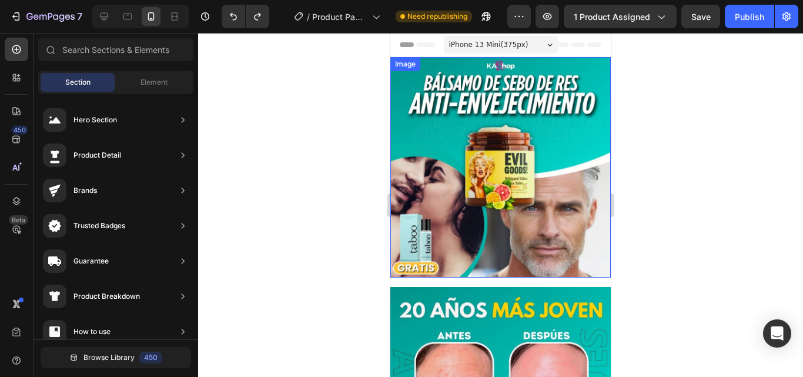
click at [554, 102] on img at bounding box center [500, 167] width 220 height 220
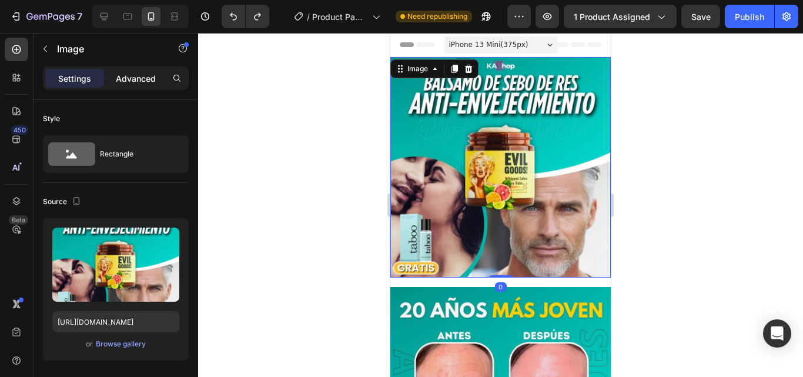
click at [131, 69] on div "Advanced" at bounding box center [135, 78] width 59 height 19
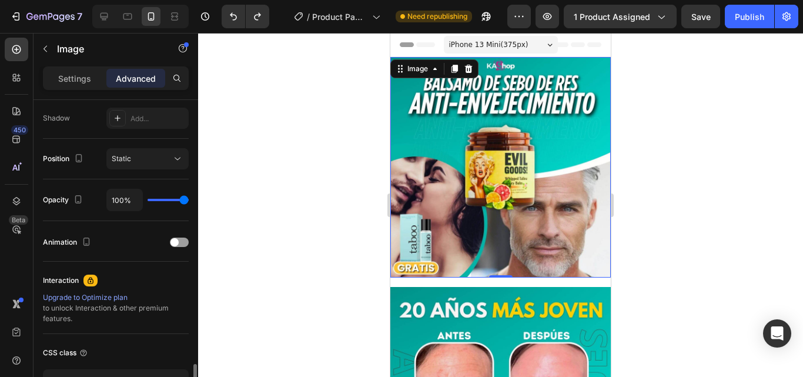
scroll to position [469, 0]
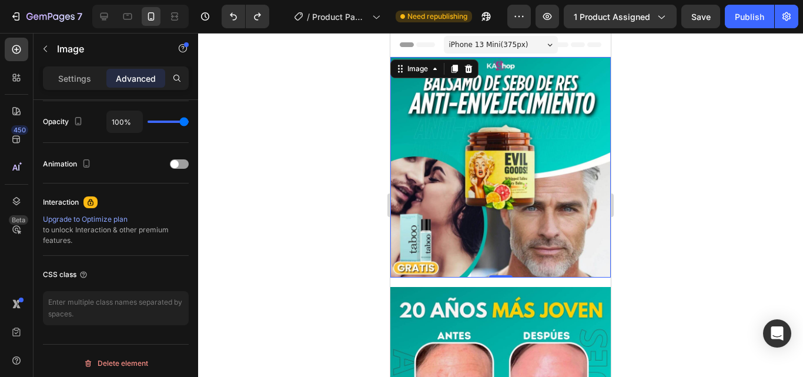
click at [70, 88] on div "Settings Advanced" at bounding box center [116, 78] width 146 height 24
click at [69, 85] on div "Settings" at bounding box center [74, 78] width 59 height 19
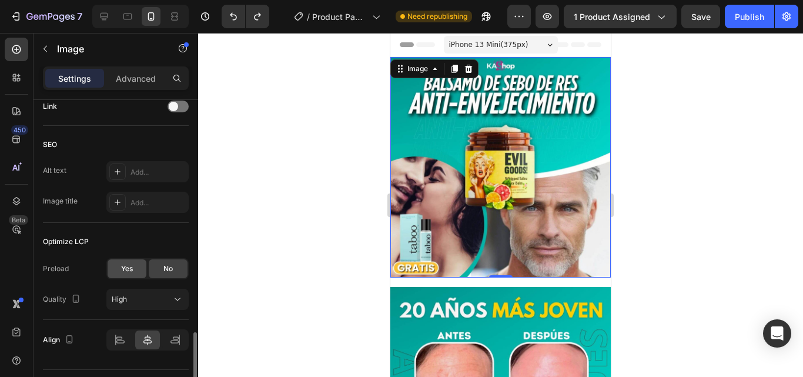
scroll to position [577, 0]
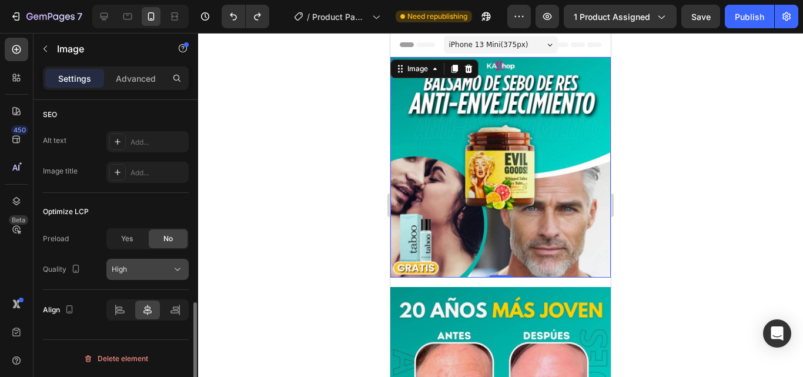
click at [158, 266] on div "High" at bounding box center [142, 269] width 60 height 11
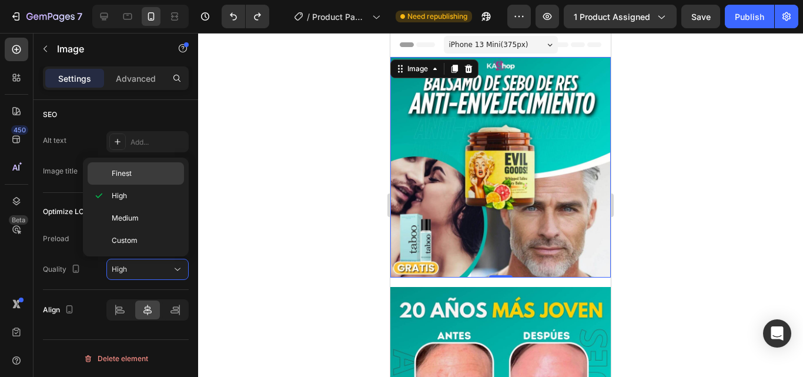
click at [159, 176] on p "Finest" at bounding box center [145, 173] width 67 height 11
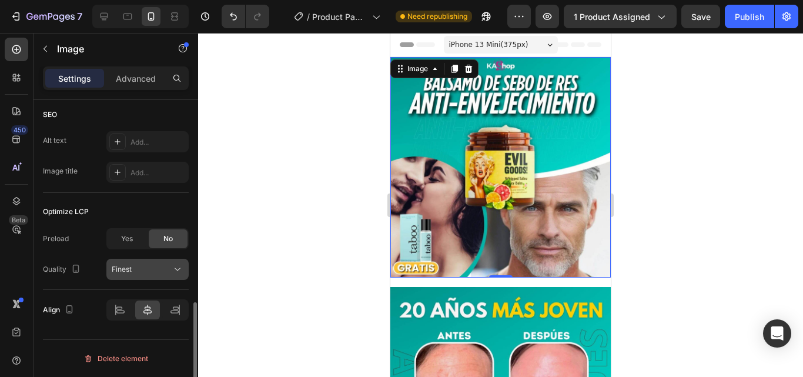
click at [160, 267] on div "Finest" at bounding box center [142, 269] width 60 height 11
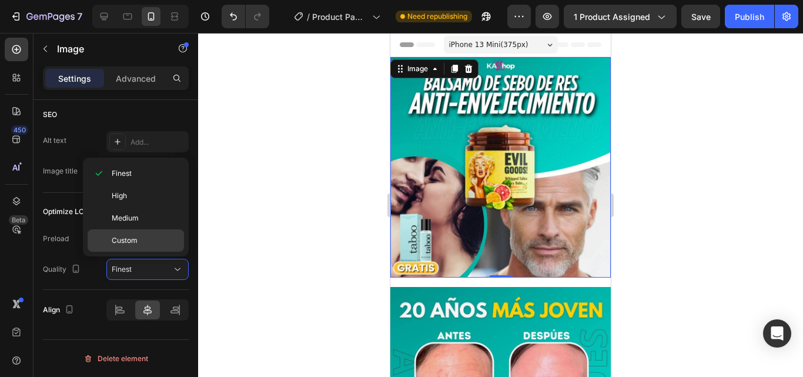
click at [148, 240] on p "Custom" at bounding box center [145, 240] width 67 height 11
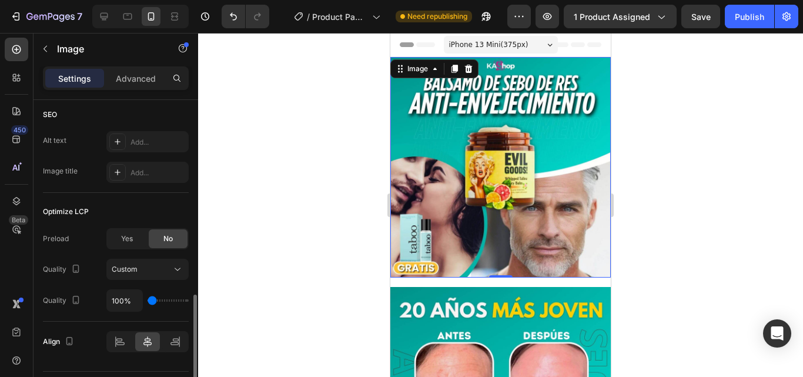
type input "150%"
type input "150"
type input "400%"
drag, startPoint x: 155, startPoint y: 297, endPoint x: 182, endPoint y: 302, distance: 28.0
type input "400"
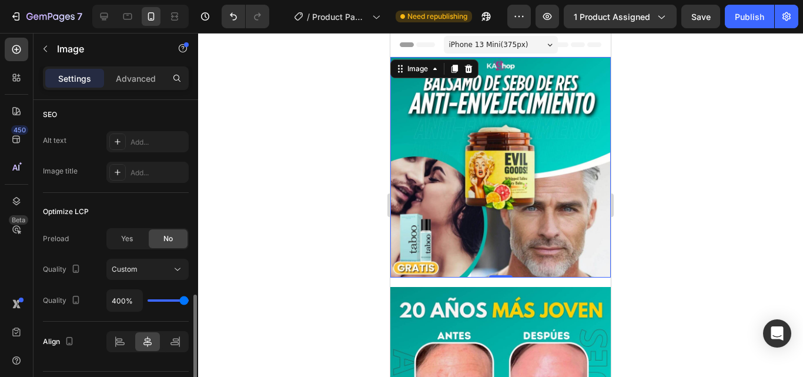
click at [183, 302] on input "range" at bounding box center [168, 300] width 41 height 2
type input "350%"
type input "350"
type input "100%"
drag, startPoint x: 182, startPoint y: 302, endPoint x: 138, endPoint y: 301, distance: 44.1
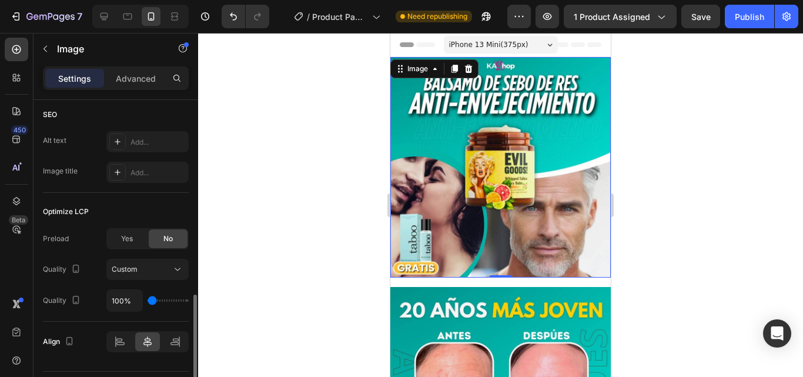
type input "100"
click at [148, 301] on input "range" at bounding box center [168, 300] width 41 height 2
click at [156, 270] on div "Custom" at bounding box center [142, 269] width 60 height 11
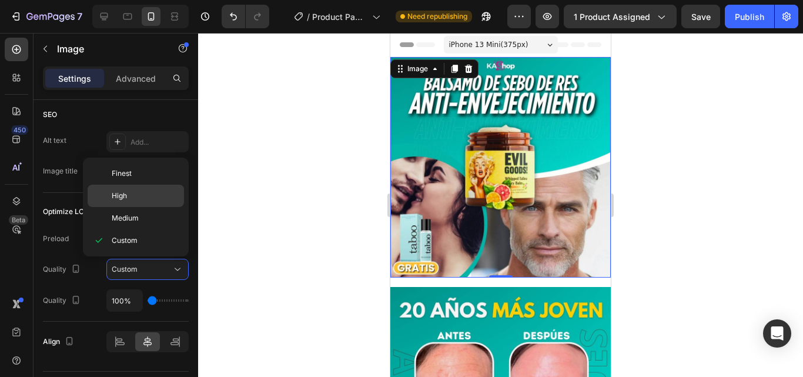
click at [152, 207] on div "High" at bounding box center [136, 218] width 96 height 22
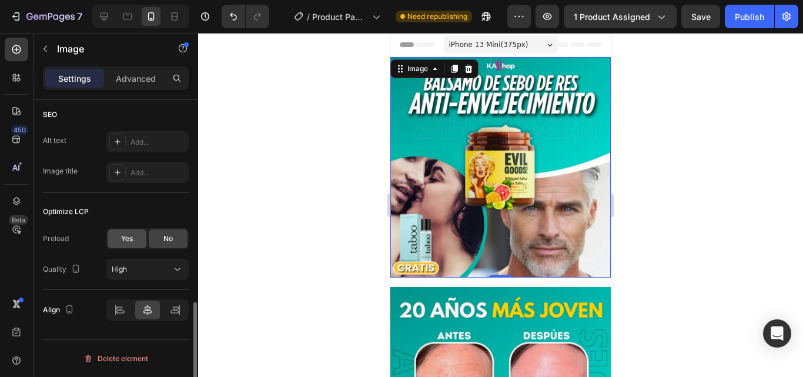
click at [125, 238] on span "Yes" at bounding box center [127, 238] width 12 height 11
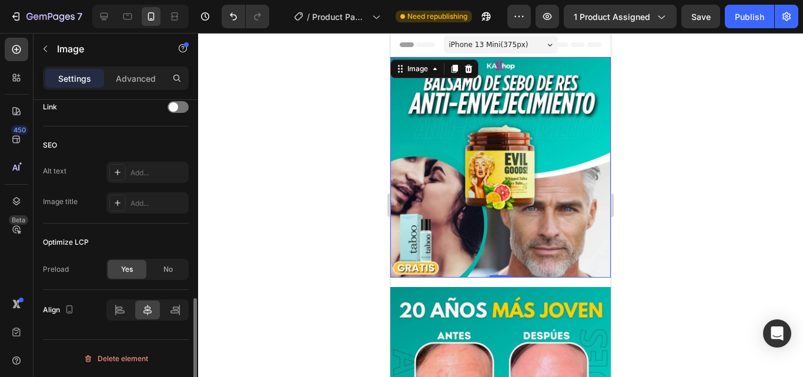
scroll to position [547, 0]
click at [159, 266] on div "No" at bounding box center [168, 269] width 39 height 19
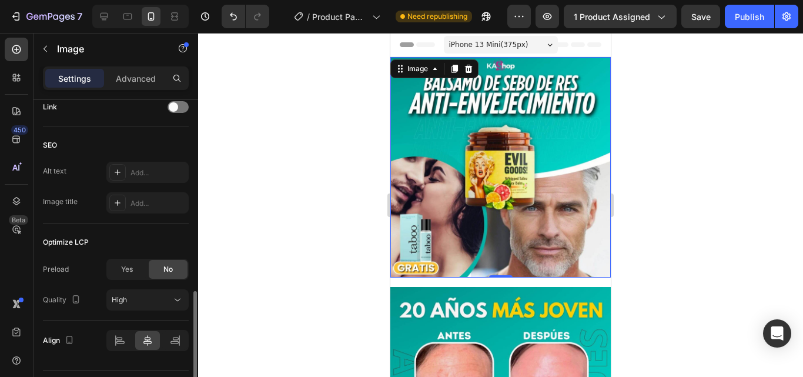
click at [145, 241] on div "Optimize LCP" at bounding box center [116, 242] width 146 height 19
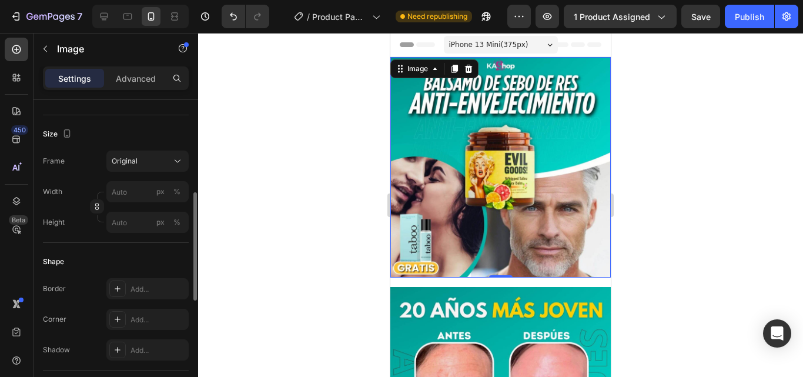
scroll to position [186, 0]
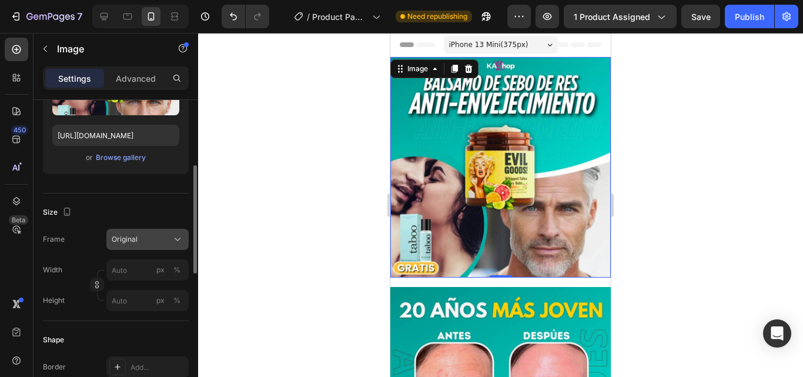
click at [145, 237] on div "Original" at bounding box center [141, 239] width 58 height 11
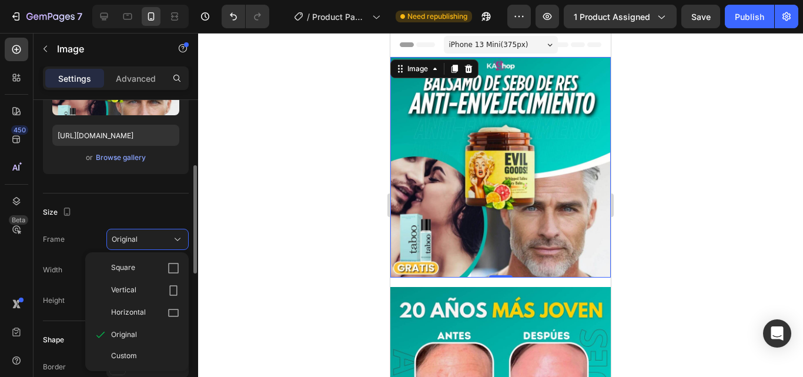
click at [149, 212] on div "Size" at bounding box center [116, 212] width 146 height 19
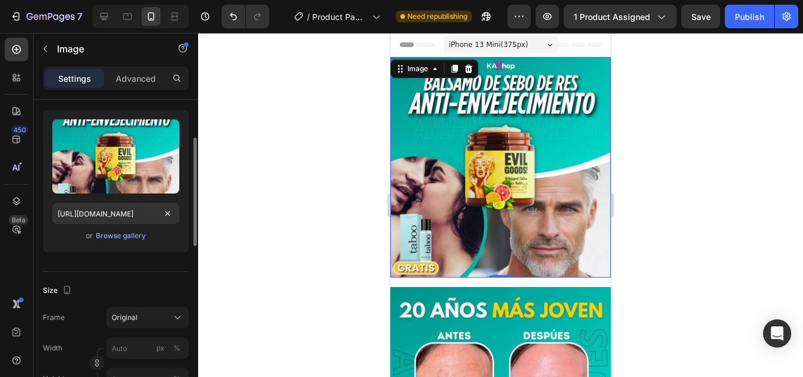
scroll to position [0, 0]
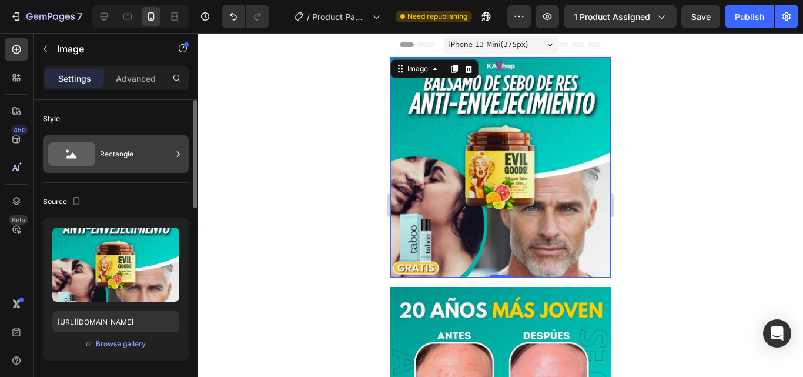
click at [131, 150] on div "Rectangle" at bounding box center [136, 154] width 72 height 27
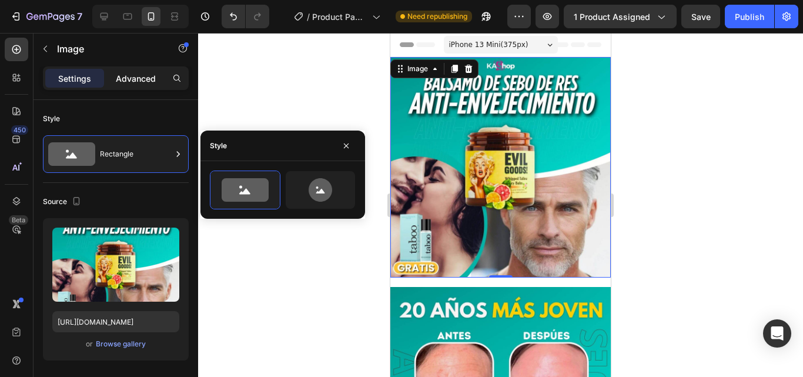
click at [141, 73] on p "Advanced" at bounding box center [136, 78] width 40 height 12
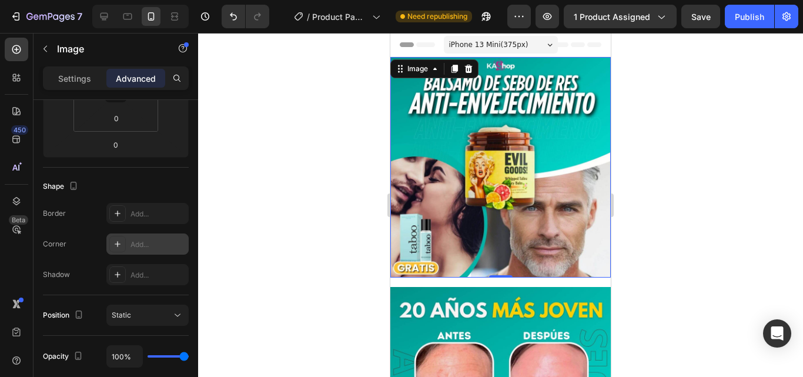
scroll to position [391, 0]
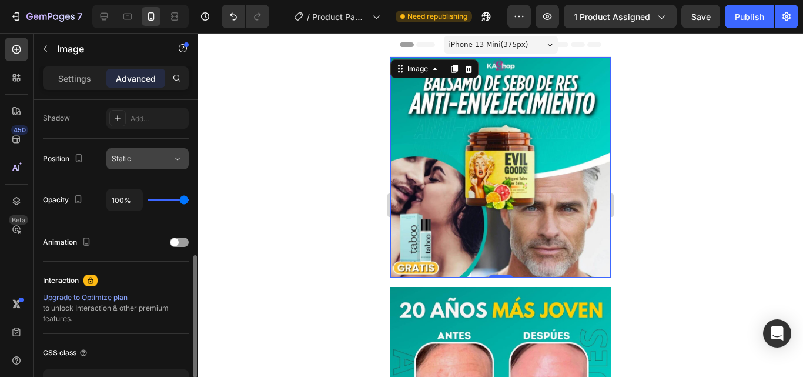
click at [142, 153] on div "Static" at bounding box center [148, 159] width 72 height 12
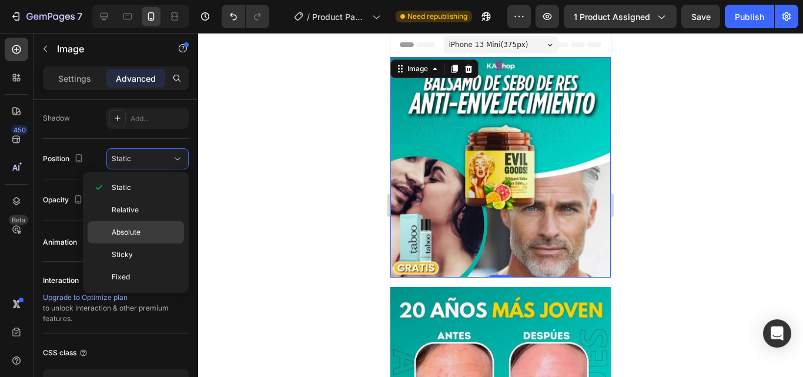
click at [142, 234] on p "Absolute" at bounding box center [145, 232] width 67 height 11
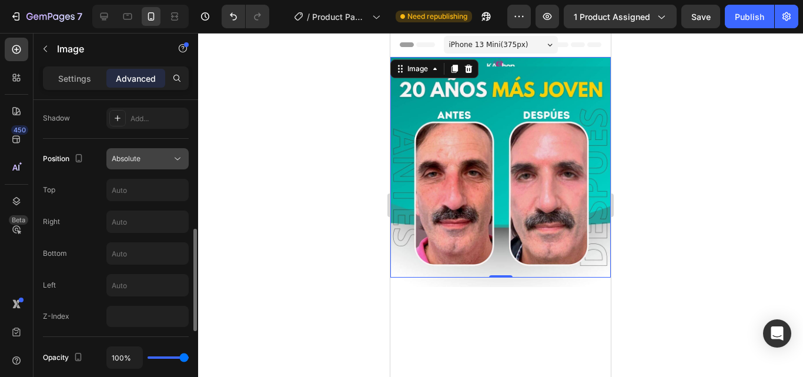
click at [152, 152] on button "Absolute" at bounding box center [147, 158] width 82 height 21
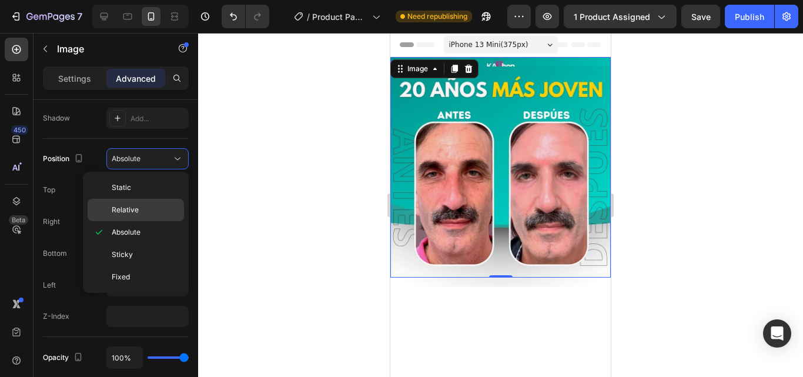
click at [147, 208] on p "Relative" at bounding box center [145, 210] width 67 height 11
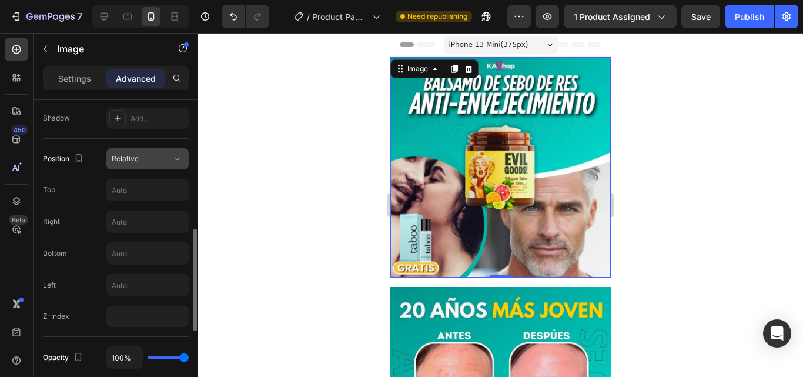
click at [172, 158] on icon at bounding box center [178, 159] width 12 height 12
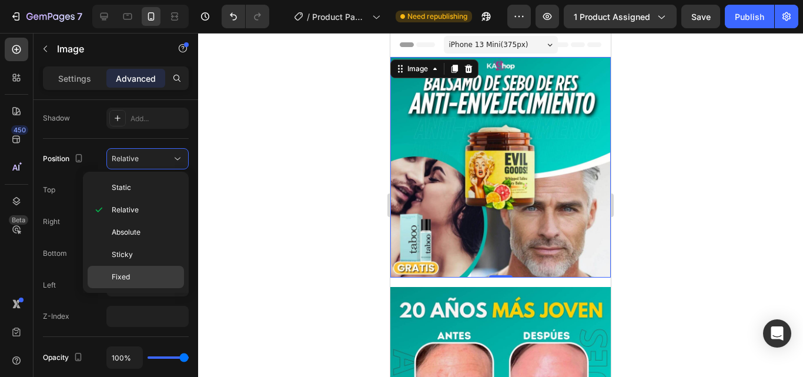
click at [159, 269] on div "Fixed" at bounding box center [136, 277] width 96 height 22
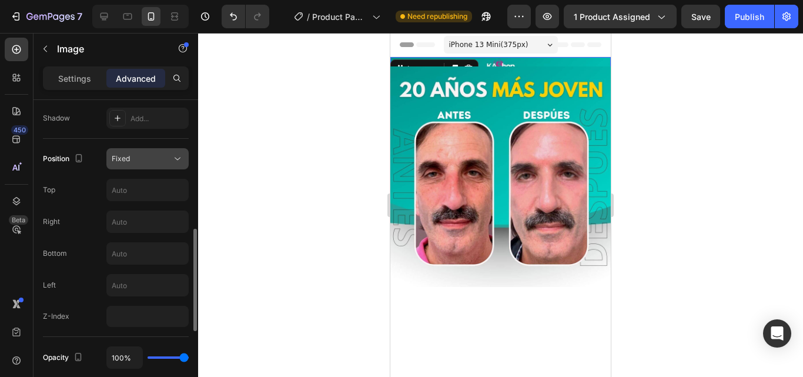
click at [168, 162] on div "Fixed" at bounding box center [142, 158] width 60 height 11
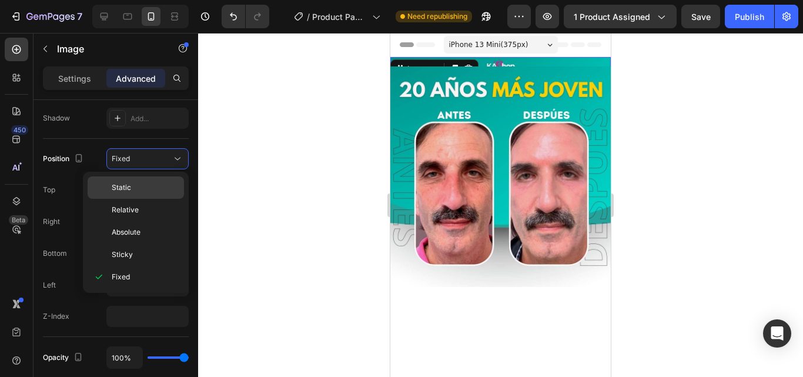
click at [151, 188] on p "Static" at bounding box center [145, 187] width 67 height 11
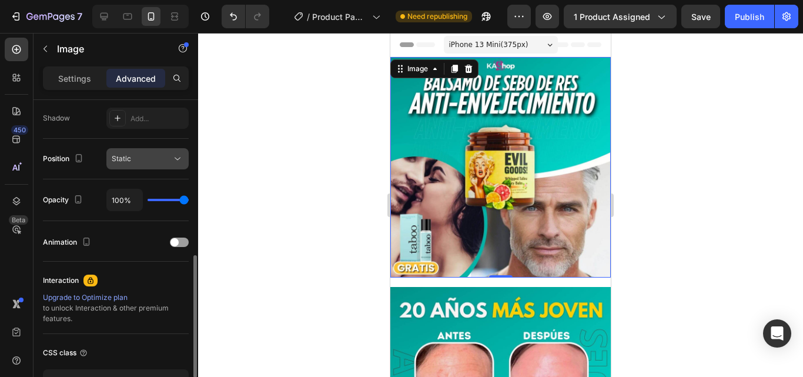
click at [160, 168] on button "Static" at bounding box center [147, 158] width 82 height 21
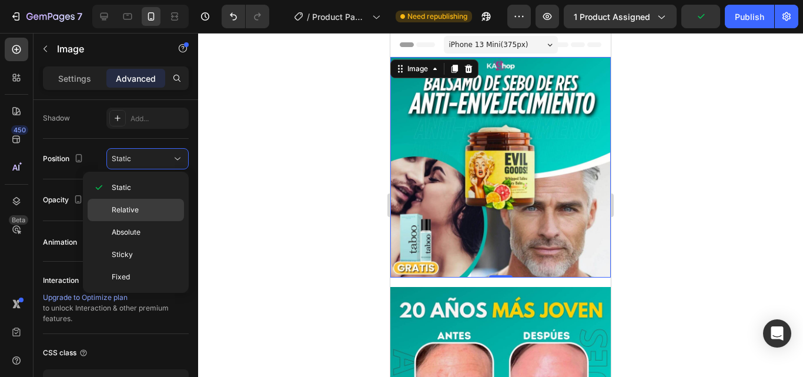
click at [162, 205] on p "Relative" at bounding box center [145, 210] width 67 height 11
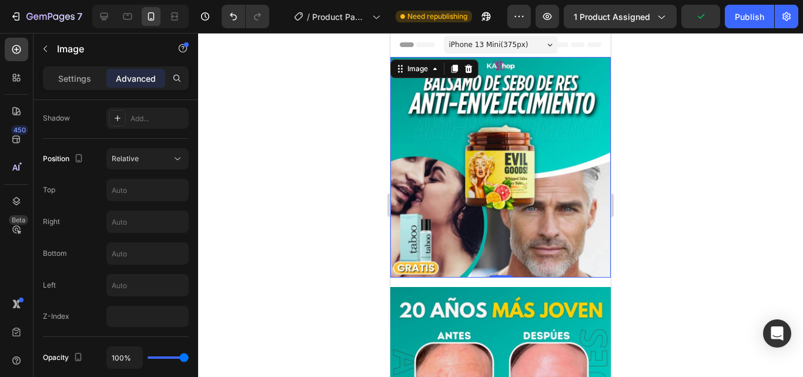
click at [210, 167] on div at bounding box center [500, 205] width 605 height 344
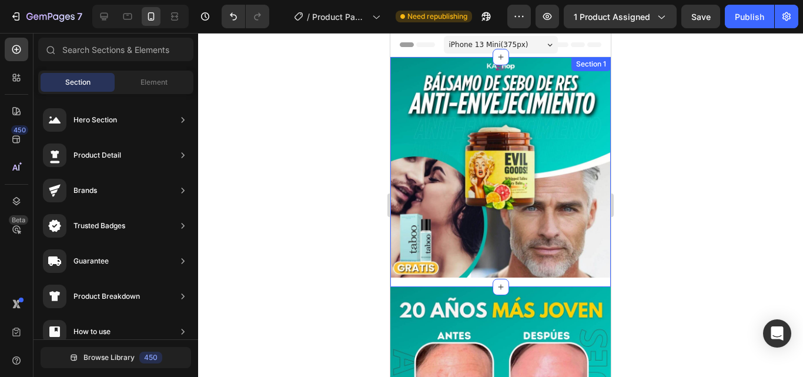
click at [559, 276] on div "Image Row" at bounding box center [500, 172] width 220 height 230
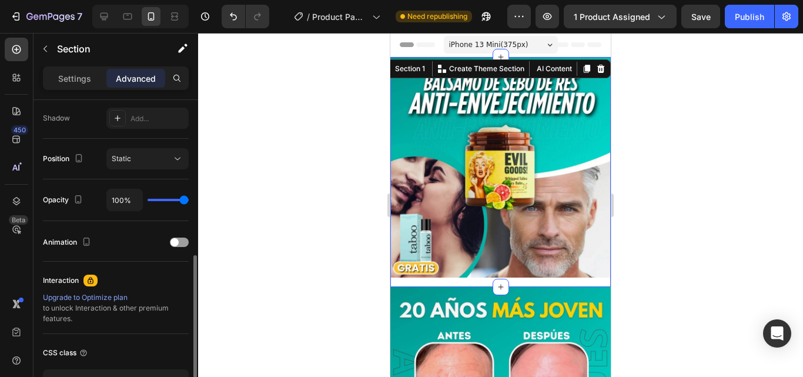
type input "17%"
type input "17"
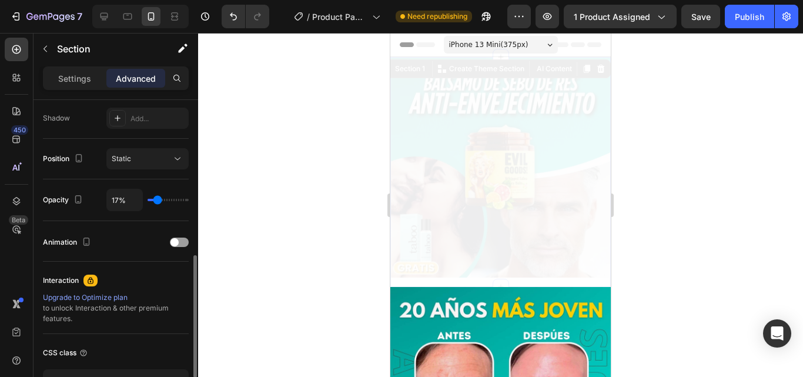
type input "7%"
type input "7"
type input "0%"
type input "0"
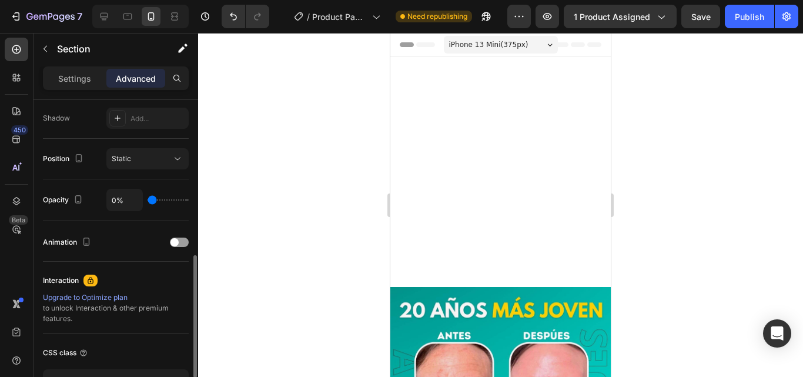
type input "39%"
type input "39"
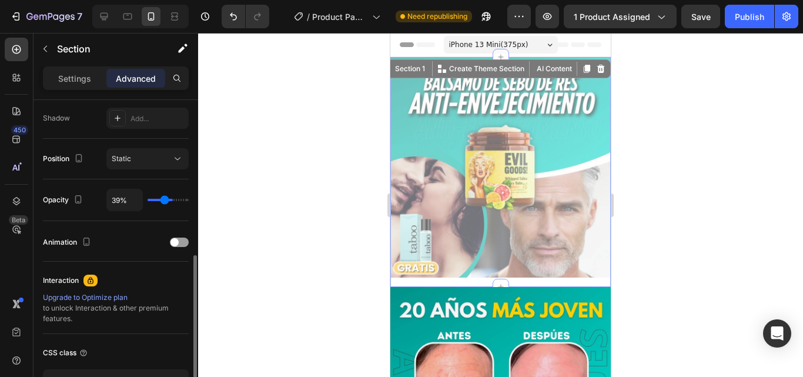
type input "57%"
type input "57"
type input "61%"
type input "61"
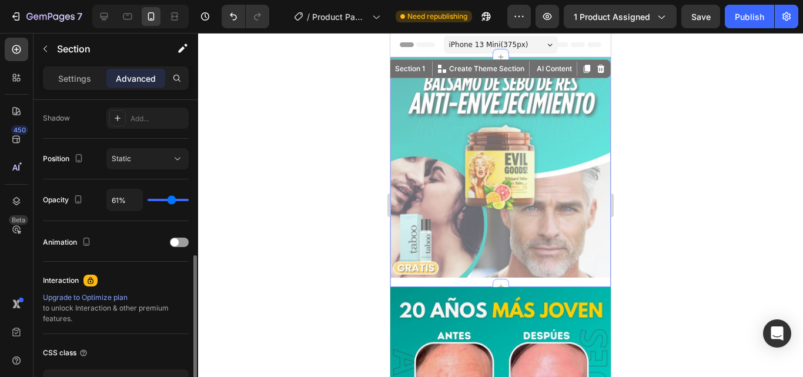
type input "100%"
type input "100"
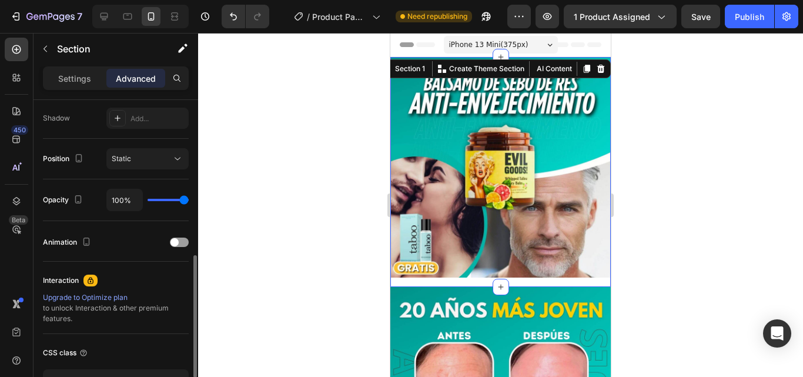
drag, startPoint x: 181, startPoint y: 197, endPoint x: 206, endPoint y: 196, distance: 24.7
click at [189, 199] on input "range" at bounding box center [168, 200] width 41 height 2
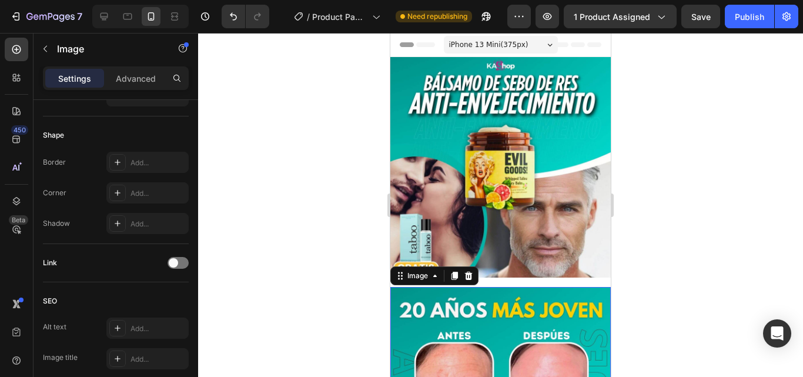
scroll to position [0, 0]
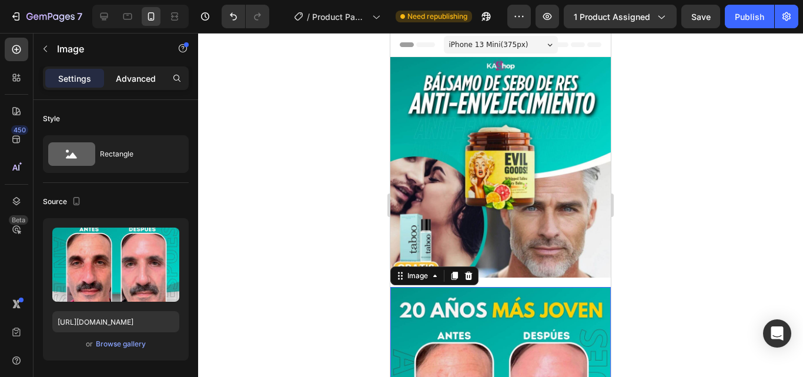
click at [133, 77] on p "Advanced" at bounding box center [136, 78] width 40 height 12
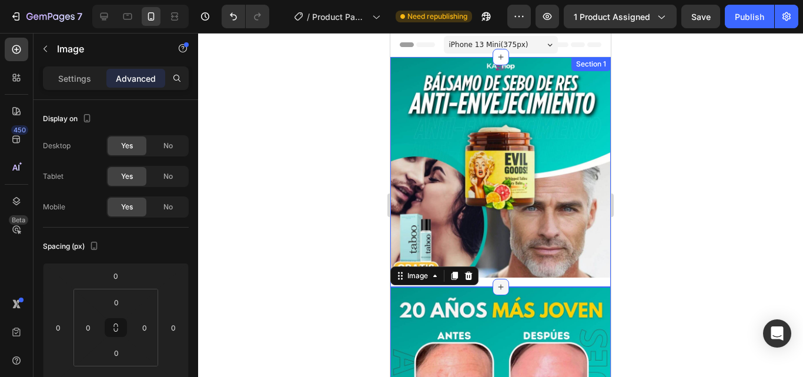
click at [500, 279] on div at bounding box center [501, 287] width 16 height 16
click at [528, 272] on div "Image Row" at bounding box center [500, 172] width 220 height 230
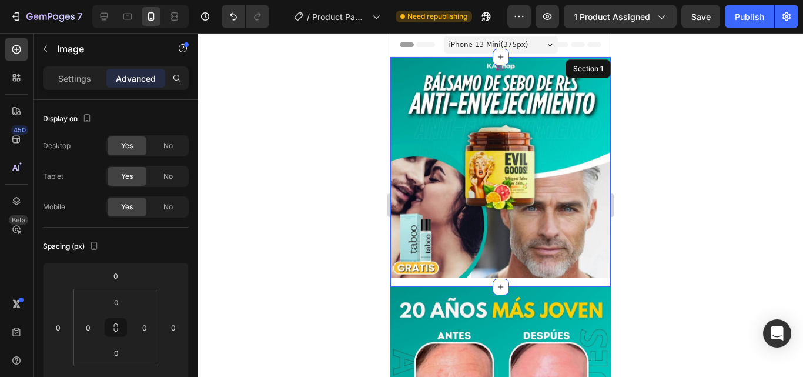
click at [528, 272] on div "Image Row" at bounding box center [500, 172] width 220 height 230
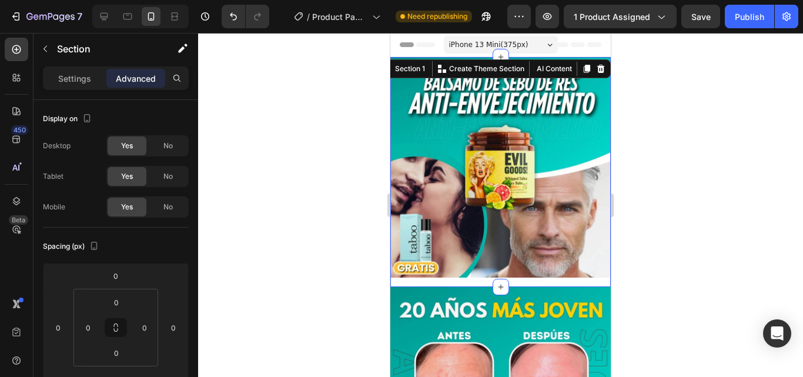
scroll to position [313, 0]
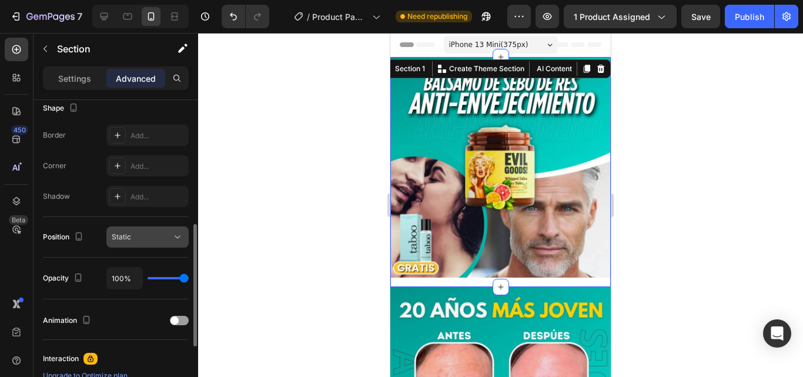
click at [157, 235] on div "Static" at bounding box center [142, 237] width 60 height 11
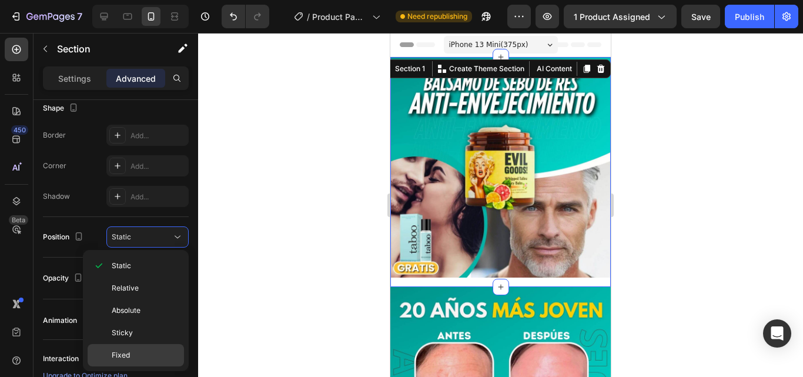
click at [139, 349] on div "Fixed" at bounding box center [136, 355] width 96 height 22
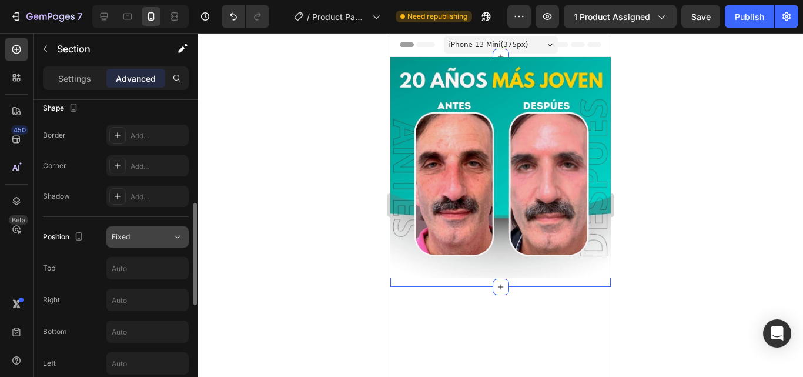
click at [141, 233] on div "Fixed" at bounding box center [142, 237] width 60 height 11
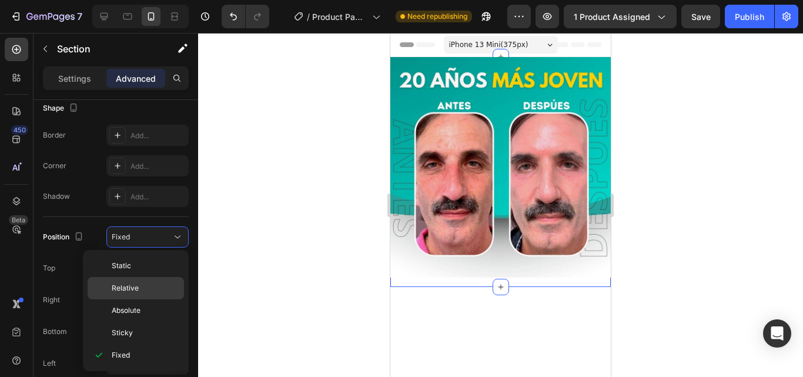
click at [138, 299] on div "Relative" at bounding box center [136, 310] width 96 height 22
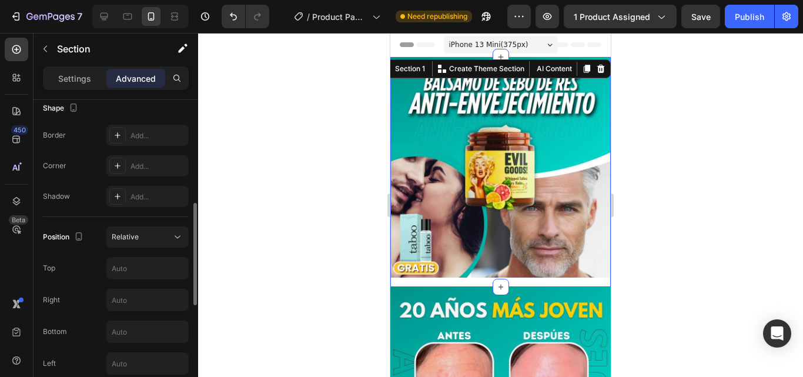
scroll to position [469, 0]
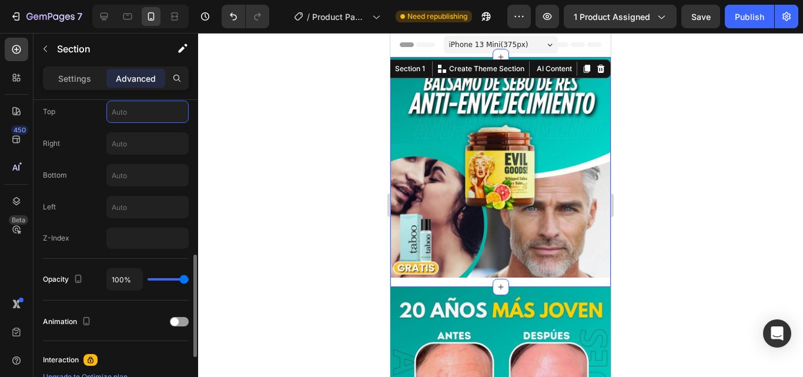
click at [145, 117] on input "text" at bounding box center [147, 111] width 81 height 21
click at [92, 150] on div "Right" at bounding box center [116, 143] width 146 height 22
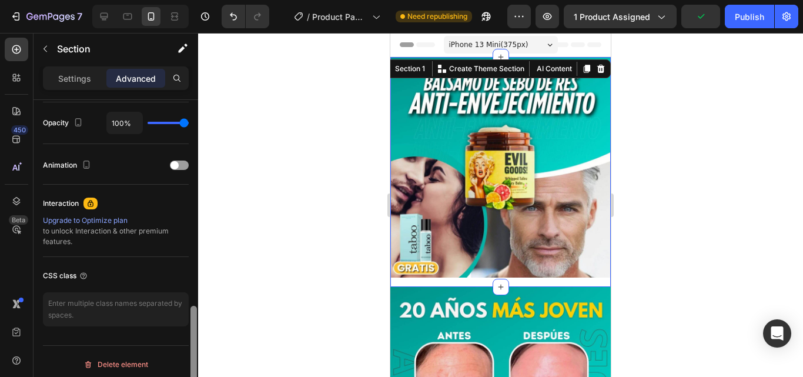
click at [190, 162] on div at bounding box center [193, 255] width 9 height 310
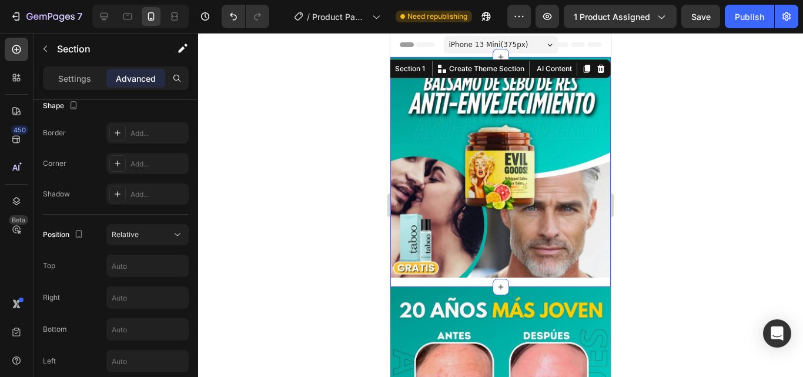
click at [242, 128] on div at bounding box center [500, 205] width 605 height 344
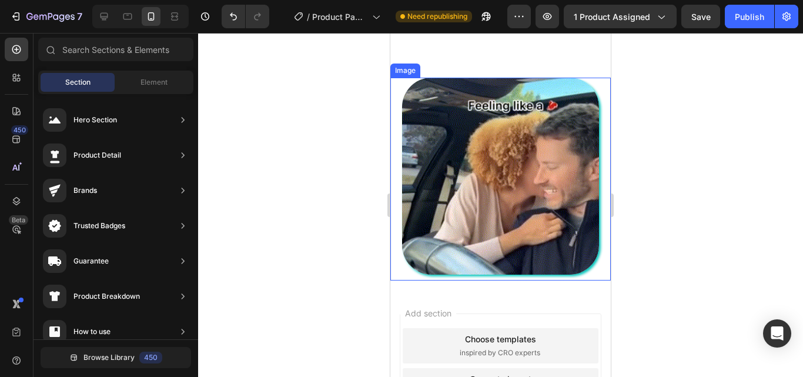
scroll to position [596, 0]
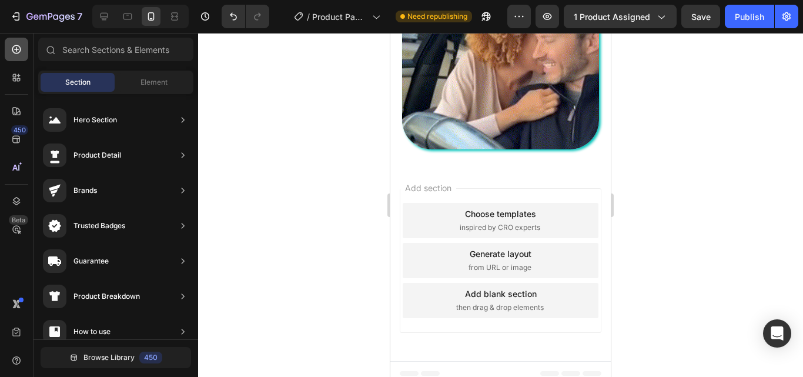
click at [18, 48] on icon at bounding box center [17, 50] width 12 height 12
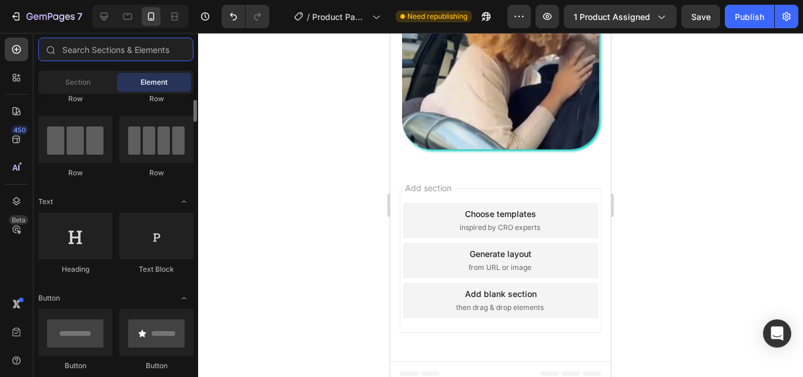
scroll to position [0, 0]
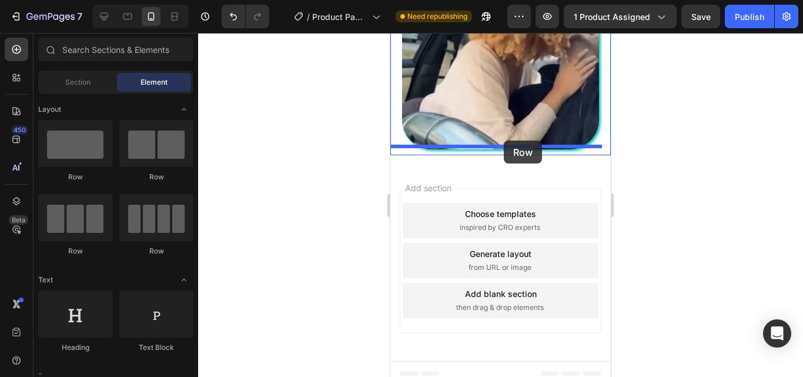
drag, startPoint x: 618, startPoint y: 220, endPoint x: 1025, endPoint y: 171, distance: 409.2
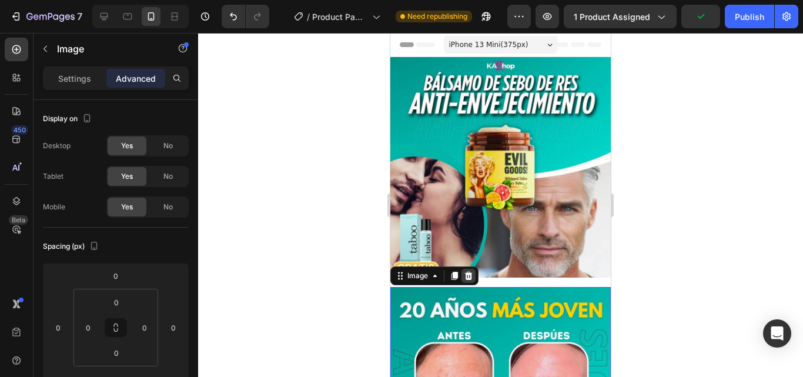
click at [468, 271] on icon at bounding box center [468, 275] width 9 height 9
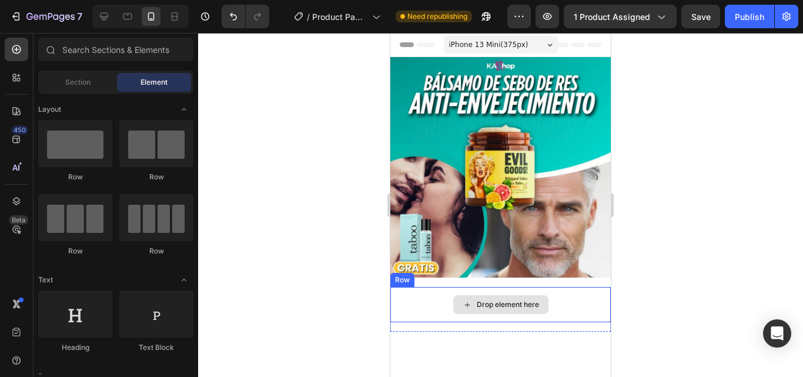
click at [406, 288] on div "Drop element here" at bounding box center [500, 304] width 220 height 35
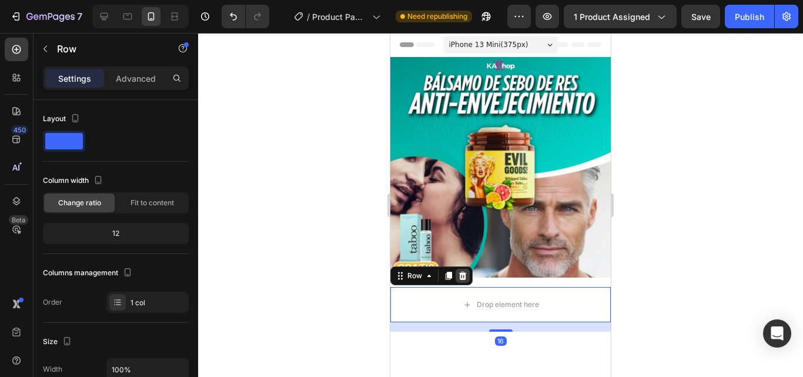
click at [463, 271] on icon at bounding box center [462, 275] width 9 height 9
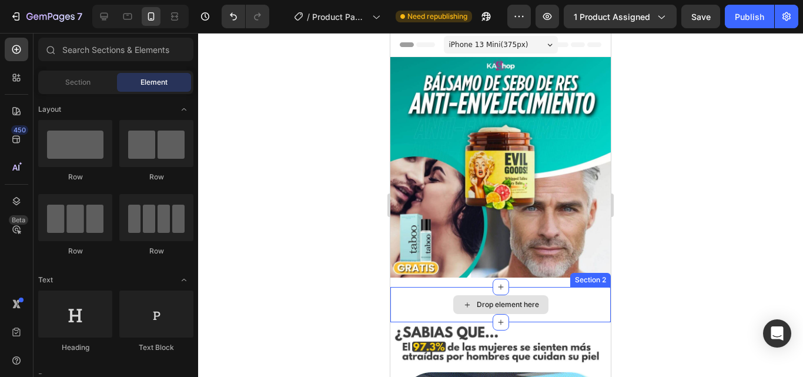
scroll to position [78, 0]
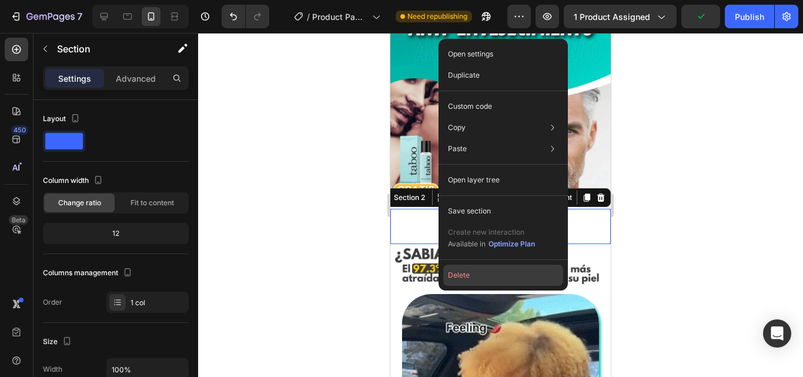
click at [479, 273] on button "Delete" at bounding box center [503, 275] width 120 height 21
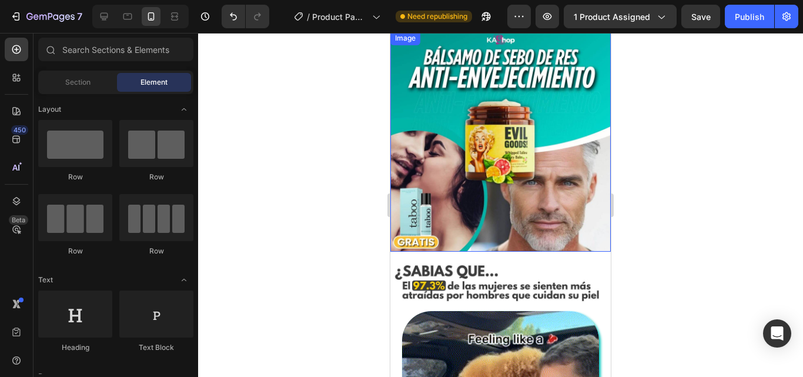
scroll to position [0, 0]
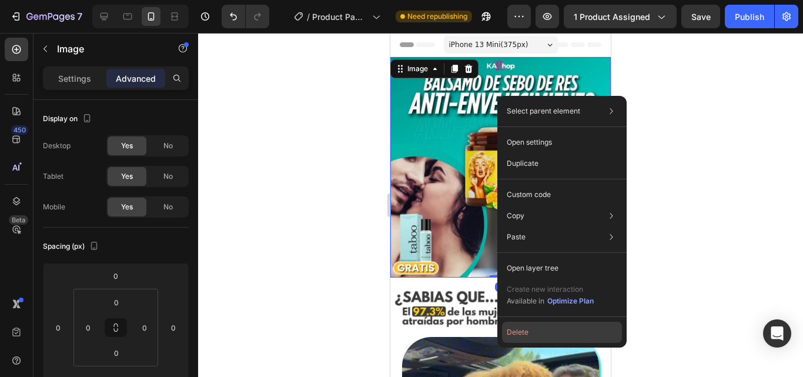
click at [537, 329] on button "Delete" at bounding box center [562, 332] width 120 height 21
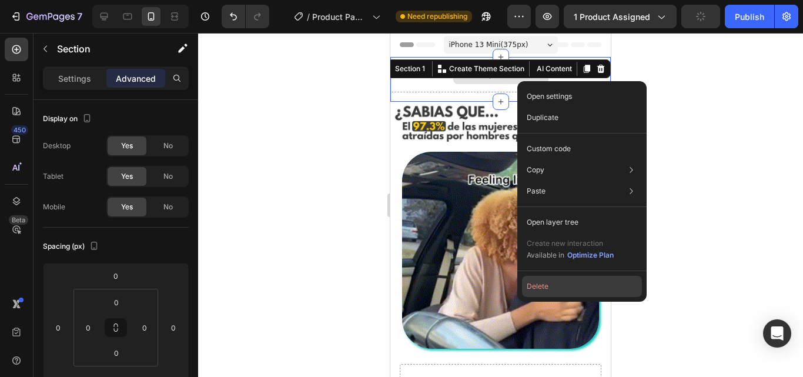
click at [565, 289] on button "Delete" at bounding box center [582, 286] width 120 height 21
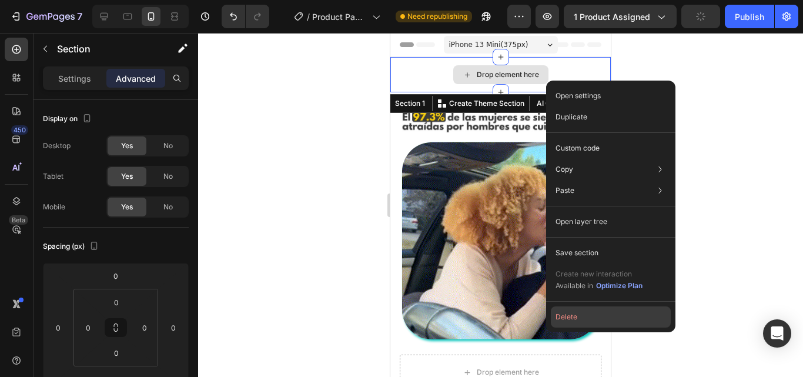
click at [580, 317] on button "Delete" at bounding box center [611, 316] width 120 height 21
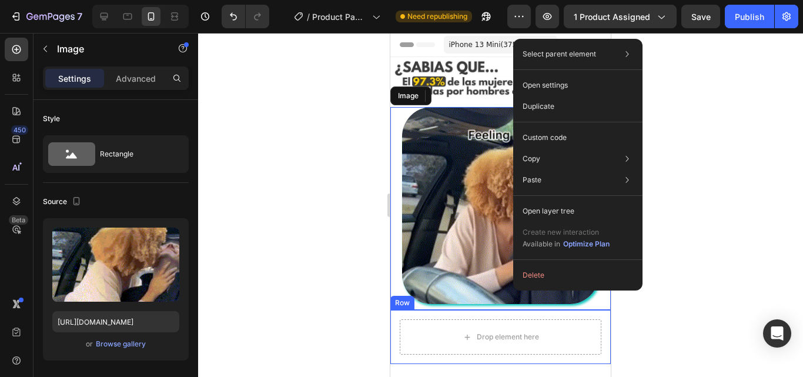
click at [566, 270] on button "Delete" at bounding box center [578, 275] width 120 height 21
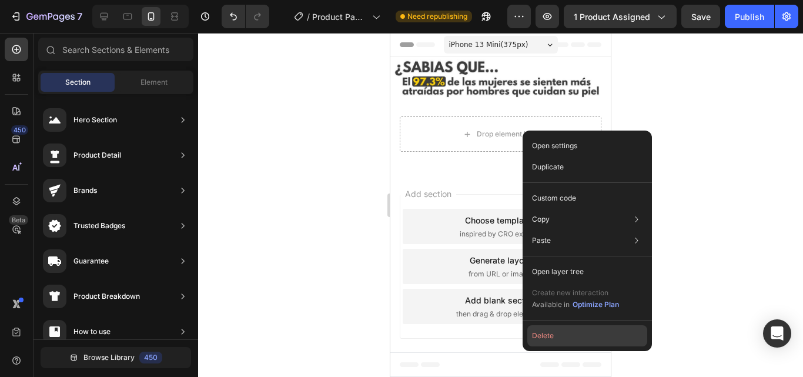
click at [593, 340] on button "Delete" at bounding box center [587, 335] width 120 height 21
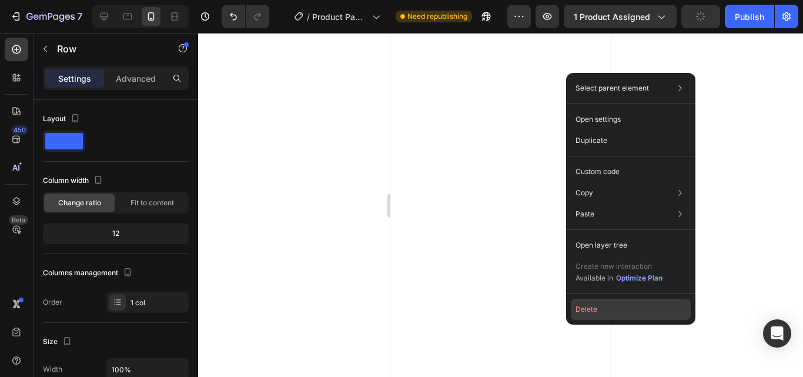
click at [577, 310] on button "Delete" at bounding box center [631, 309] width 120 height 21
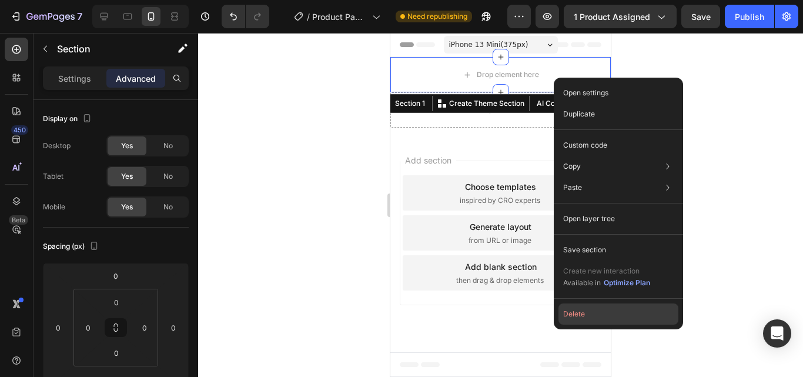
click at [578, 312] on button "Delete" at bounding box center [618, 313] width 120 height 21
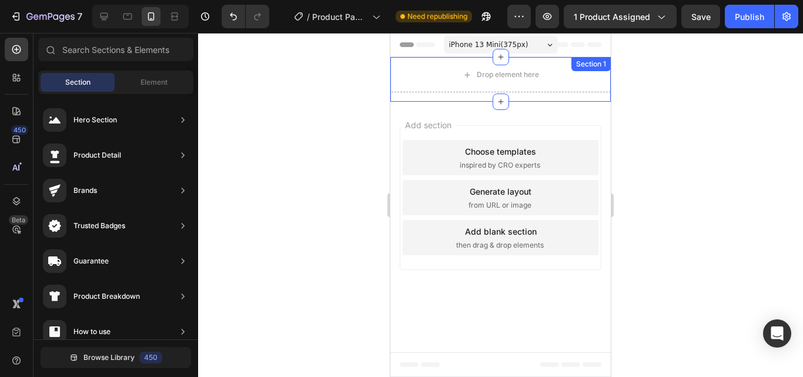
click at [552, 71] on div "Drop element here" at bounding box center [500, 74] width 220 height 35
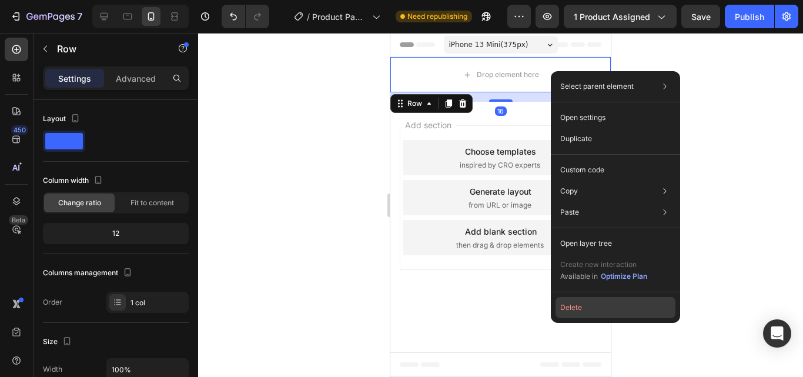
click at [612, 306] on button "Delete" at bounding box center [616, 307] width 120 height 21
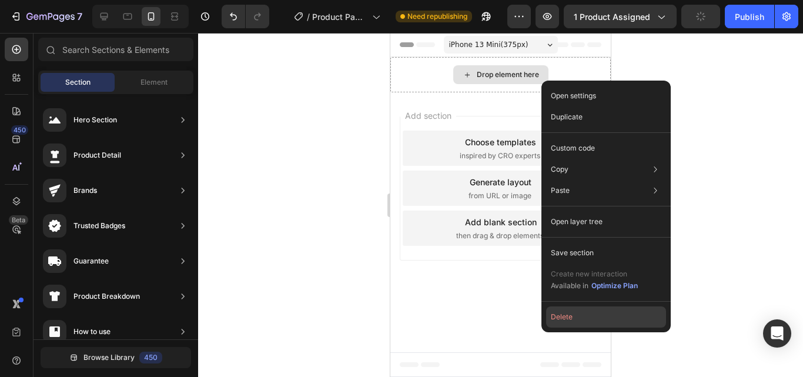
click at [574, 320] on button "Delete" at bounding box center [606, 316] width 120 height 21
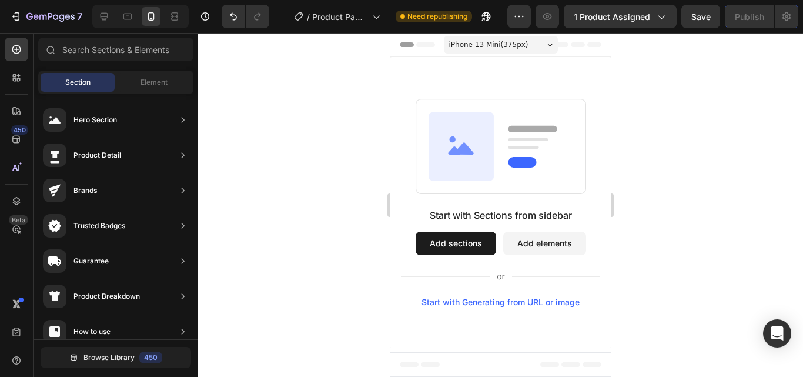
click at [340, 116] on div at bounding box center [500, 205] width 605 height 344
click at [15, 73] on icon at bounding box center [17, 78] width 12 height 12
click at [17, 48] on icon at bounding box center [17, 50] width 12 height 12
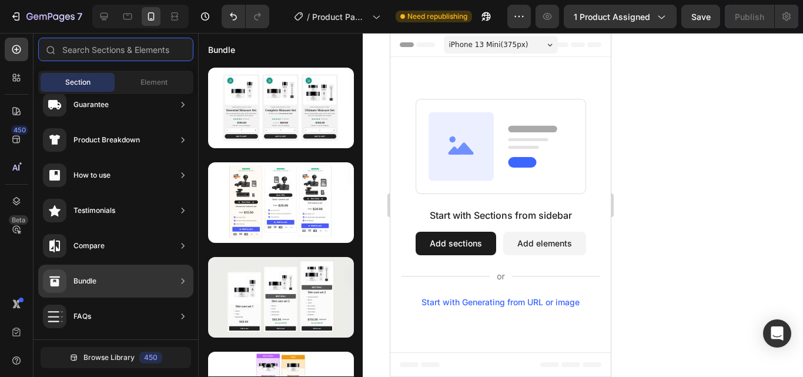
scroll to position [391, 0]
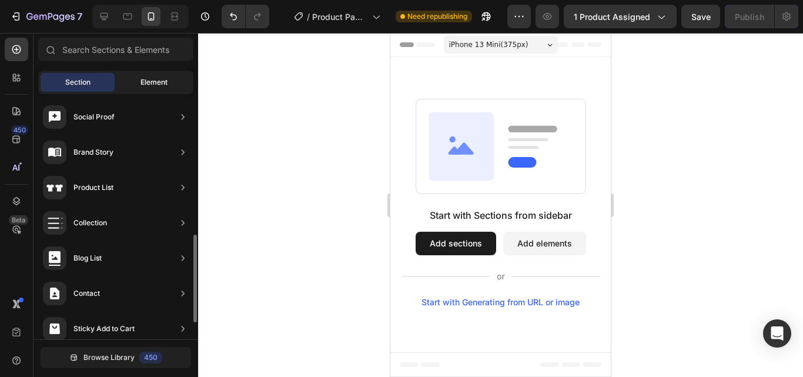
click at [153, 86] on span "Element" at bounding box center [154, 82] width 27 height 11
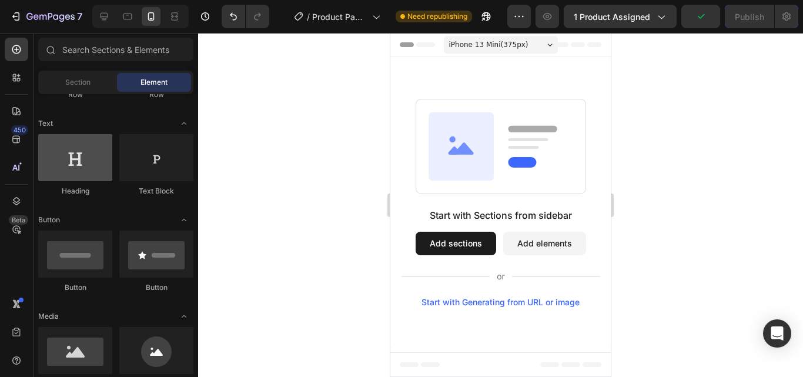
scroll to position [0, 0]
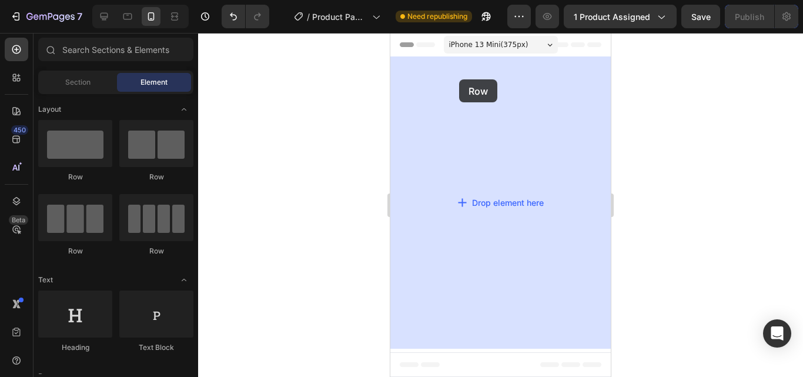
drag, startPoint x: 471, startPoint y: 180, endPoint x: 459, endPoint y: 79, distance: 101.3
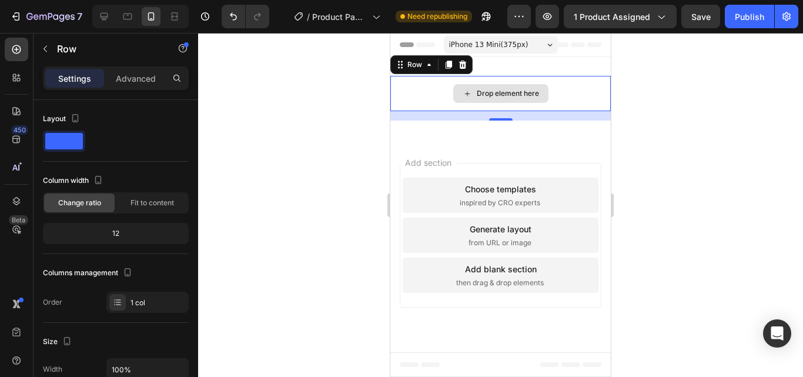
click at [509, 92] on div "Drop element here" at bounding box center [508, 93] width 62 height 9
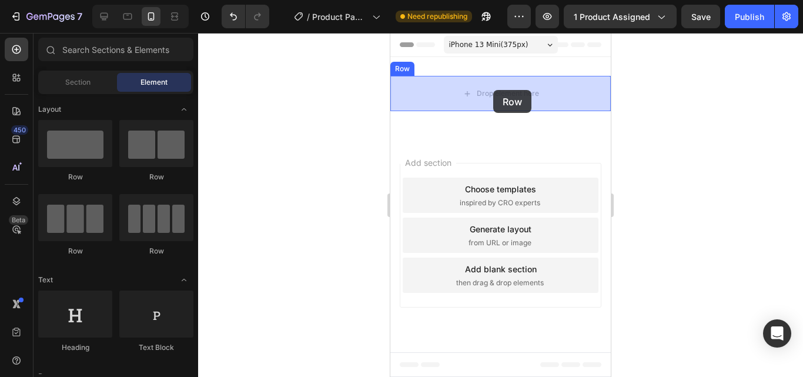
drag, startPoint x: 467, startPoint y: 175, endPoint x: 493, endPoint y: 90, distance: 88.5
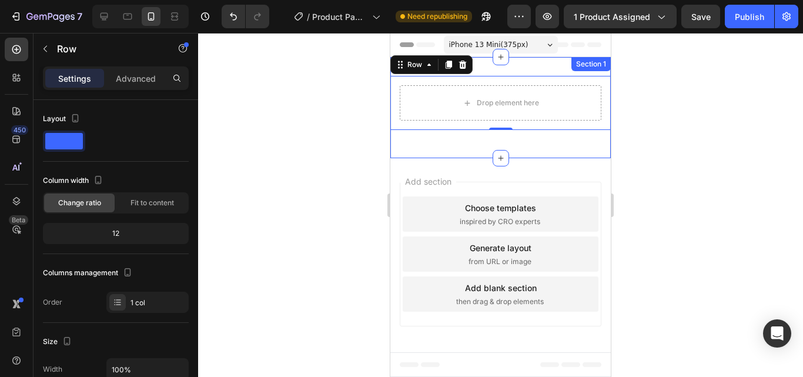
click at [508, 66] on div "Drop element here Row 0 Row Section 1" at bounding box center [500, 107] width 220 height 101
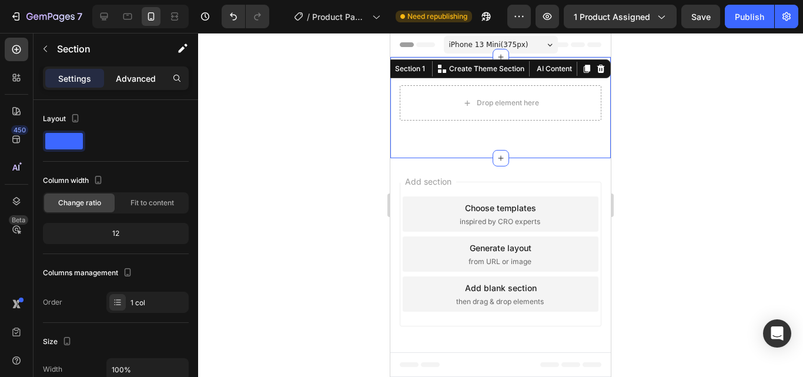
click at [138, 71] on div "Advanced" at bounding box center [135, 78] width 59 height 19
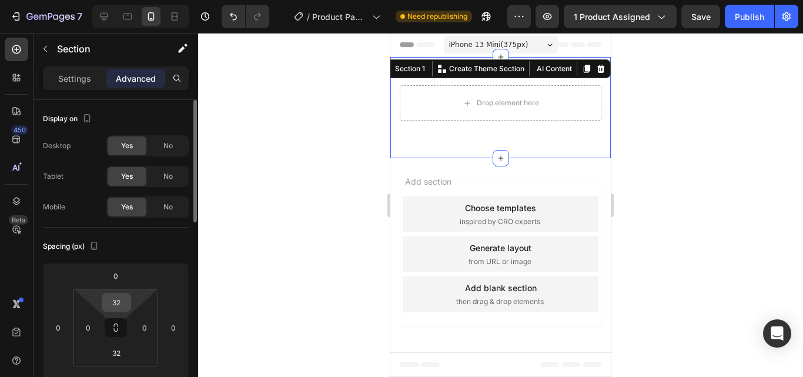
click at [116, 300] on input "32" at bounding box center [117, 302] width 24 height 18
type input "0"
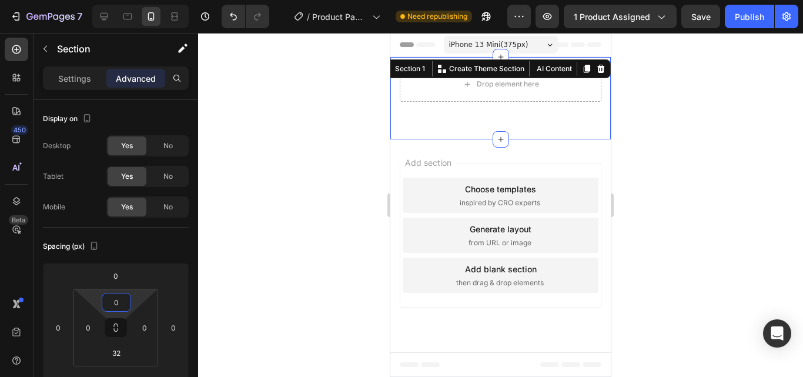
click at [651, 76] on div at bounding box center [500, 205] width 605 height 344
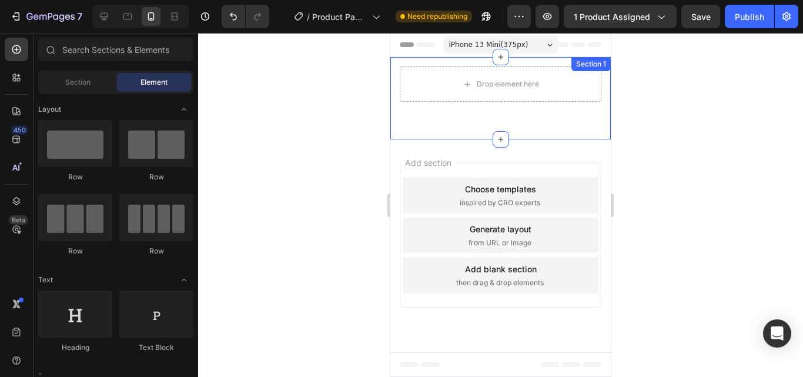
click at [505, 128] on div "Drop element here Row Row Section 1" at bounding box center [500, 98] width 220 height 82
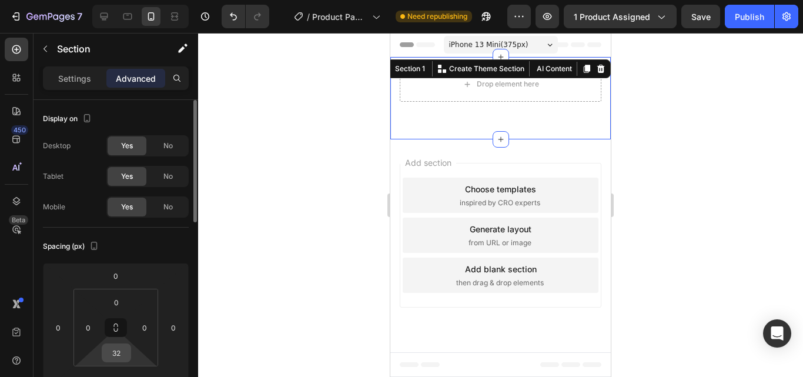
click at [116, 353] on input "32" at bounding box center [117, 353] width 24 height 18
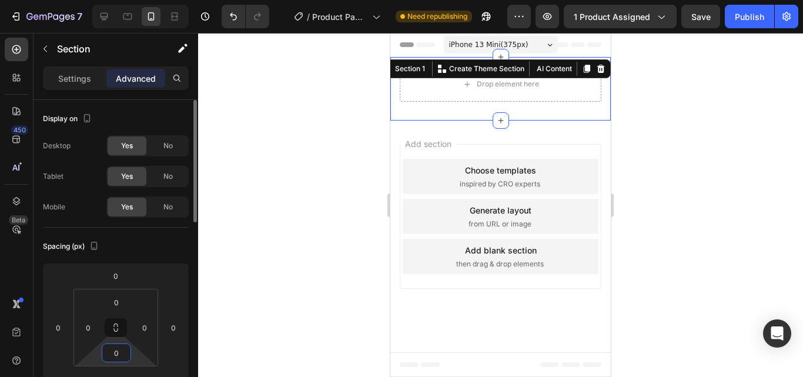
type input "0"
click at [454, 87] on div "Drop element here" at bounding box center [500, 84] width 95 height 19
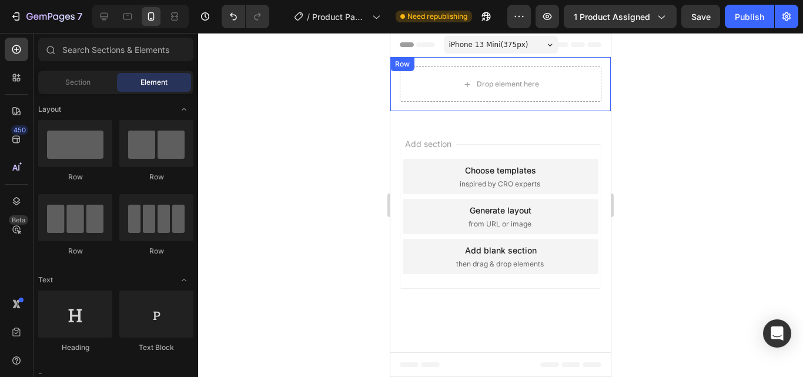
click at [598, 106] on div "Drop element here Row" at bounding box center [500, 84] width 220 height 54
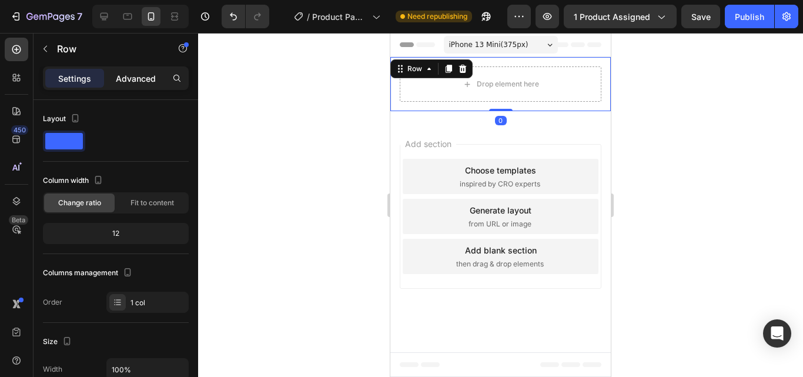
click at [153, 78] on p "Advanced" at bounding box center [136, 78] width 40 height 12
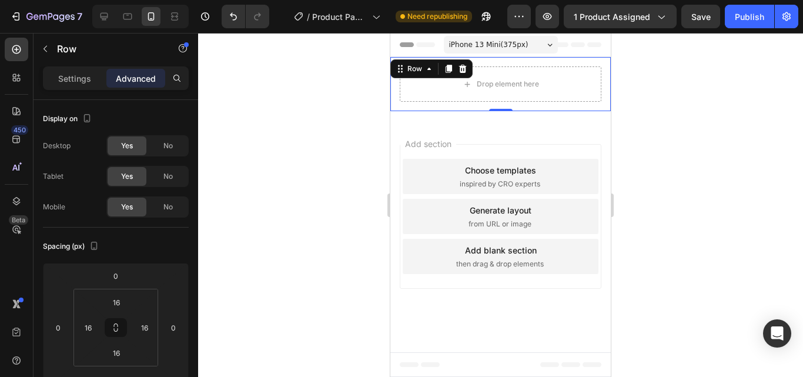
click at [640, 68] on div at bounding box center [500, 205] width 605 height 344
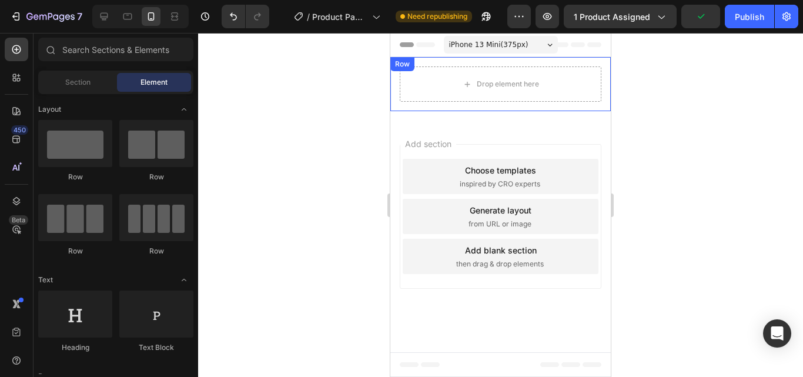
click at [484, 64] on div "Drop element here Row" at bounding box center [500, 84] width 220 height 54
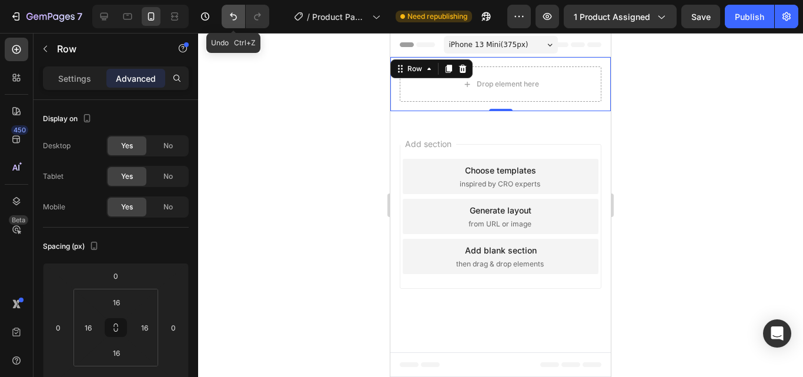
click at [228, 15] on icon "Undo/Redo" at bounding box center [234, 17] width 12 height 12
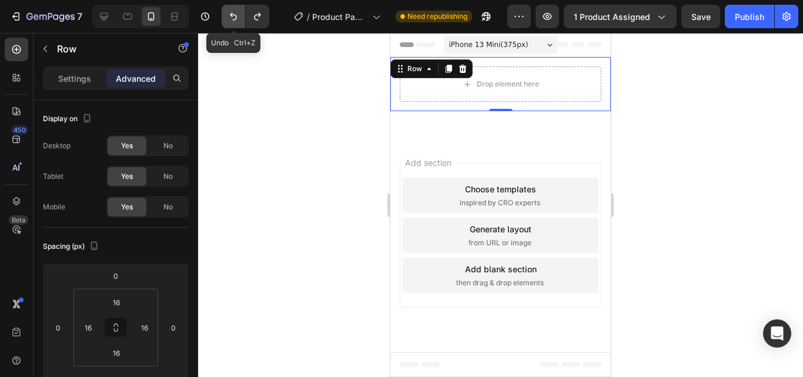
click at [227, 15] on button "Undo/Redo" at bounding box center [234, 17] width 24 height 24
click at [238, 10] on button "Undo/Redo" at bounding box center [234, 17] width 24 height 24
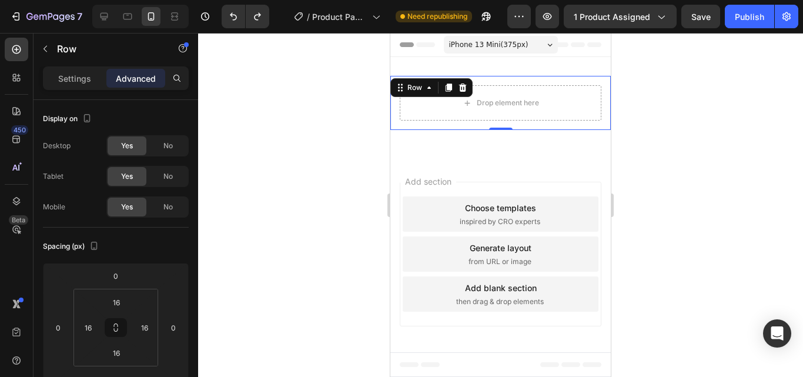
click at [526, 81] on div "Drop element here Row 0" at bounding box center [500, 103] width 220 height 54
click at [20, 78] on icon at bounding box center [19, 80] width 4 height 4
click at [20, 55] on icon at bounding box center [17, 50] width 12 height 12
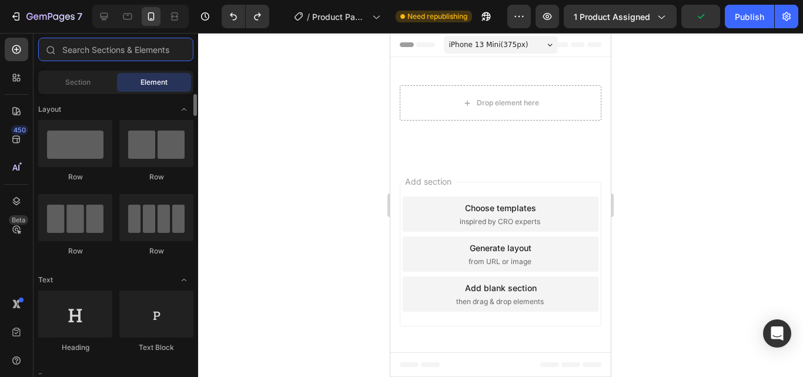
scroll to position [156, 0]
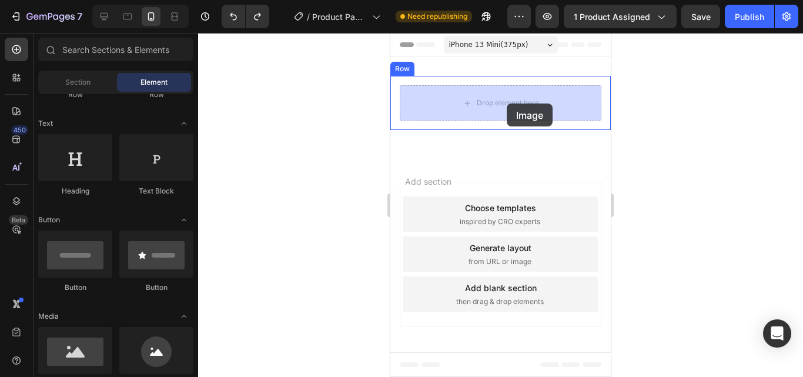
drag, startPoint x: 471, startPoint y: 373, endPoint x: 504, endPoint y: 106, distance: 268.8
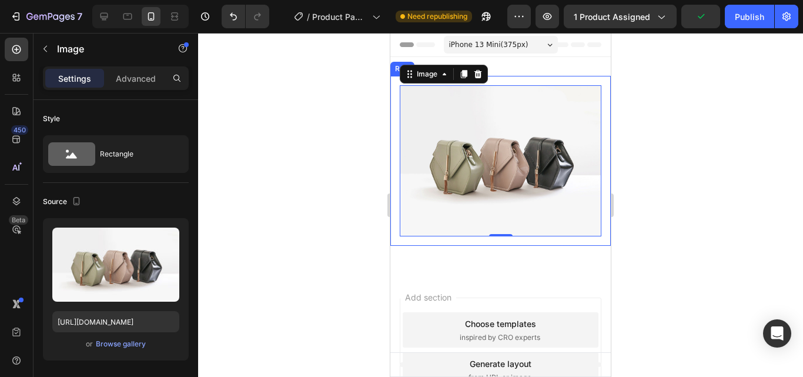
click at [527, 78] on div "Image 0 Row" at bounding box center [500, 161] width 220 height 170
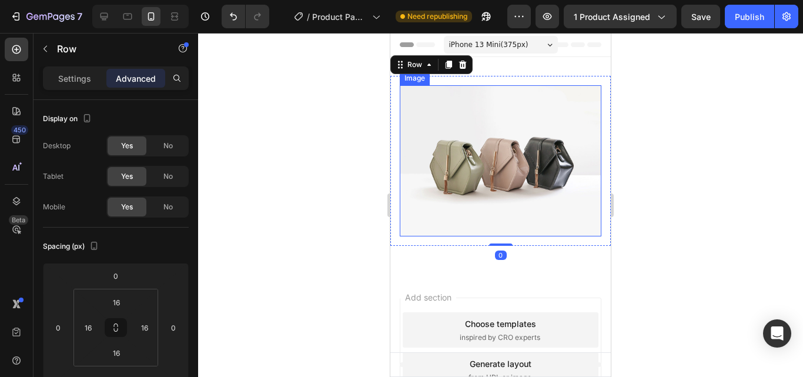
click at [459, 142] on img at bounding box center [501, 160] width 202 height 151
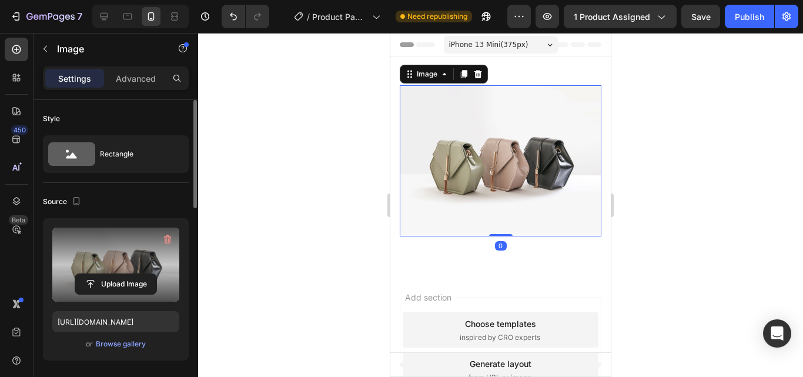
click at [122, 266] on label at bounding box center [115, 265] width 127 height 74
click at [122, 274] on input "file" at bounding box center [115, 284] width 81 height 20
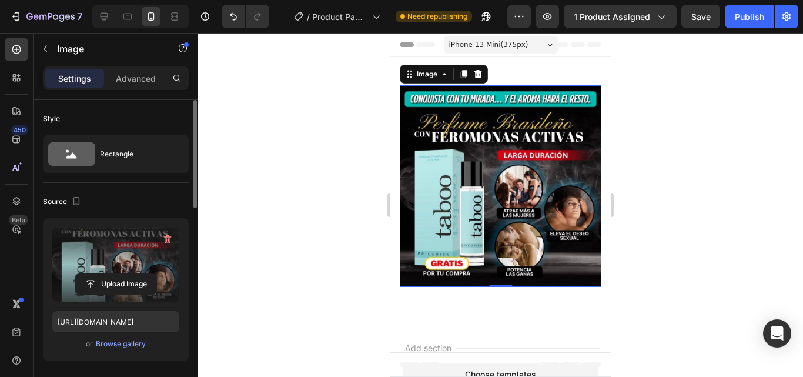
click at [467, 186] on img at bounding box center [501, 186] width 202 height 202
click at [108, 251] on label at bounding box center [115, 265] width 127 height 74
click at [108, 274] on input "file" at bounding box center [115, 284] width 81 height 20
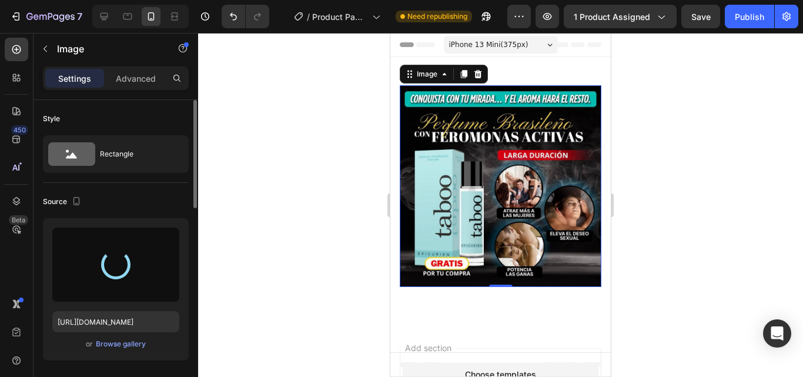
type input "https://cdn.shopify.com/s/files/1/0927/3593/0680/files/gempages_571277531529872…"
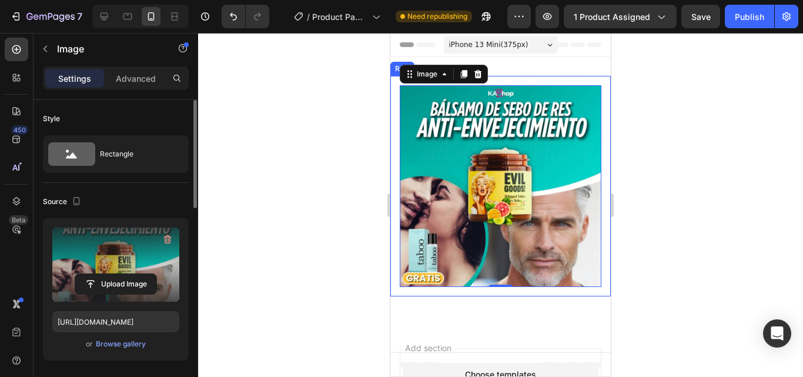
click at [638, 69] on div at bounding box center [500, 205] width 605 height 344
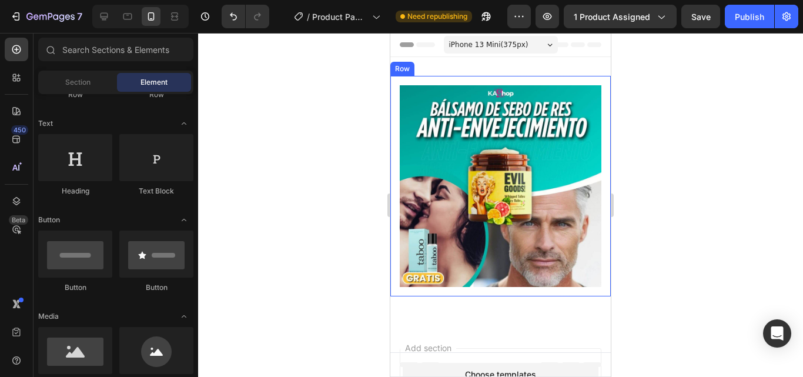
click at [575, 82] on div "Image Row" at bounding box center [500, 186] width 220 height 220
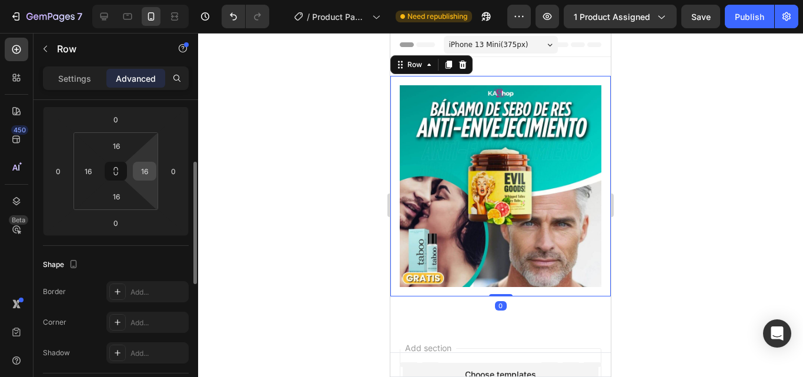
click at [144, 163] on input "16" at bounding box center [145, 171] width 18 height 18
type input "0"
click at [122, 146] on input "16" at bounding box center [117, 146] width 24 height 18
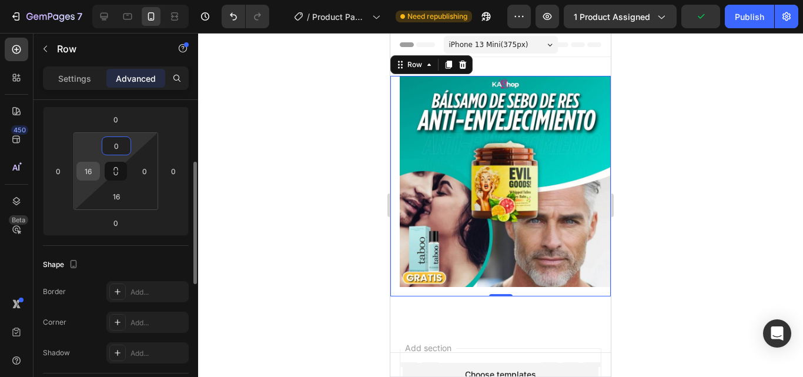
type input "0"
click at [94, 170] on input "16" at bounding box center [88, 171] width 18 height 18
type input "0"
click at [113, 196] on input "16" at bounding box center [117, 197] width 24 height 18
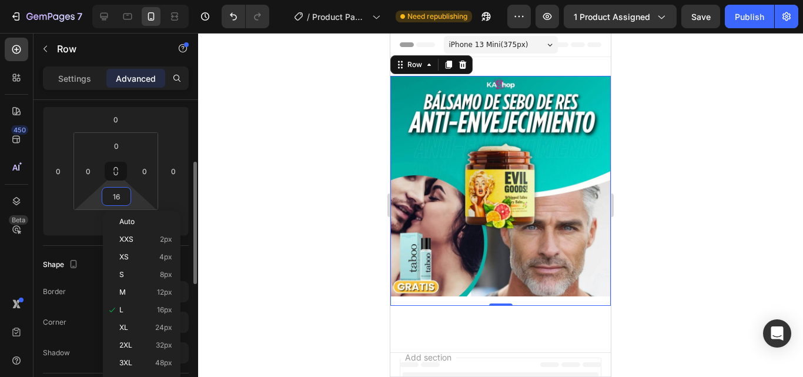
type input "0"
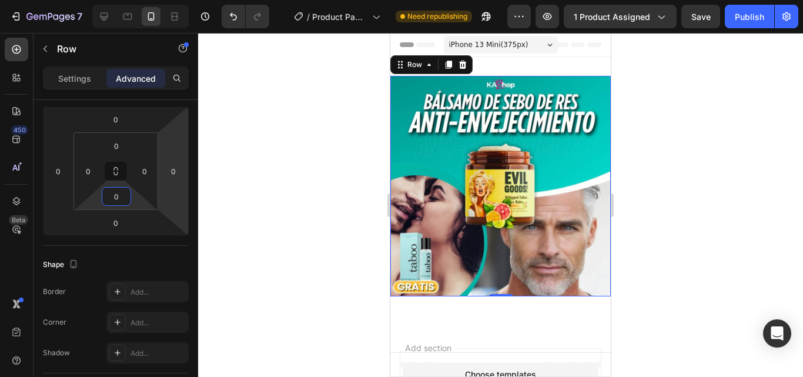
click at [204, 179] on div at bounding box center [500, 205] width 605 height 344
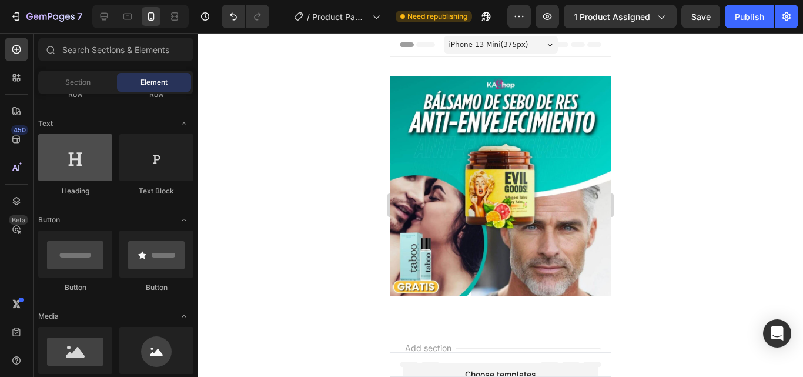
scroll to position [0, 0]
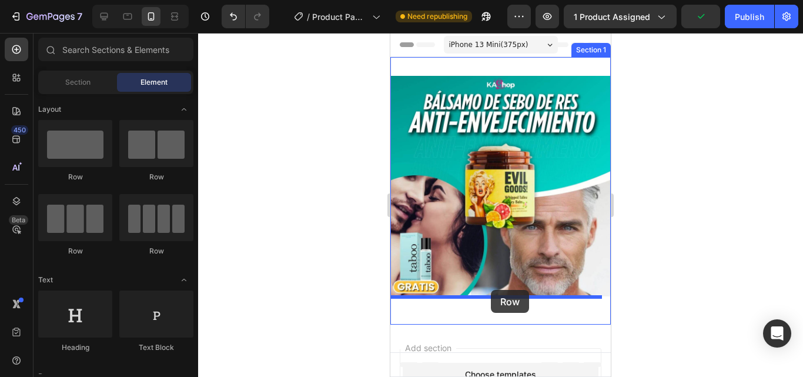
drag, startPoint x: 714, startPoint y: 239, endPoint x: 491, endPoint y: 290, distance: 229.0
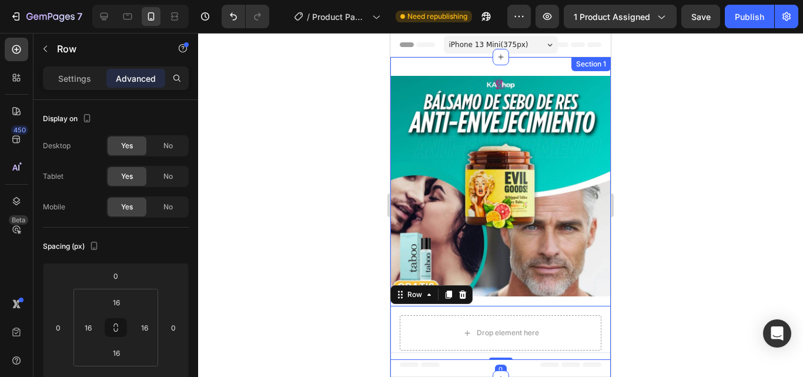
click at [503, 290] on div "Image Row Row Drop element here Row 0" at bounding box center [500, 218] width 220 height 284
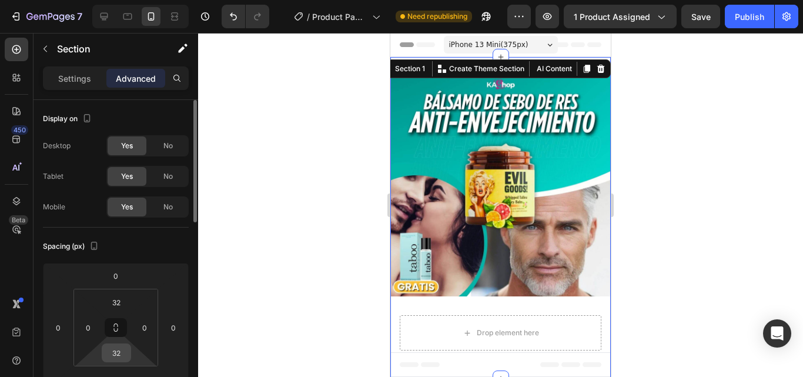
click at [115, 350] on input "32" at bounding box center [117, 353] width 24 height 18
click at [790, 97] on div at bounding box center [500, 205] width 605 height 344
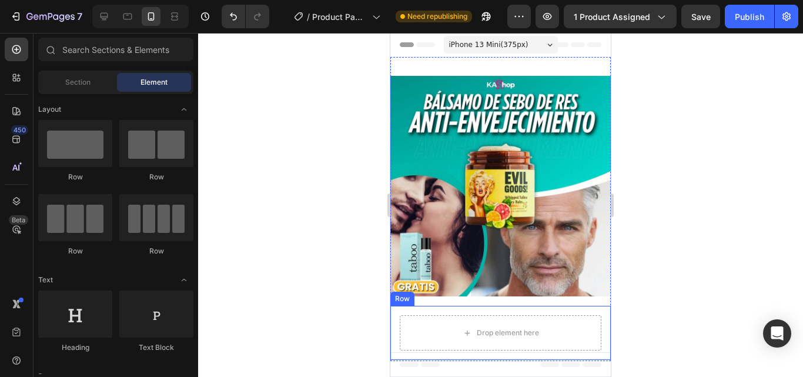
click at [502, 306] on div "Drop element here Row" at bounding box center [500, 333] width 220 height 54
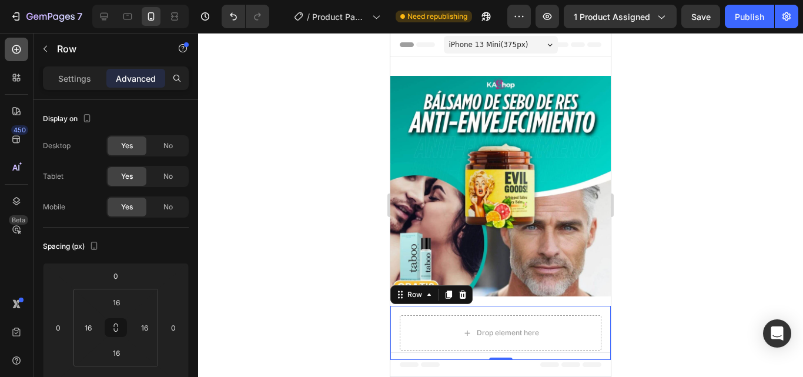
click at [12, 50] on icon at bounding box center [16, 49] width 9 height 9
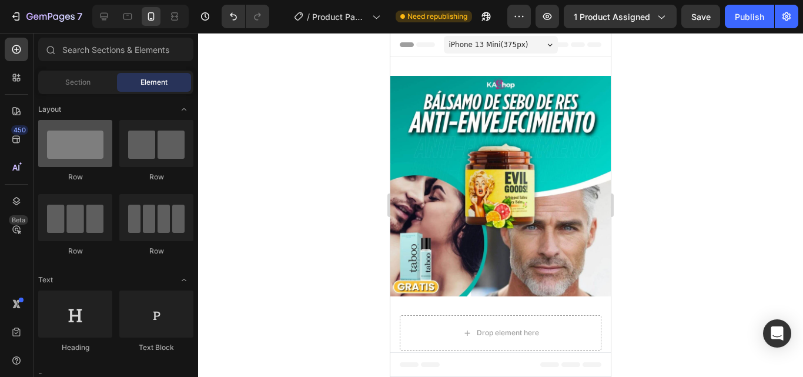
scroll to position [156, 0]
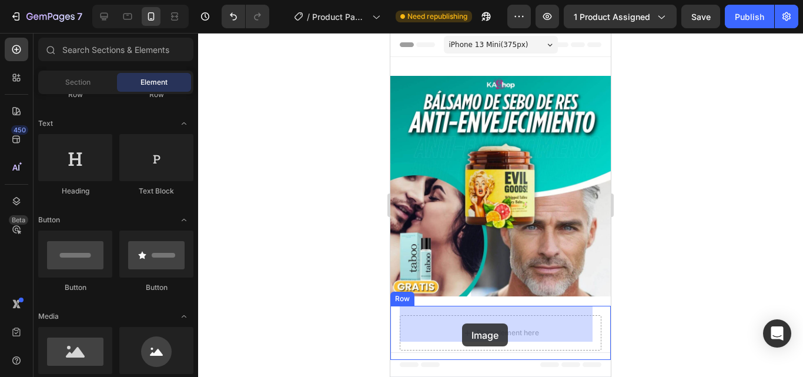
drag, startPoint x: 423, startPoint y: 326, endPoint x: 462, endPoint y: 323, distance: 39.5
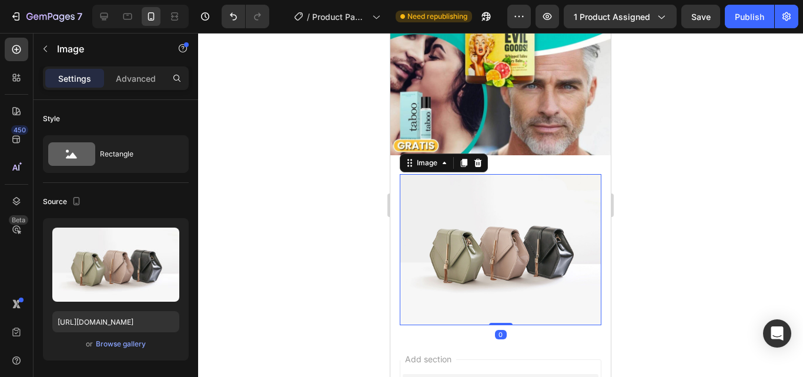
scroll to position [157, 0]
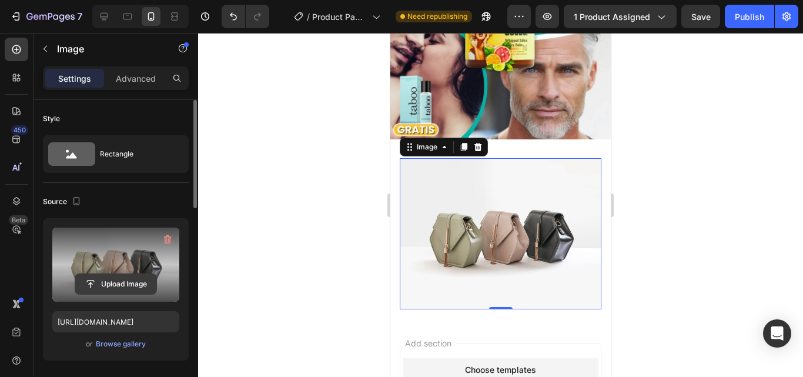
click at [120, 283] on input "file" at bounding box center [115, 284] width 81 height 20
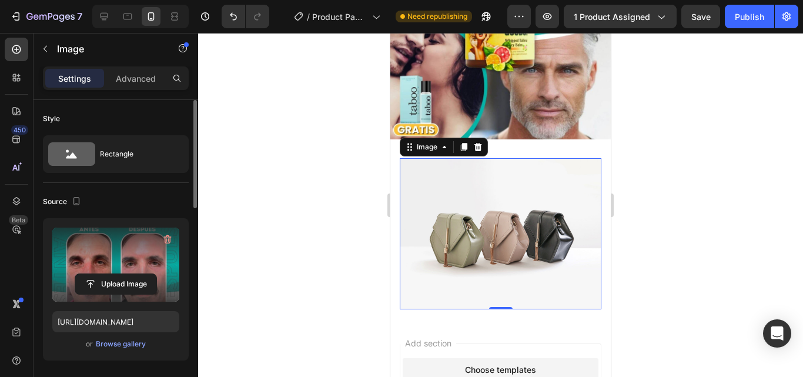
type input "https://cdn.shopify.com/s/files/1/0927/3593/0680/files/gempages_571277531529872…"
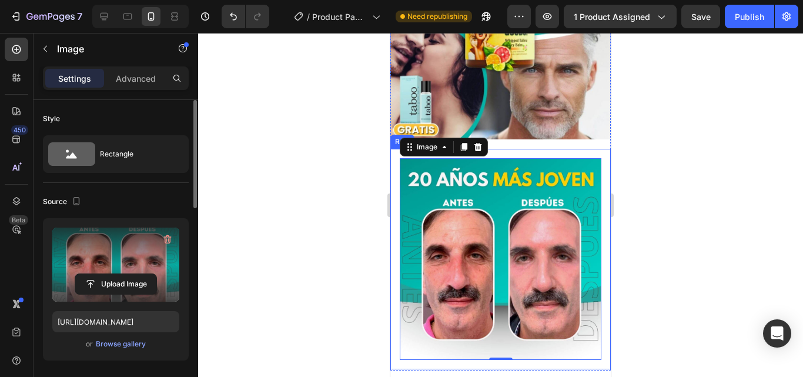
click at [565, 149] on div "Image 0 Row" at bounding box center [500, 259] width 220 height 220
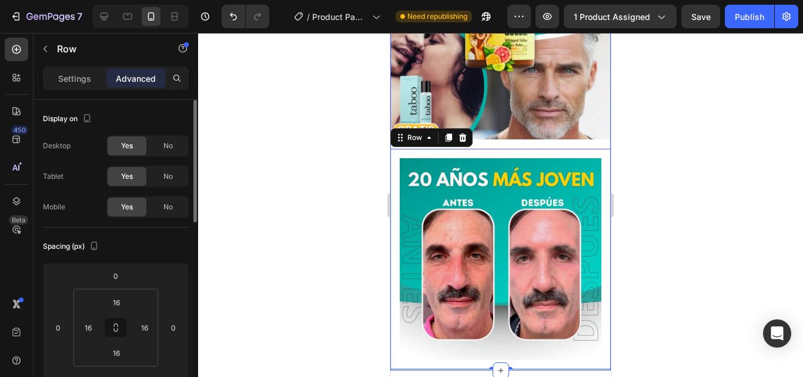
click at [534, 135] on div "Image Row Row Image Row 0" at bounding box center [500, 144] width 220 height 450
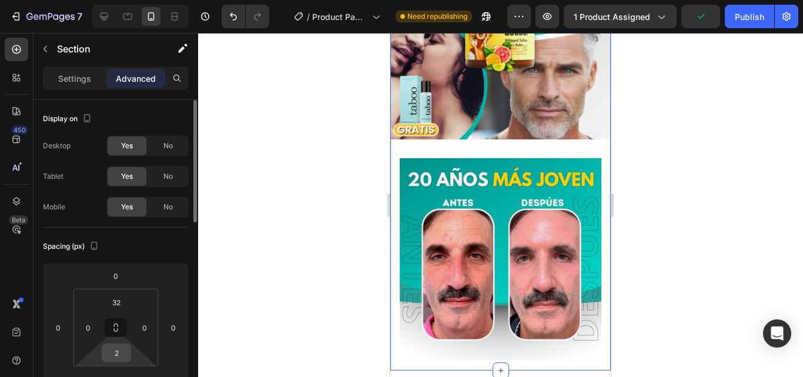
click at [123, 357] on input "2" at bounding box center [117, 353] width 24 height 18
type input "0"
click at [115, 303] on input "32" at bounding box center [117, 302] width 24 height 18
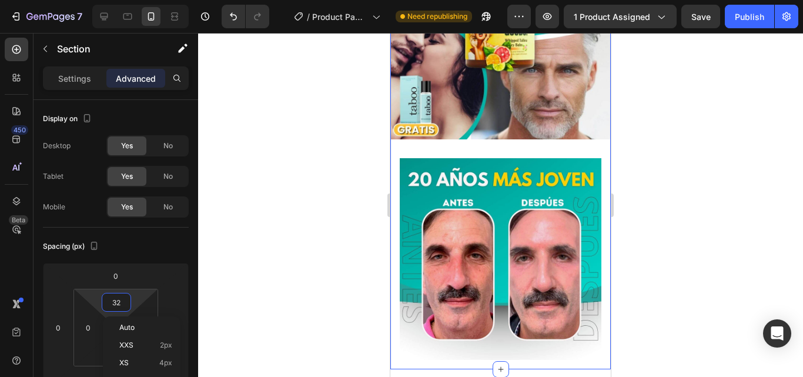
type input "0"
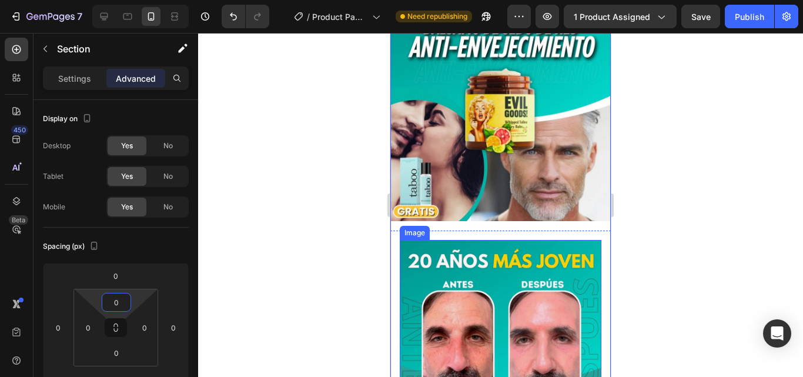
scroll to position [0, 0]
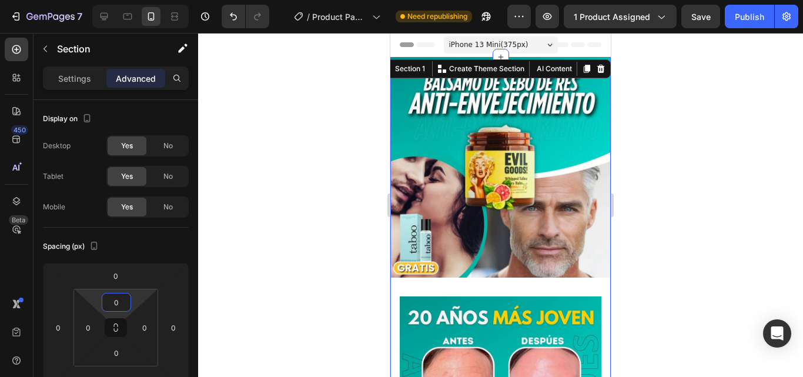
click at [678, 141] on div at bounding box center [500, 205] width 605 height 344
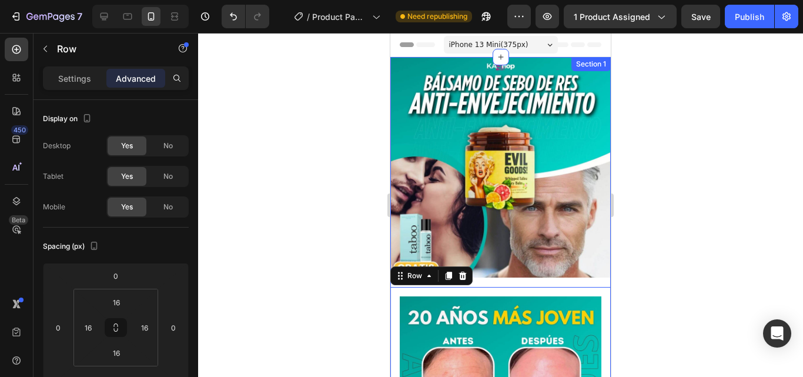
click at [497, 273] on div "Image Row Row Image Row 0" at bounding box center [500, 282] width 220 height 450
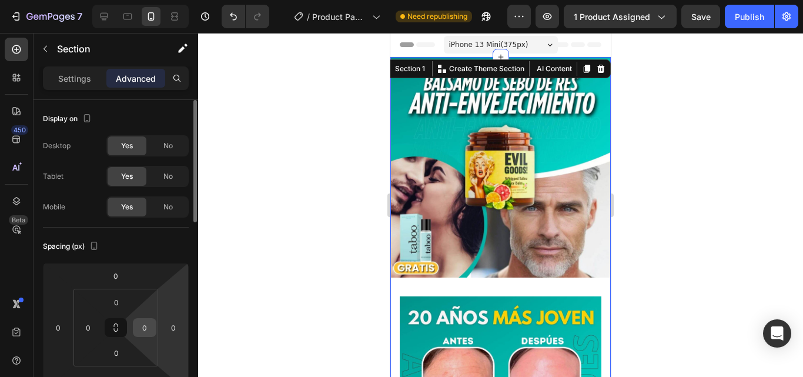
scroll to position [78, 0]
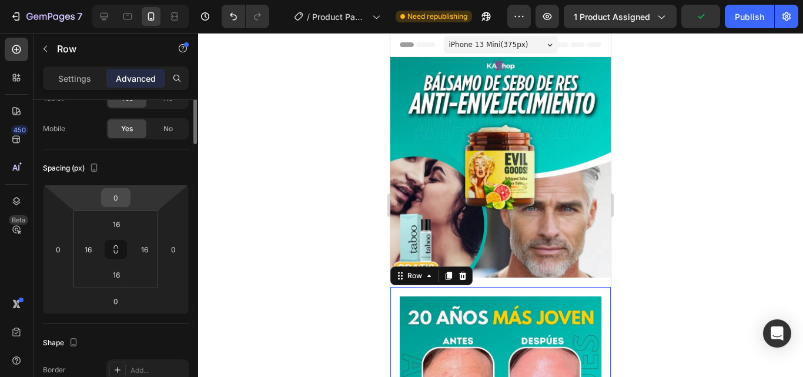
scroll to position [0, 0]
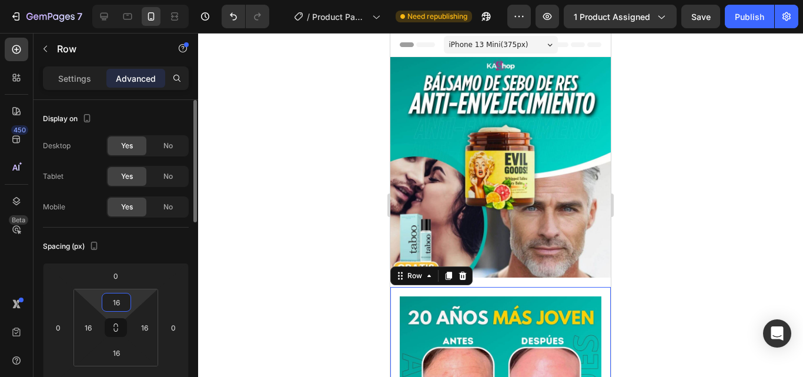
click at [117, 303] on input "16" at bounding box center [117, 302] width 24 height 18
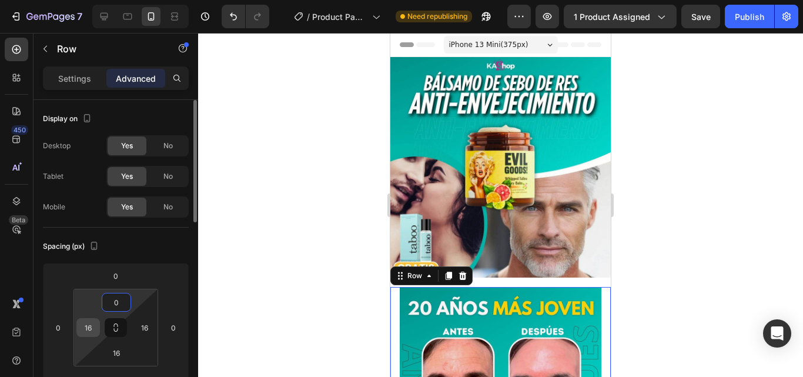
type input "0"
click at [89, 329] on input "16" at bounding box center [88, 328] width 18 height 18
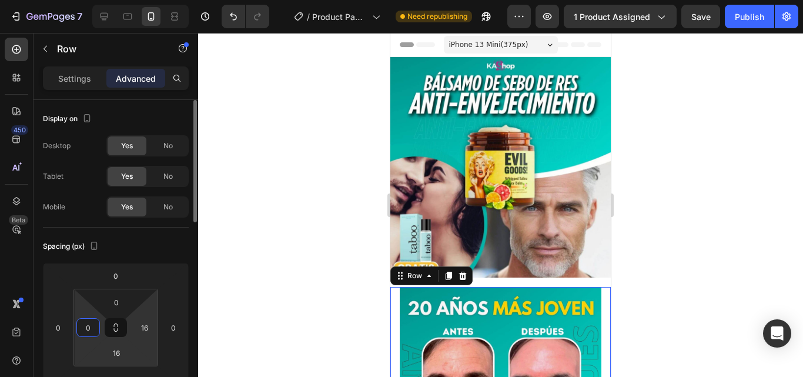
type input "0"
click at [117, 354] on input "16" at bounding box center [117, 353] width 24 height 18
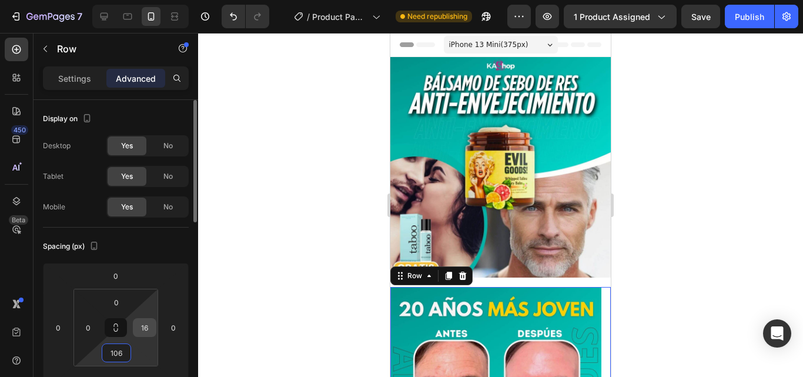
type input "106"
click at [143, 329] on input "16" at bounding box center [145, 328] width 18 height 18
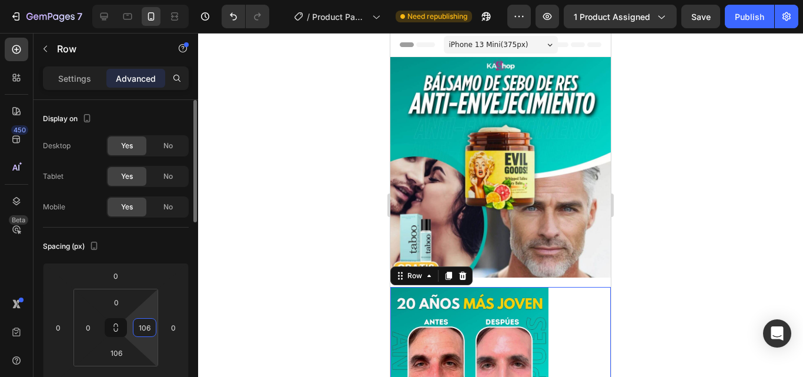
click at [147, 329] on input "106" at bounding box center [145, 328] width 18 height 18
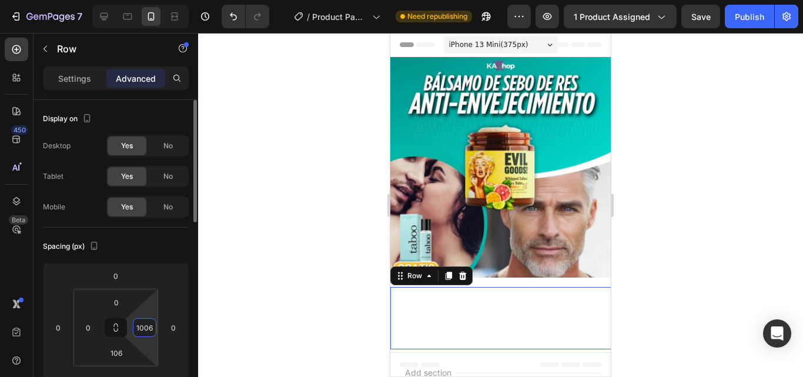
click at [147, 329] on input "1006" at bounding box center [145, 328] width 18 height 18
type input "0"
click at [121, 354] on input "106" at bounding box center [117, 353] width 24 height 18
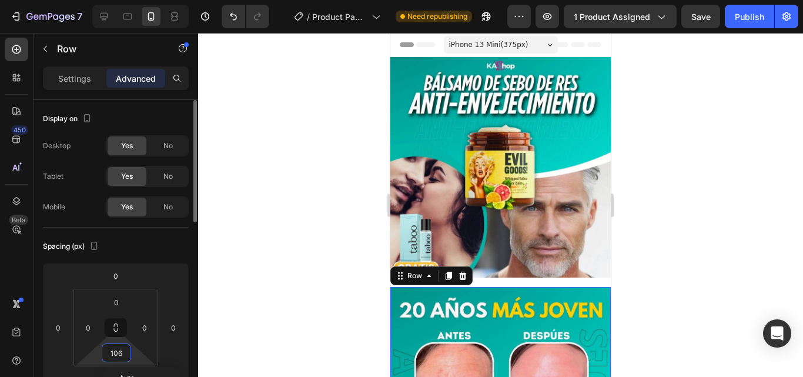
type input "0"
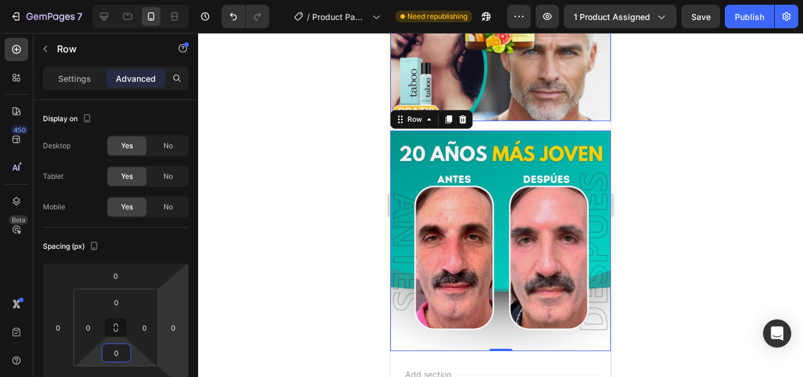
scroll to position [157, 0]
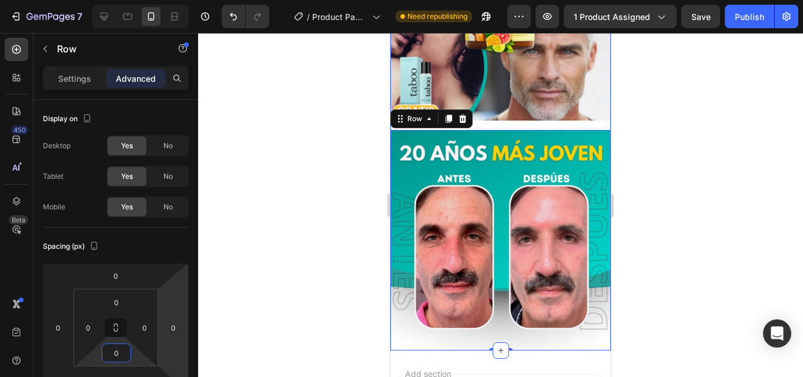
click at [534, 115] on div "Image Row Row Image Row 0" at bounding box center [500, 125] width 220 height 450
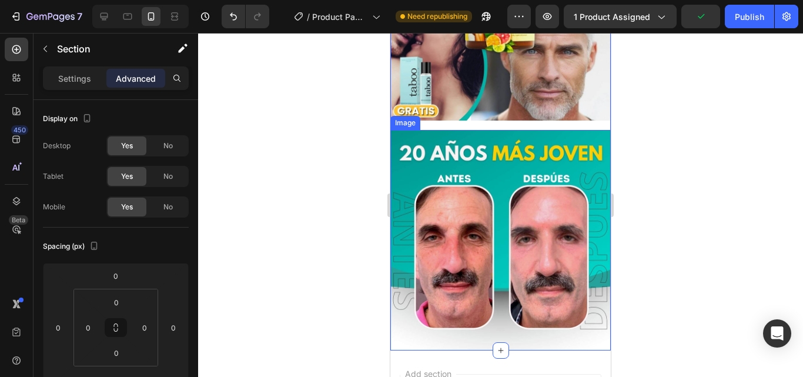
click at [511, 130] on img at bounding box center [500, 240] width 220 height 220
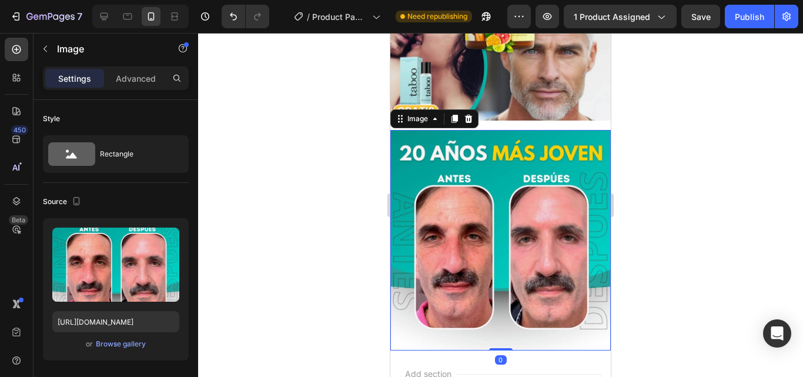
click at [115, 88] on div "Settings Advanced" at bounding box center [116, 78] width 146 height 24
click at [124, 75] on p "Advanced" at bounding box center [136, 78] width 40 height 12
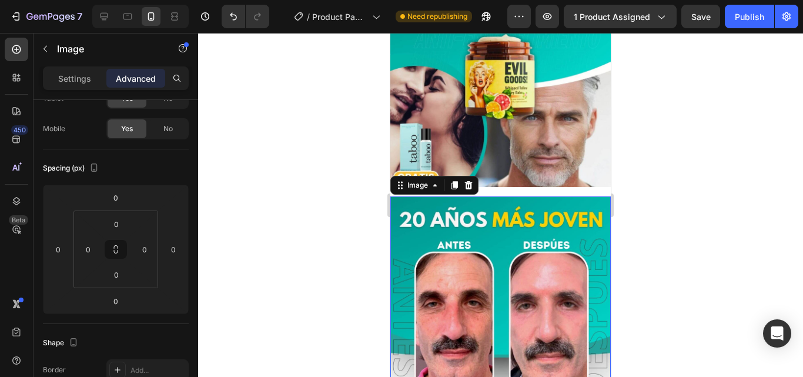
scroll to position [78, 0]
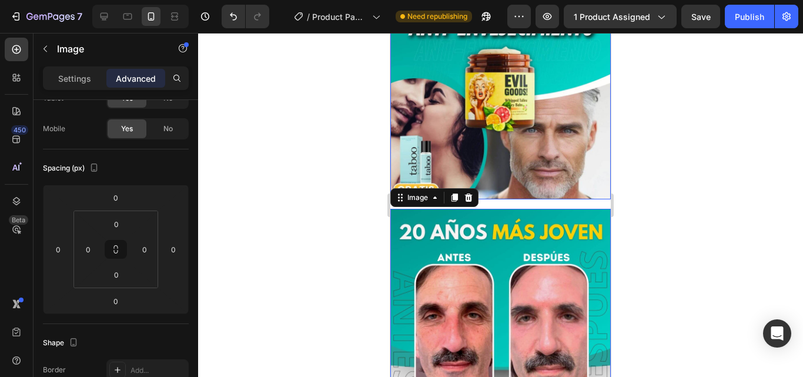
drag, startPoint x: 1193, startPoint y: 282, endPoint x: 567, endPoint y: 143, distance: 640.6
click at [567, 143] on img at bounding box center [500, 89] width 220 height 220
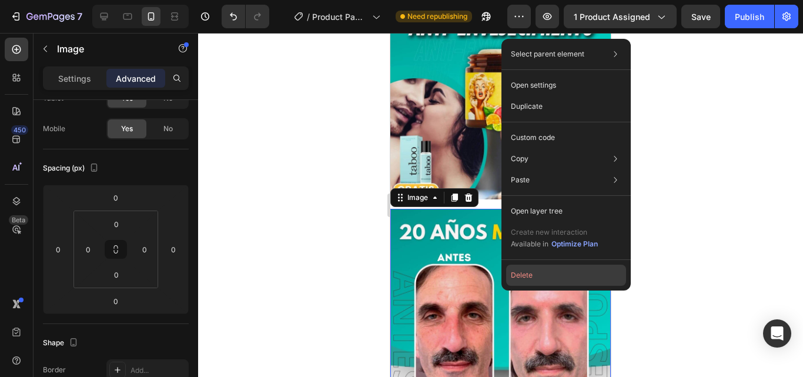
click at [540, 282] on button "Delete" at bounding box center [566, 275] width 120 height 21
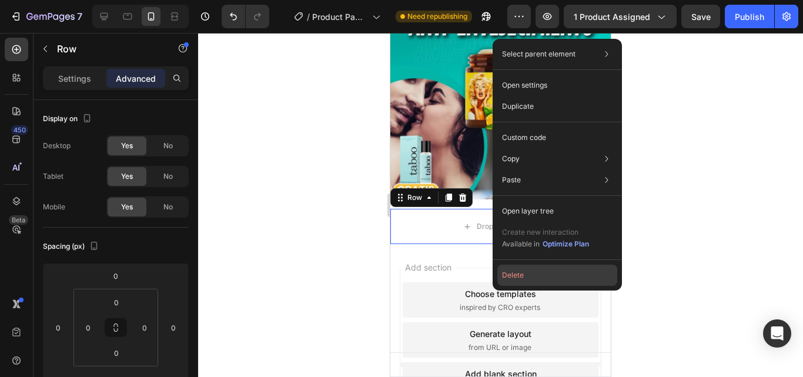
click at [526, 267] on button "Delete" at bounding box center [557, 275] width 120 height 21
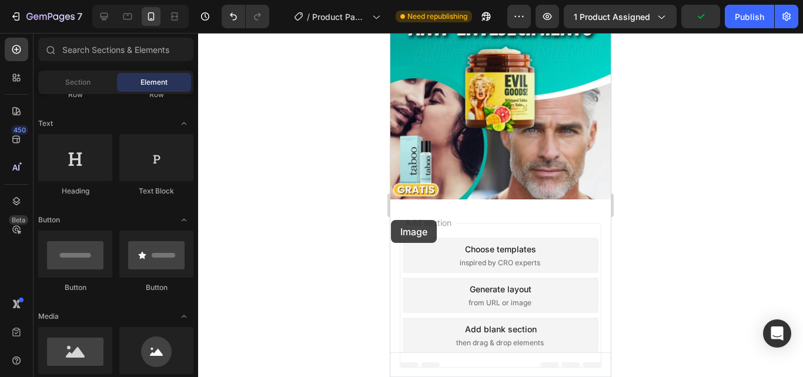
scroll to position [88, 0]
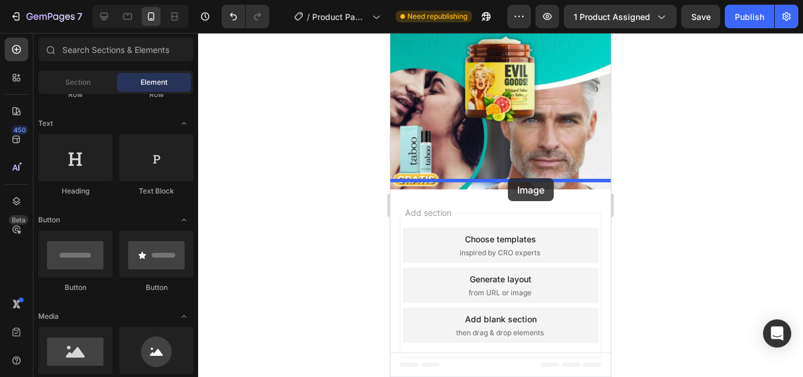
drag, startPoint x: 479, startPoint y: 386, endPoint x: 508, endPoint y: 178, distance: 209.5
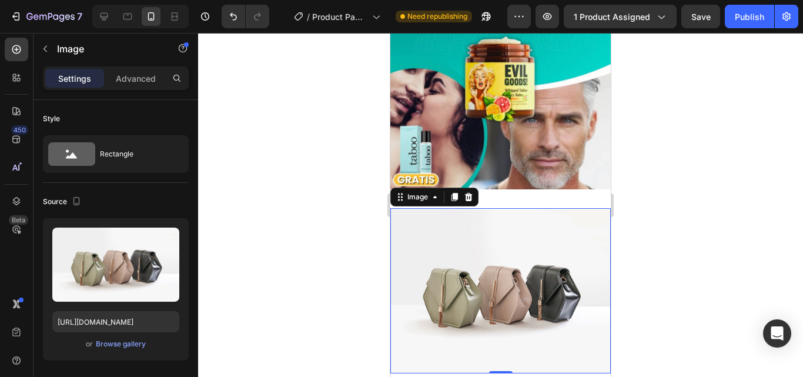
click at [411, 275] on img at bounding box center [500, 290] width 220 height 165
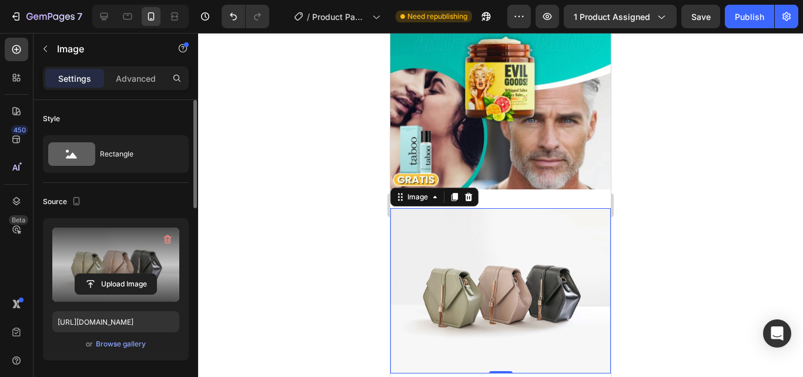
click at [95, 267] on label at bounding box center [115, 265] width 127 height 74
click at [95, 274] on input "file" at bounding box center [115, 284] width 81 height 20
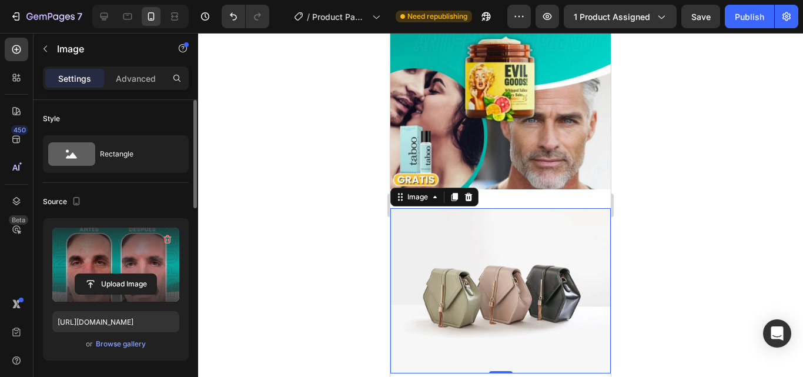
type input "https://cdn.shopify.com/s/files/1/0927/3593/0680/files/gempages_571277531529872…"
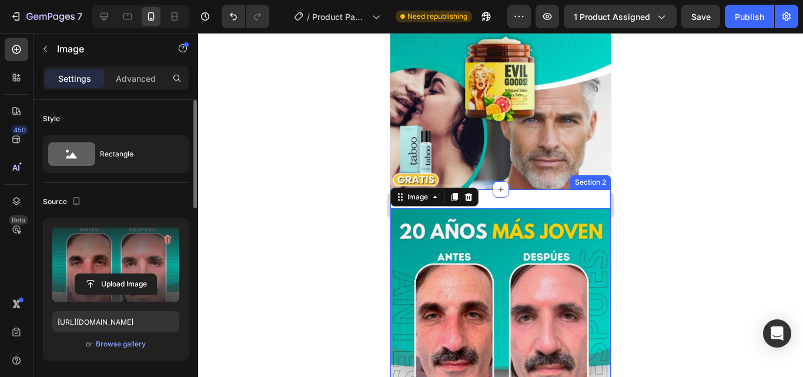
drag, startPoint x: 511, startPoint y: 199, endPoint x: 498, endPoint y: 199, distance: 13.5
click at [512, 199] on div "Image 0 Section 2" at bounding box center [500, 318] width 220 height 258
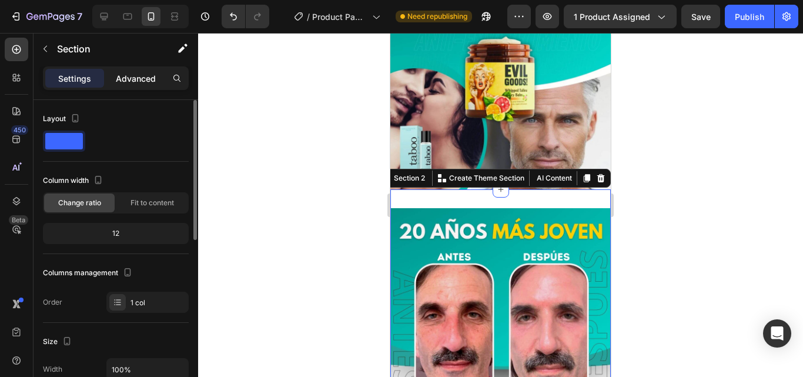
click at [141, 82] on p "Advanced" at bounding box center [136, 78] width 40 height 12
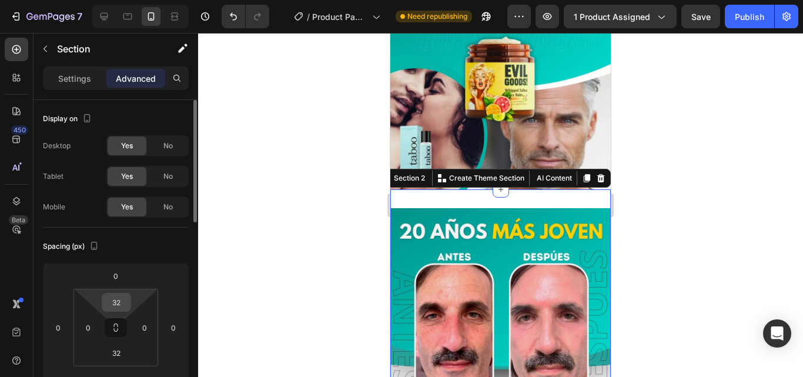
click at [123, 301] on input "32" at bounding box center [117, 302] width 24 height 18
type input "0"
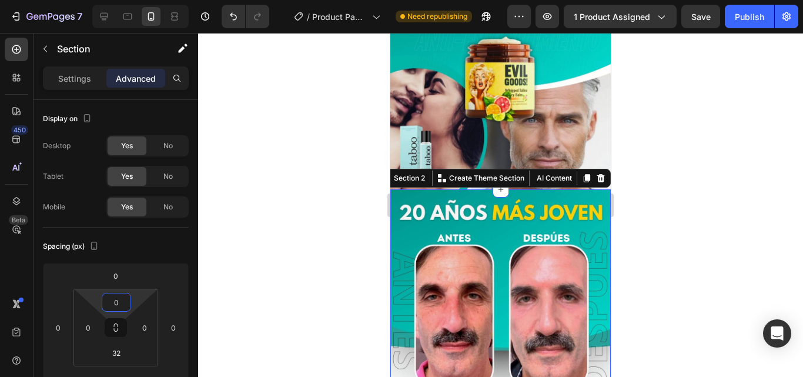
click at [218, 262] on div at bounding box center [500, 205] width 605 height 344
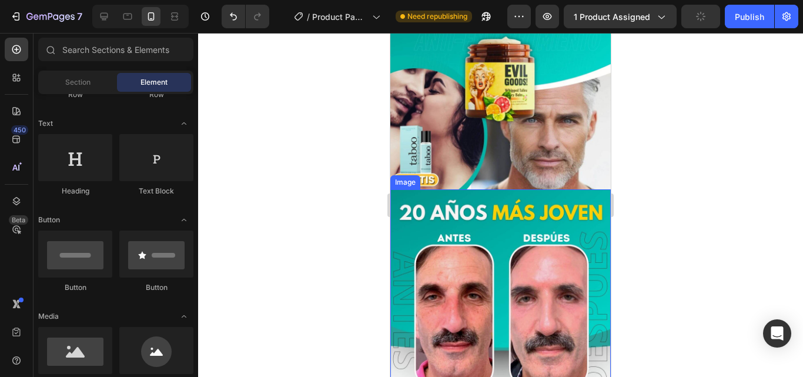
click at [476, 215] on img at bounding box center [500, 299] width 220 height 220
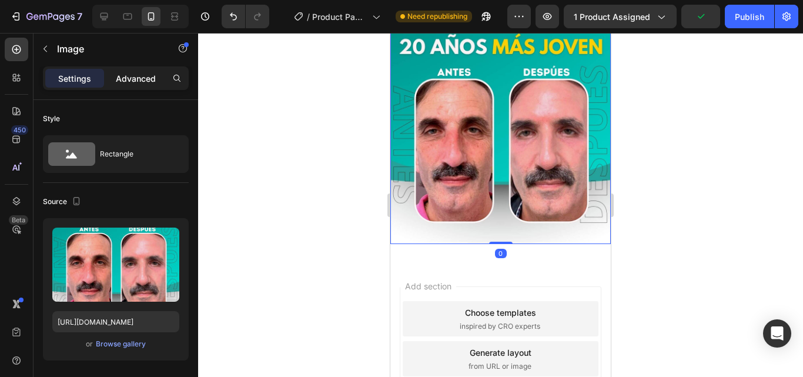
click at [125, 73] on p "Advanced" at bounding box center [136, 78] width 40 height 12
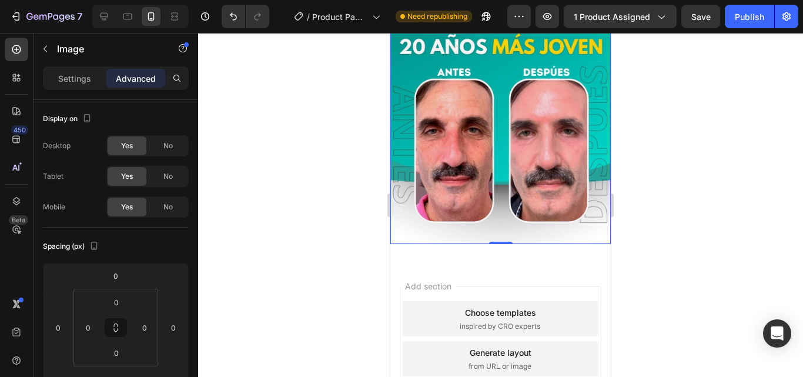
click at [479, 219] on img at bounding box center [500, 134] width 220 height 220
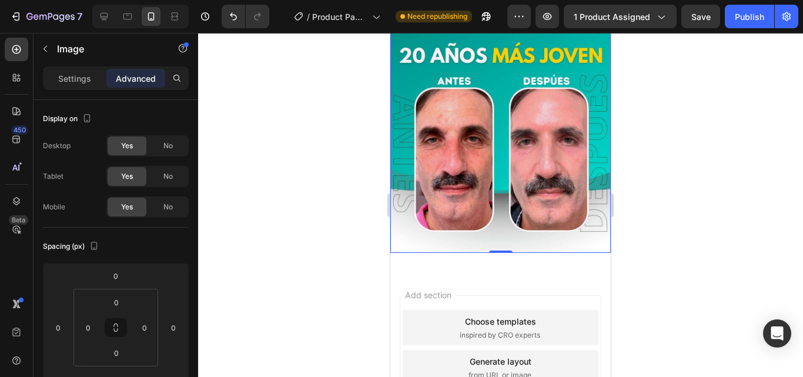
scroll to position [167, 0]
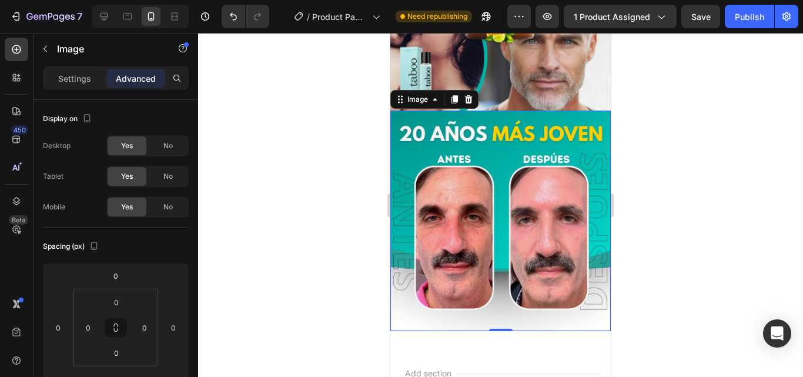
click at [678, 155] on div at bounding box center [500, 205] width 605 height 344
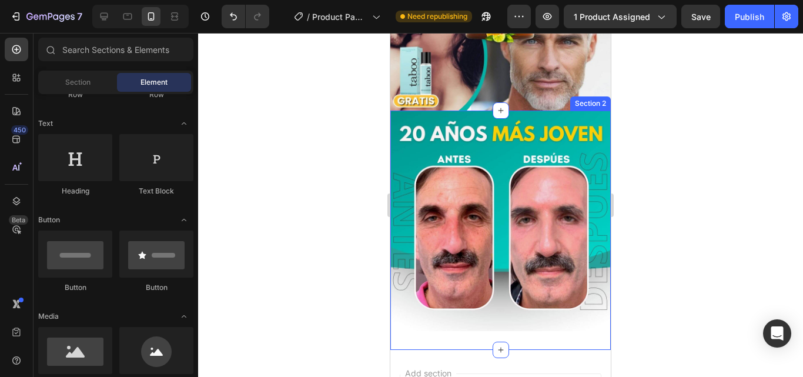
click at [495, 320] on div "Image Section 2" at bounding box center [500, 230] width 220 height 239
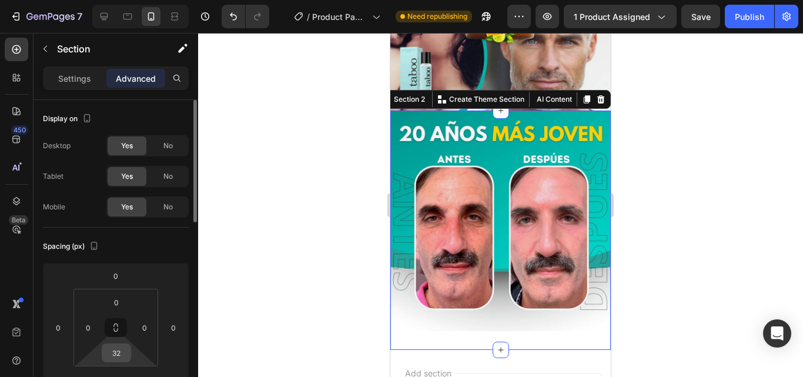
click at [119, 357] on input "32" at bounding box center [117, 353] width 24 height 18
type input "0"
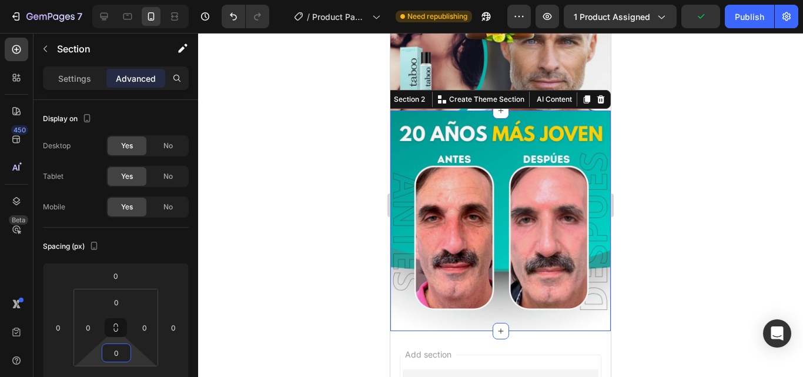
click at [278, 183] on div at bounding box center [500, 205] width 605 height 344
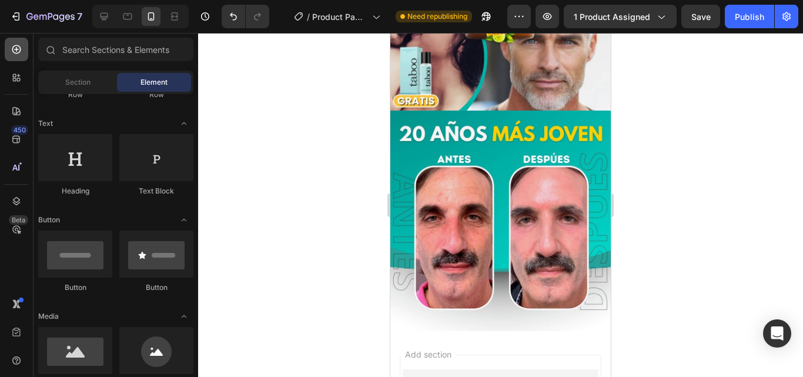
click at [11, 53] on icon at bounding box center [17, 50] width 12 height 12
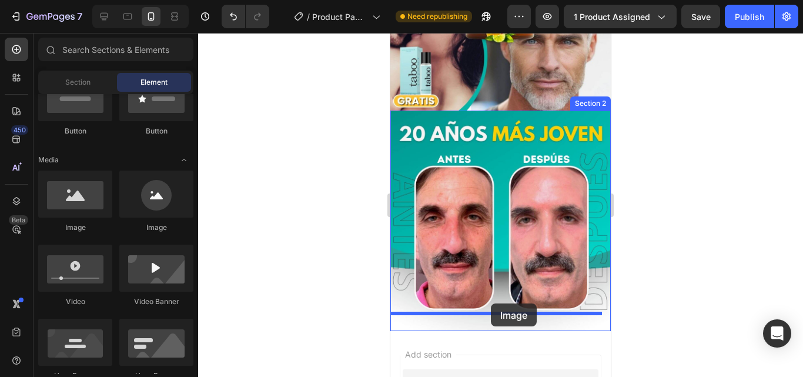
drag, startPoint x: 613, startPoint y: 272, endPoint x: 491, endPoint y: 303, distance: 125.8
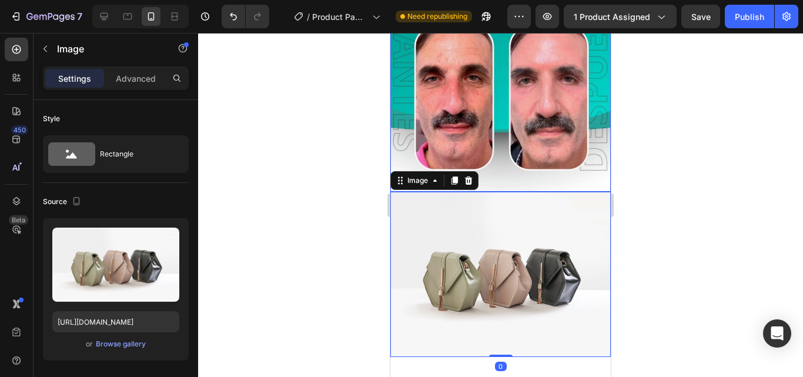
scroll to position [323, 0]
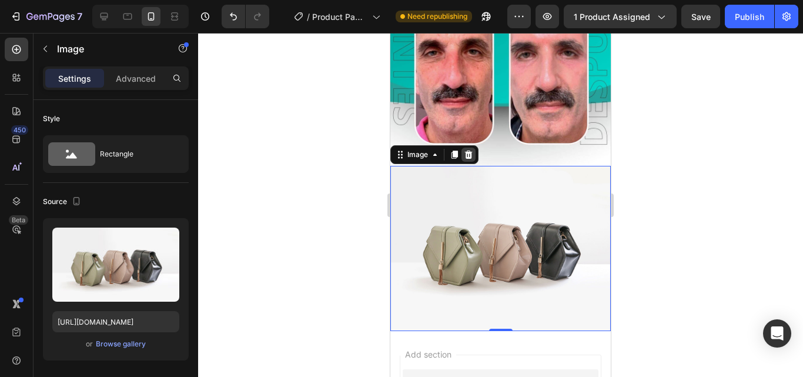
click at [467, 150] on icon at bounding box center [469, 154] width 8 height 8
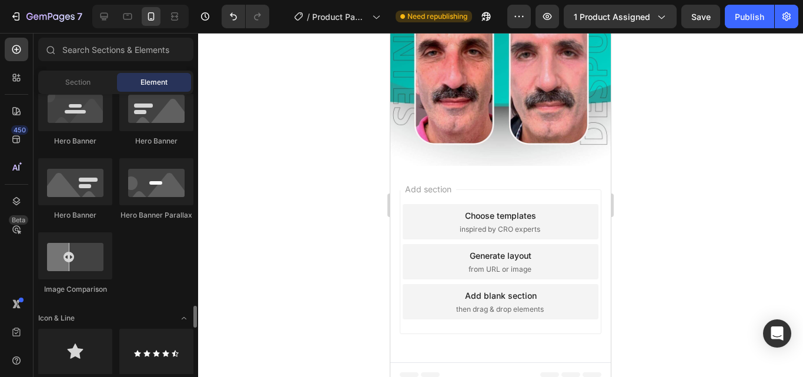
scroll to position [782, 0]
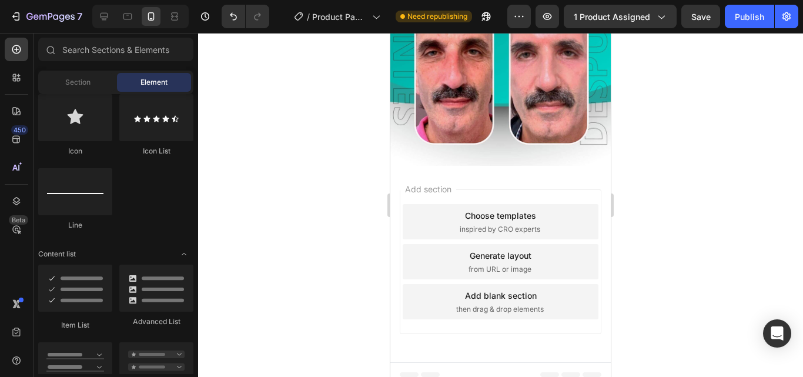
drag, startPoint x: 303, startPoint y: 3, endPoint x: 340, endPoint y: 113, distance: 116.2
click at [340, 113] on div at bounding box center [500, 205] width 605 height 344
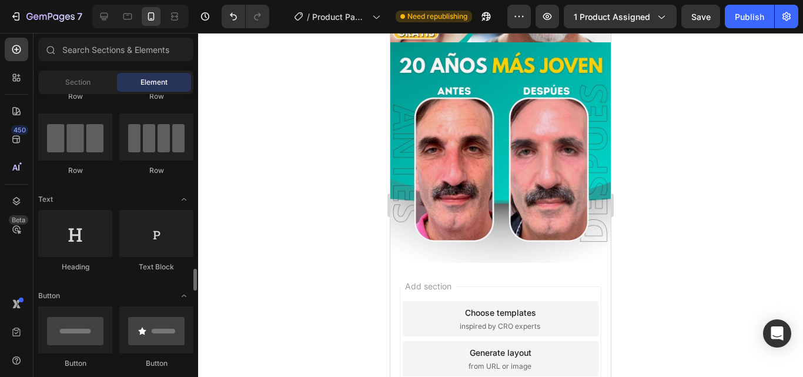
scroll to position [0, 0]
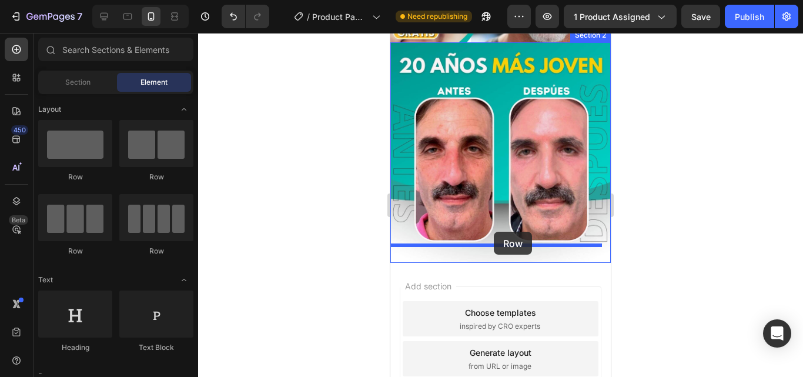
drag, startPoint x: 466, startPoint y: 182, endPoint x: 494, endPoint y: 232, distance: 56.9
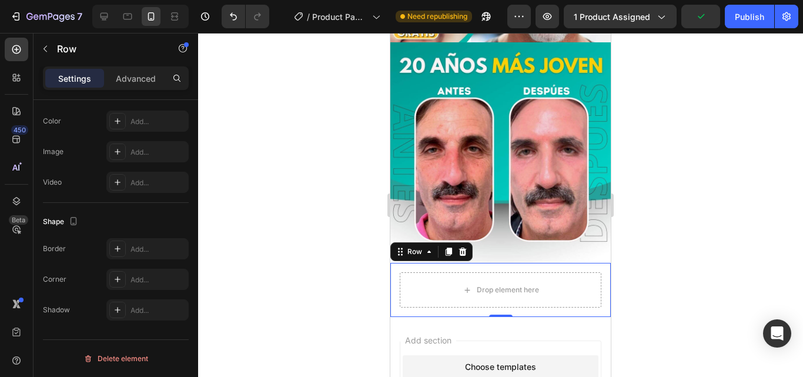
scroll to position [63, 0]
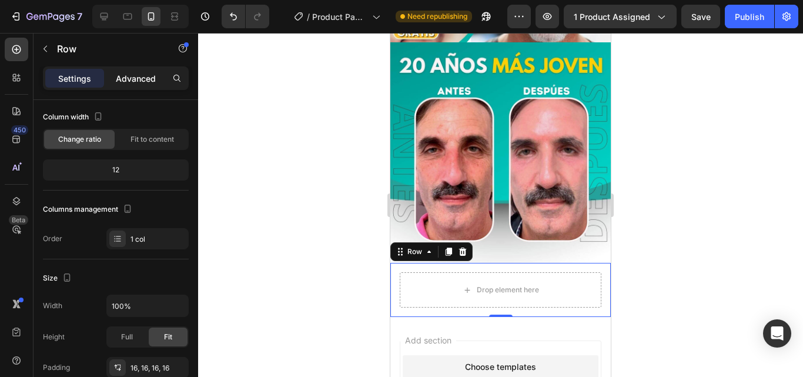
click at [134, 80] on p "Advanced" at bounding box center [136, 78] width 40 height 12
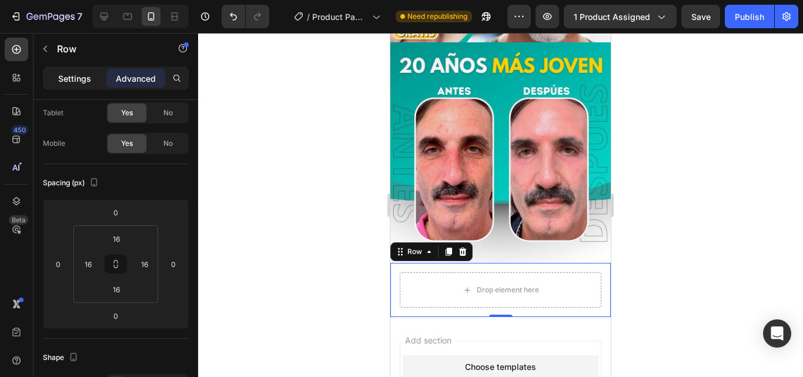
click at [81, 78] on p "Settings" at bounding box center [74, 78] width 33 height 12
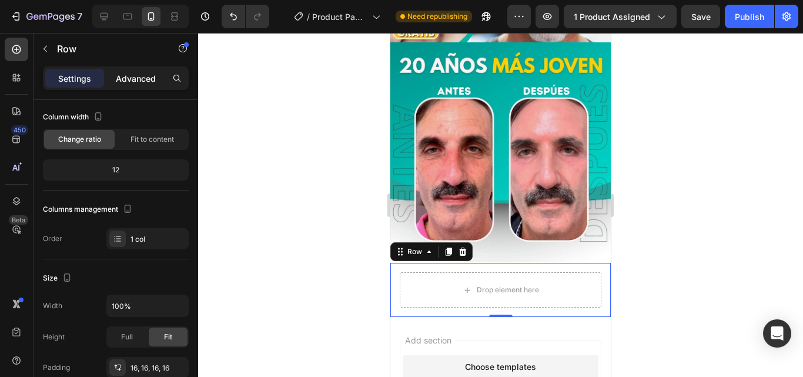
click at [130, 83] on p "Advanced" at bounding box center [136, 78] width 40 height 12
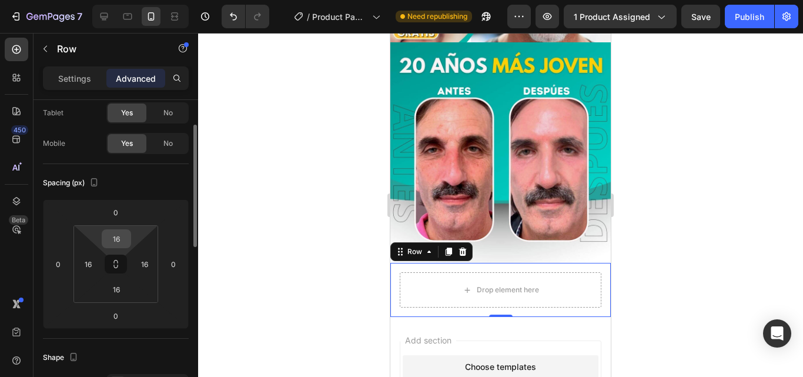
click at [115, 243] on input "16" at bounding box center [117, 239] width 24 height 18
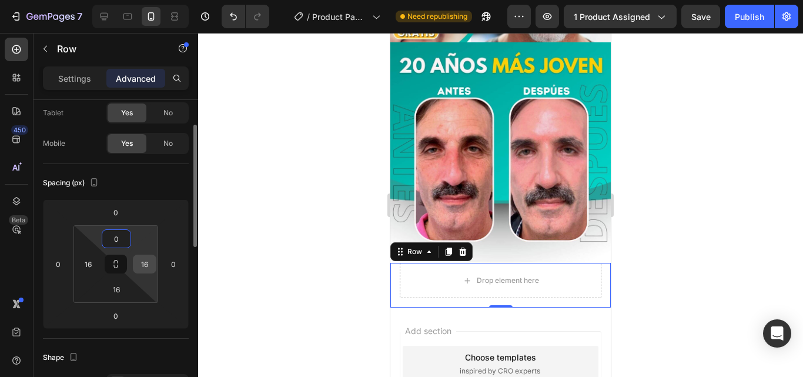
type input "0"
click at [141, 268] on input "16" at bounding box center [145, 264] width 18 height 18
type input "0"
click at [123, 281] on input "16" at bounding box center [117, 289] width 24 height 18
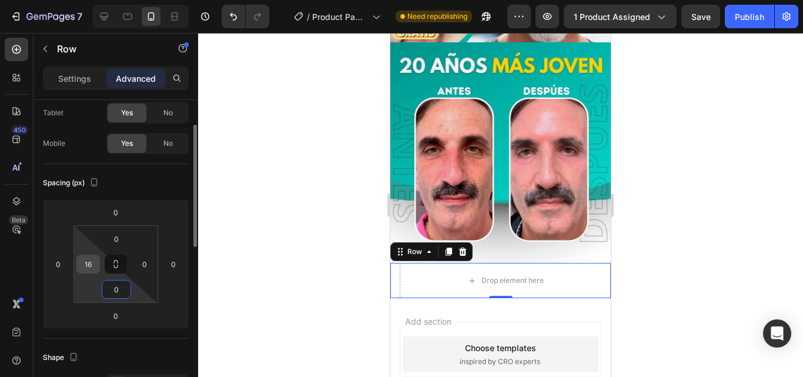
type input "0"
click at [95, 267] on input "16" at bounding box center [88, 264] width 18 height 18
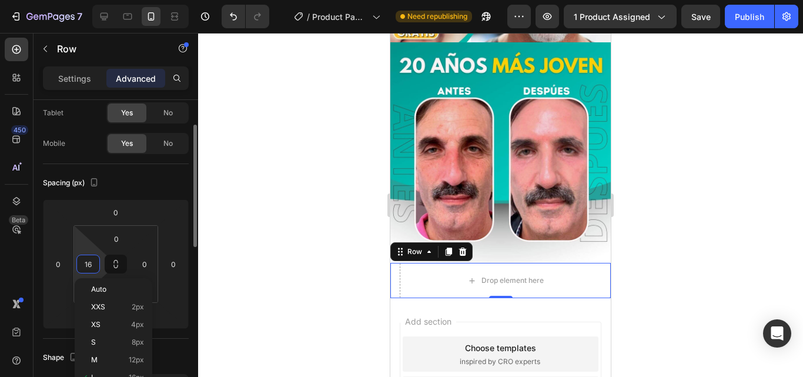
type input "0"
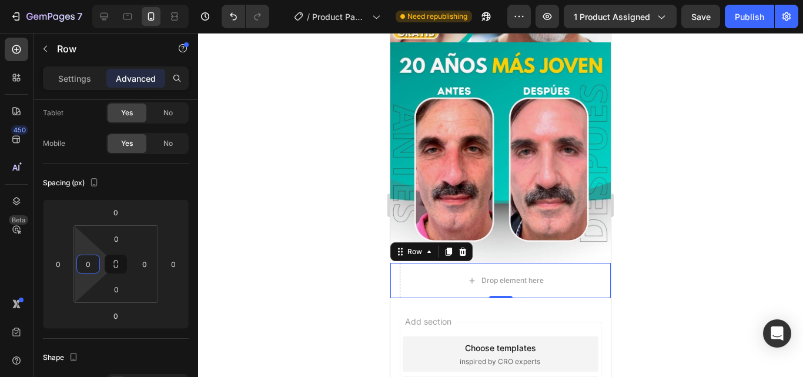
click at [263, 225] on div at bounding box center [500, 205] width 605 height 344
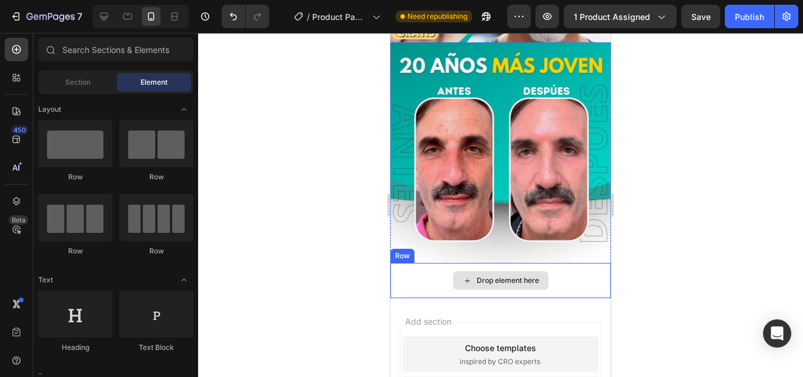
click at [425, 263] on div "Drop element here" at bounding box center [500, 280] width 220 height 35
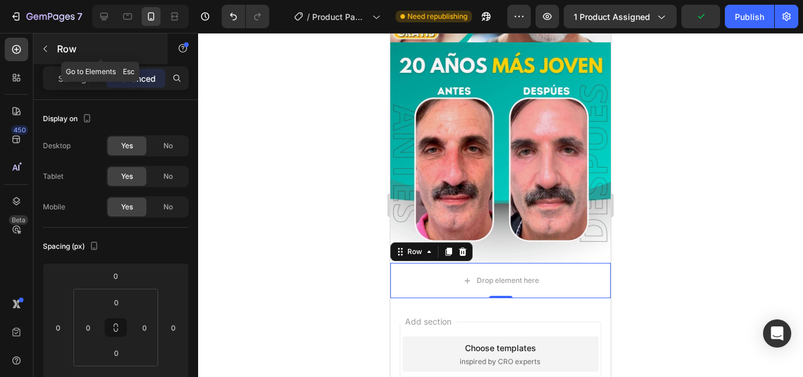
click at [46, 45] on icon "button" at bounding box center [45, 48] width 9 height 9
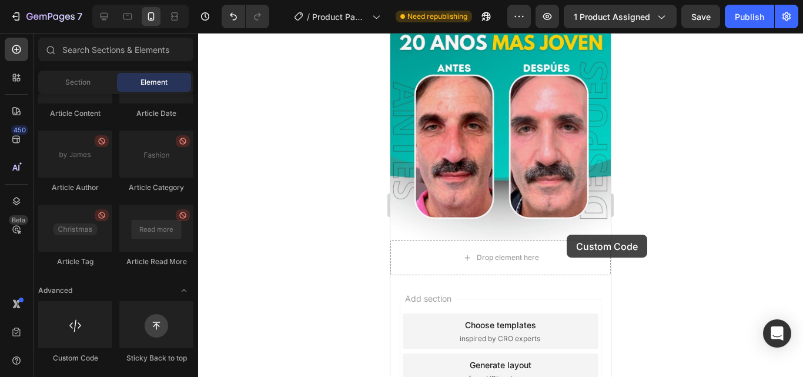
scroll to position [252, 0]
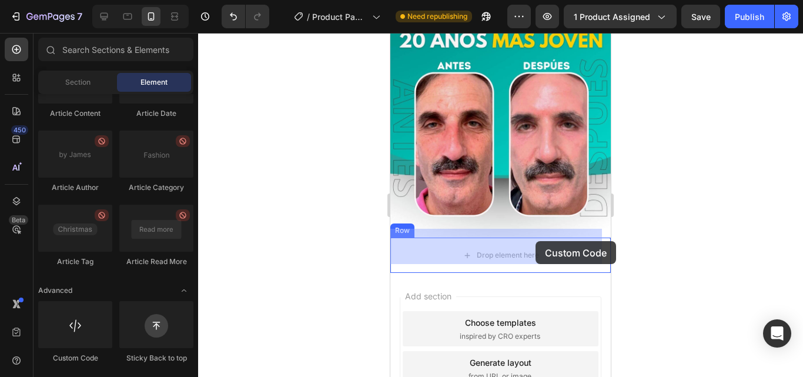
drag, startPoint x: 470, startPoint y: 362, endPoint x: 536, endPoint y: 241, distance: 137.8
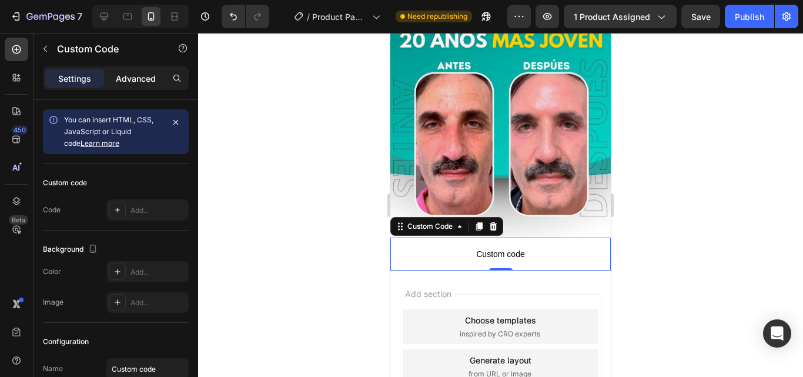
click at [121, 81] on p "Advanced" at bounding box center [136, 78] width 40 height 12
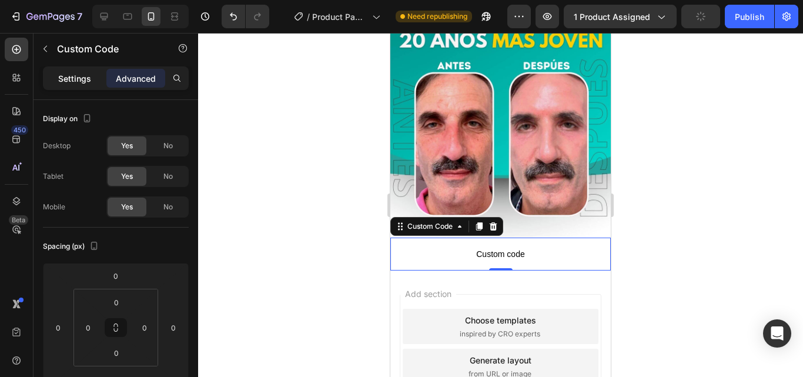
click at [80, 73] on p "Settings" at bounding box center [74, 78] width 33 height 12
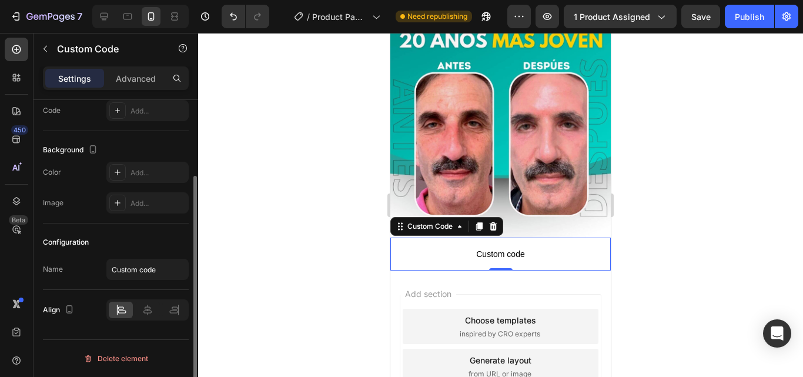
scroll to position [0, 0]
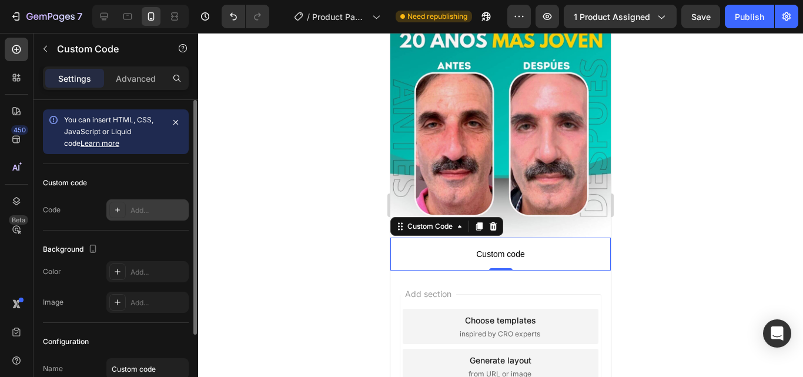
click at [120, 209] on icon at bounding box center [117, 209] width 9 height 9
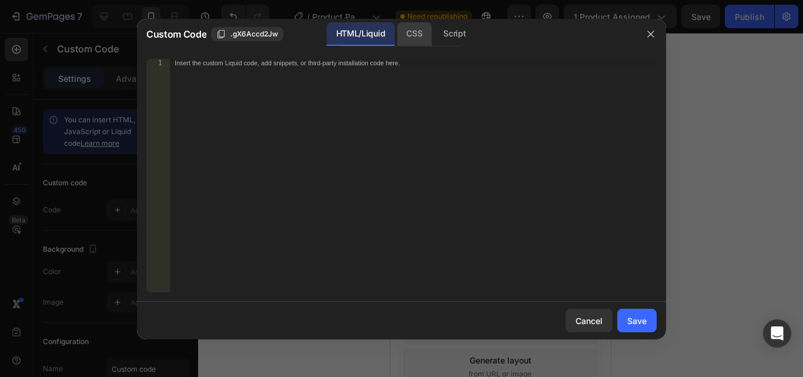
click at [434, 30] on div "CSS" at bounding box center [454, 34] width 41 height 24
click at [367, 30] on div "HTML/Liquid" at bounding box center [361, 34] width 68 height 24
click at [458, 28] on div "Script" at bounding box center [454, 34] width 41 height 24
click at [409, 32] on div "CSS" at bounding box center [414, 34] width 35 height 24
click at [375, 35] on div "HTML/Liquid" at bounding box center [361, 34] width 68 height 24
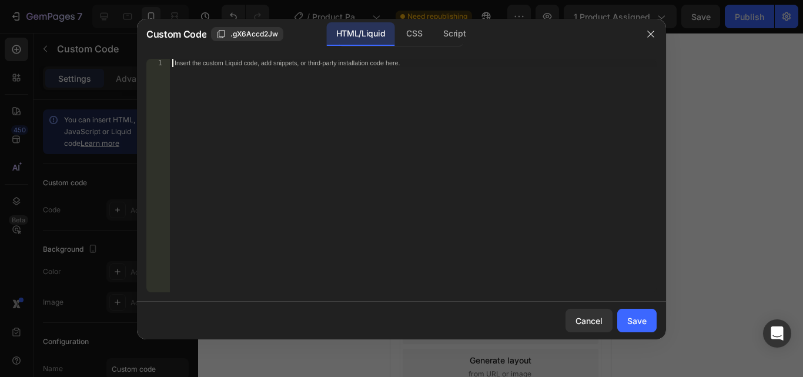
drag, startPoint x: 404, startPoint y: 81, endPoint x: 168, endPoint y: 85, distance: 235.8
click at [168, 85] on div "1 Insert the custom Liquid code, add snippets, or third-party installation code…" at bounding box center [401, 175] width 510 height 233
click at [174, 61] on div "Insert the custom Liquid code, add snippets, or third-party installation code h…" at bounding box center [413, 184] width 487 height 250
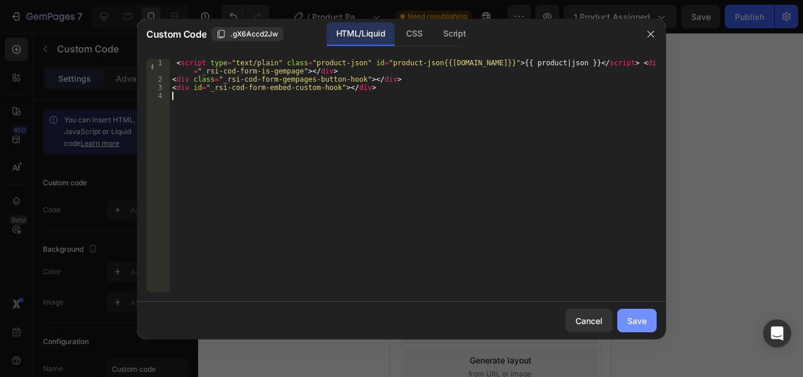
click at [642, 318] on div "Save" at bounding box center [636, 321] width 19 height 12
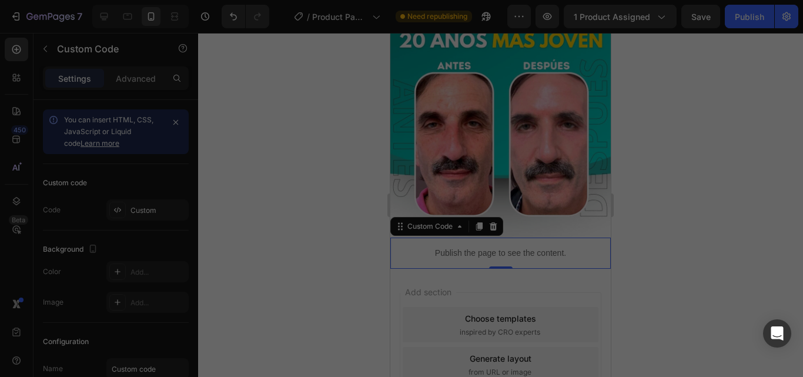
type textarea "<div id="_rsi-cod-form-embed-custom-hook"></div>"
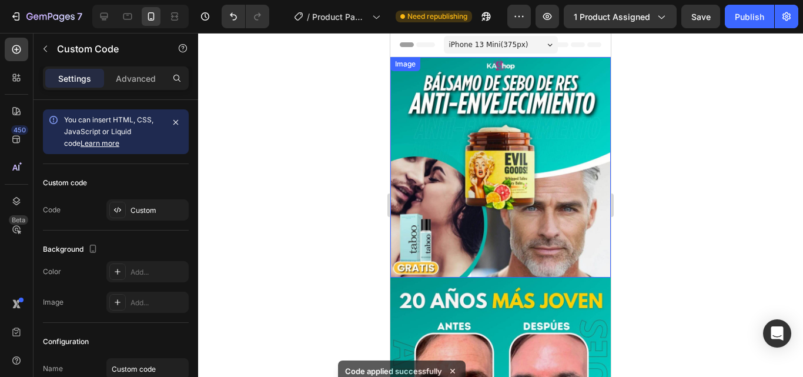
scroll to position [235, 0]
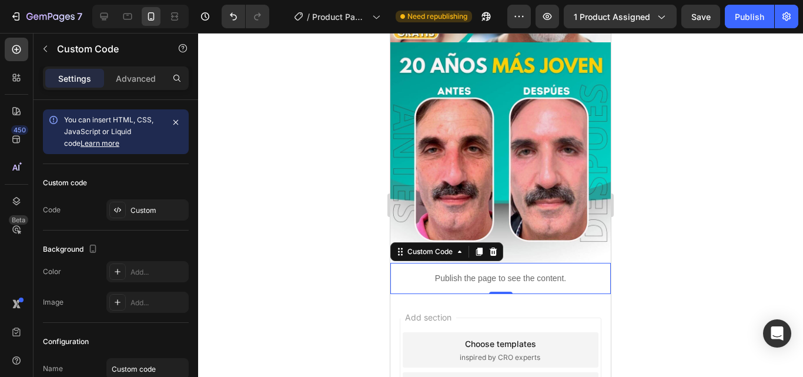
click at [240, 172] on div at bounding box center [500, 205] width 605 height 344
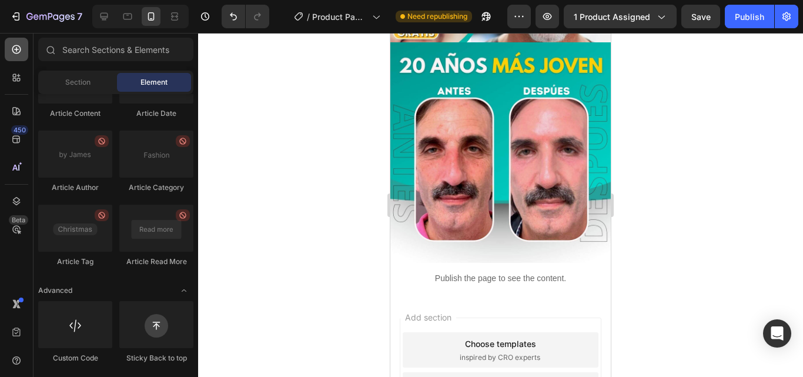
click at [14, 52] on icon at bounding box center [17, 50] width 12 height 12
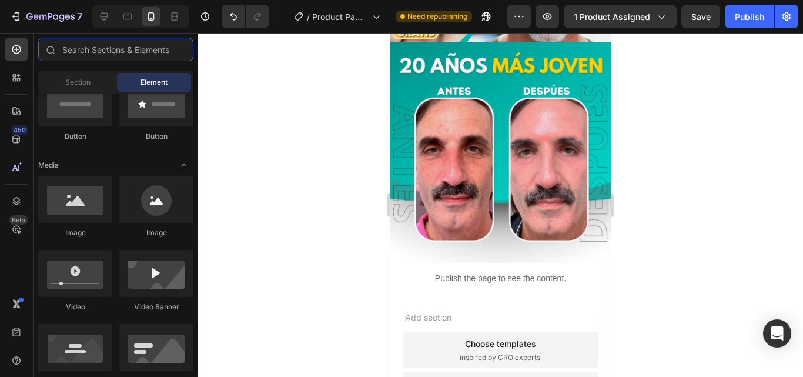
scroll to position [0, 0]
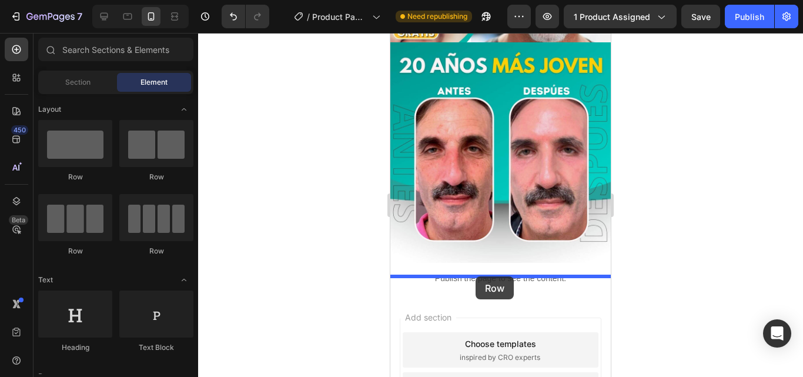
drag, startPoint x: 471, startPoint y: 185, endPoint x: 476, endPoint y: 276, distance: 91.9
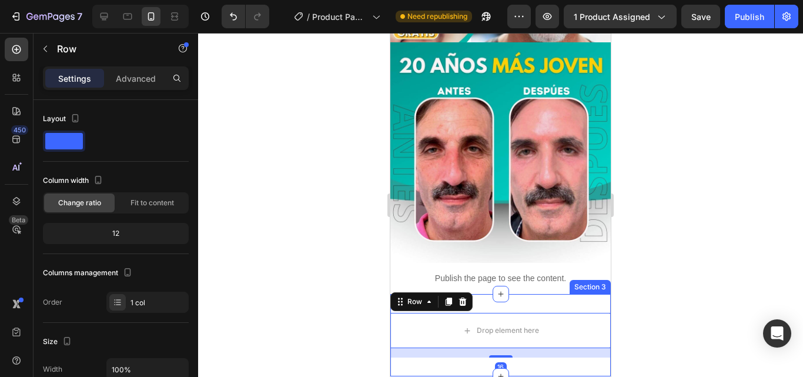
click at [507, 294] on div "Drop element here Row 16 Section 3" at bounding box center [500, 335] width 220 height 82
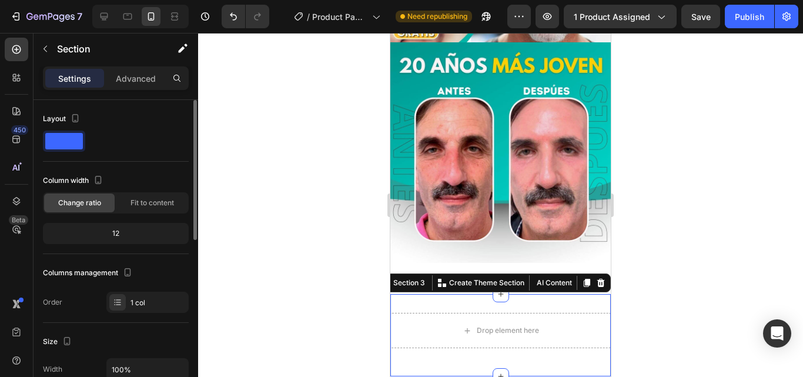
click at [139, 75] on p "Advanced" at bounding box center [136, 78] width 40 height 12
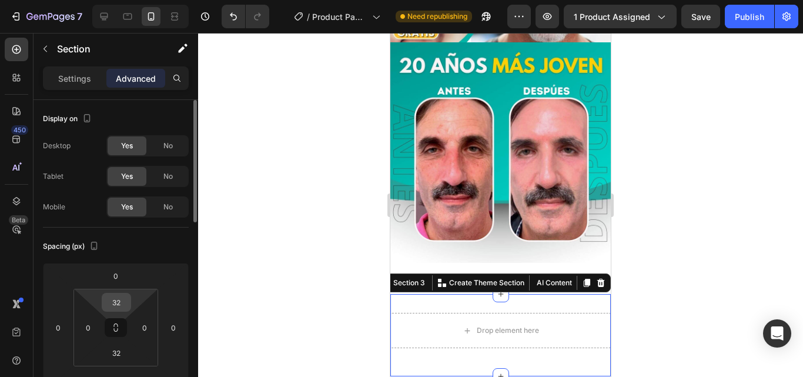
click at [119, 307] on input "32" at bounding box center [117, 302] width 24 height 18
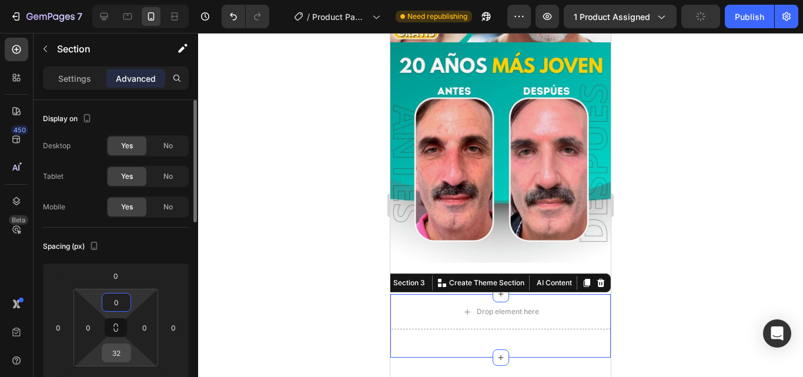
type input "0"
click at [118, 353] on input "32" at bounding box center [117, 353] width 24 height 18
type input "0"
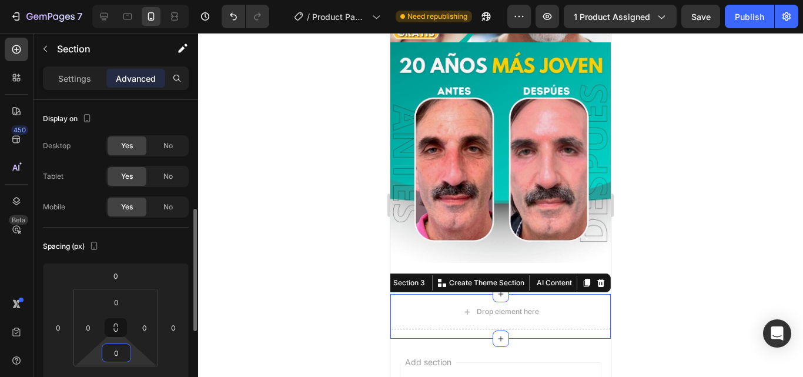
scroll to position [78, 0]
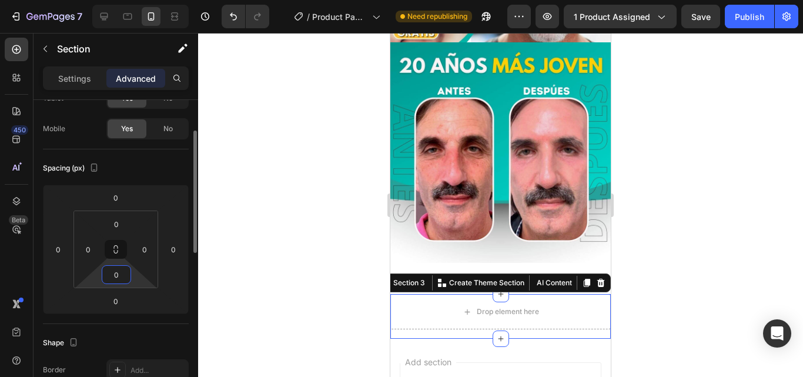
click at [234, 215] on div at bounding box center [500, 205] width 605 height 344
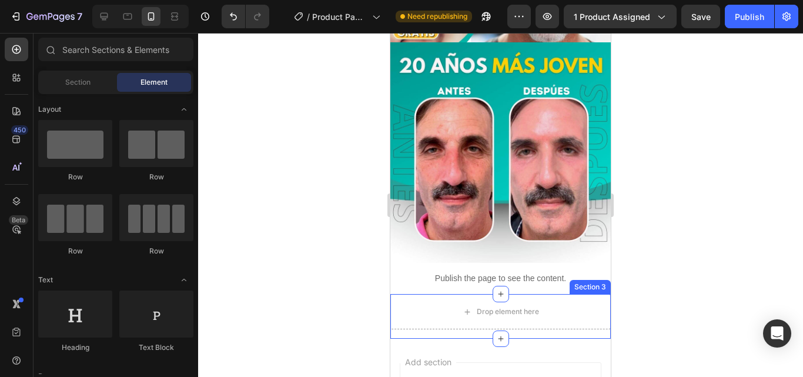
click at [427, 315] on div "Drop element here Row" at bounding box center [500, 316] width 220 height 45
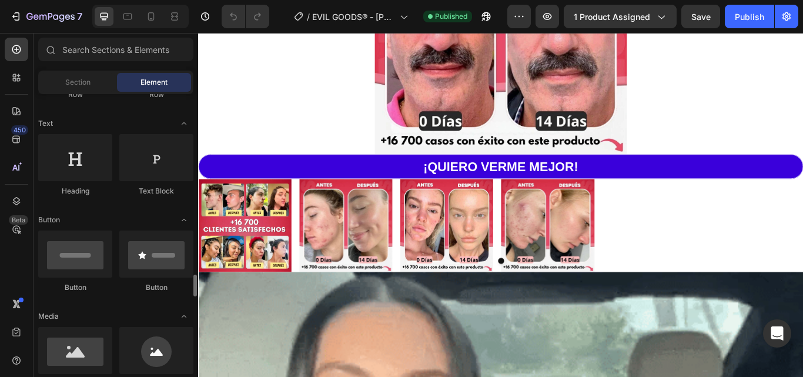
scroll to position [548, 0]
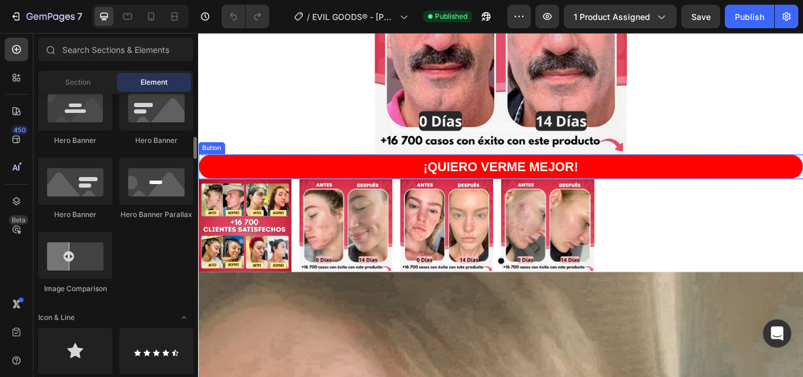
click at [243, 186] on button "¡QUIERO VERME MEJOR!" at bounding box center [550, 189] width 705 height 29
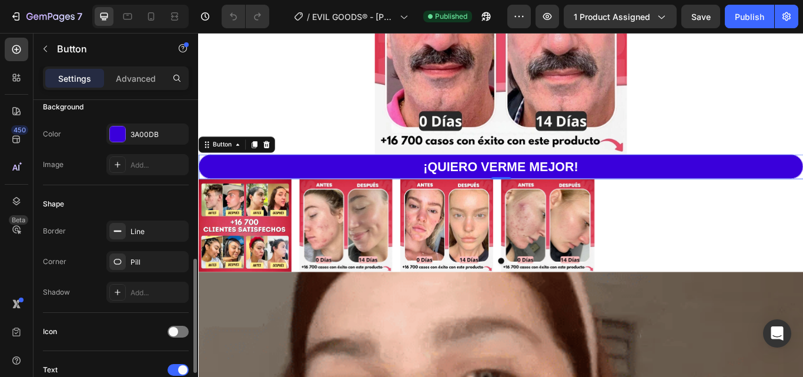
scroll to position [63, 0]
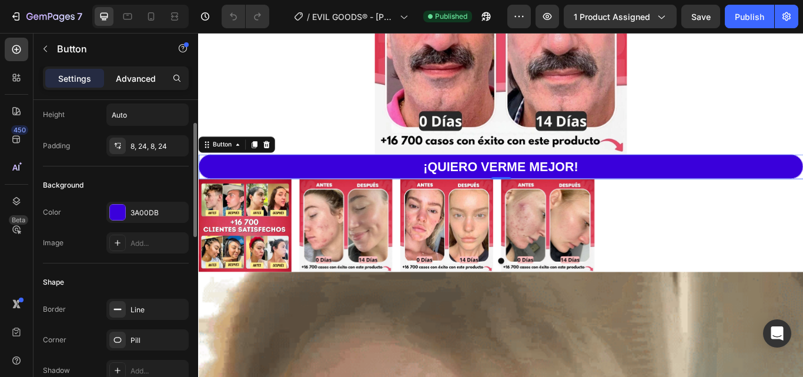
click at [131, 86] on div "Advanced" at bounding box center [135, 78] width 59 height 19
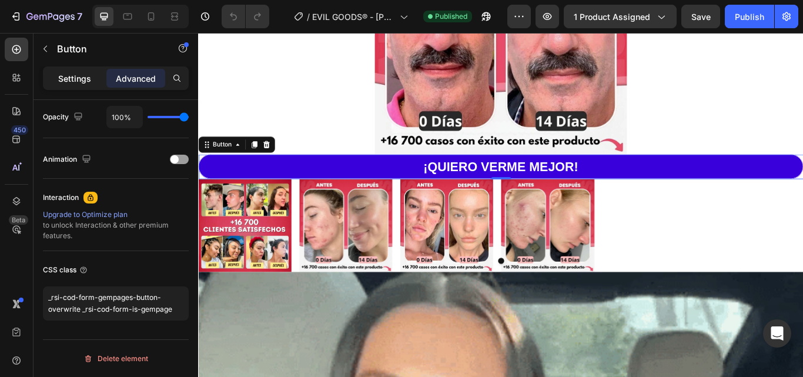
scroll to position [82, 0]
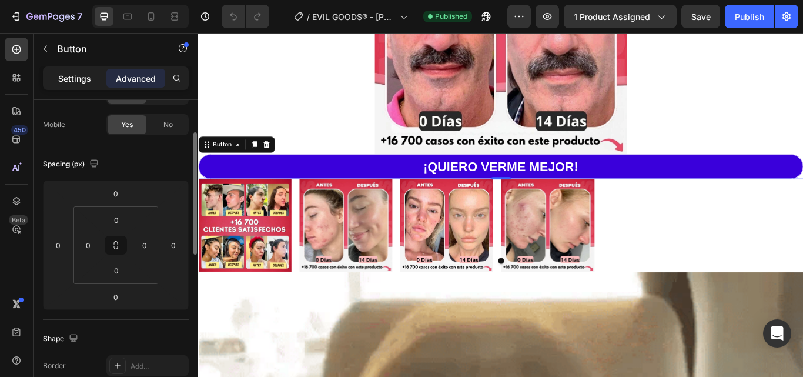
click at [68, 79] on p "Settings" at bounding box center [74, 78] width 33 height 12
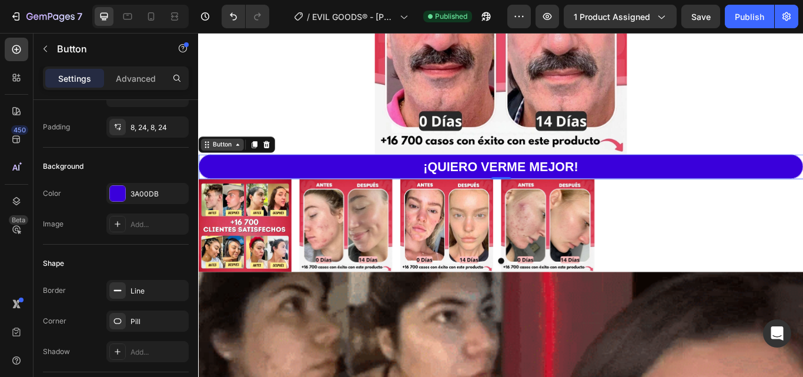
click at [240, 160] on icon at bounding box center [243, 163] width 9 height 9
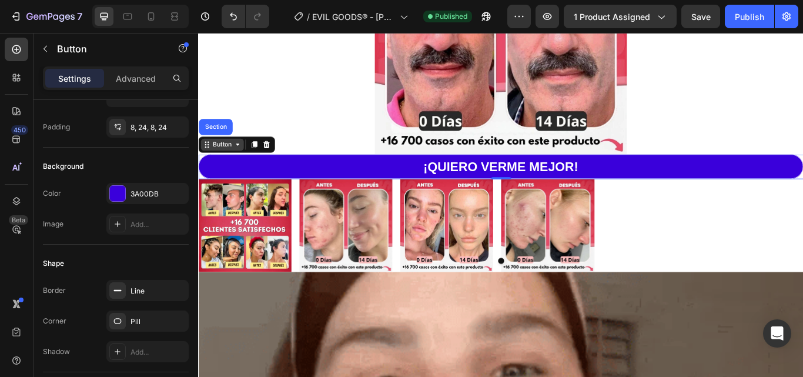
click at [236, 160] on div "Button" at bounding box center [226, 163] width 26 height 11
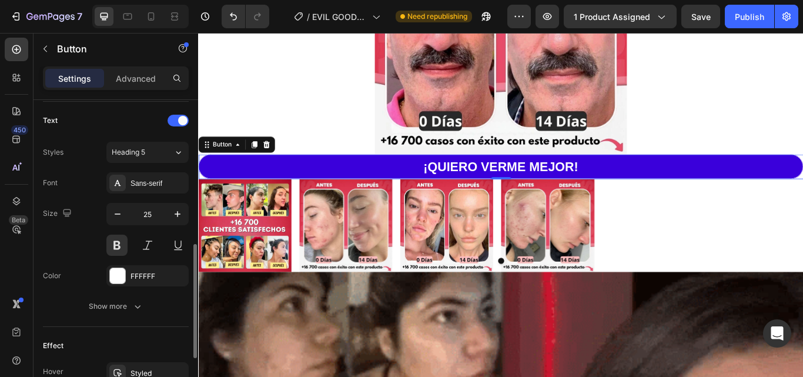
scroll to position [469, 0]
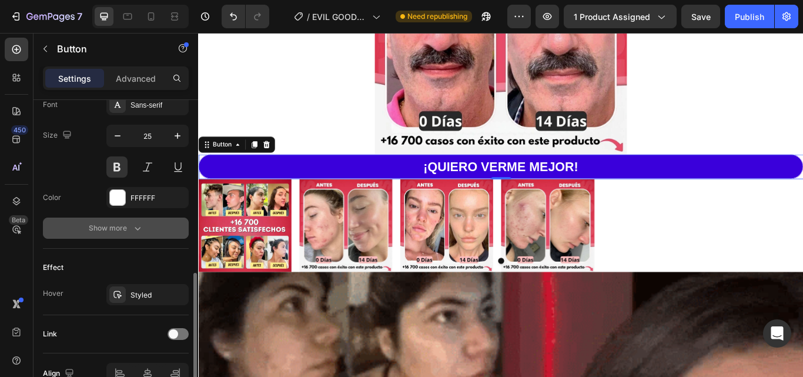
click at [119, 222] on button "Show more" at bounding box center [116, 228] width 146 height 21
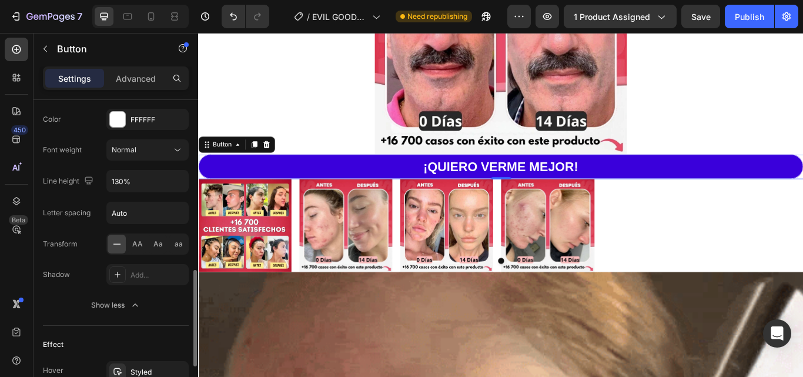
scroll to position [688, 0]
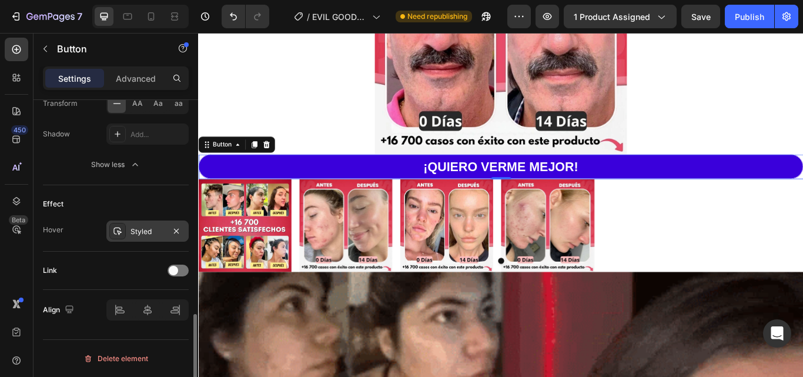
click at [119, 232] on icon at bounding box center [117, 230] width 9 height 9
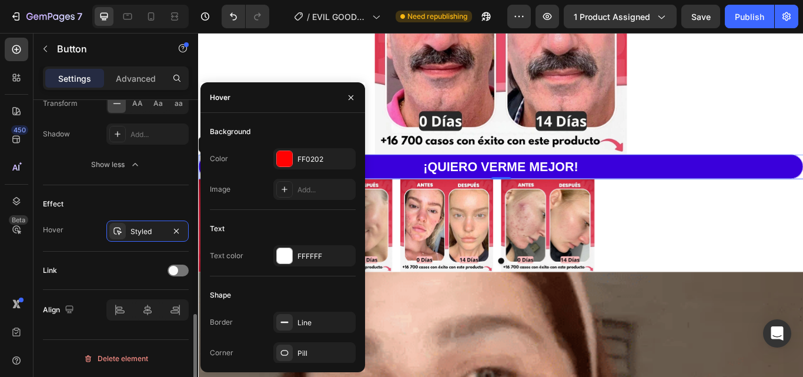
click at [97, 196] on div "Effect" at bounding box center [116, 204] width 146 height 19
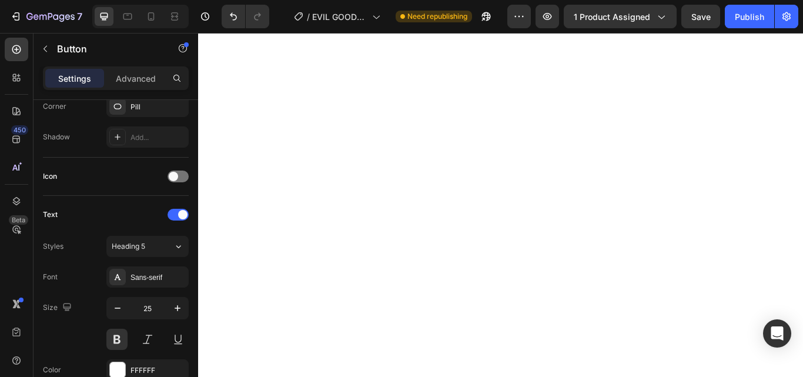
scroll to position [2587, 0]
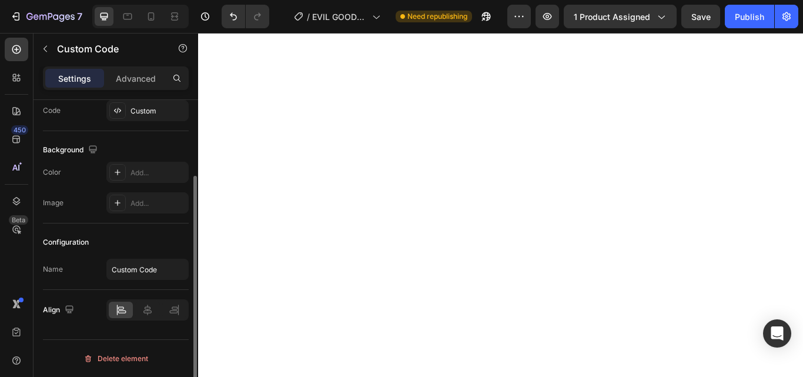
scroll to position [0, 0]
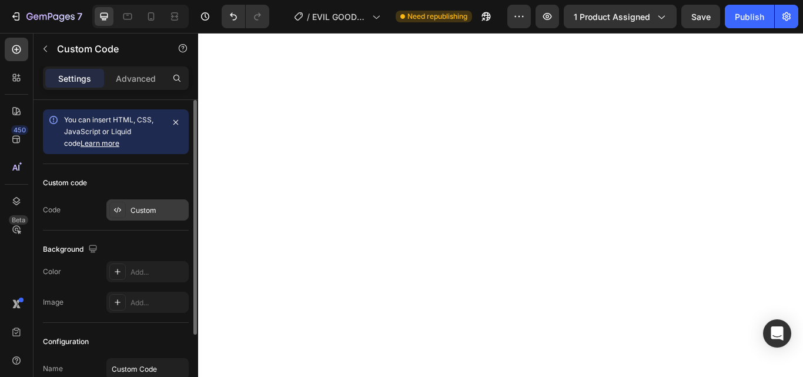
click at [126, 209] on div "Custom" at bounding box center [147, 209] width 82 height 21
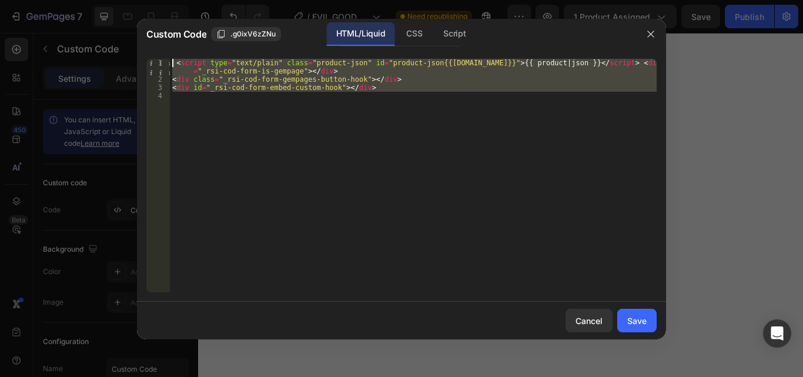
drag, startPoint x: 387, startPoint y: 98, endPoint x: 177, endPoint y: 56, distance: 214.7
click at [177, 56] on div "1 2 3 4 < script type = "text/plain" class = "product-json" id = "product-json{…" at bounding box center [401, 175] width 529 height 252
type textarea "<script type="text/plain" class="product-json" id="product-json{{product.id}}">…"
click at [434, 38] on div "CSS" at bounding box center [454, 34] width 41 height 24
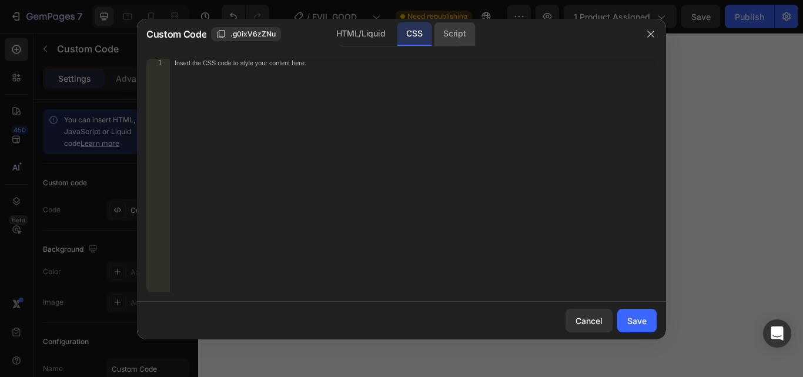
click at [451, 34] on div "Script" at bounding box center [454, 34] width 41 height 24
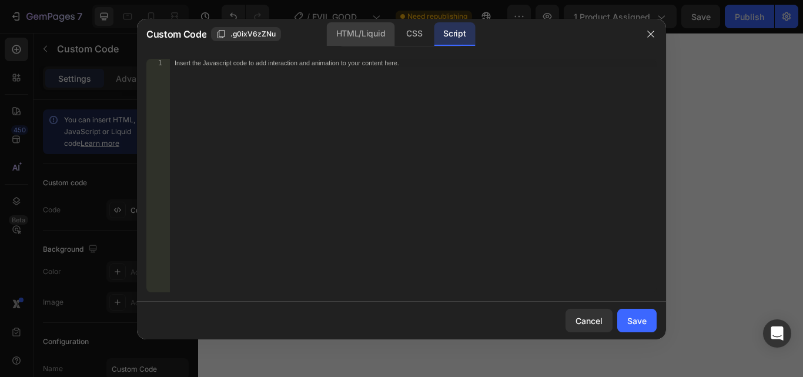
click at [397, 39] on div "HTML/Liquid" at bounding box center [414, 34] width 35 height 24
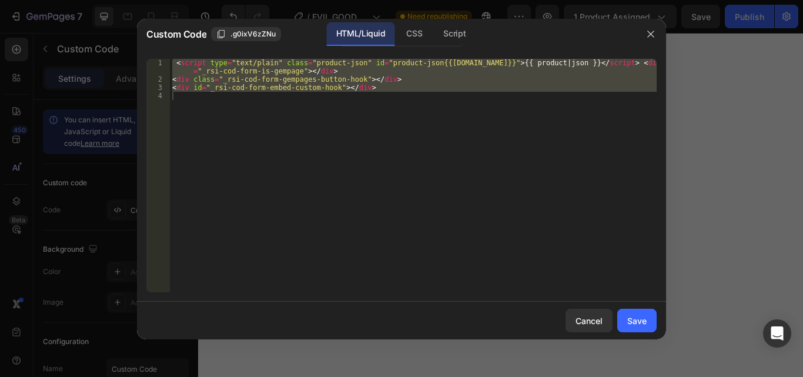
type textarea "<div id="_rsi-cod-form-embed-custom-hook"></div>"
click at [588, 325] on div "Cancel" at bounding box center [589, 321] width 27 height 12
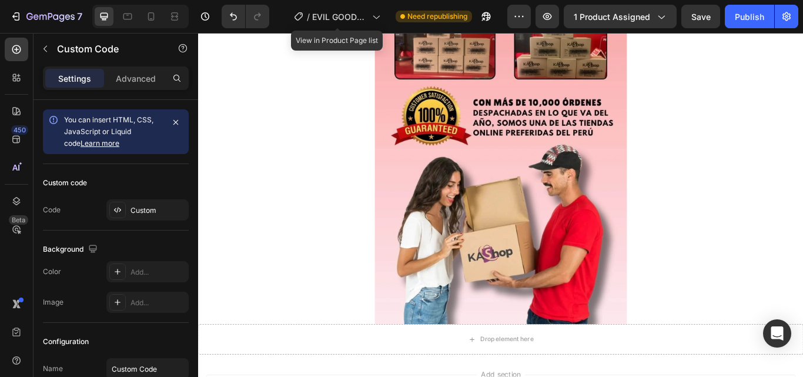
scroll to position [4235, 0]
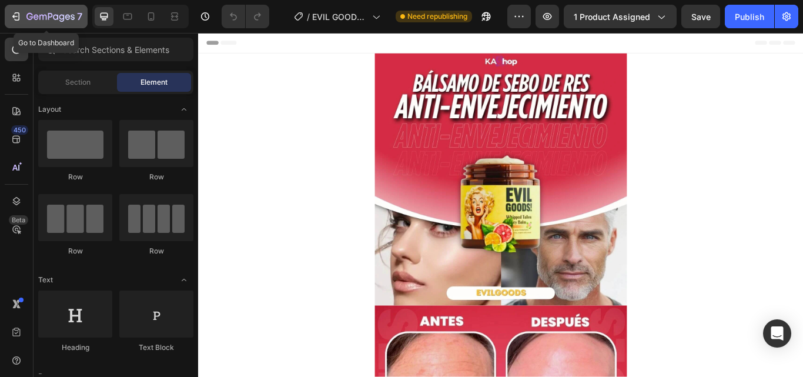
click at [10, 13] on icon "button" at bounding box center [16, 17] width 12 height 12
